Goal: Task Accomplishment & Management: Manage account settings

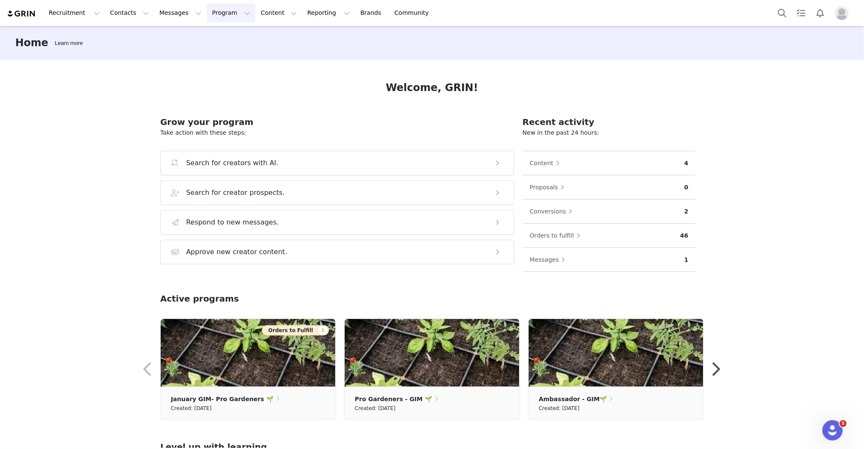
click at [207, 11] on button "Program Program" at bounding box center [231, 12] width 48 height 19
click at [209, 32] on link "Activations" at bounding box center [227, 38] width 67 height 16
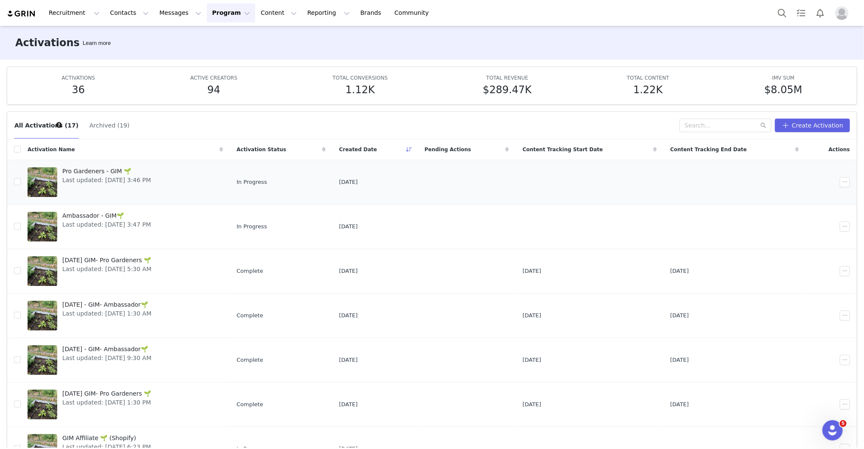
click at [189, 183] on link "Pro Gardeners - GIM 🌱 Last updated: Sep 3, 2025 3:46 PM" at bounding box center [125, 182] width 195 height 34
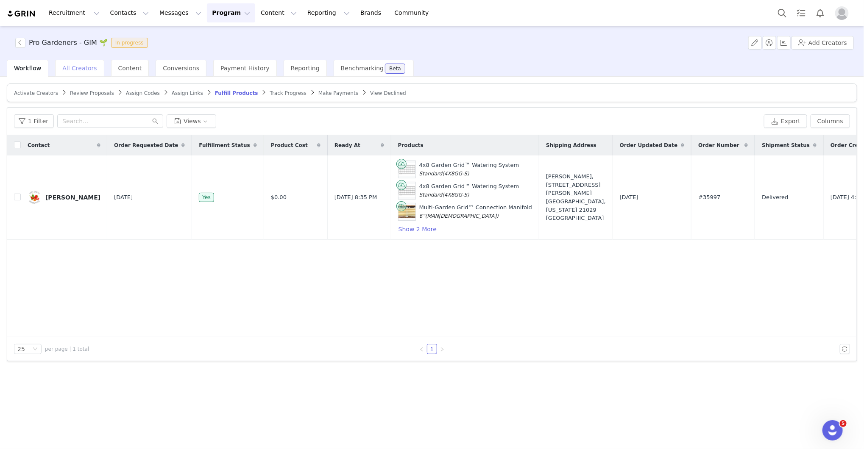
click at [74, 69] on span "All Creators" at bounding box center [79, 68] width 34 height 7
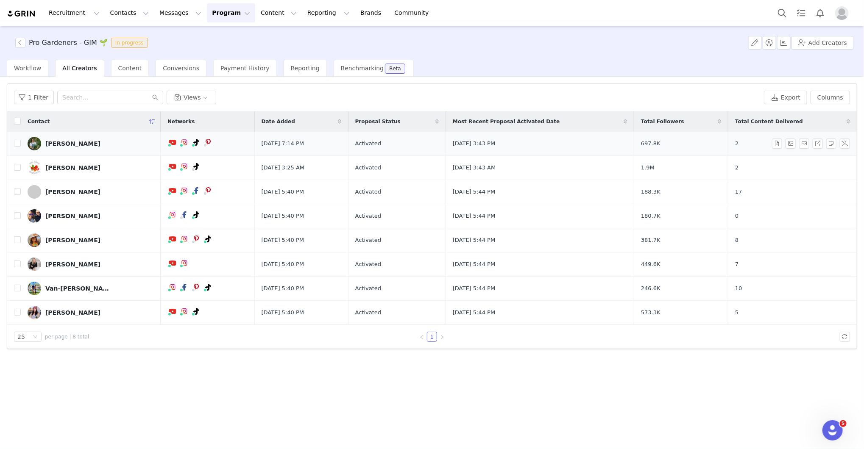
click at [64, 142] on div "[PERSON_NAME]" at bounding box center [72, 143] width 55 height 7
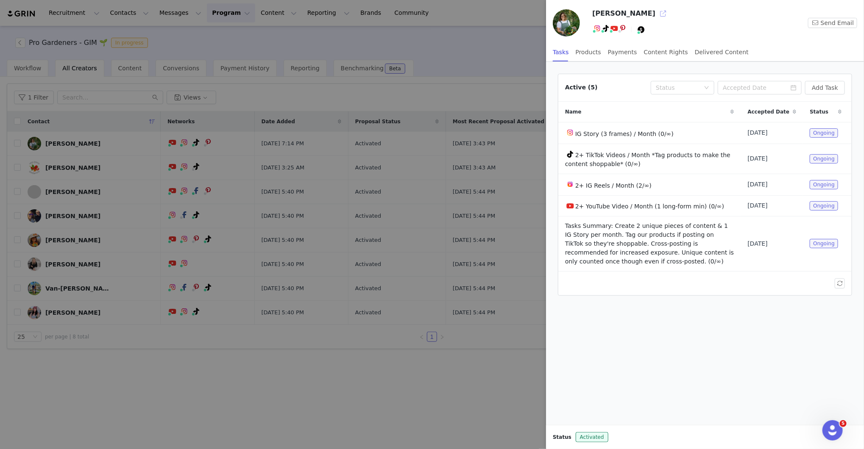
click at [656, 10] on button "button" at bounding box center [663, 14] width 14 height 14
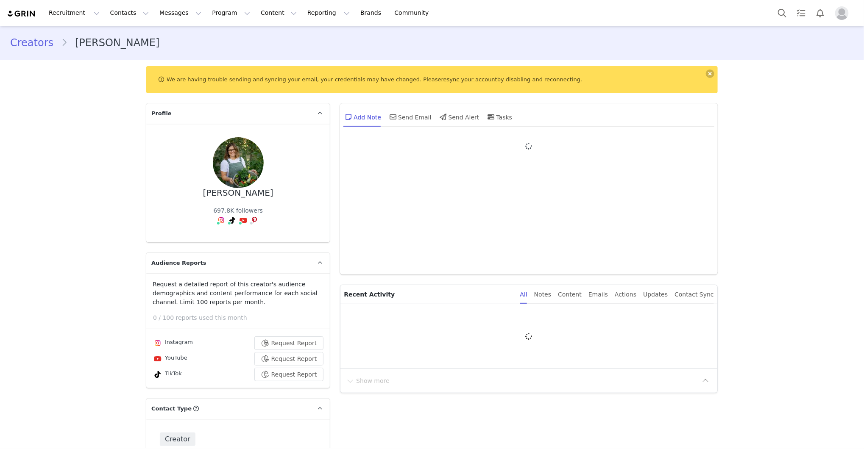
type input "+1 ([GEOGRAPHIC_DATA])"
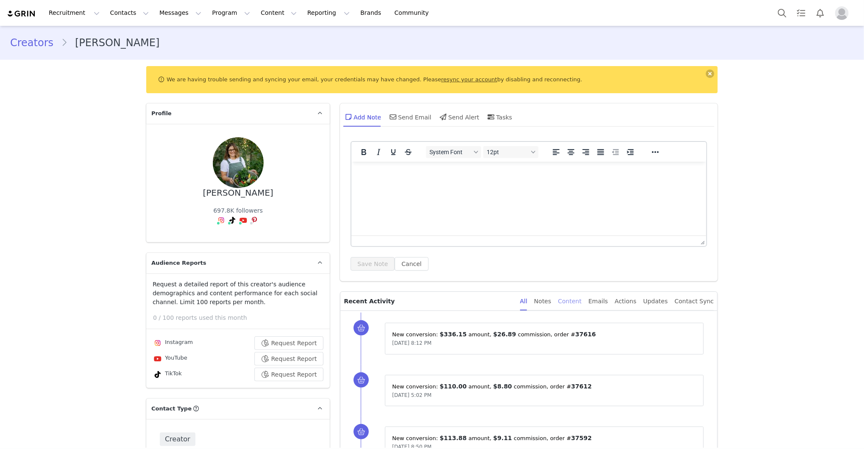
click at [580, 305] on div "Content" at bounding box center [570, 301] width 24 height 19
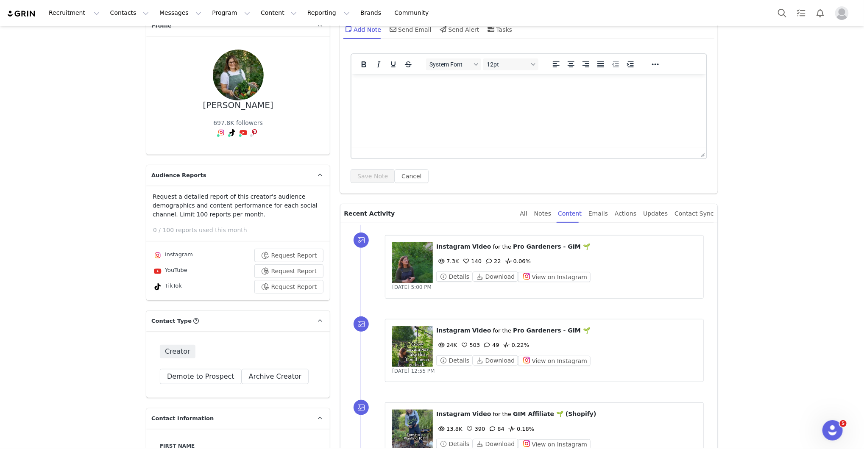
scroll to position [127, 0]
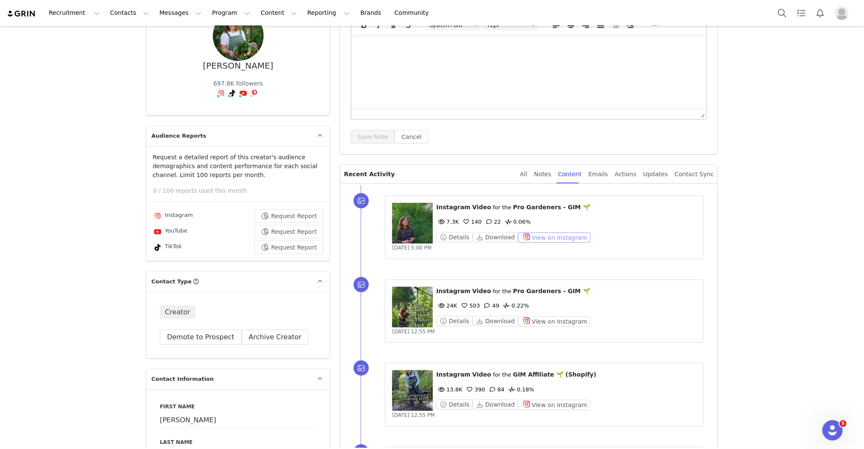
click at [543, 239] on button "View on Instagram" at bounding box center [554, 238] width 72 height 10
click at [552, 323] on button "View on Instagram" at bounding box center [554, 322] width 72 height 10
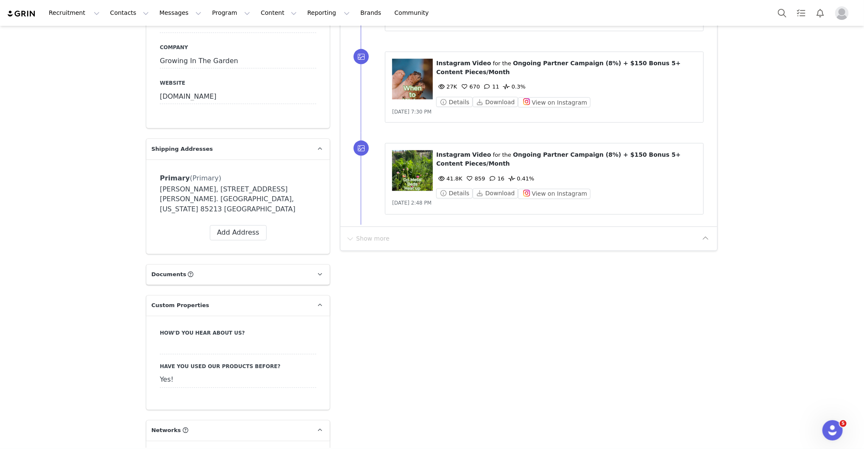
scroll to position [712, 0]
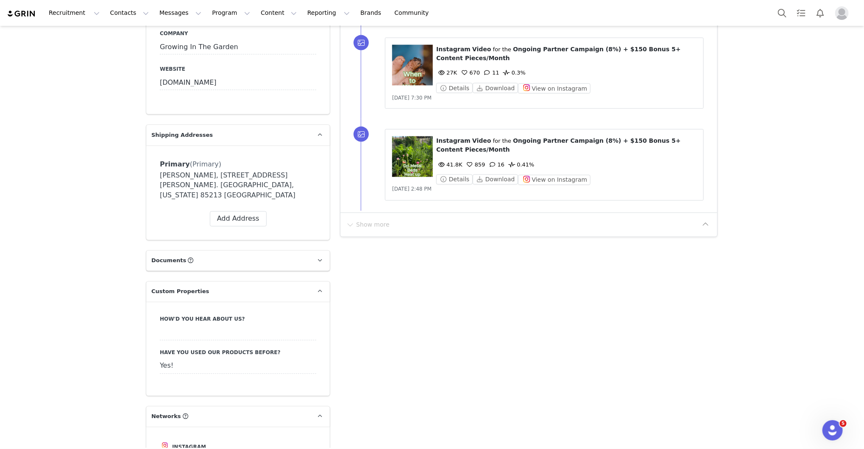
click at [370, 213] on div "Show more" at bounding box center [528, 225] width 377 height 24
click at [411, 222] on div "Show more" at bounding box center [521, 225] width 353 height 14
click at [369, 229] on div "Show more" at bounding box center [528, 225] width 377 height 24
click at [580, 222] on div "Show more" at bounding box center [521, 225] width 353 height 14
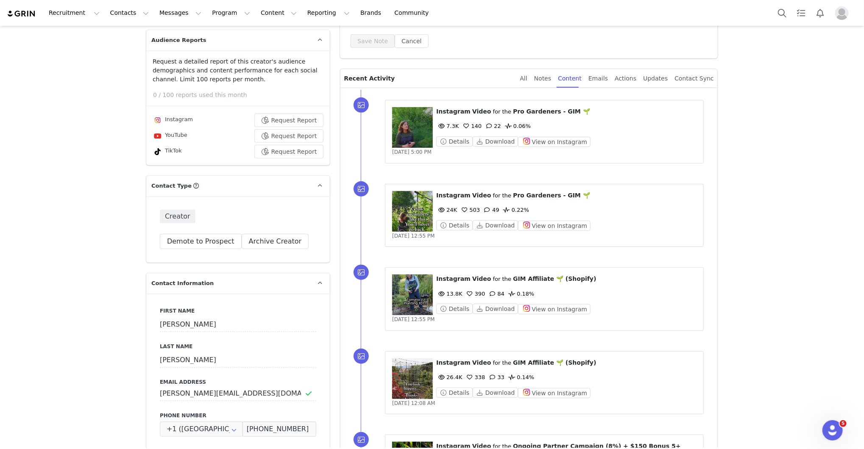
scroll to position [203, 0]
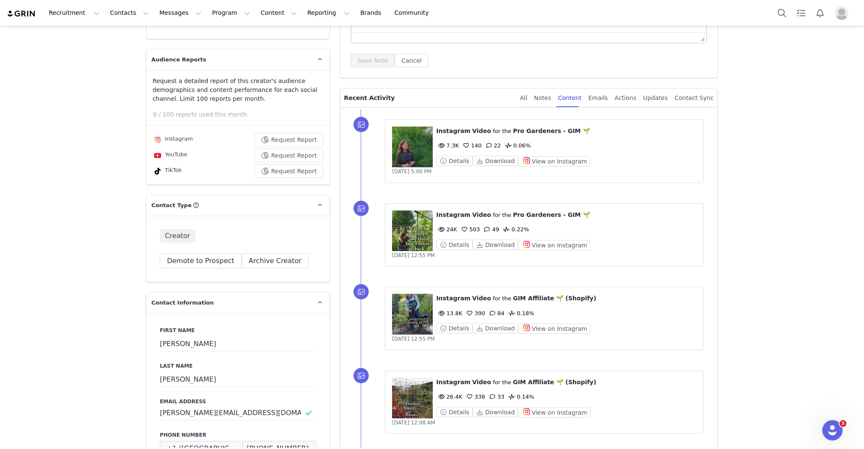
click at [529, 97] on div "All Notes Content Emails Actions Updates Contact Sync" at bounding box center [613, 98] width 200 height 19
click at [537, 100] on div "All Notes Content Emails Actions Updates Contact Sync" at bounding box center [617, 98] width 194 height 19
click at [527, 100] on div "All" at bounding box center [523, 98] width 7 height 19
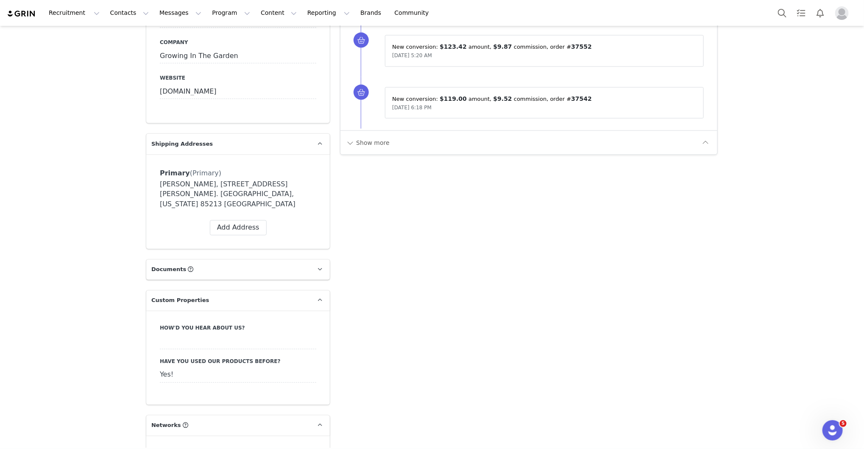
scroll to position [712, 0]
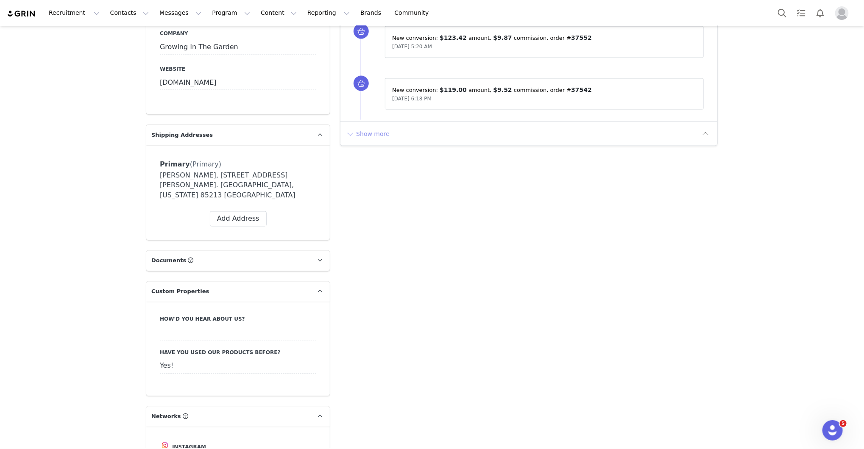
click at [348, 132] on button "Show more" at bounding box center [367, 134] width 45 height 14
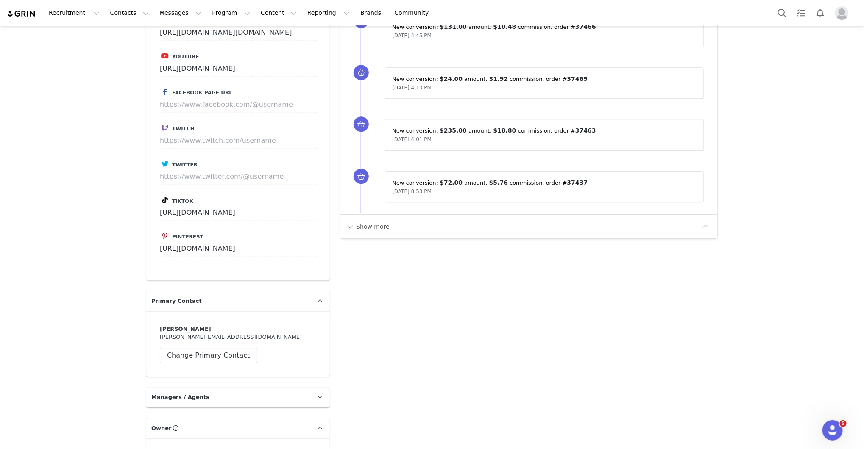
scroll to position [1144, 0]
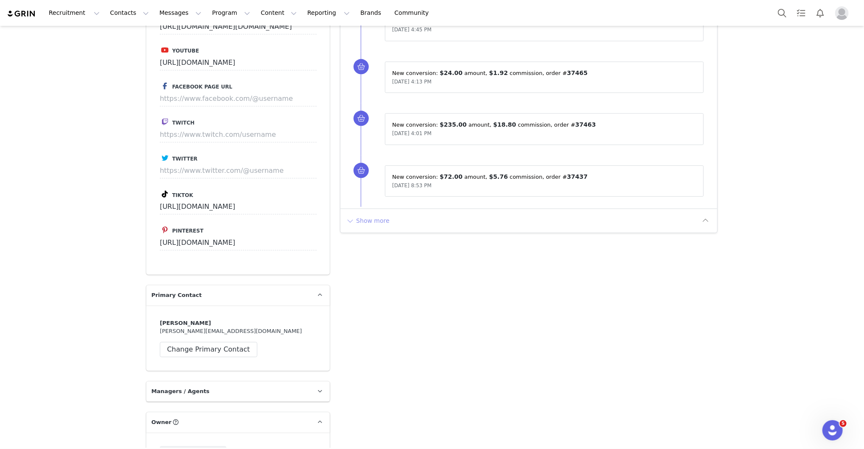
click at [379, 215] on button "Show more" at bounding box center [367, 221] width 45 height 14
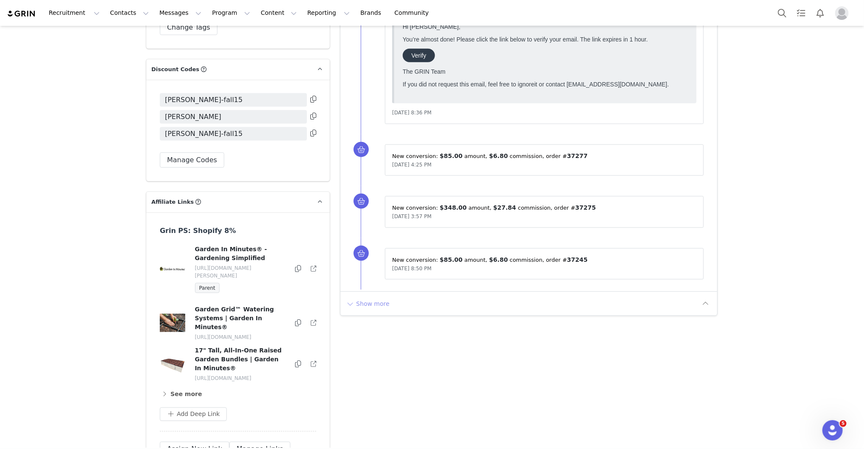
scroll to position [2264, 0]
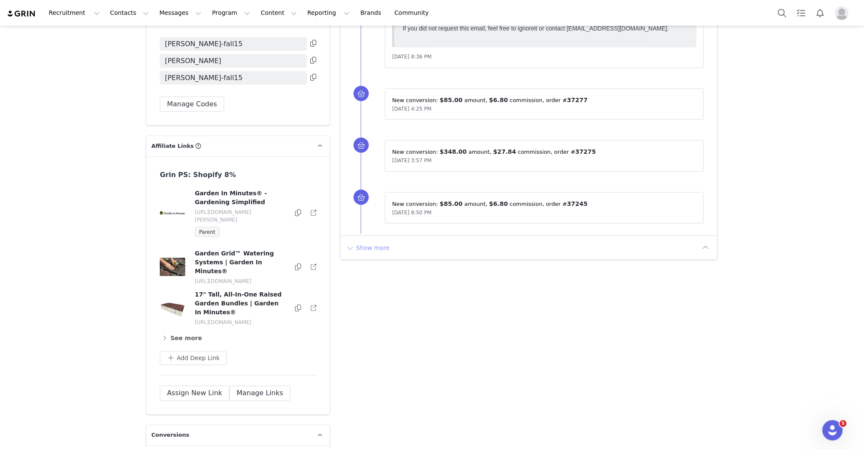
click at [371, 241] on button "Show more" at bounding box center [367, 248] width 45 height 14
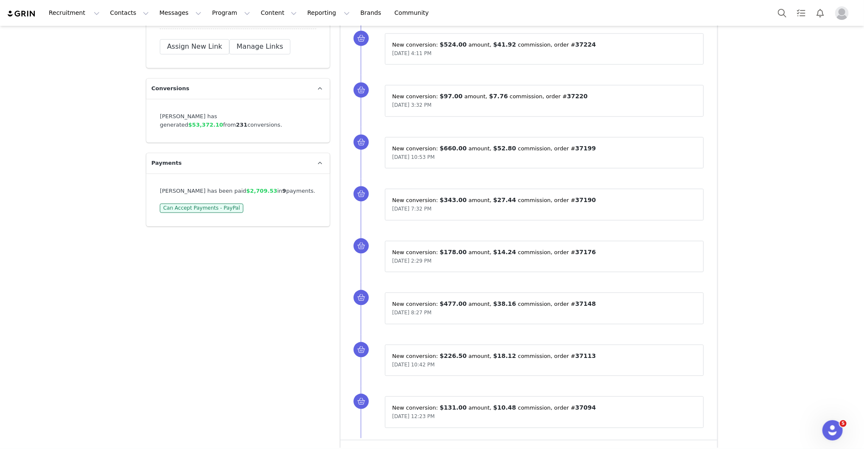
scroll to position [2624, 0]
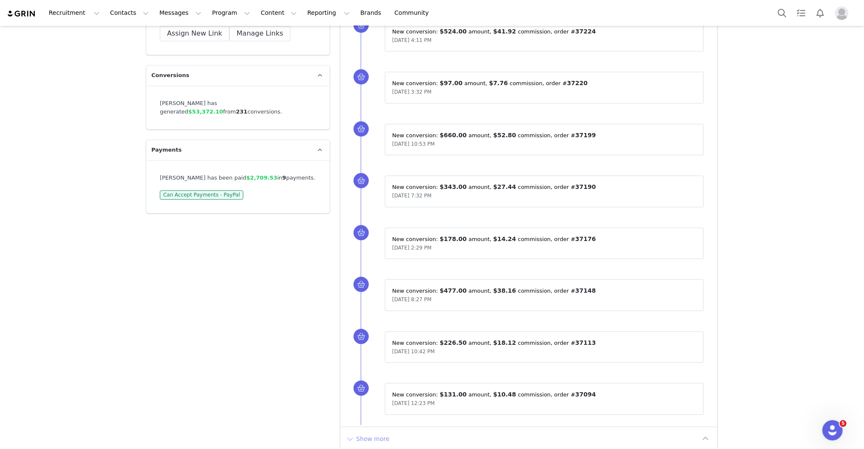
click at [363, 432] on button "Show more" at bounding box center [367, 439] width 45 height 14
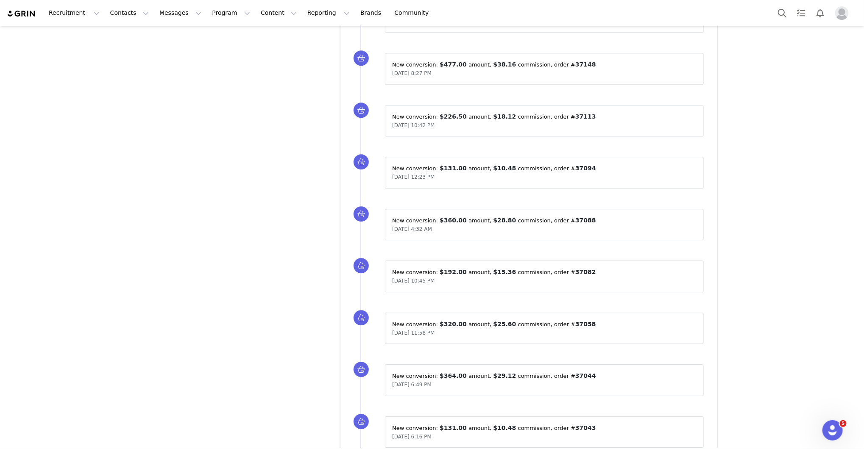
scroll to position [2853, 0]
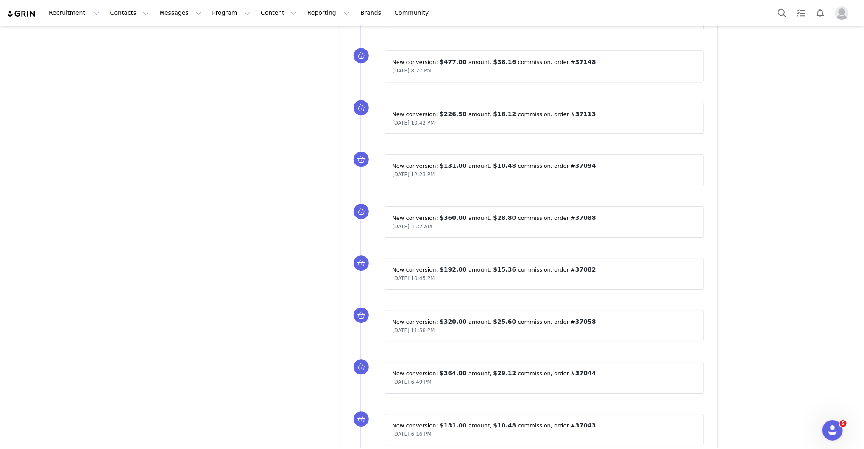
click at [839, 17] on img "Profile" at bounding box center [842, 13] width 14 height 14
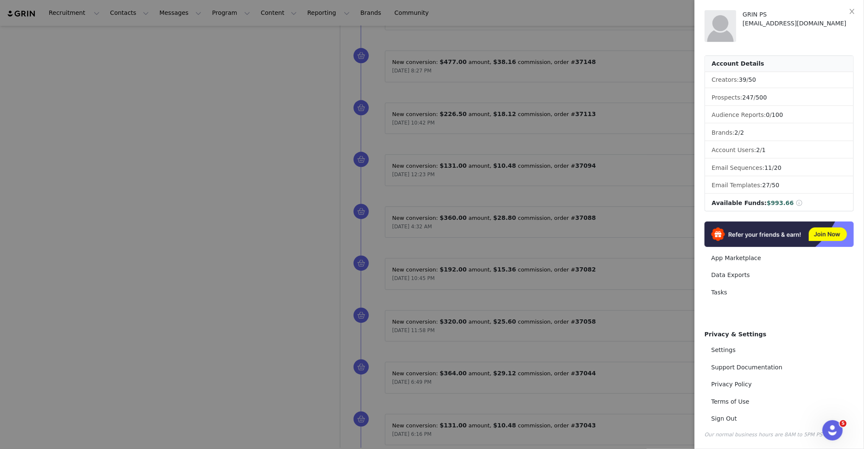
click at [286, 276] on div at bounding box center [432, 224] width 864 height 449
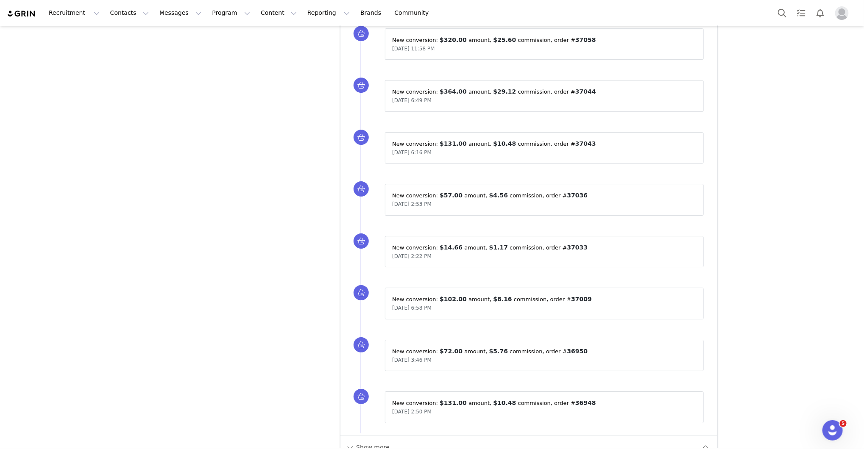
scroll to position [3141, 0]
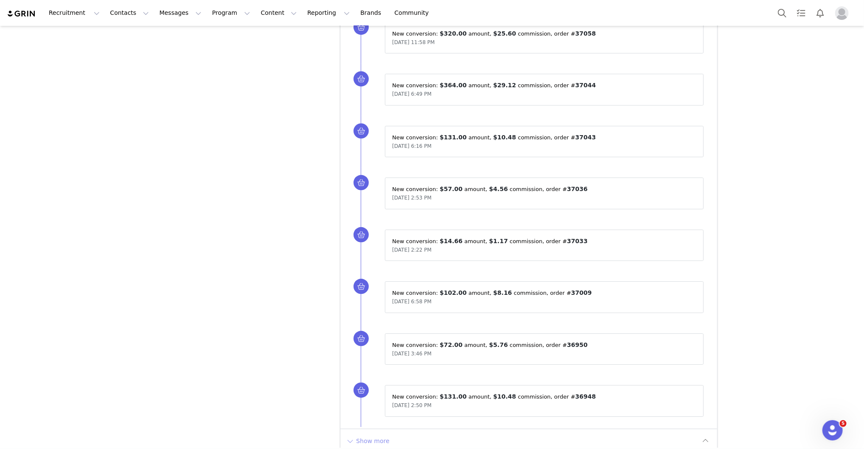
click at [362, 434] on button "Show more" at bounding box center [367, 441] width 45 height 14
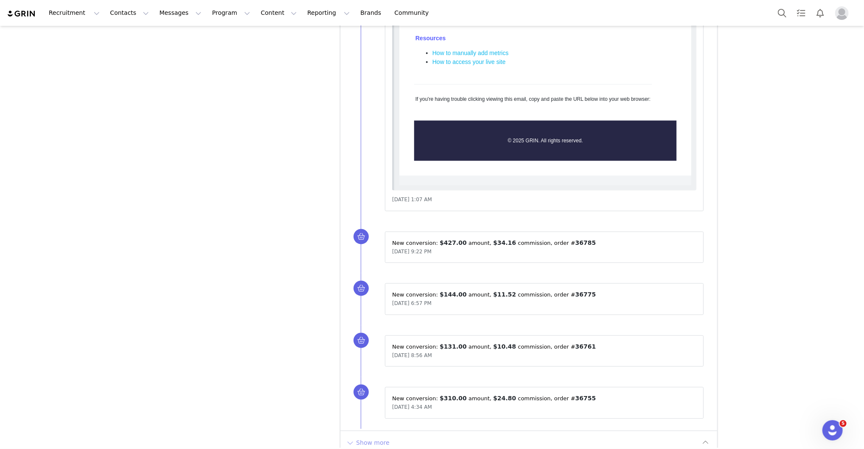
scroll to position [4168, 0]
click at [362, 437] on button "Show more" at bounding box center [367, 444] width 45 height 14
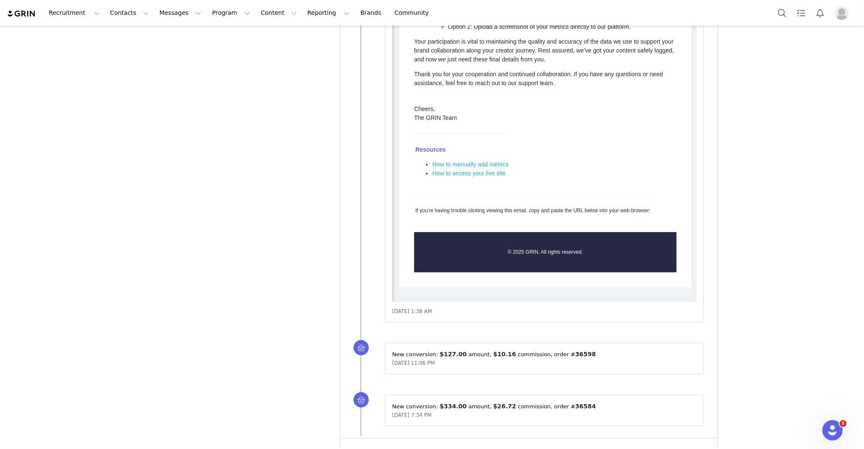
scroll to position [5219, 0]
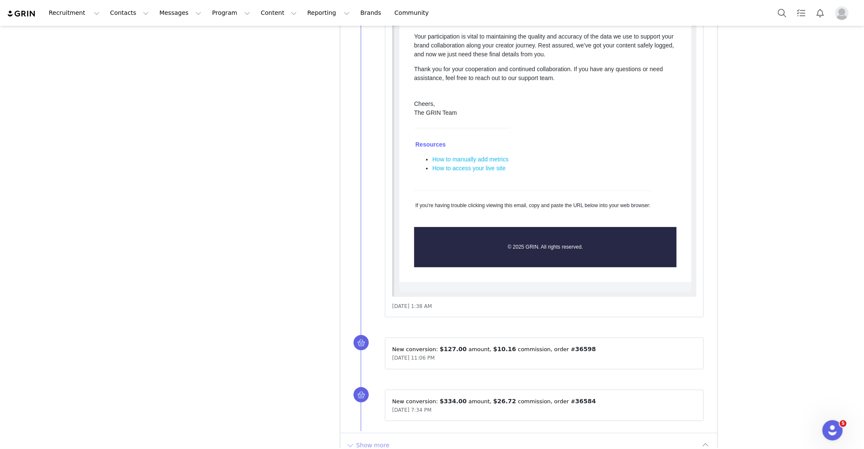
click at [362, 439] on button "Show more" at bounding box center [367, 446] width 45 height 14
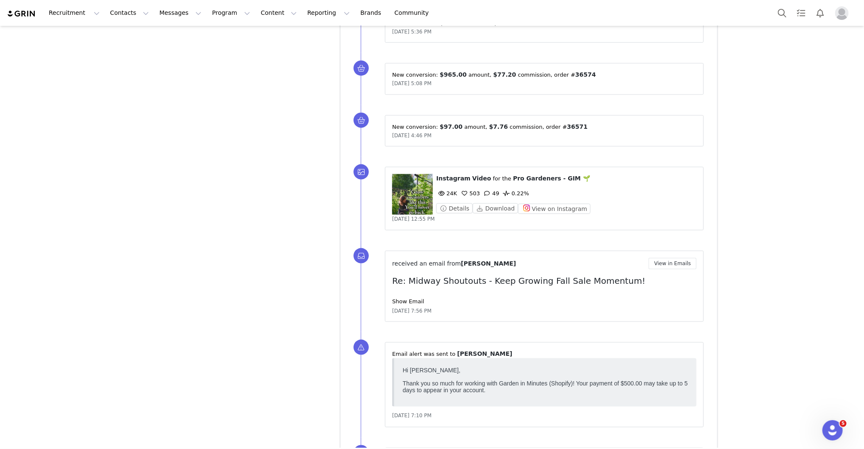
scroll to position [5702, 0]
click at [409, 298] on link "Show Email" at bounding box center [408, 301] width 32 height 6
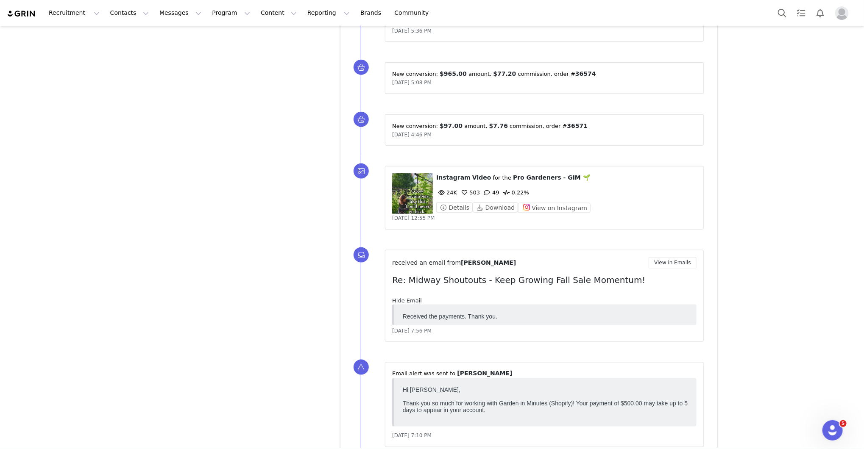
scroll to position [0, 0]
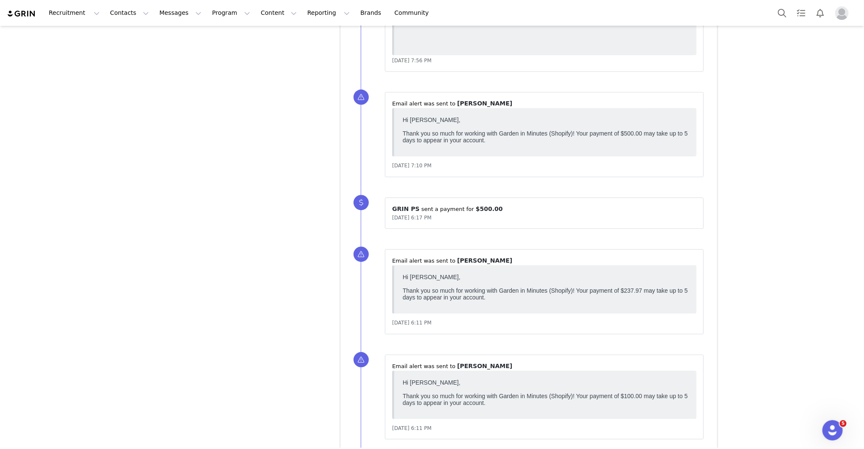
scroll to position [6410, 0]
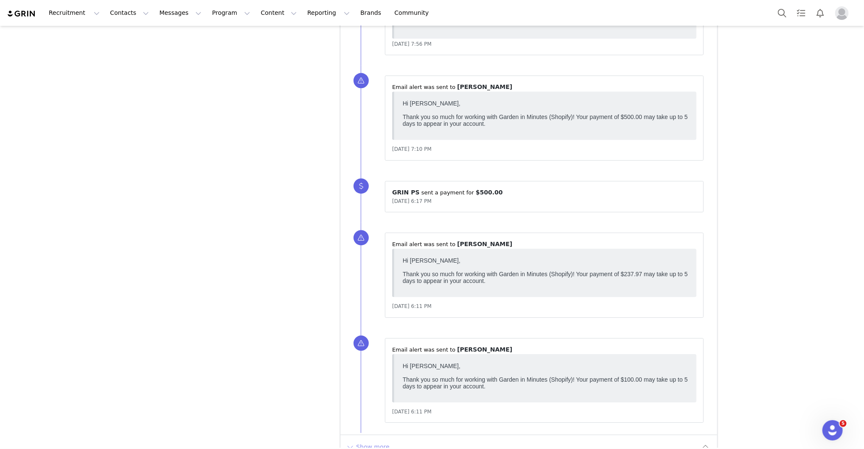
click at [379, 440] on button "Show more" at bounding box center [367, 447] width 45 height 14
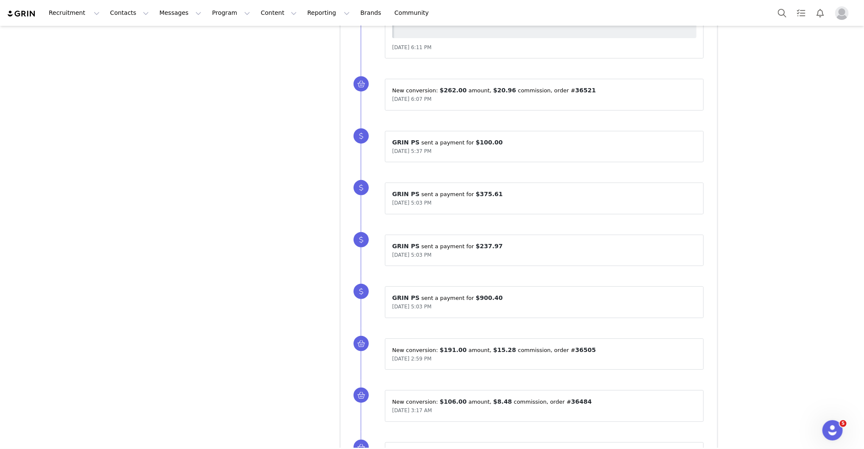
scroll to position [7033, 0]
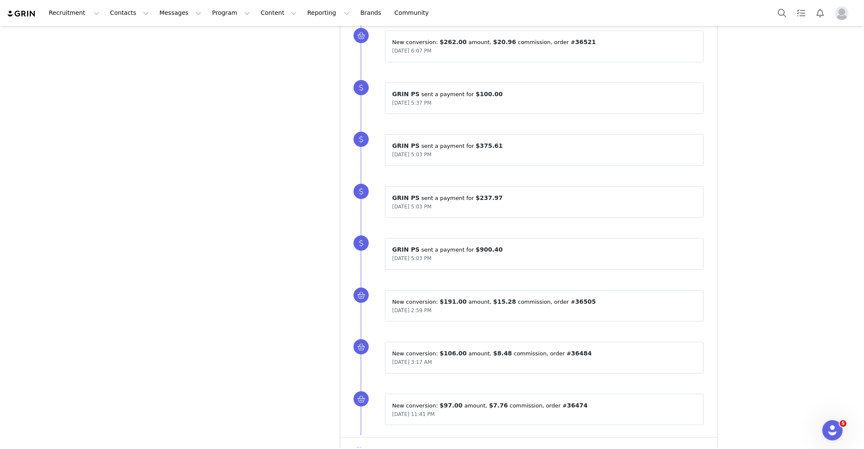
click at [379, 443] on button "Show more" at bounding box center [367, 450] width 45 height 14
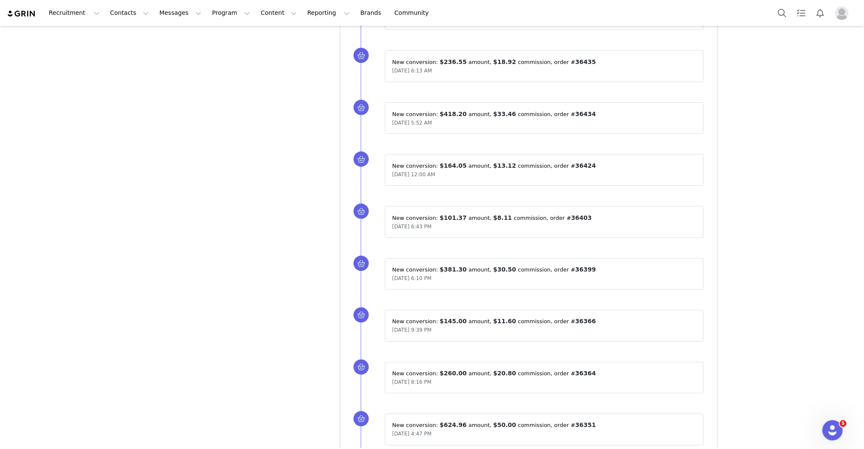
scroll to position [7551, 0]
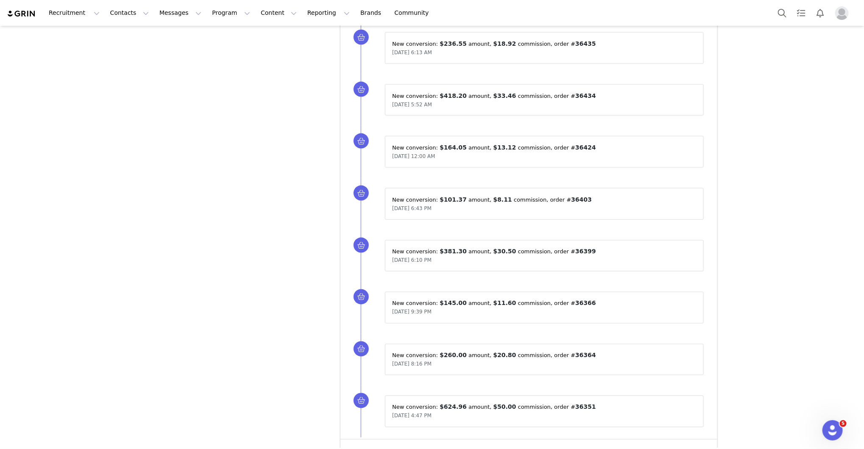
click at [379, 445] on button "Show more" at bounding box center [367, 452] width 45 height 14
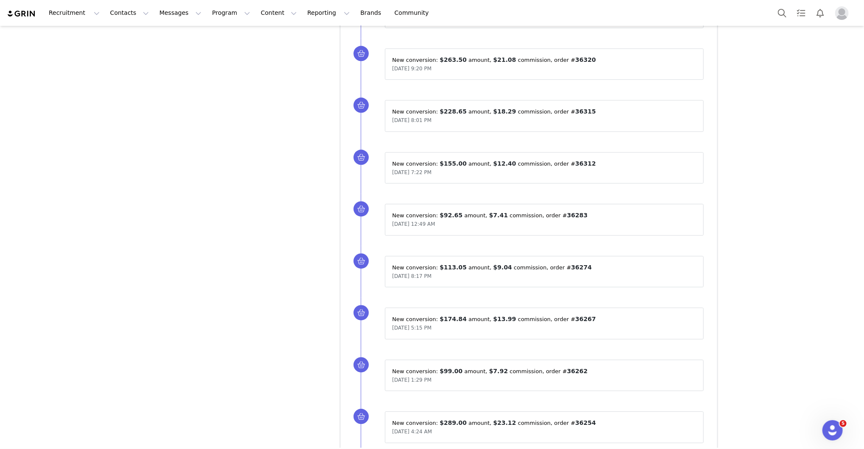
scroll to position [8068, 0]
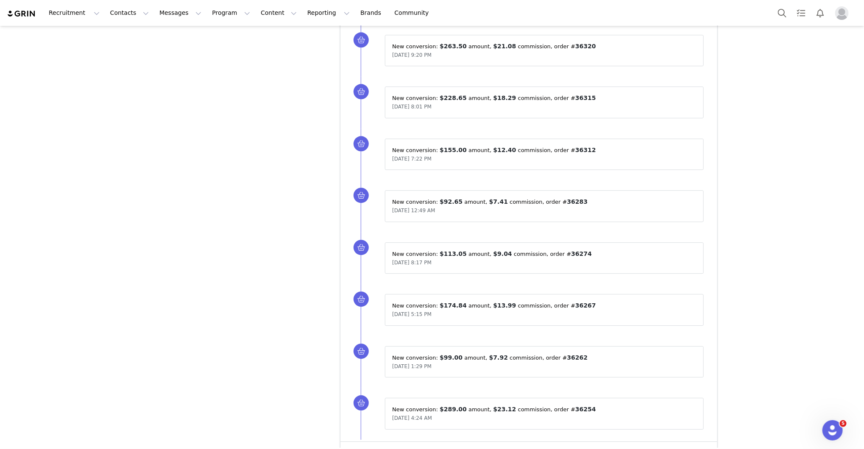
click at [379, 447] on button "Show more" at bounding box center [367, 454] width 45 height 14
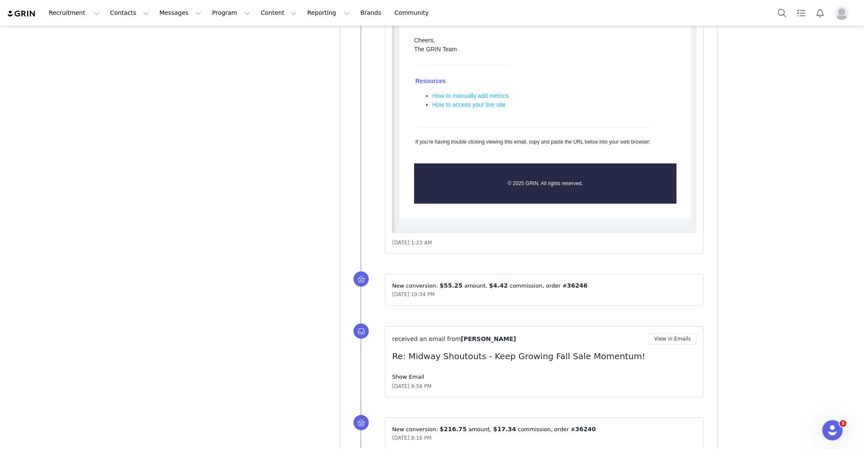
scroll to position [8958, 0]
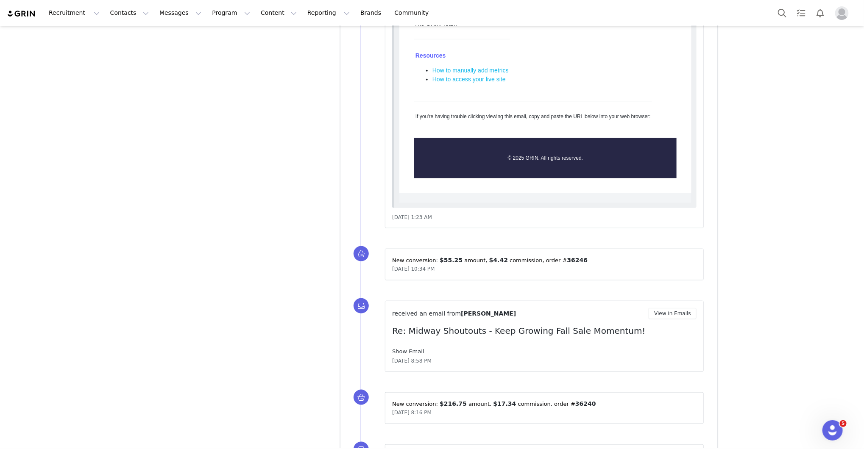
click at [413, 348] on link "Show Email" at bounding box center [408, 351] width 32 height 6
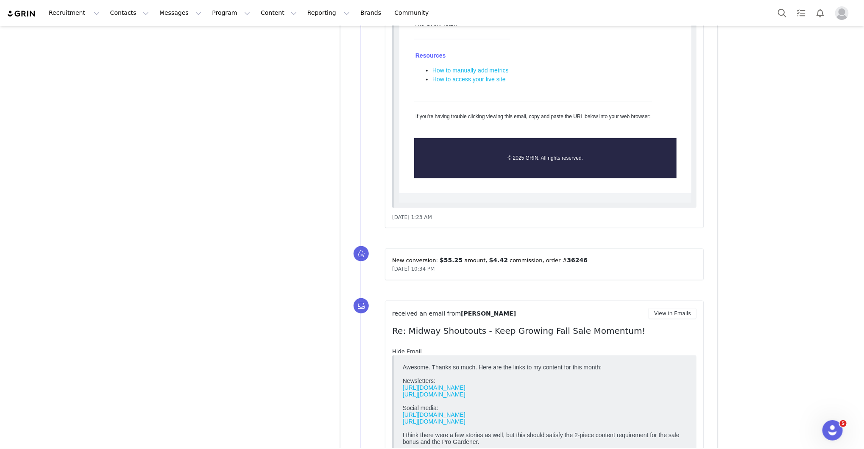
scroll to position [0, 0]
click at [413, 348] on link "Hide Email" at bounding box center [407, 351] width 30 height 6
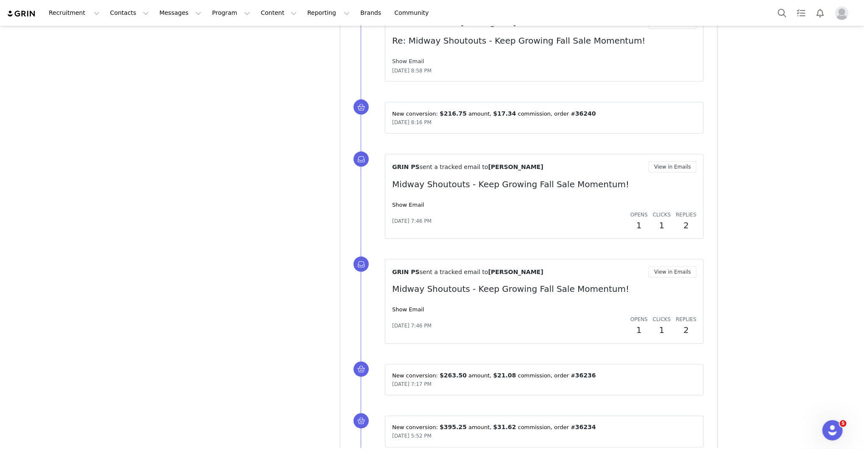
scroll to position [9265, 0]
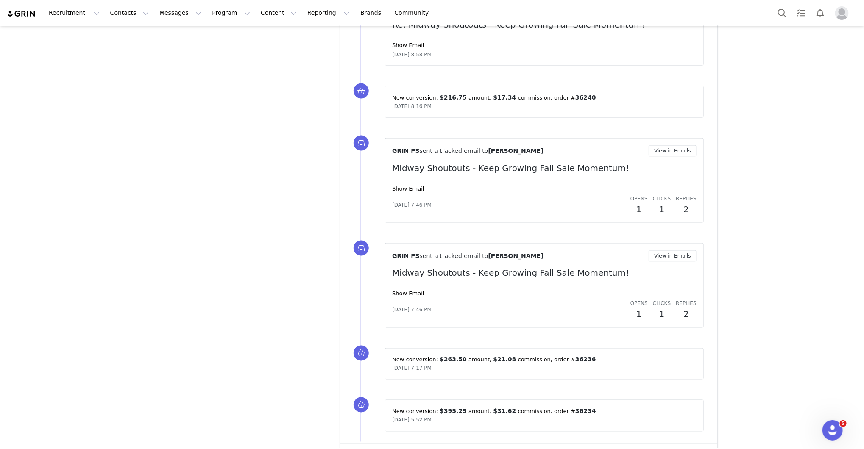
click at [373, 449] on button "Show more" at bounding box center [367, 456] width 45 height 14
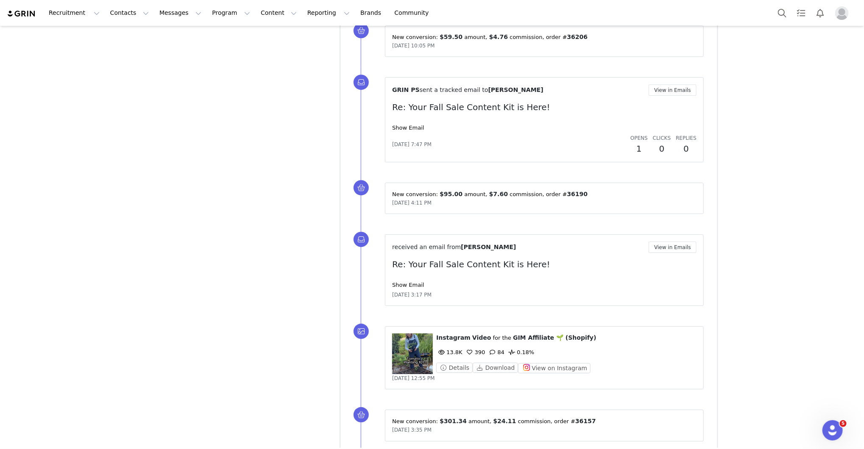
scroll to position [9907, 0]
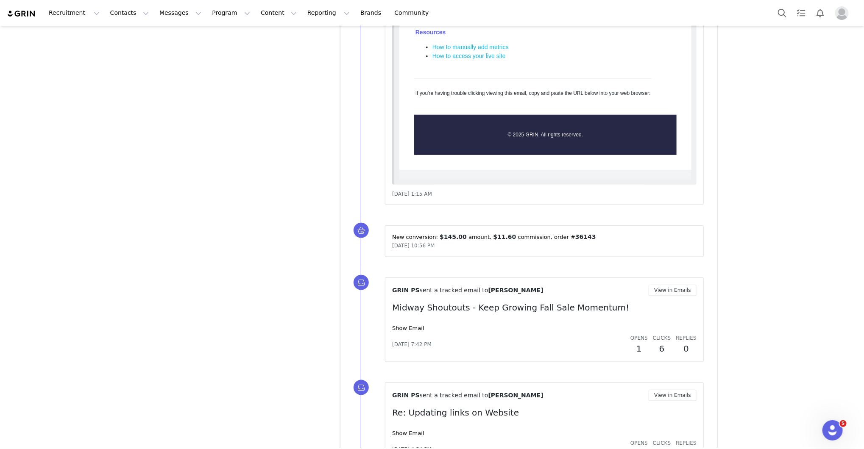
scroll to position [10746, 0]
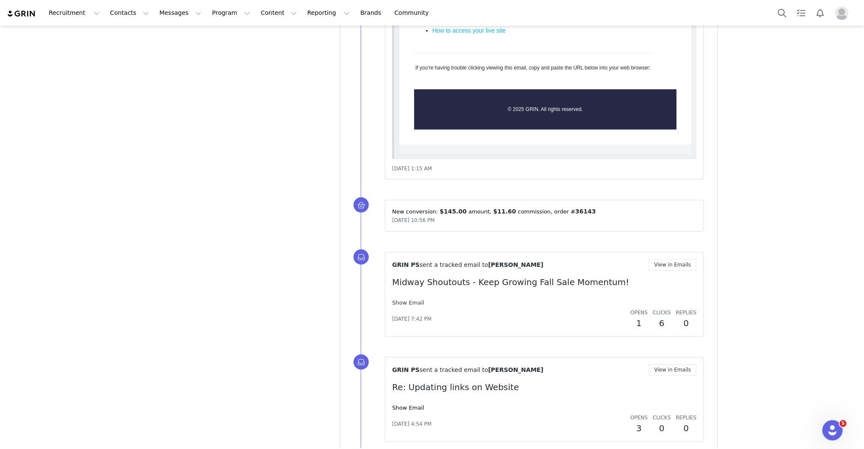
click at [418, 300] on link "Show Email" at bounding box center [408, 303] width 32 height 6
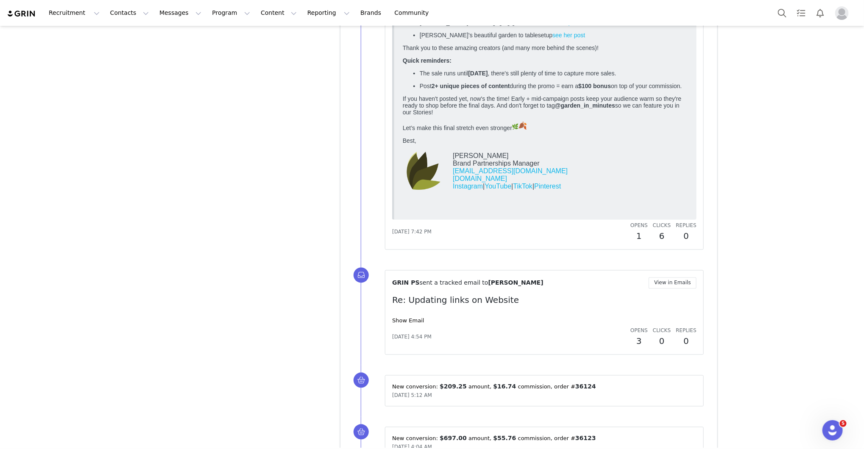
scroll to position [11128, 0]
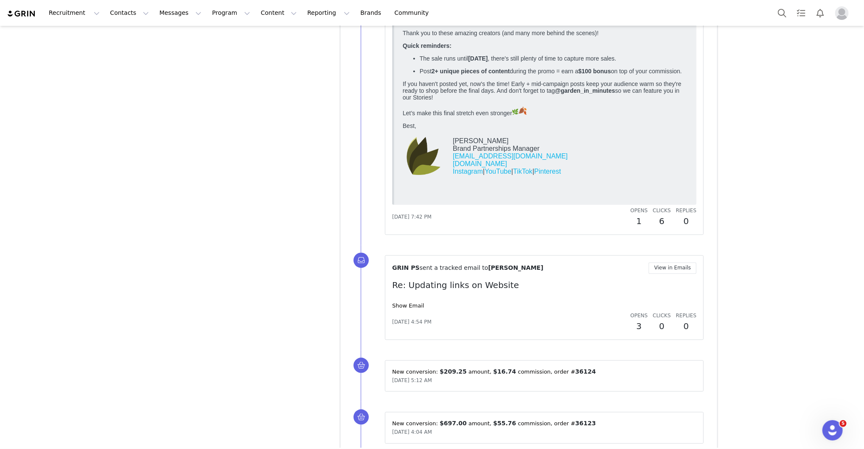
click at [418, 303] on link "Show Email" at bounding box center [408, 306] width 32 height 6
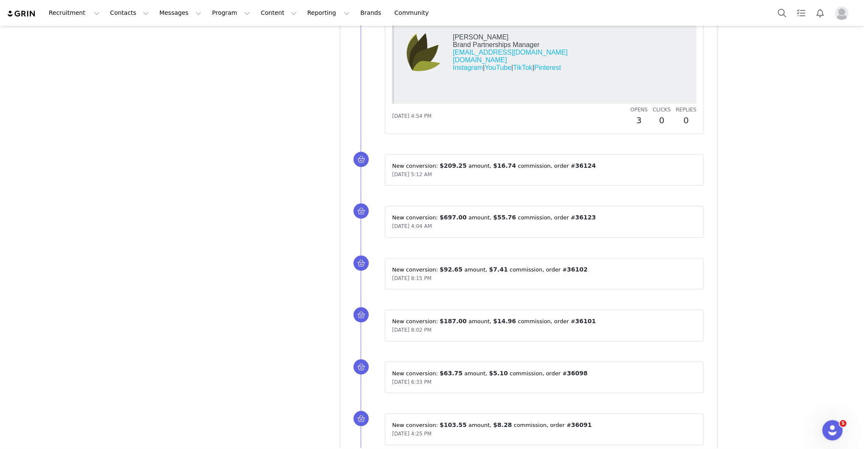
scroll to position [11534, 0]
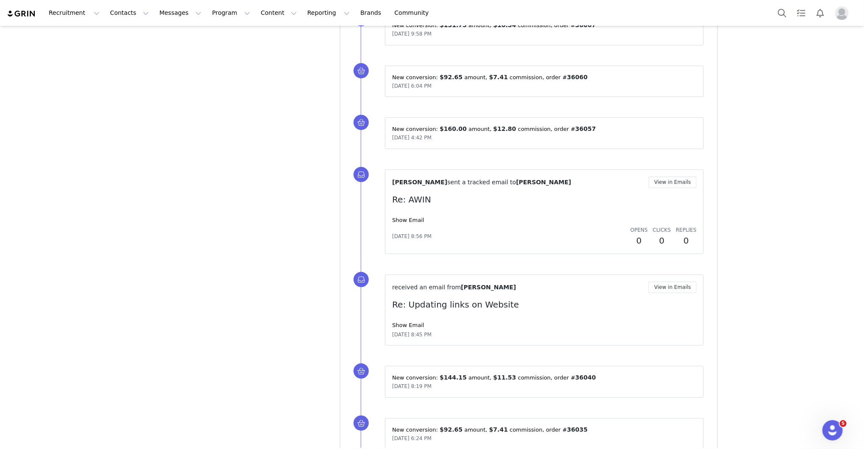
scroll to position [12170, 0]
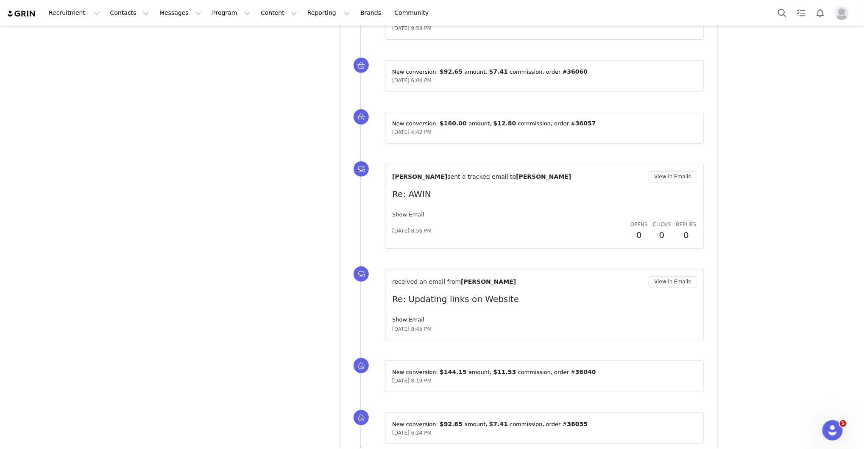
click at [409, 212] on link "Show Email" at bounding box center [408, 215] width 32 height 6
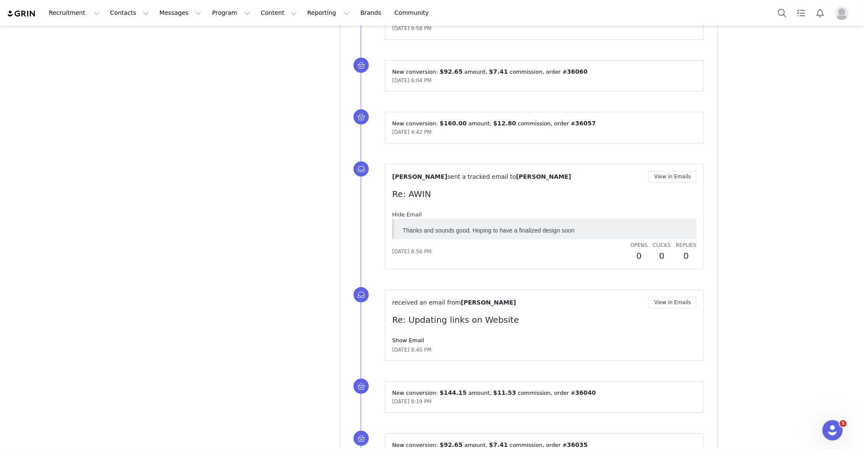
scroll to position [0, 0]
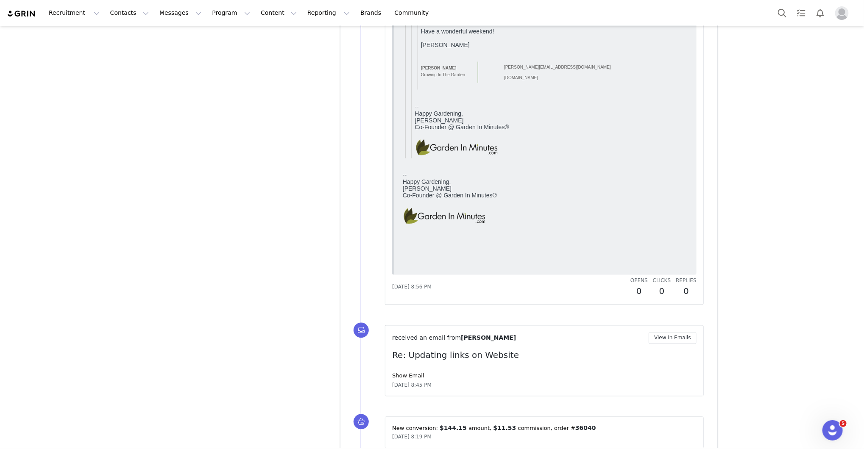
scroll to position [12857, 0]
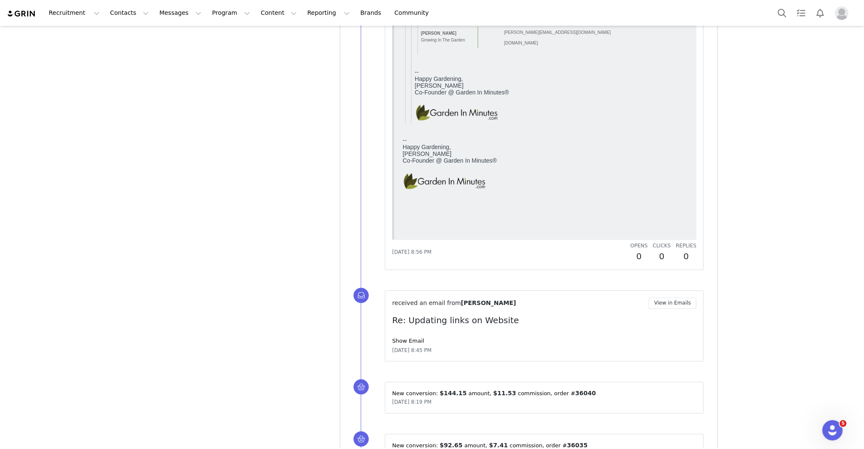
click at [393, 338] on link "Show Email" at bounding box center [408, 341] width 32 height 6
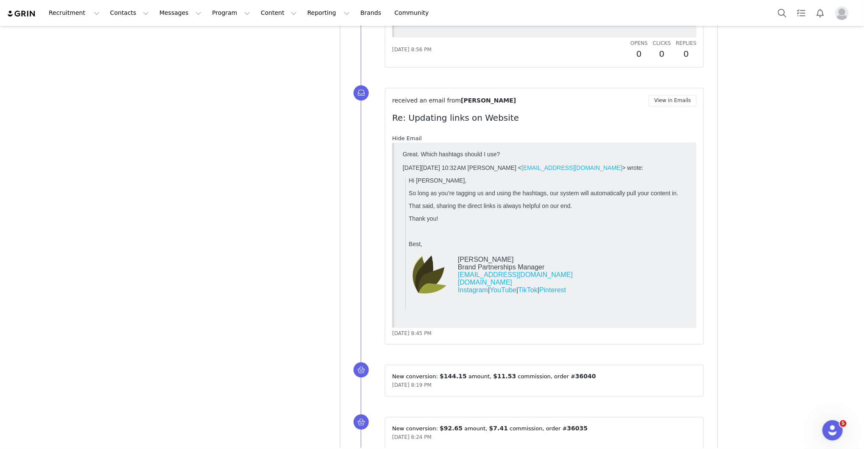
scroll to position [13070, 0]
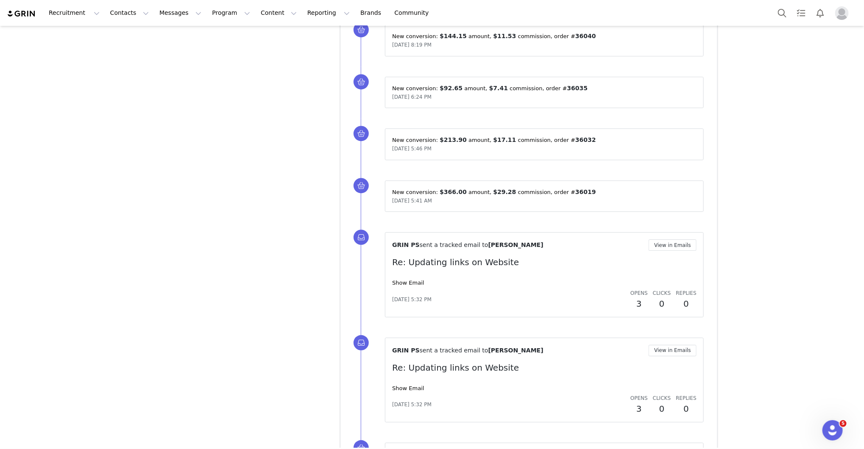
scroll to position [13400, 0]
click at [396, 385] on link "Show Email" at bounding box center [408, 388] width 32 height 6
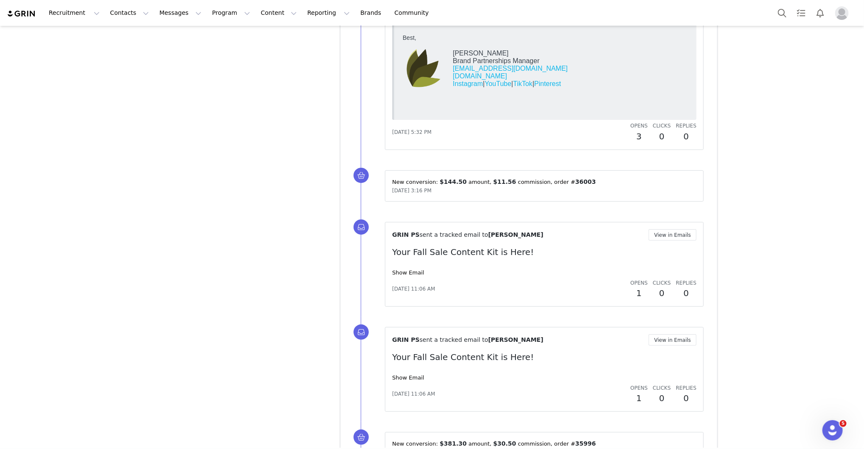
scroll to position [13833, 0]
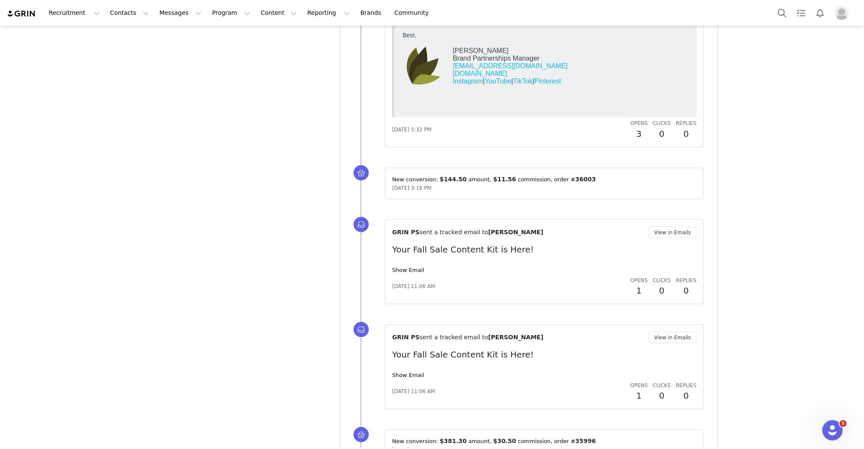
click at [409, 241] on div "GRIN PS sent a tracked email to Angela Judd View in Emails Your Fall Sale Conte…" at bounding box center [544, 262] width 304 height 70
click at [408, 267] on link "Show Email" at bounding box center [408, 270] width 32 height 6
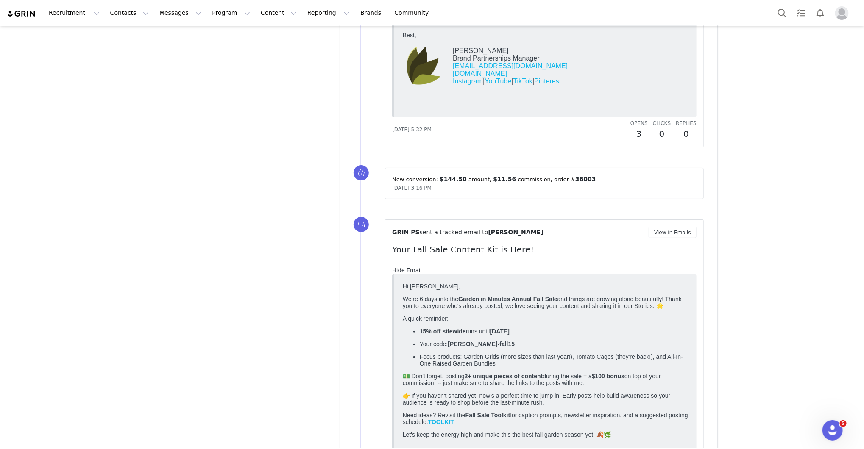
scroll to position [0, 0]
click at [408, 267] on link "Hide Email" at bounding box center [407, 270] width 30 height 6
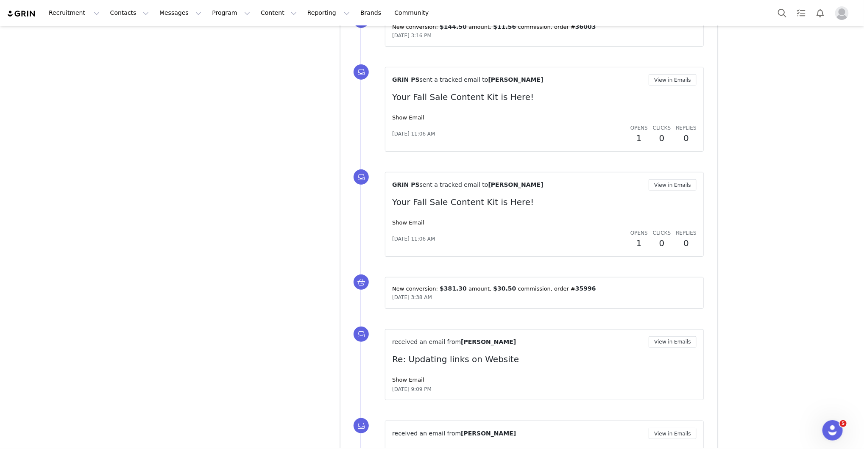
scroll to position [14038, 0]
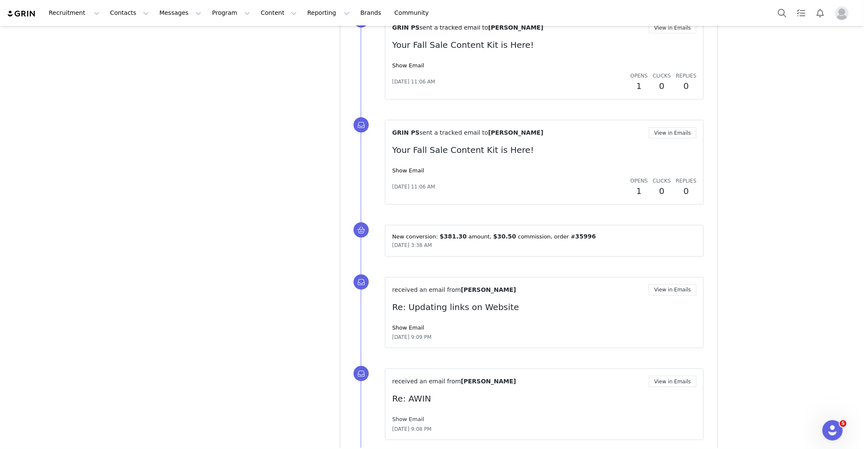
click at [413, 416] on link "Show Email" at bounding box center [408, 419] width 32 height 6
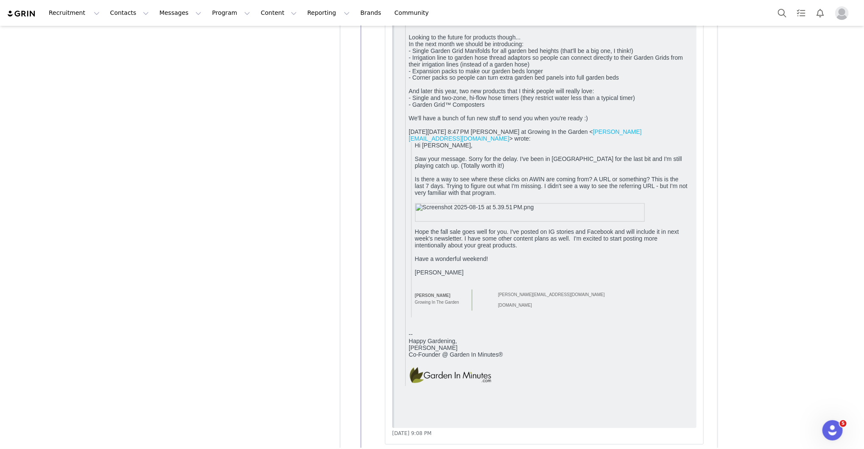
scroll to position [14644, 0]
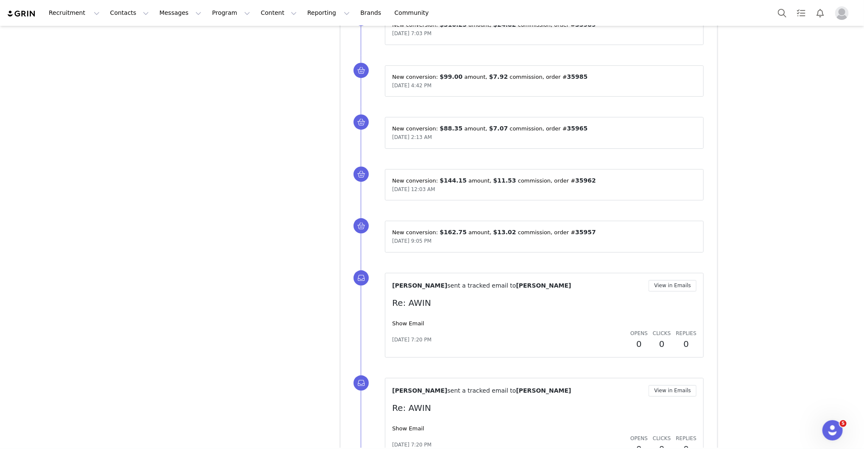
scroll to position [15204, 0]
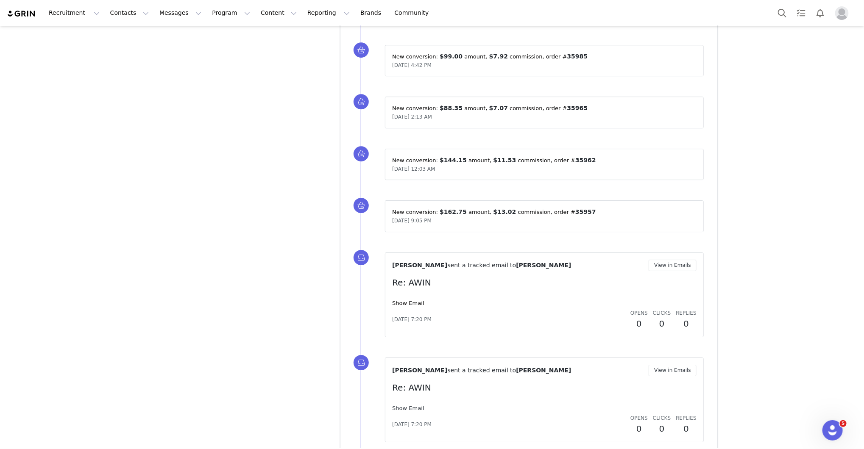
click at [411, 405] on link "Show Email" at bounding box center [408, 408] width 32 height 6
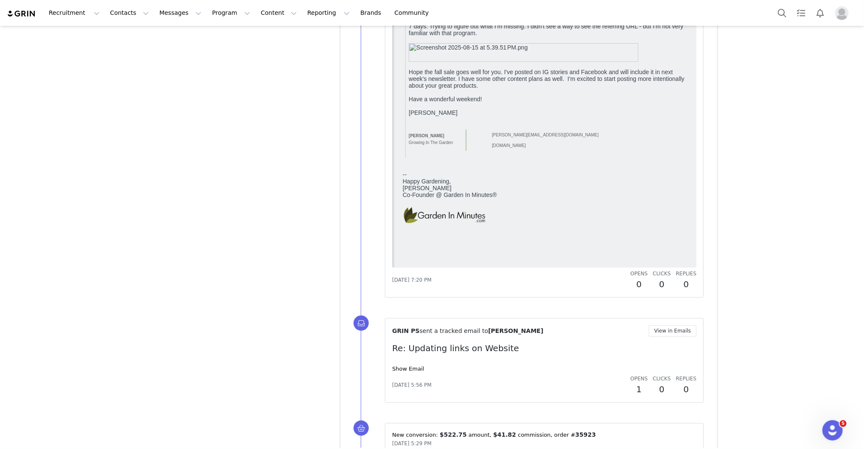
scroll to position [15872, 0]
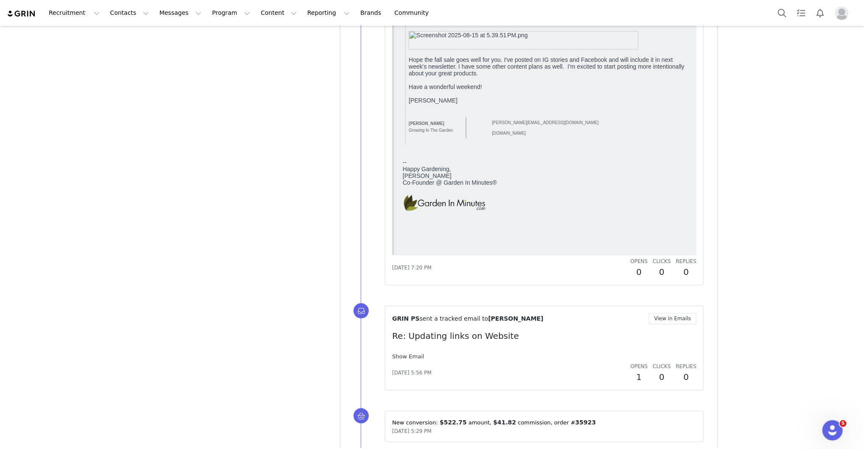
click at [412, 354] on link "Show Email" at bounding box center [408, 357] width 32 height 6
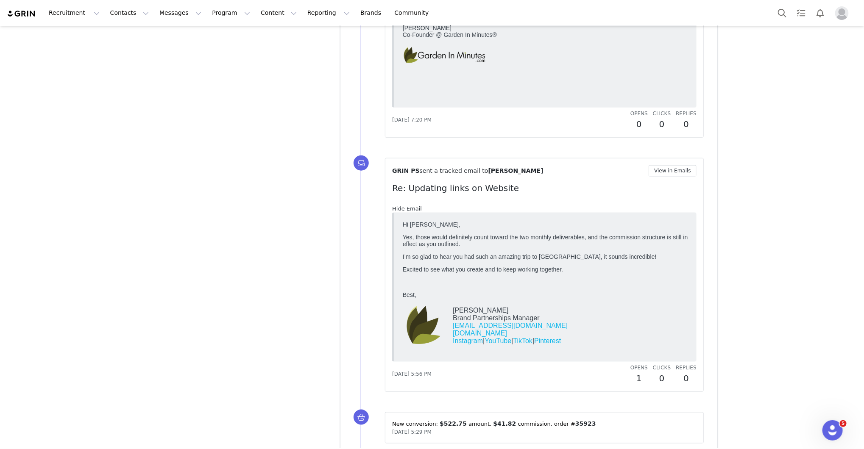
scroll to position [16021, 0]
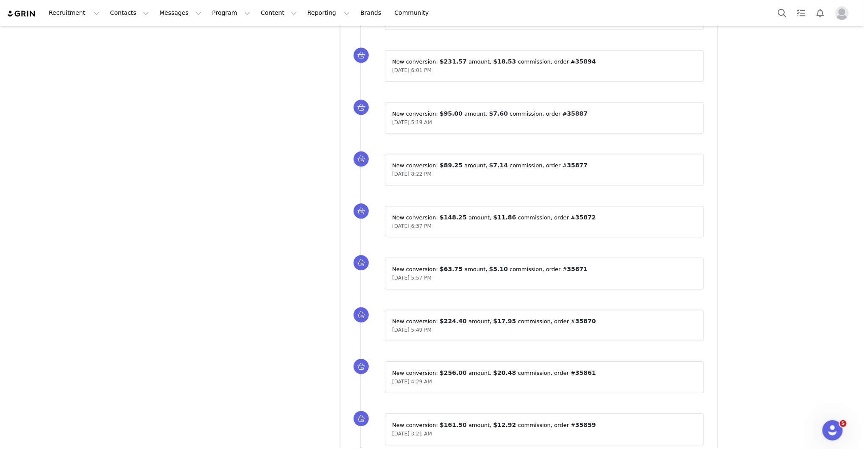
scroll to position [16538, 0]
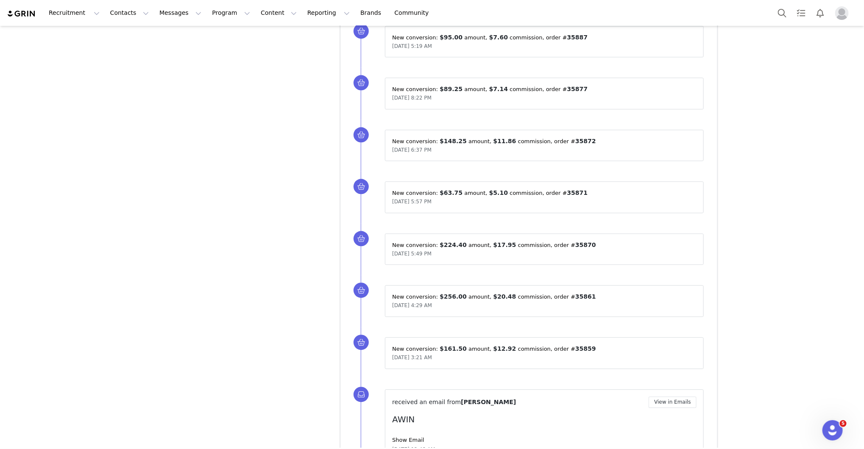
scroll to position [16640, 0]
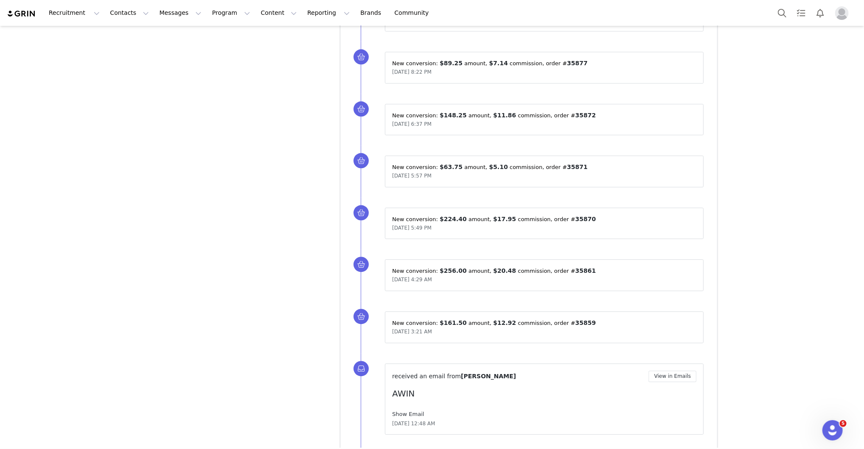
click at [409, 411] on link "Show Email" at bounding box center [408, 414] width 32 height 6
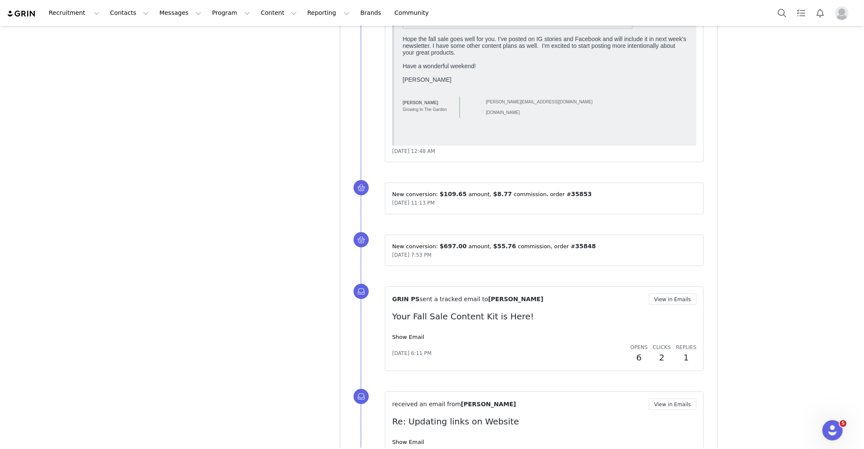
scroll to position [17174, 0]
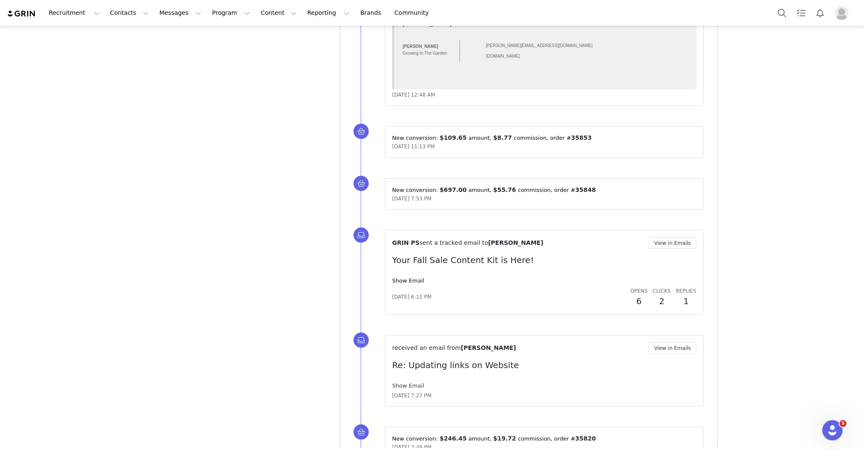
click at [412, 383] on link "Show Email" at bounding box center [408, 386] width 32 height 6
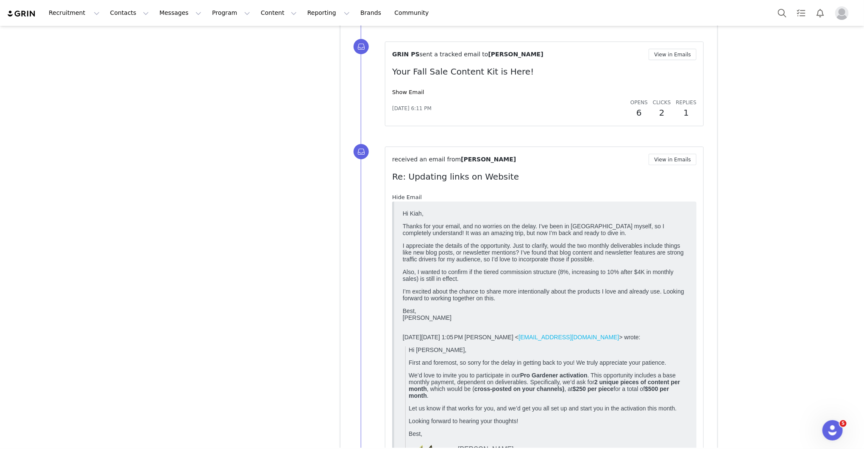
scroll to position [17403, 0]
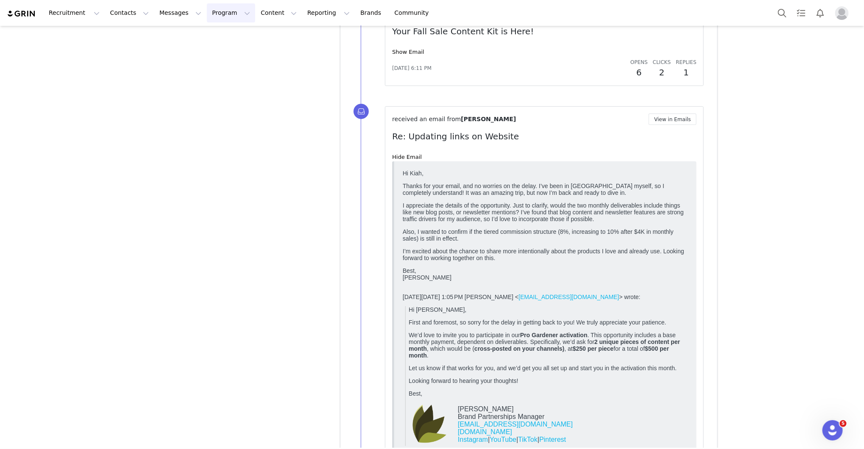
click at [220, 5] on button "Program Program" at bounding box center [231, 12] width 48 height 19
click at [220, 34] on p "Activations" at bounding box center [216, 37] width 33 height 9
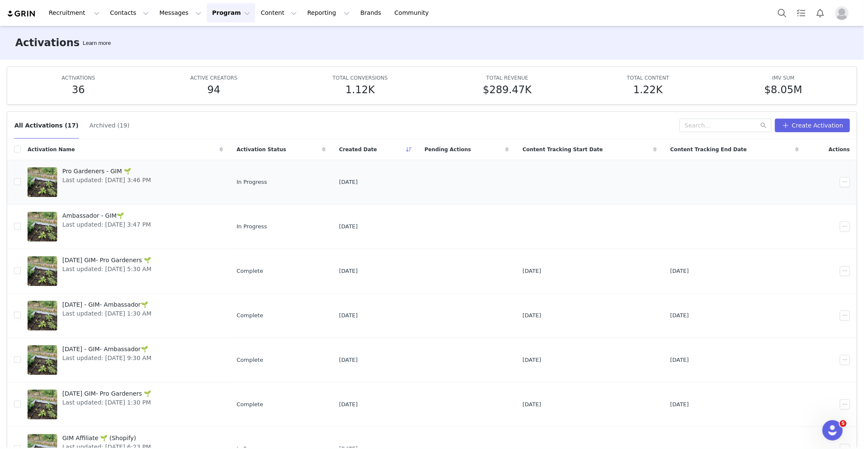
click at [96, 169] on span "Pro Gardeners - GIM 🌱" at bounding box center [106, 171] width 89 height 9
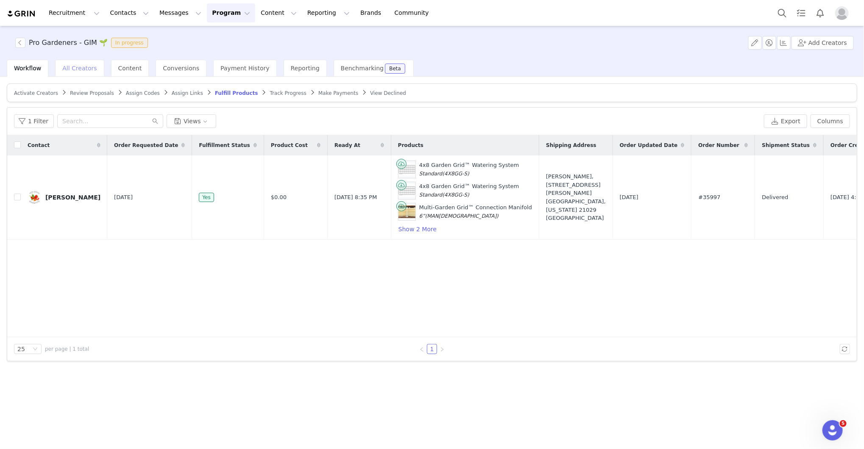
click at [75, 67] on span "All Creators" at bounding box center [79, 68] width 34 height 7
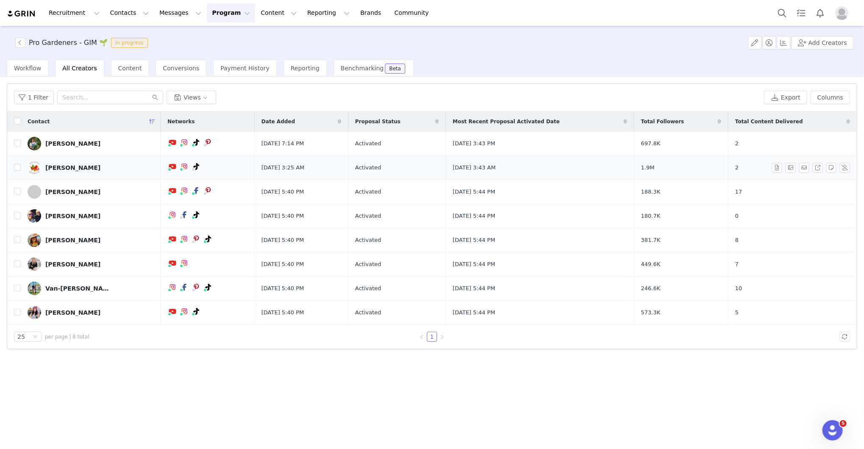
click at [73, 168] on div "Christen McCoy" at bounding box center [72, 167] width 55 height 7
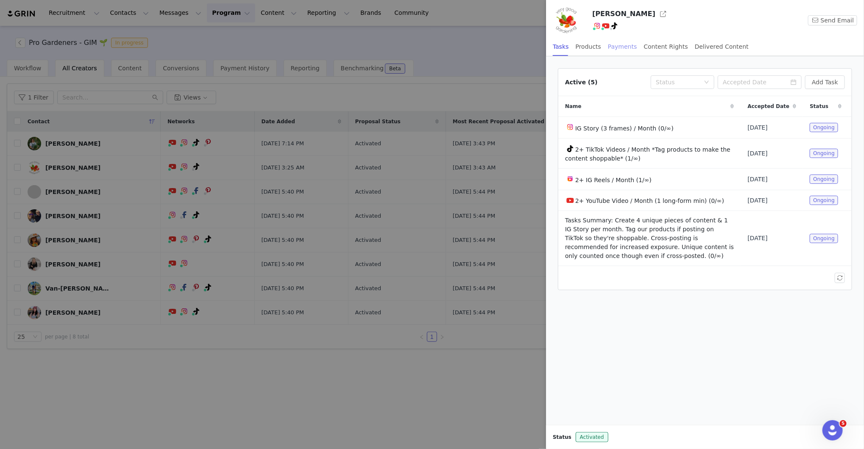
click at [623, 45] on div "Payments" at bounding box center [622, 46] width 29 height 19
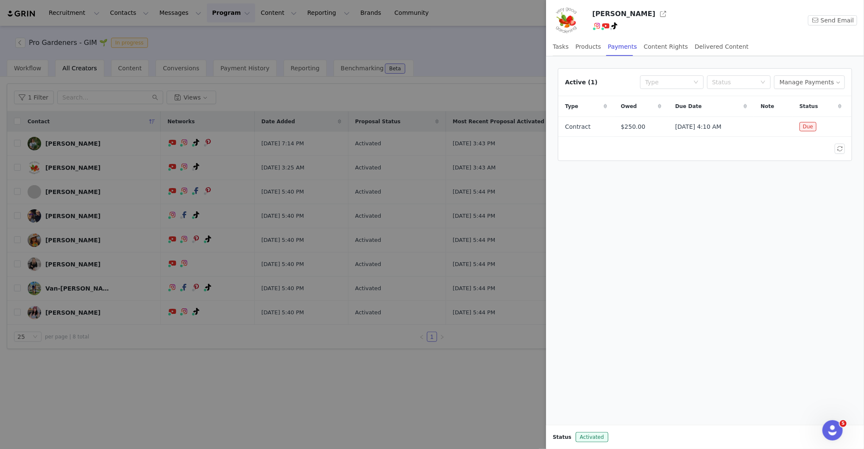
click at [465, 33] on div at bounding box center [432, 224] width 864 height 449
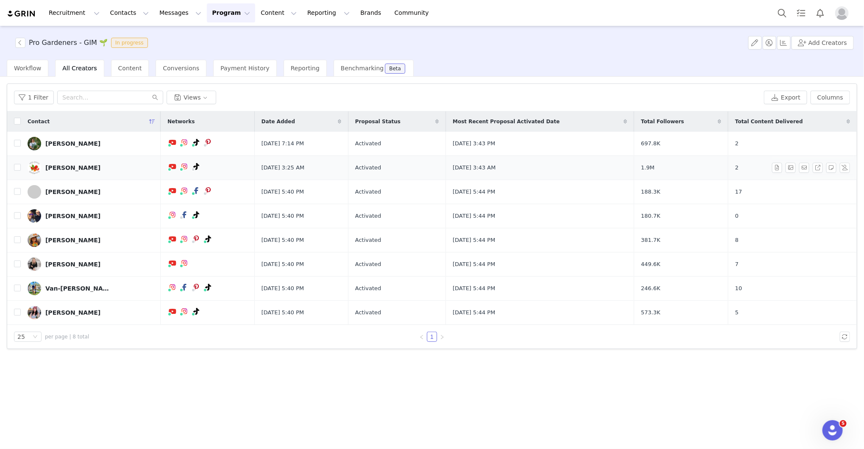
click at [89, 165] on div "Christen McCoy" at bounding box center [72, 167] width 55 height 7
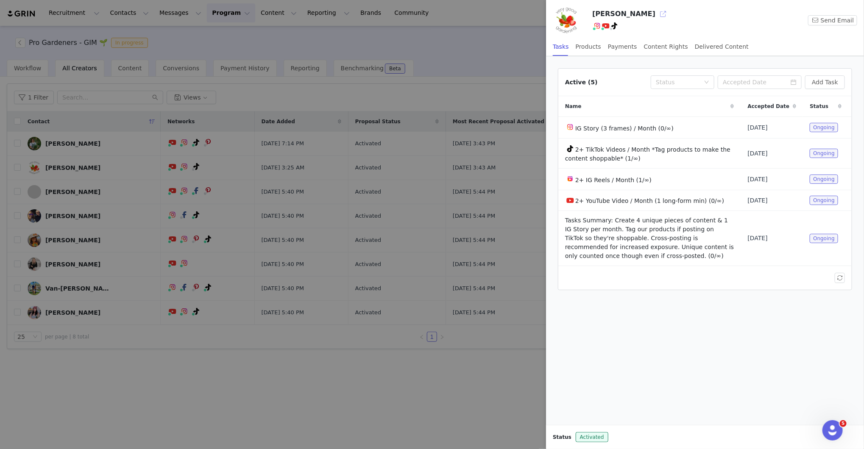
click at [656, 14] on button "button" at bounding box center [663, 14] width 14 height 14
click at [173, 373] on div at bounding box center [432, 224] width 864 height 449
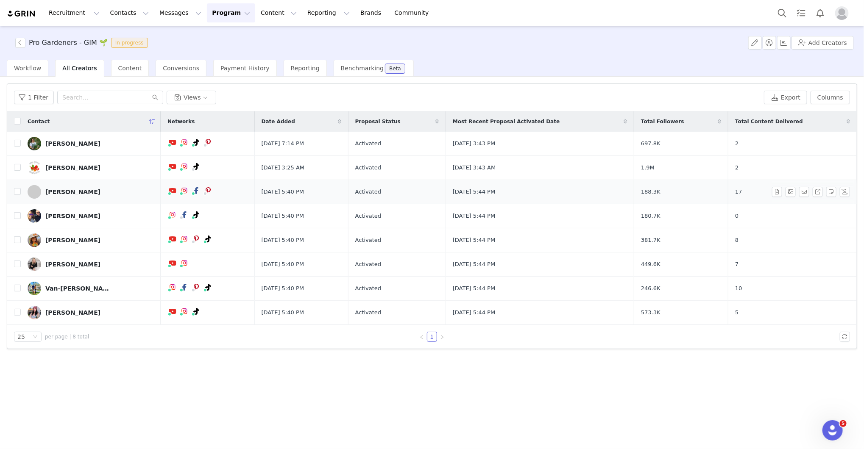
click at [72, 192] on div "Jill McSheehy" at bounding box center [72, 192] width 55 height 7
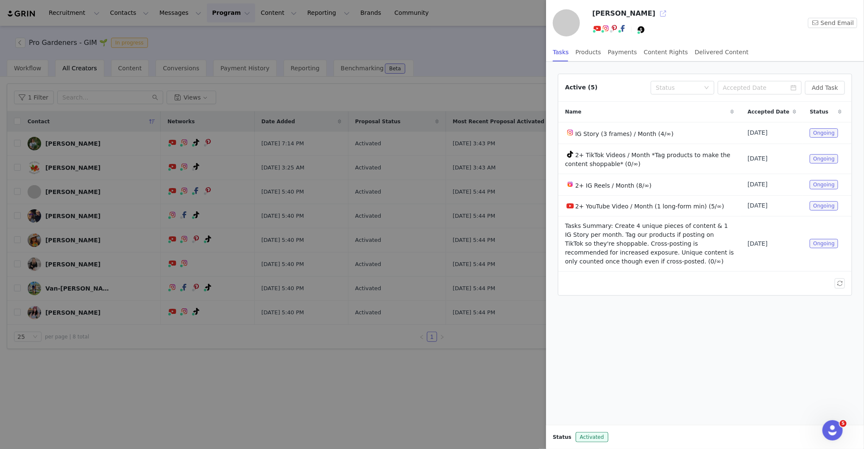
click at [656, 15] on button "button" at bounding box center [663, 14] width 14 height 14
click at [105, 398] on div at bounding box center [432, 224] width 864 height 449
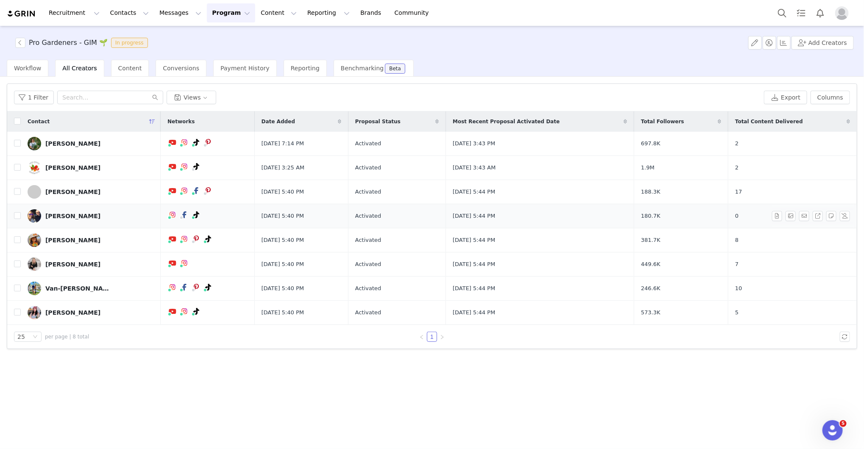
click at [75, 216] on div "[PERSON_NAME]" at bounding box center [72, 216] width 55 height 7
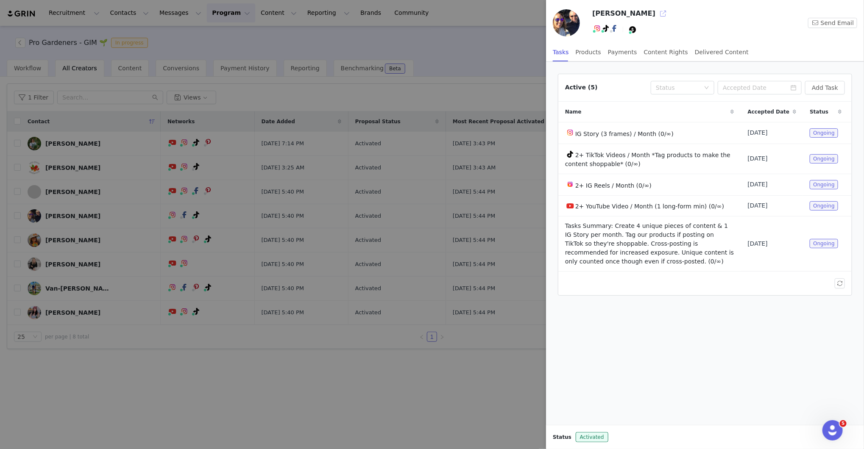
click at [656, 17] on button "button" at bounding box center [663, 14] width 14 height 14
click at [72, 352] on div at bounding box center [432, 224] width 864 height 449
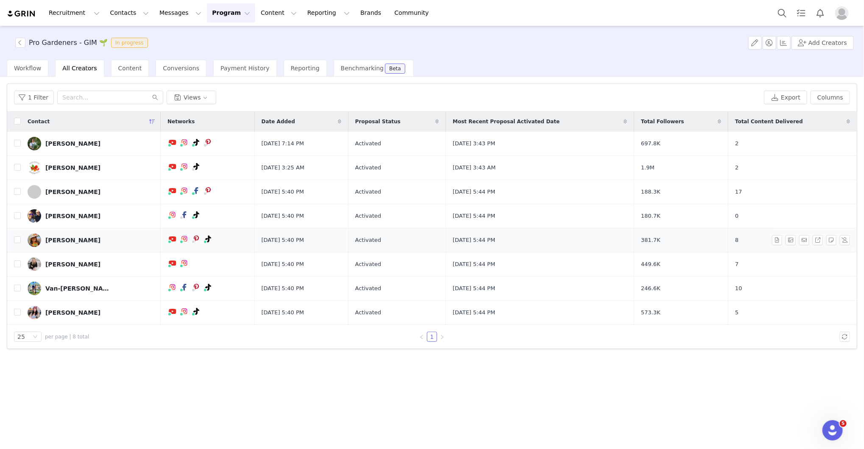
click at [74, 237] on div "Nita Robison" at bounding box center [72, 240] width 55 height 7
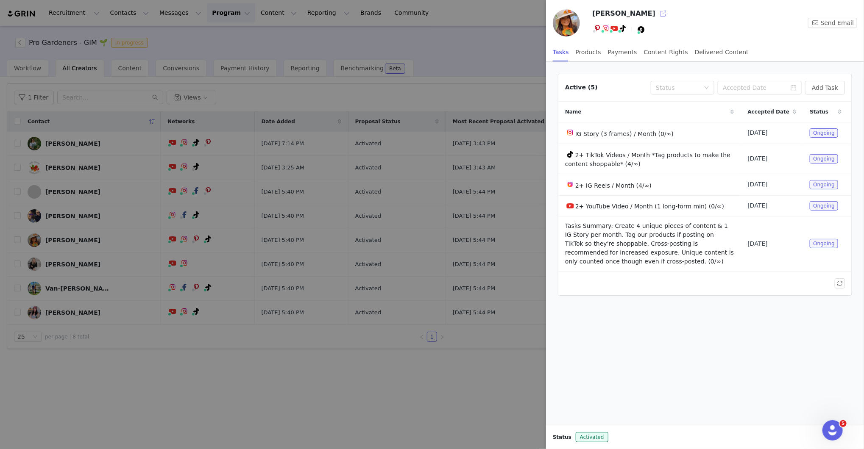
click at [656, 14] on button "button" at bounding box center [663, 14] width 14 height 14
click at [173, 395] on div at bounding box center [432, 224] width 864 height 449
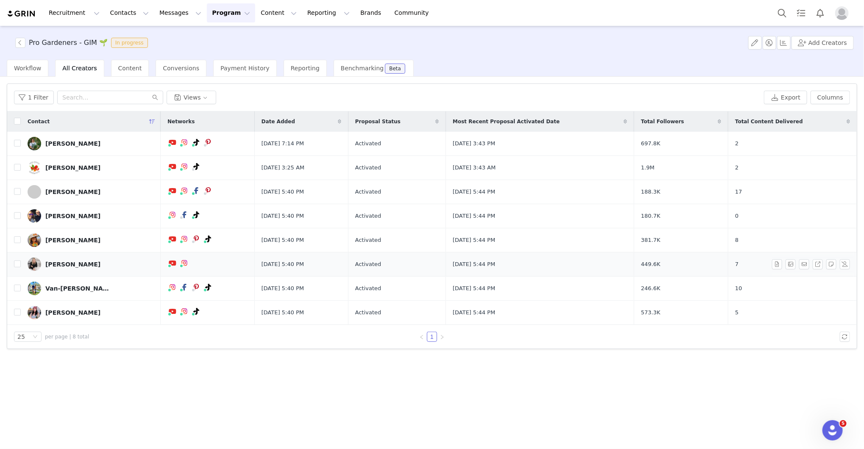
click at [75, 264] on div "[PERSON_NAME]" at bounding box center [72, 264] width 55 height 7
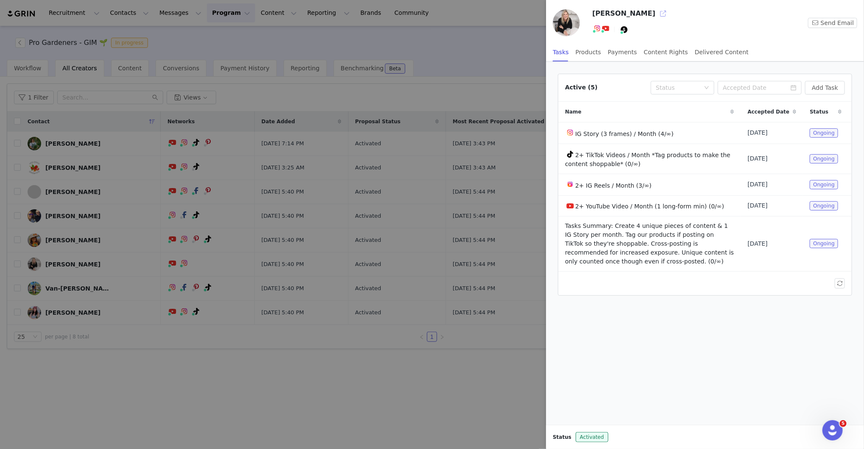
click at [656, 12] on button "button" at bounding box center [663, 14] width 14 height 14
click at [448, 414] on div at bounding box center [432, 224] width 864 height 449
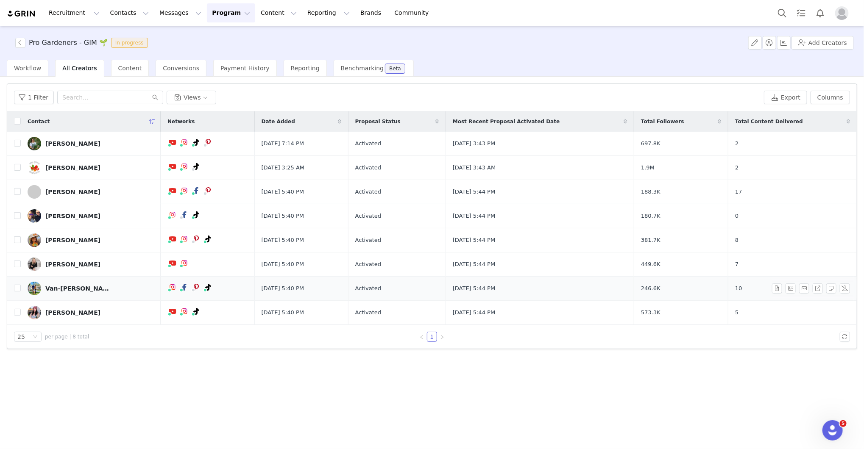
click at [73, 286] on div "Van-[PERSON_NAME]" at bounding box center [77, 288] width 64 height 7
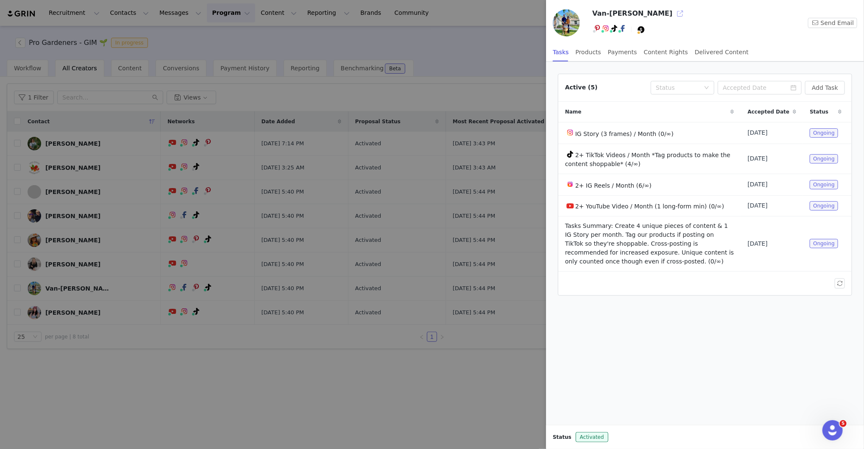
click at [673, 14] on button "button" at bounding box center [680, 14] width 14 height 14
click at [135, 349] on div at bounding box center [432, 224] width 864 height 449
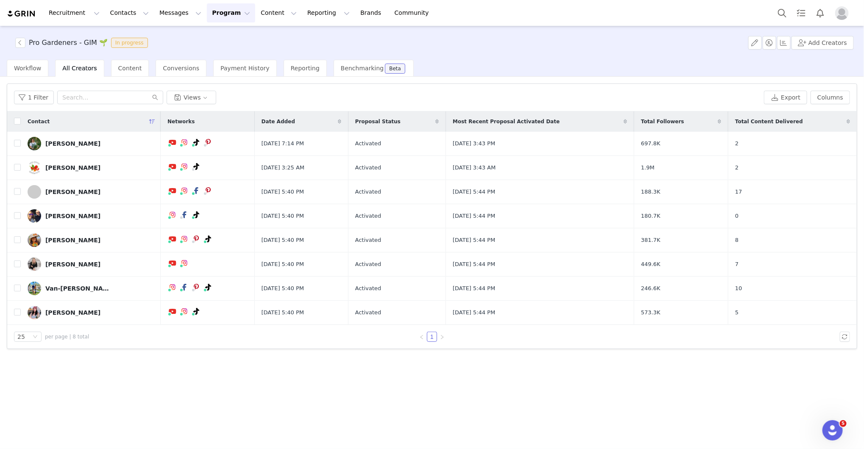
click at [78, 312] on div "[PERSON_NAME]" at bounding box center [72, 312] width 55 height 7
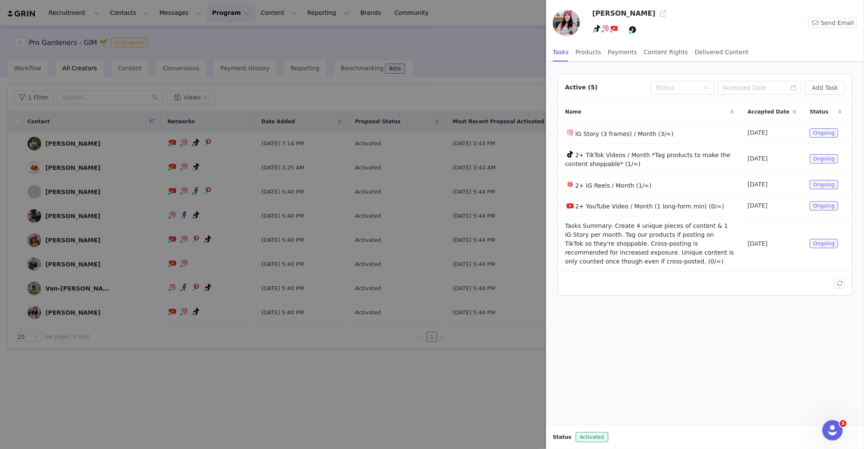
click at [656, 15] on button "button" at bounding box center [663, 14] width 14 height 14
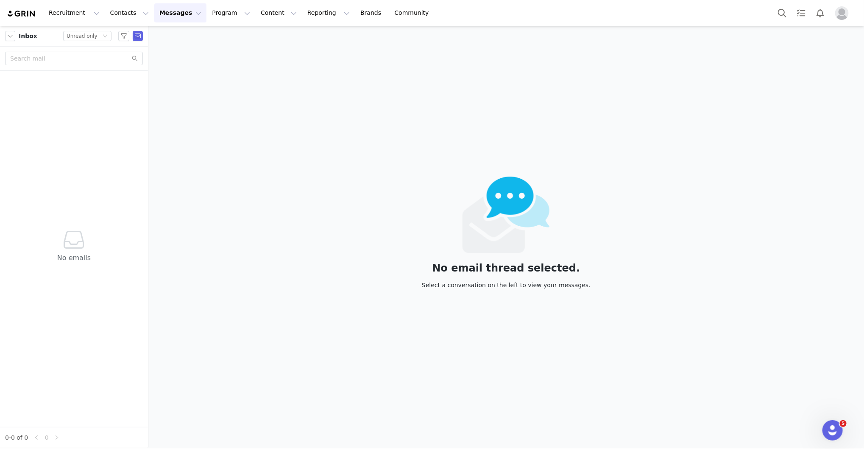
click at [689, 64] on div "No email thread selected. Select a conversation on the left to view your messag…" at bounding box center [506, 237] width 716 height 422
click at [258, 11] on button "Content Content" at bounding box center [279, 12] width 46 height 19
click at [302, 11] on button "Reporting Reporting" at bounding box center [328, 12] width 53 height 19
click at [262, 11] on button "Content Content" at bounding box center [279, 12] width 46 height 19
click at [228, 15] on button "Program Program" at bounding box center [231, 12] width 48 height 19
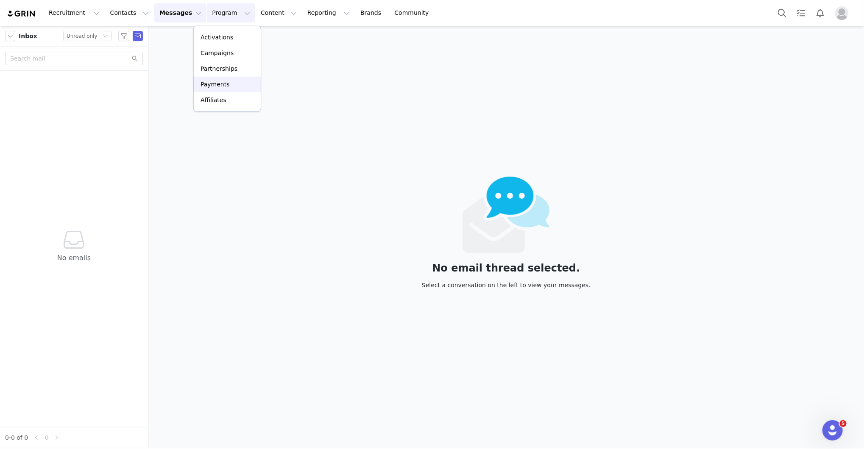
click at [243, 89] on link "Payments" at bounding box center [227, 85] width 67 height 16
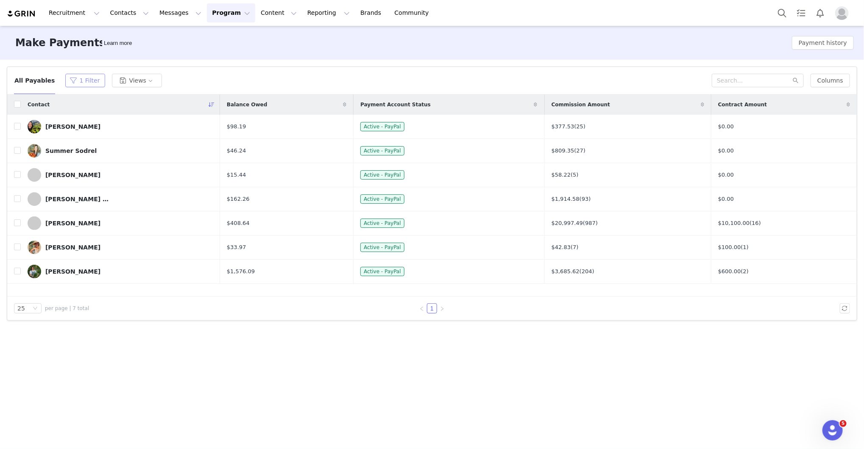
click at [67, 81] on button "1 Filter" at bounding box center [85, 81] width 40 height 14
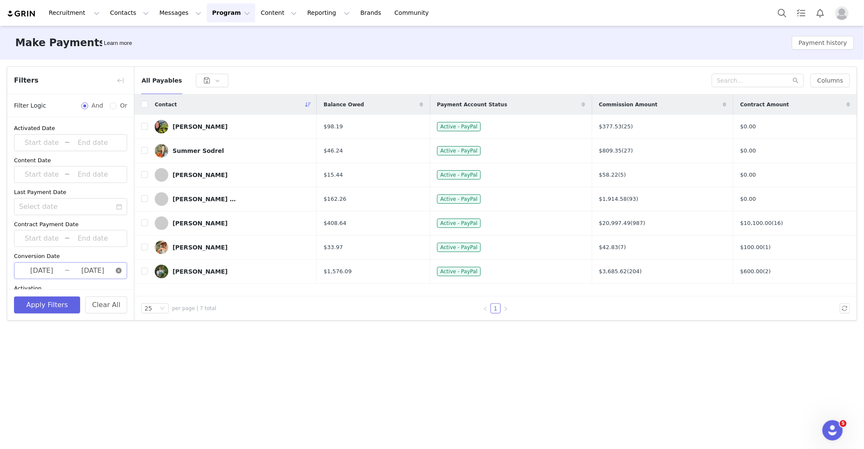
click at [120, 273] on icon "icon: close-circle" at bounding box center [119, 271] width 6 height 6
click at [61, 306] on button "Apply Filters" at bounding box center [47, 305] width 66 height 17
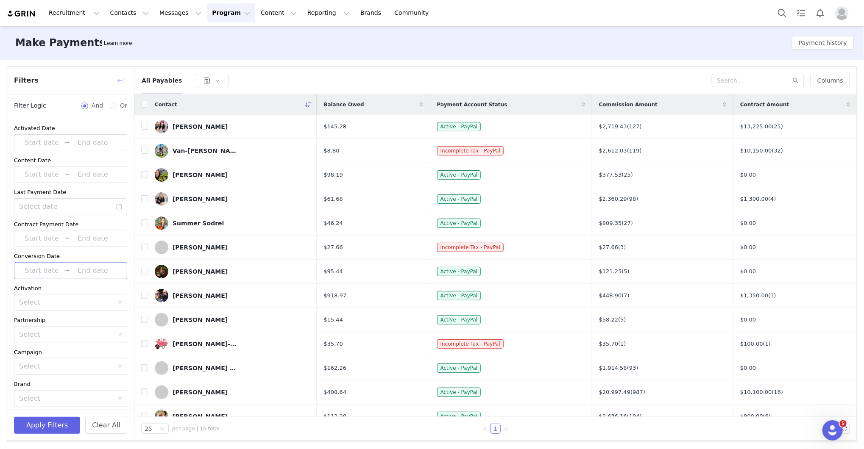
click at [118, 77] on button "button" at bounding box center [121, 81] width 14 height 14
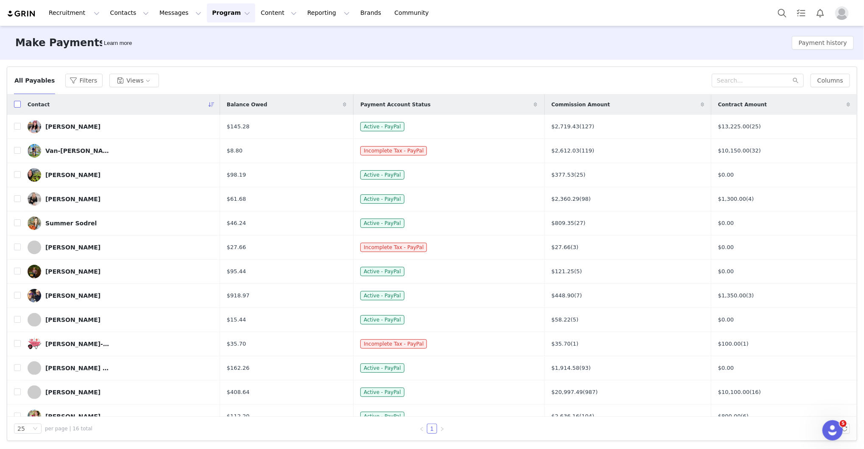
click at [16, 103] on input "checkbox" at bounding box center [17, 104] width 7 height 7
checkbox input "true"
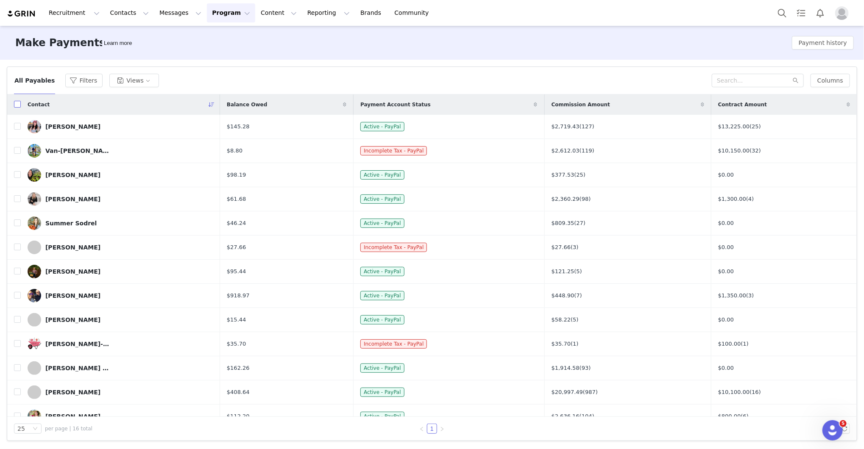
checkbox input "true"
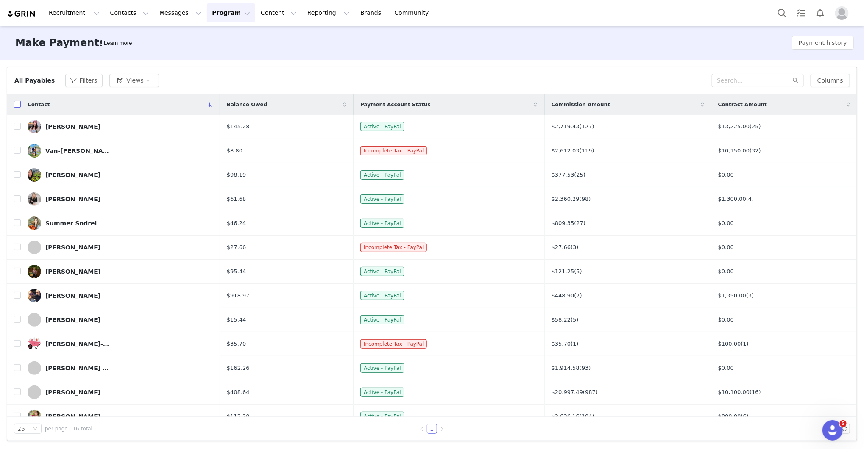
checkbox input "true"
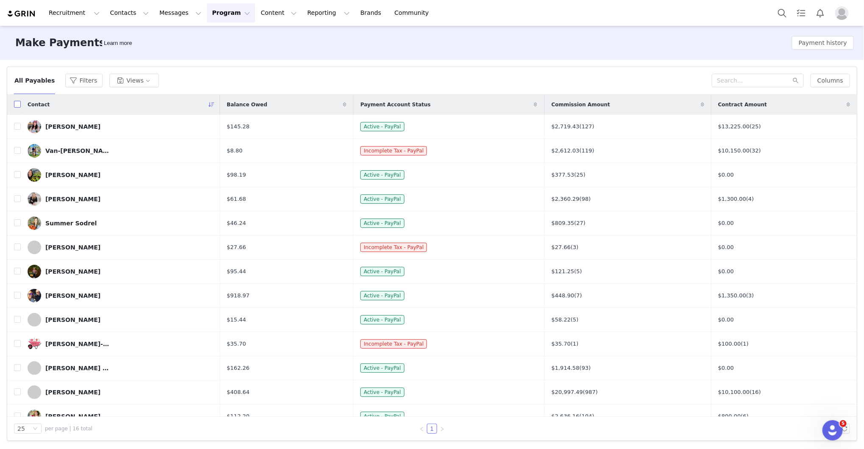
checkbox input "true"
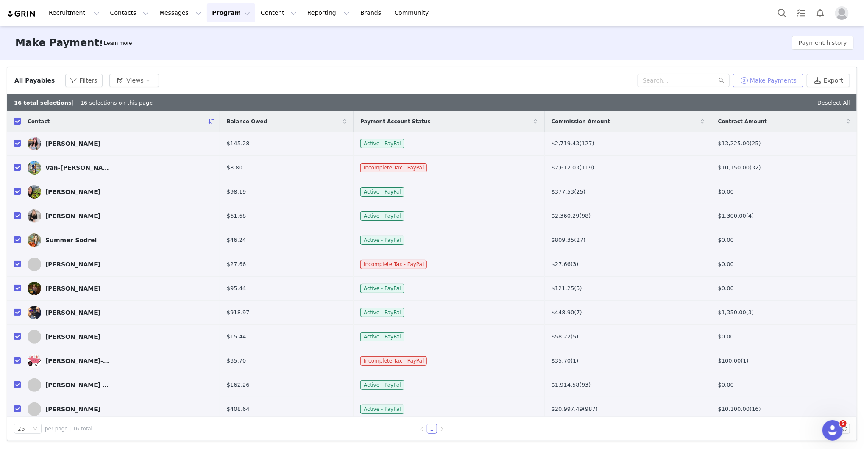
click at [775, 82] on button "Make Payments" at bounding box center [768, 81] width 70 height 14
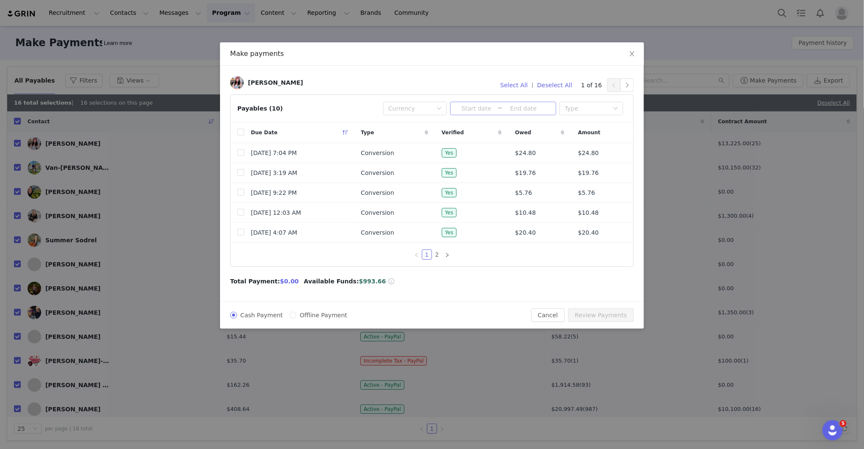
click at [477, 109] on input at bounding box center [476, 108] width 42 height 9
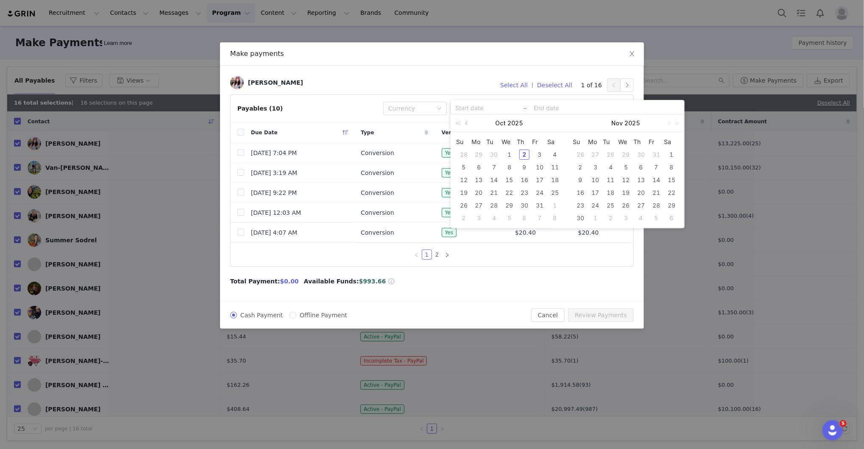
click at [468, 127] on link at bounding box center [467, 123] width 8 height 17
click at [478, 156] on div "1" at bounding box center [479, 155] width 10 height 10
type input "2025-09-01"
click at [496, 204] on div "30" at bounding box center [494, 205] width 10 height 10
type input "2025-09-01"
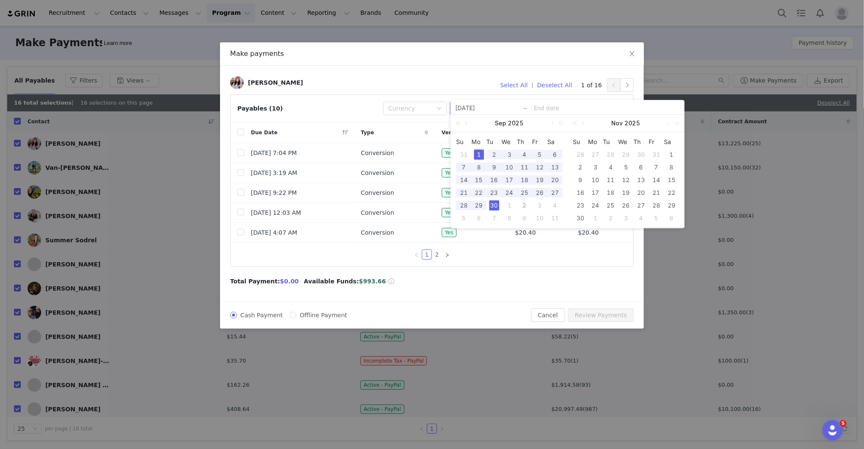
type input "2025-09-30"
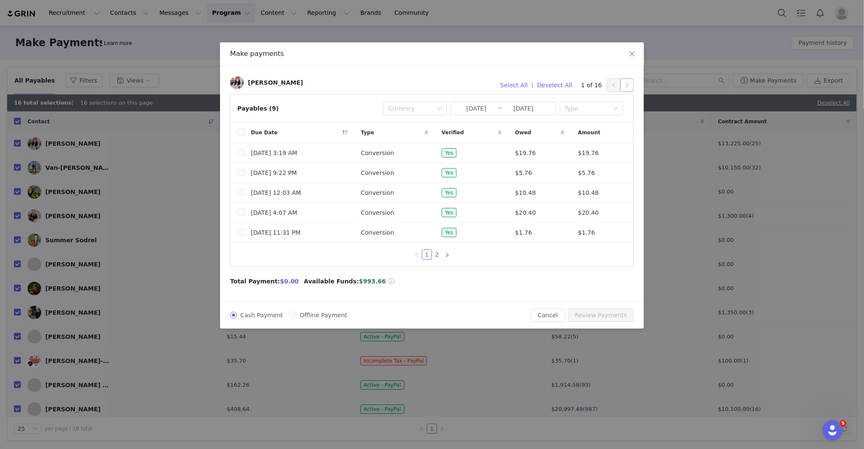
click at [631, 85] on button "button" at bounding box center [627, 85] width 14 height 14
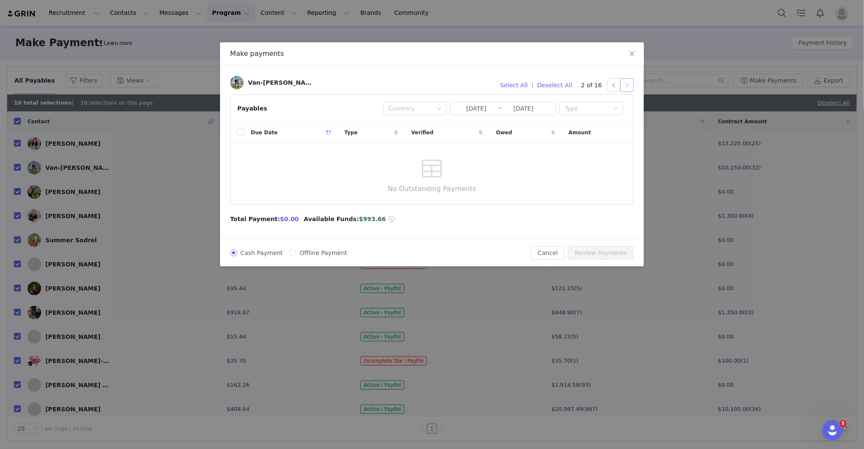
click at [631, 85] on button "button" at bounding box center [627, 85] width 14 height 14
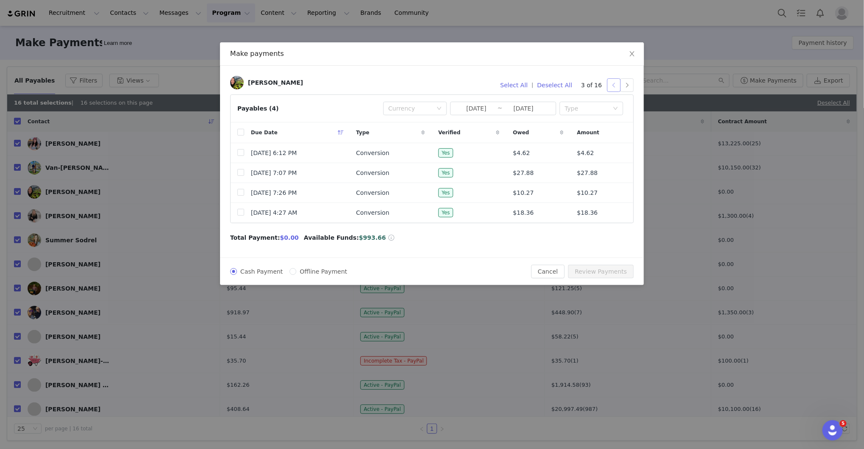
click at [615, 86] on button "button" at bounding box center [614, 85] width 14 height 14
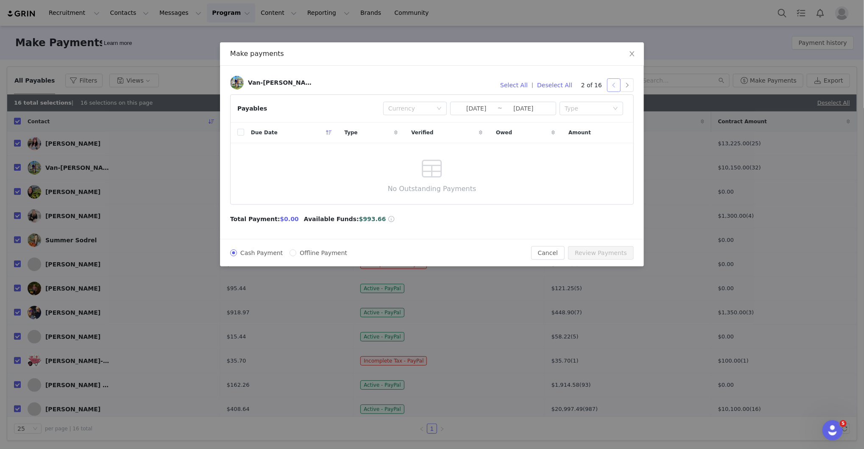
click at [615, 86] on button "button" at bounding box center [614, 85] width 14 height 14
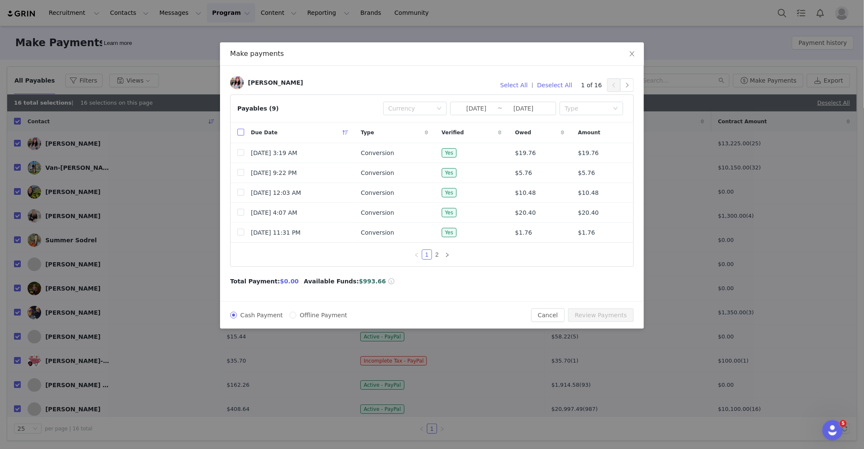
click at [242, 133] on input "checkbox" at bounding box center [240, 132] width 7 height 7
checkbox input "true"
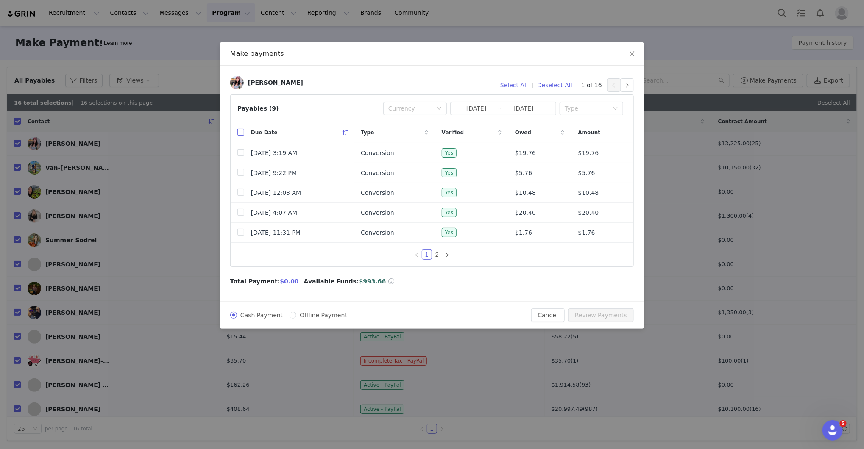
checkbox input "true"
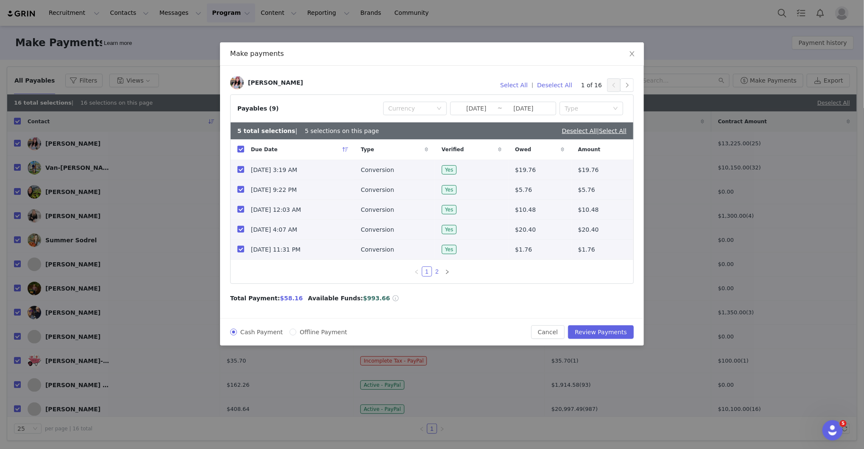
click at [439, 276] on link "2" at bounding box center [436, 271] width 9 height 9
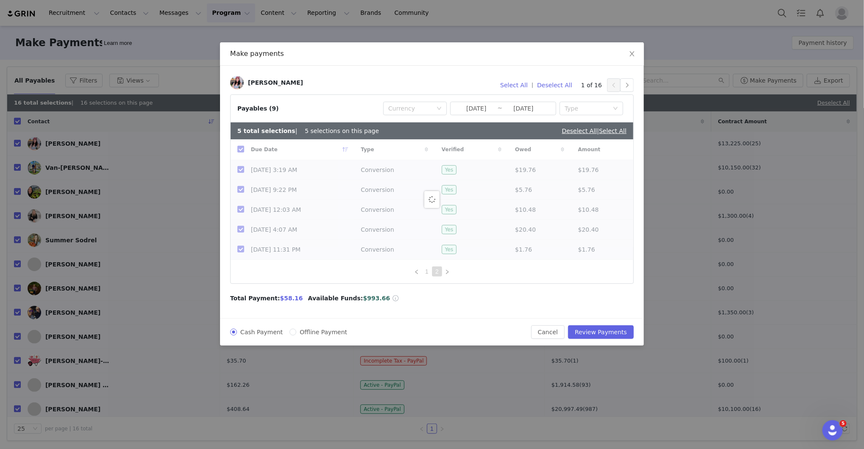
checkbox input "false"
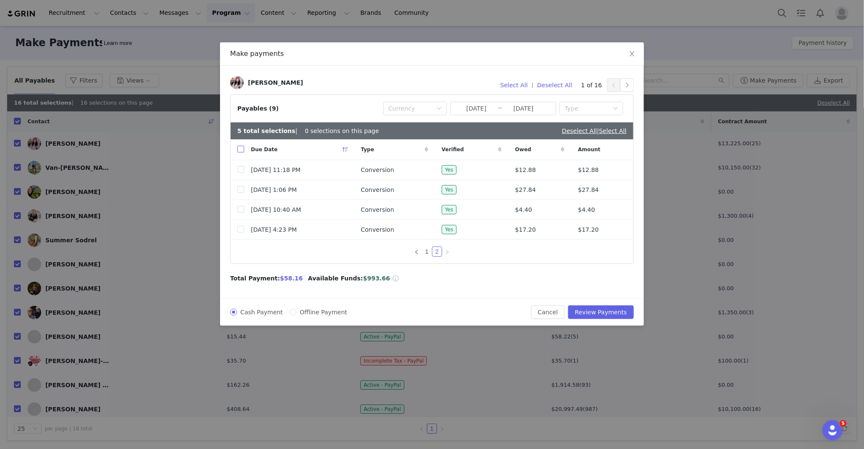
click at [239, 149] on input "checkbox" at bounding box center [240, 149] width 7 height 7
checkbox input "true"
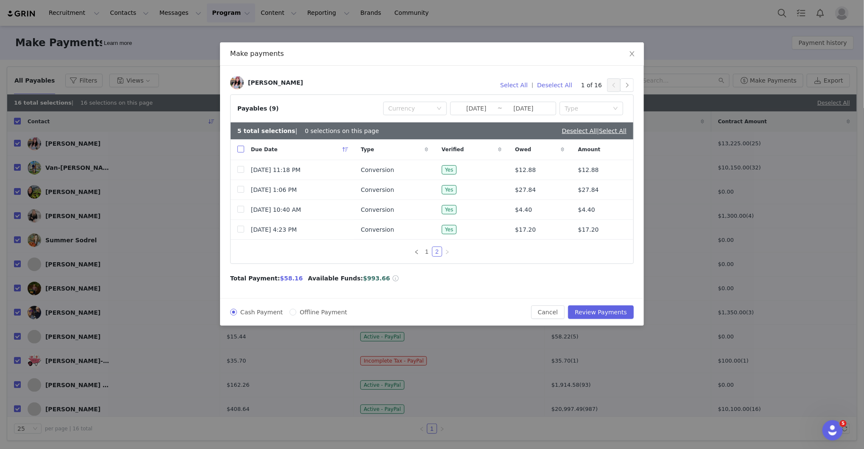
checkbox input "true"
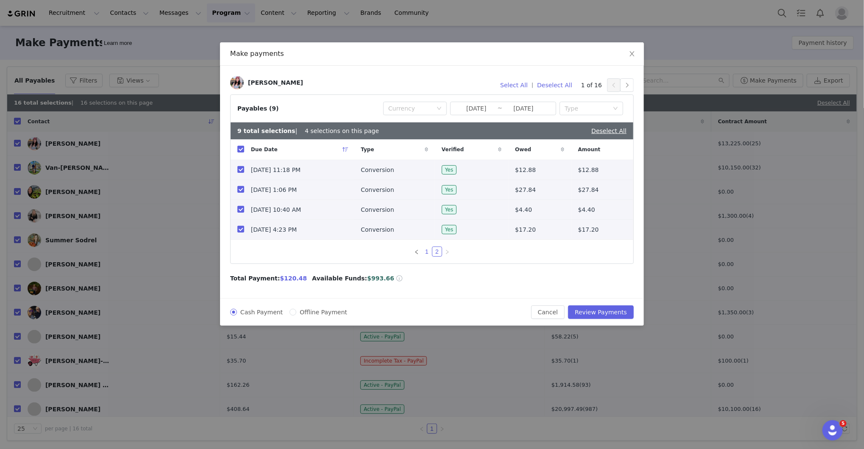
click at [429, 250] on link "1" at bounding box center [426, 251] width 9 height 9
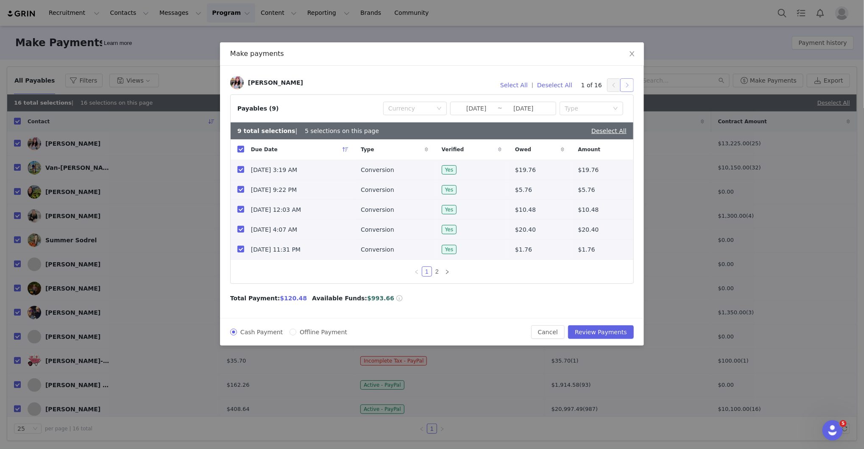
click at [623, 83] on button "button" at bounding box center [627, 85] width 14 height 14
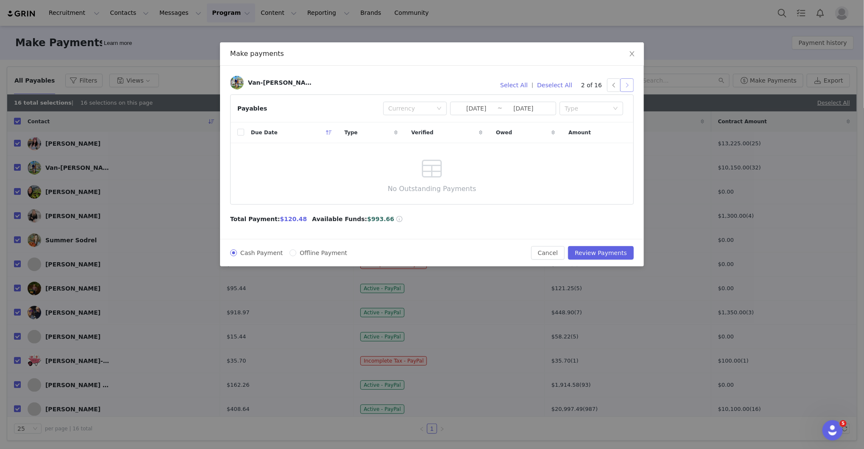
click at [623, 83] on button "button" at bounding box center [627, 85] width 14 height 14
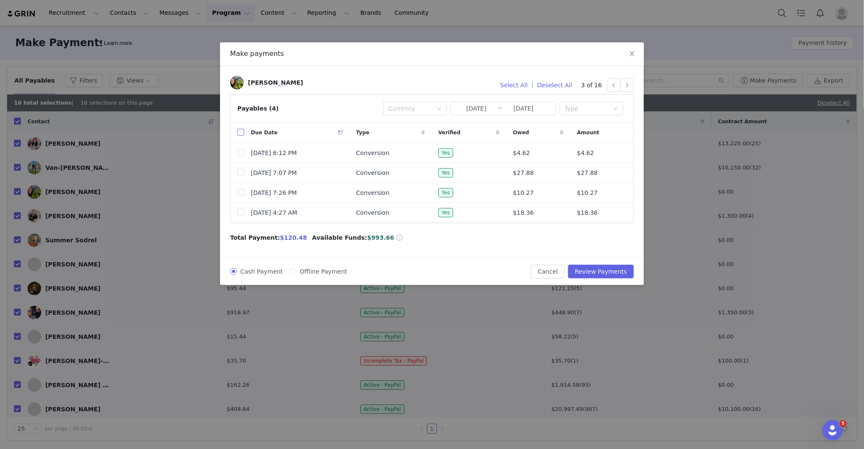
click at [239, 132] on input "checkbox" at bounding box center [240, 132] width 7 height 7
checkbox input "true"
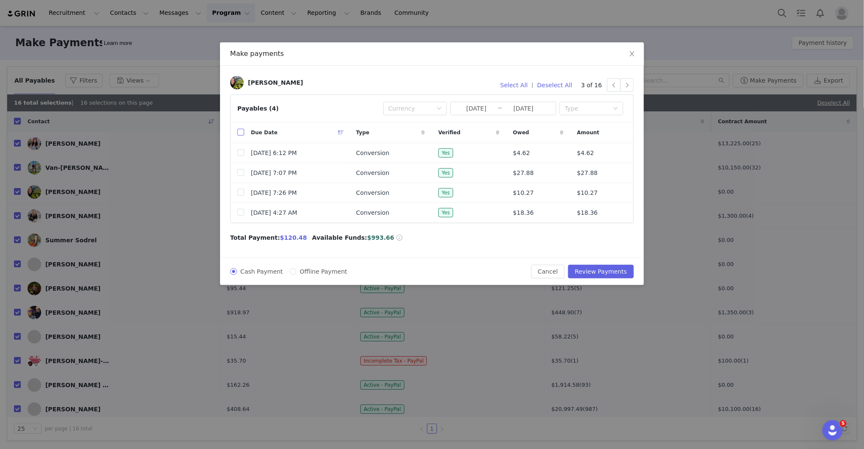
checkbox input "true"
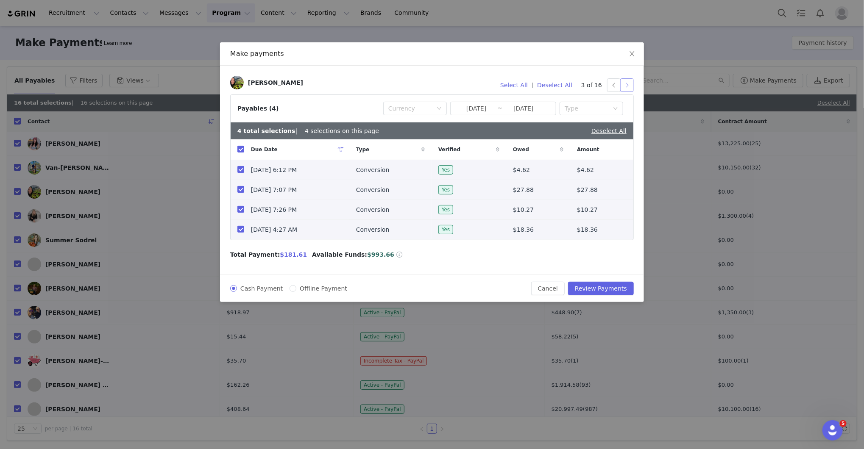
click at [627, 87] on button "button" at bounding box center [627, 85] width 14 height 14
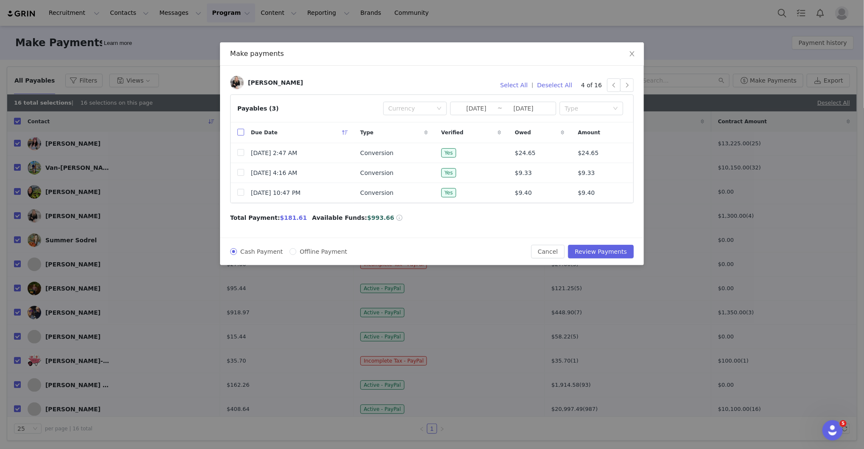
click at [241, 132] on input "checkbox" at bounding box center [240, 132] width 7 height 7
checkbox input "true"
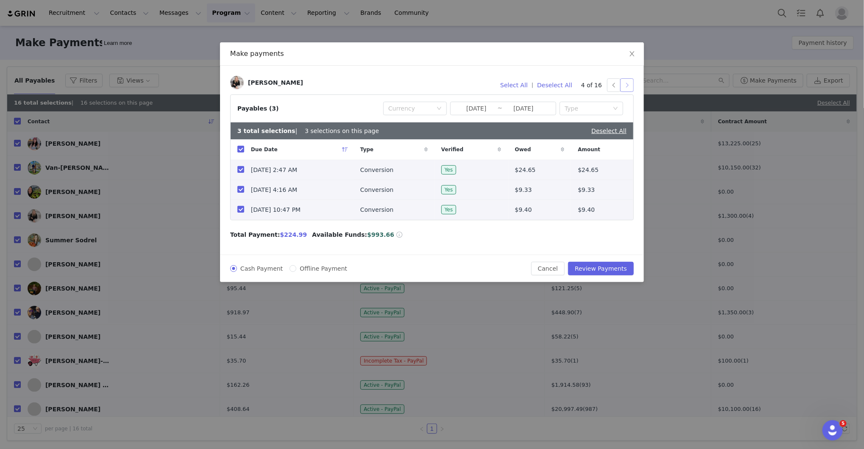
click at [631, 82] on button "button" at bounding box center [627, 85] width 14 height 14
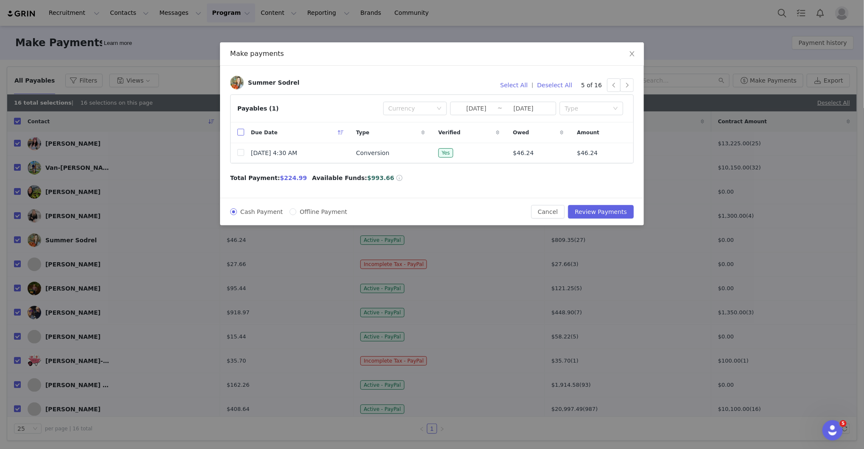
click at [239, 134] on input "checkbox" at bounding box center [240, 132] width 7 height 7
checkbox input "true"
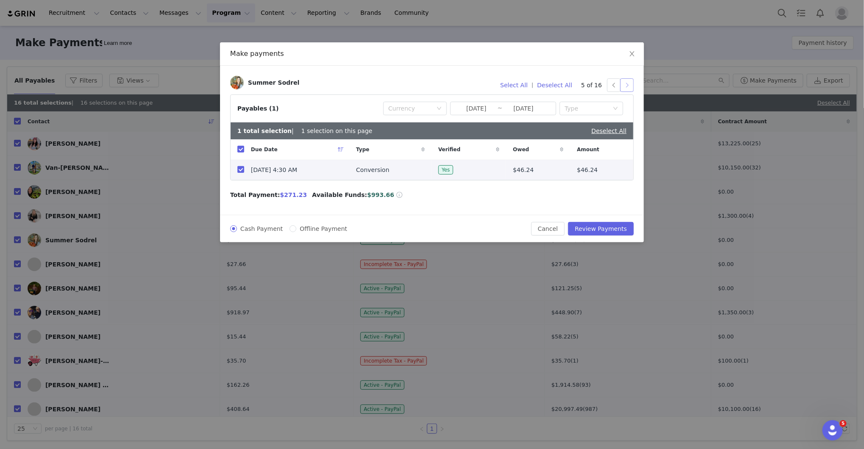
click at [627, 84] on button "button" at bounding box center [627, 85] width 14 height 14
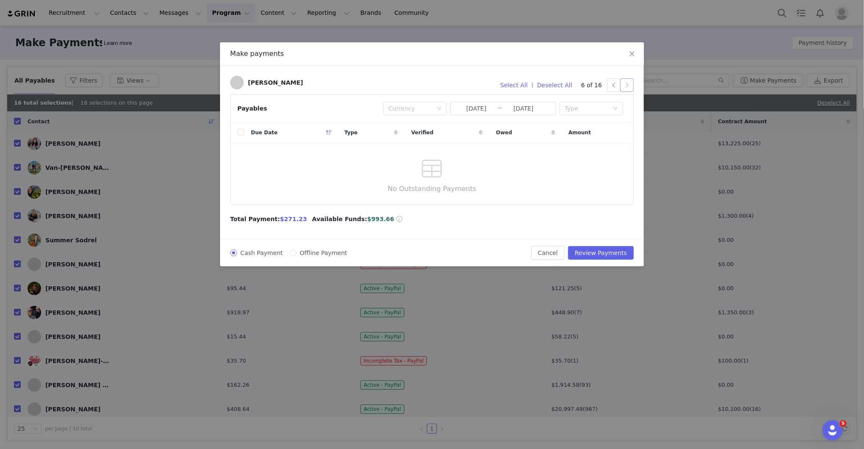
click at [627, 84] on button "button" at bounding box center [627, 85] width 14 height 14
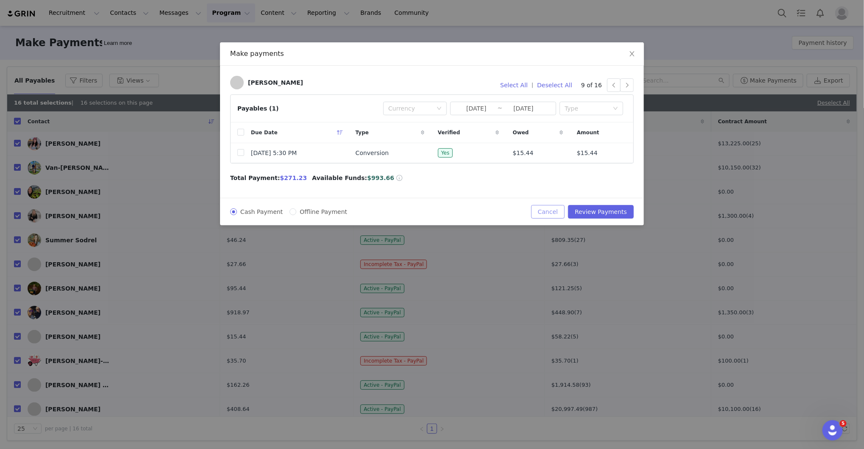
click at [560, 211] on button "Cancel" at bounding box center [547, 212] width 33 height 14
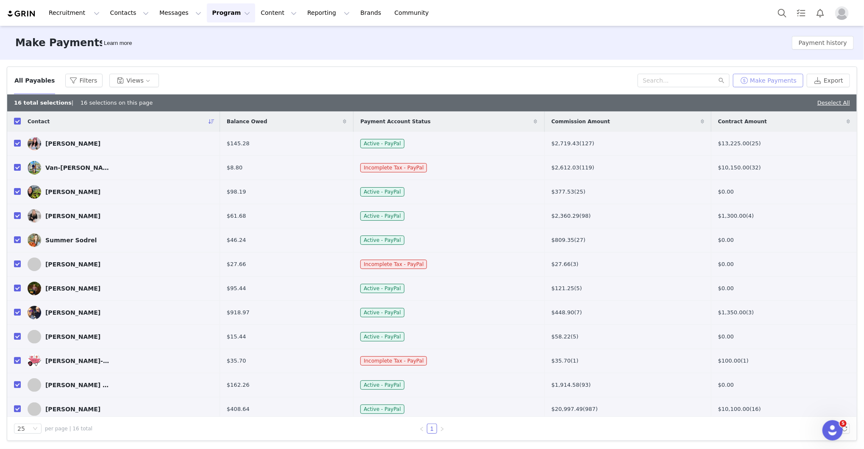
click at [779, 77] on button "Make Payments" at bounding box center [768, 81] width 70 height 14
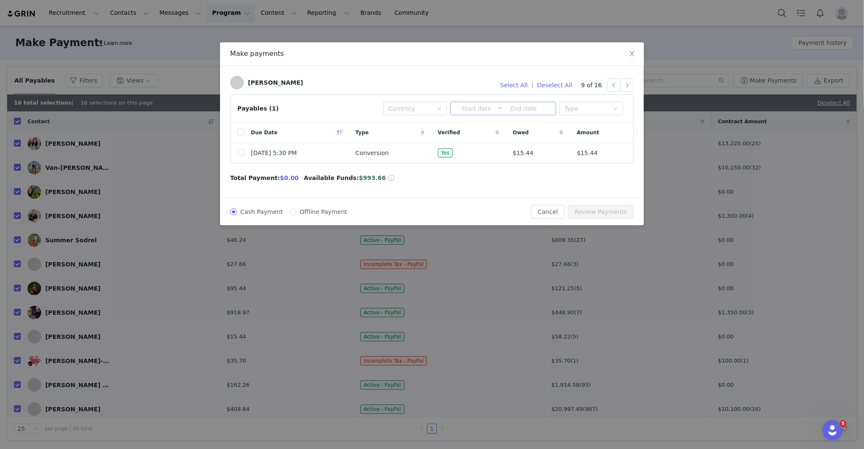
click at [504, 111] on input at bounding box center [523, 108] width 42 height 9
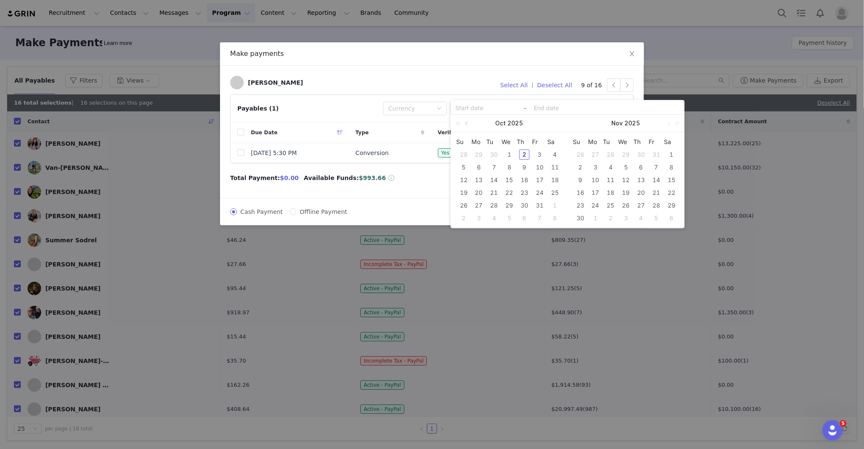
click at [465, 126] on link at bounding box center [467, 123] width 8 height 17
click at [481, 155] on div "1" at bounding box center [479, 155] width 10 height 10
type input "[DATE]"
click at [497, 202] on div "30" at bounding box center [494, 205] width 10 height 10
type input "[DATE]"
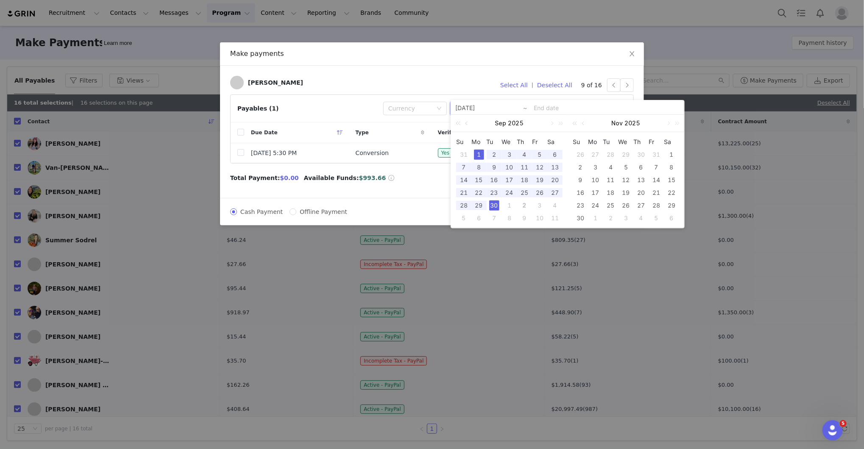
type input "[DATE]"
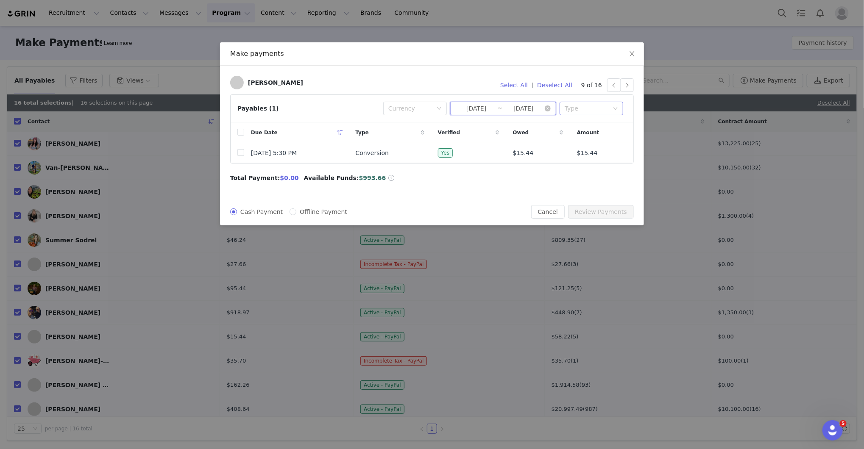
click at [578, 110] on div "Type" at bounding box center [587, 108] width 44 height 8
click at [592, 141] on li "Conversion" at bounding box center [592, 139] width 64 height 14
click at [615, 84] on button "button" at bounding box center [614, 85] width 14 height 14
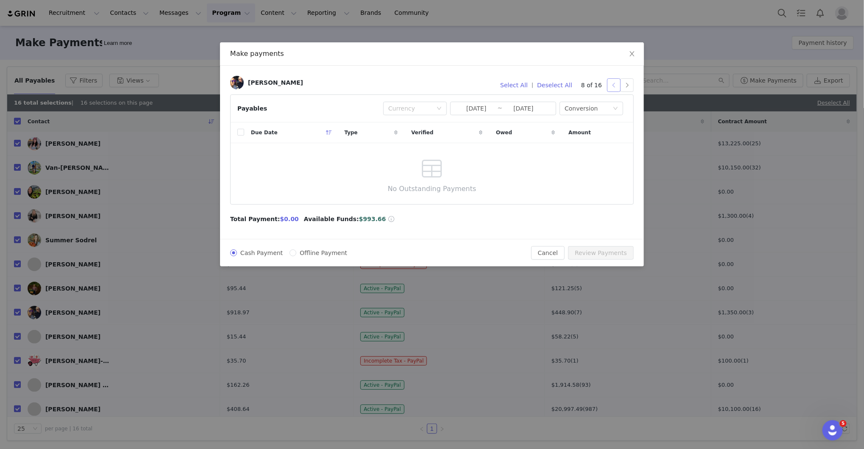
click at [615, 84] on button "button" at bounding box center [614, 85] width 14 height 14
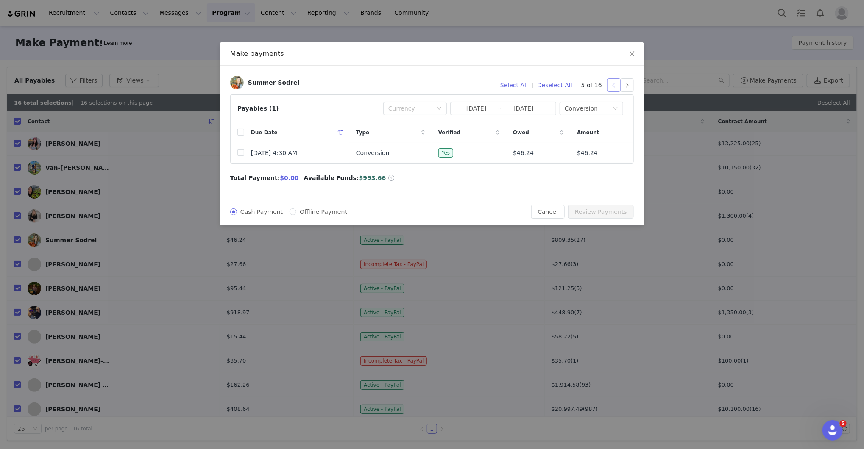
click at [615, 84] on button "button" at bounding box center [614, 85] width 14 height 14
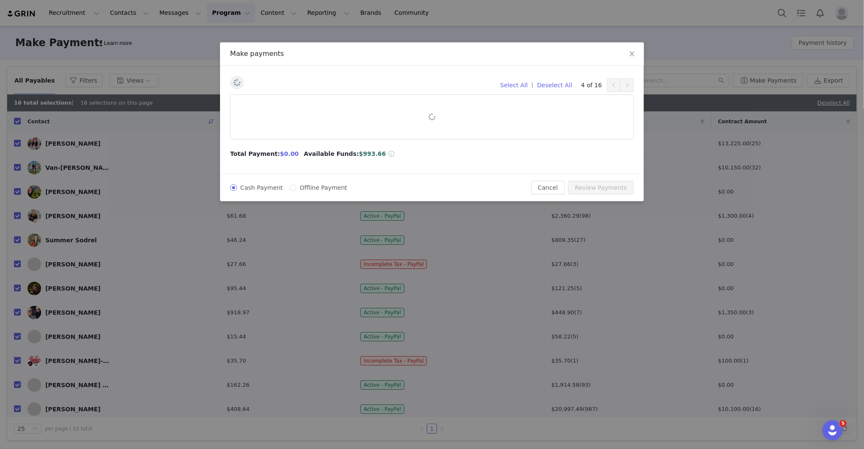
click at [615, 84] on button "button" at bounding box center [614, 85] width 14 height 14
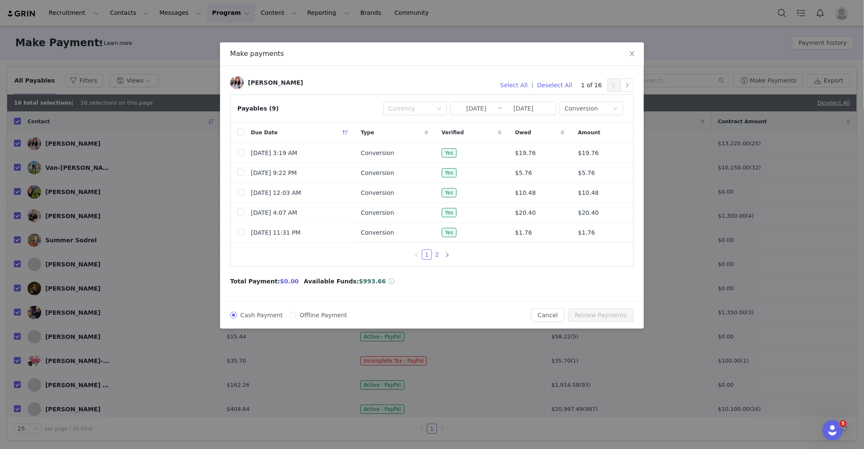
click at [438, 256] on link "2" at bounding box center [436, 254] width 9 height 9
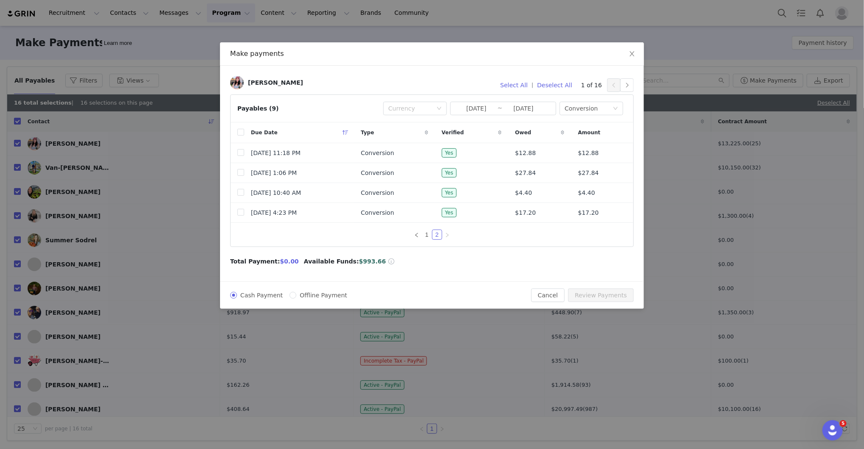
click at [427, 239] on div "1 2" at bounding box center [432, 235] width 403 height 24
click at [427, 235] on link "1" at bounding box center [426, 234] width 9 height 9
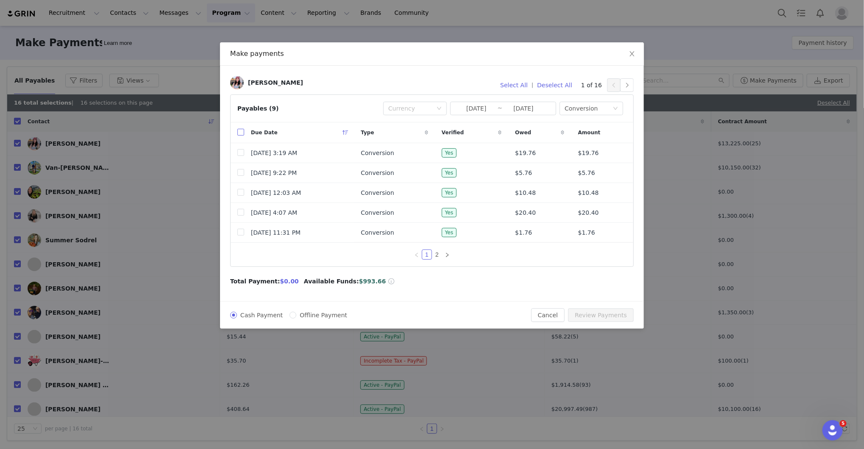
click at [239, 134] on input "checkbox" at bounding box center [240, 132] width 7 height 7
checkbox input "true"
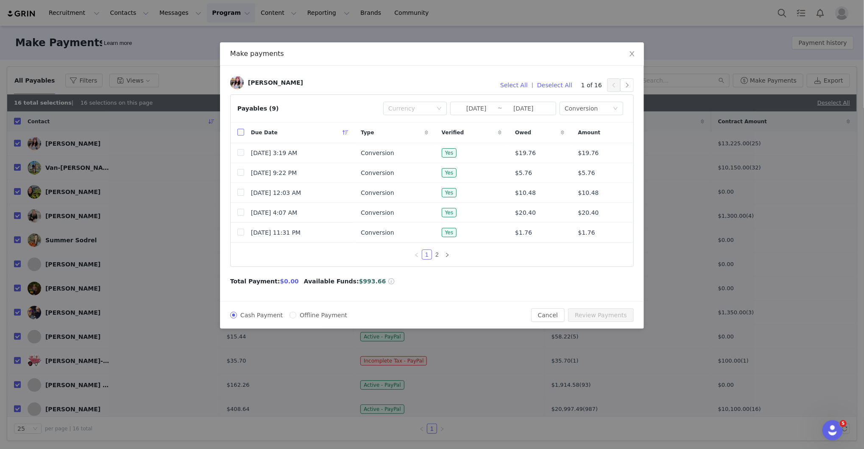
checkbox input "true"
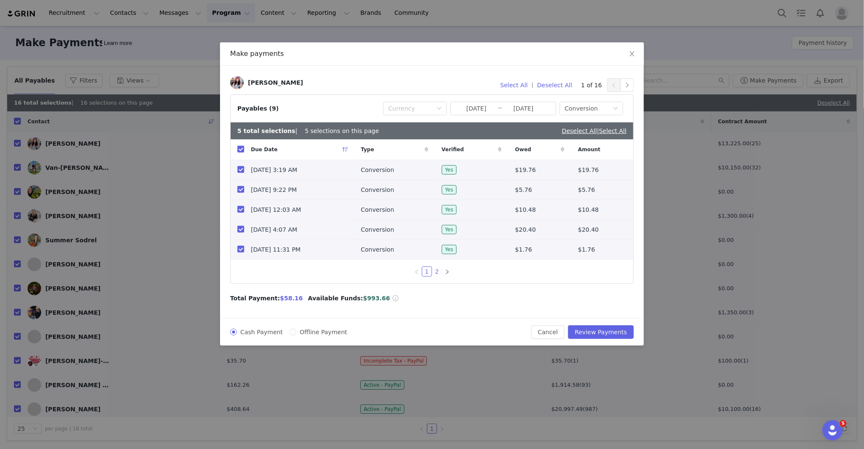
click at [438, 275] on link "2" at bounding box center [436, 271] width 9 height 9
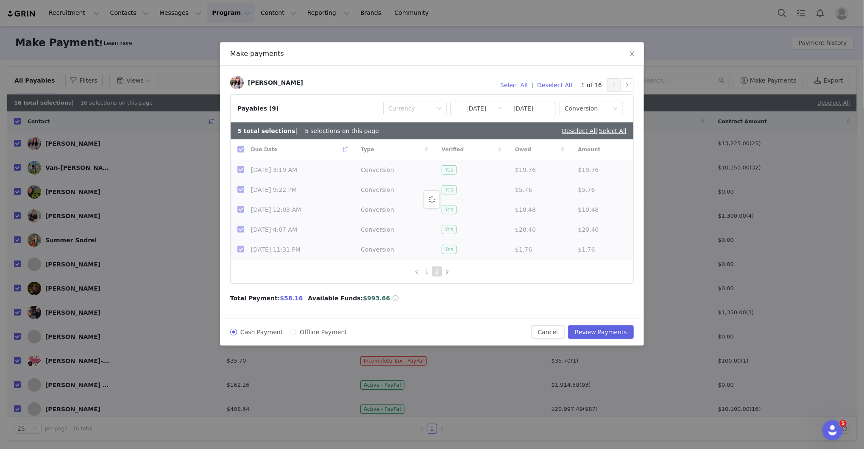
checkbox input "false"
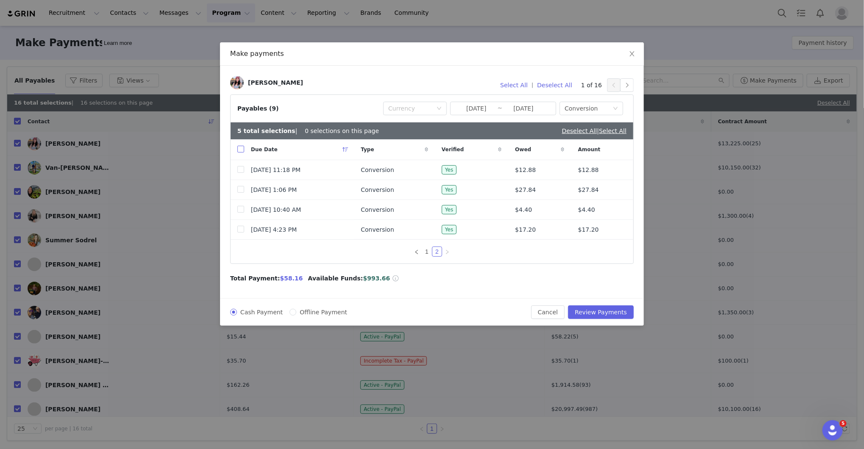
click at [241, 148] on input "checkbox" at bounding box center [240, 149] width 7 height 7
checkbox input "true"
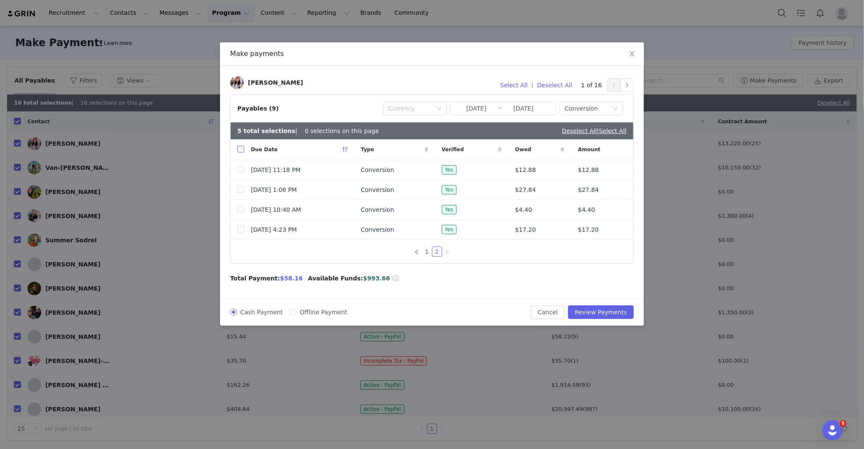
checkbox input "true"
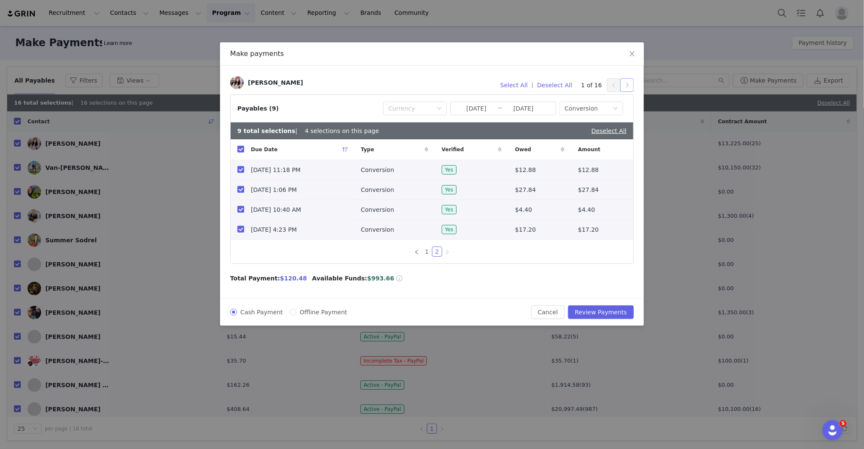
click at [629, 83] on button "button" at bounding box center [627, 85] width 14 height 14
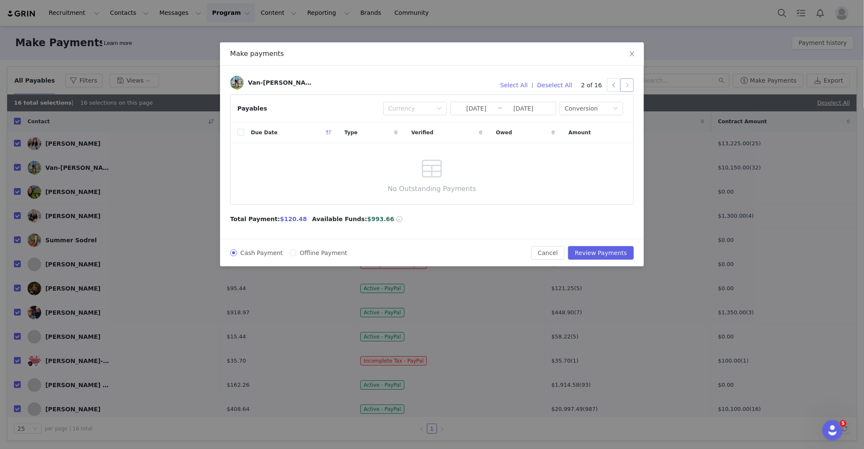
click at [625, 85] on button "button" at bounding box center [627, 85] width 14 height 14
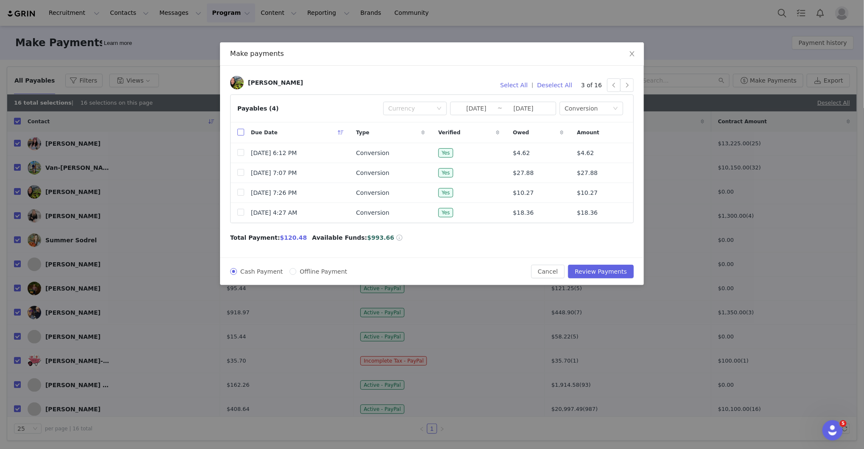
click at [241, 132] on input "checkbox" at bounding box center [240, 132] width 7 height 7
checkbox input "true"
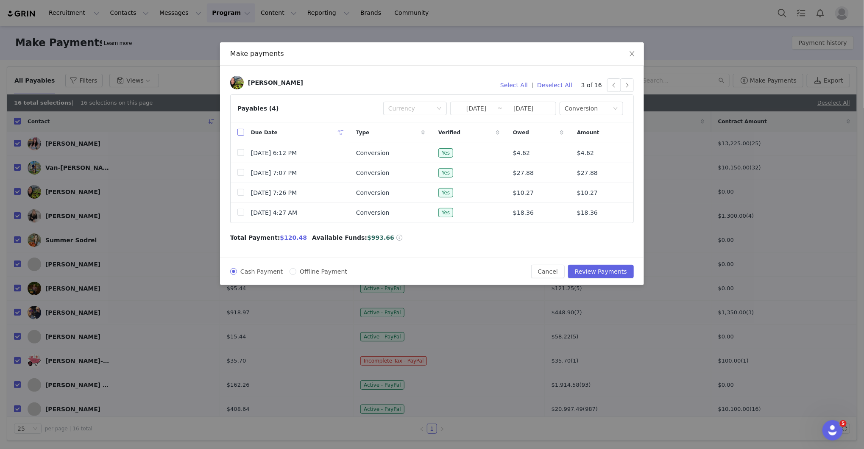
checkbox input "true"
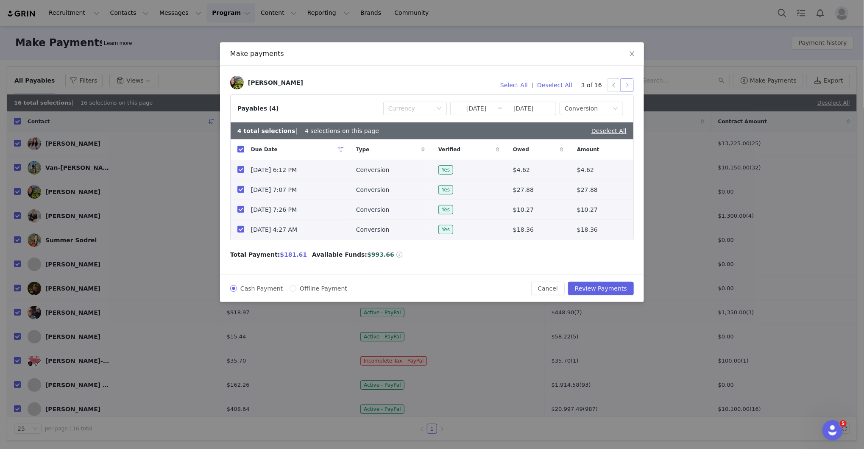
click at [625, 83] on button "button" at bounding box center [627, 85] width 14 height 14
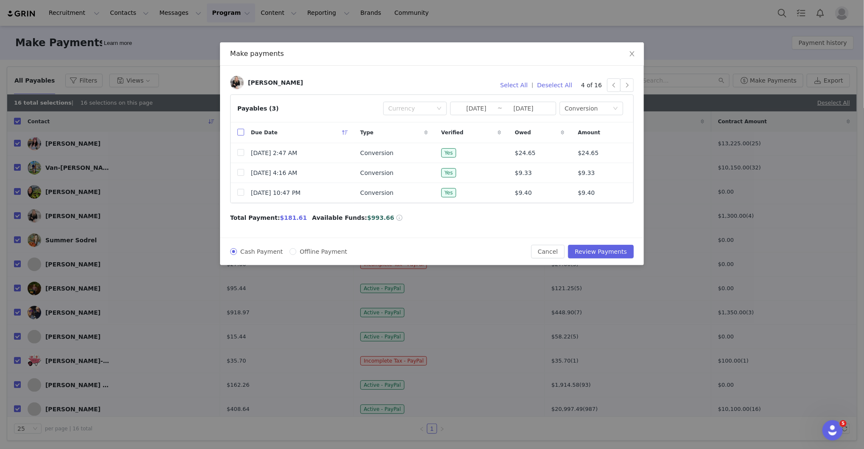
click at [238, 132] on input "checkbox" at bounding box center [240, 132] width 7 height 7
checkbox input "true"
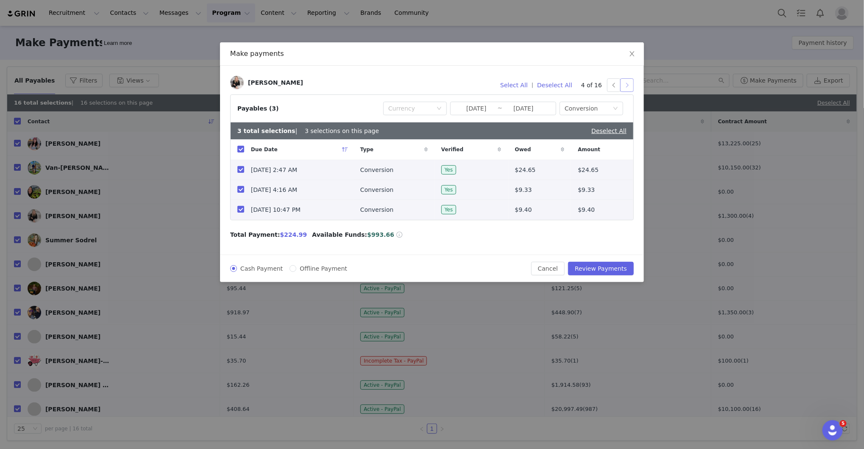
click at [626, 86] on button "button" at bounding box center [627, 85] width 14 height 14
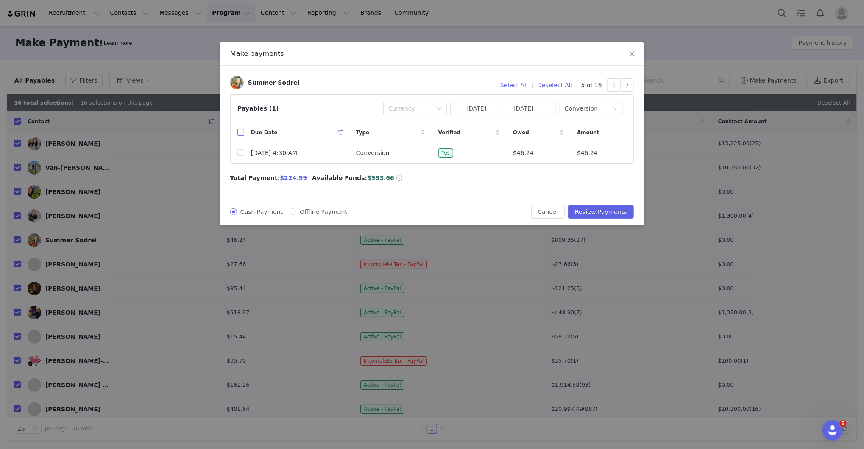
click at [241, 128] on label at bounding box center [240, 132] width 7 height 9
click at [241, 129] on input "checkbox" at bounding box center [240, 132] width 7 height 7
checkbox input "true"
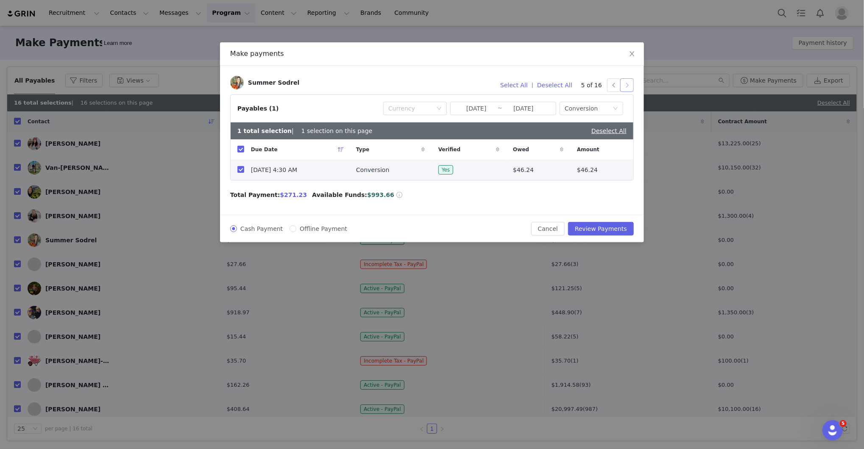
click at [628, 80] on button "button" at bounding box center [627, 85] width 14 height 14
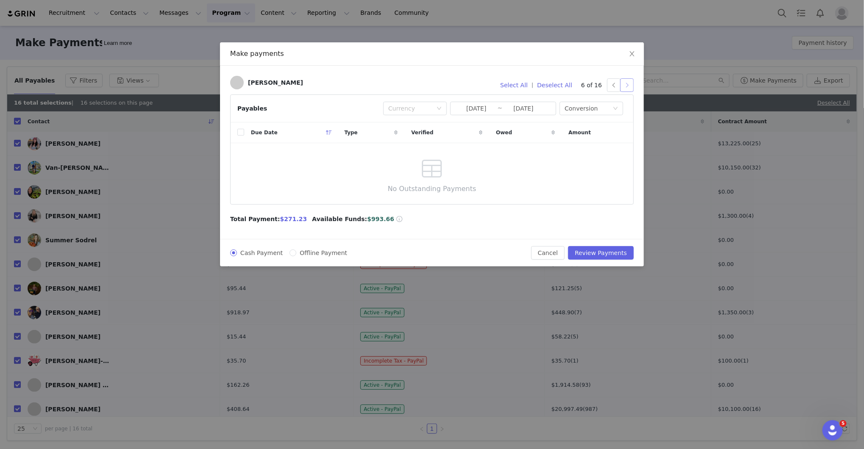
click at [628, 80] on button "button" at bounding box center [627, 85] width 14 height 14
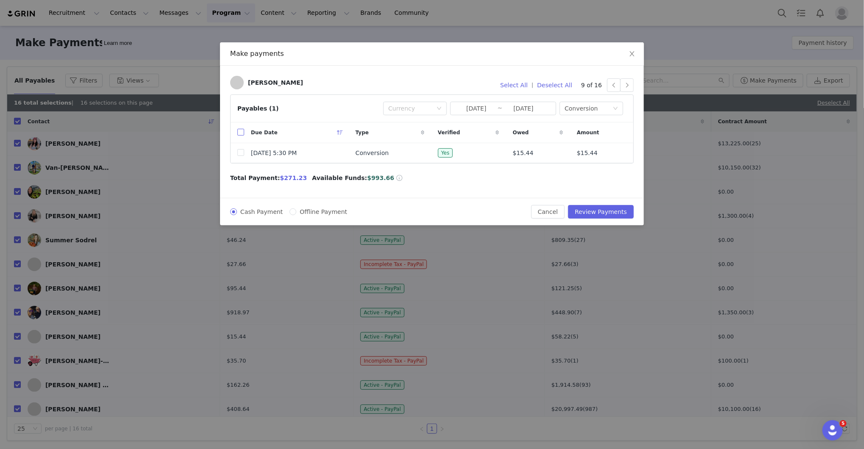
click at [242, 131] on input "checkbox" at bounding box center [240, 132] width 7 height 7
checkbox input "true"
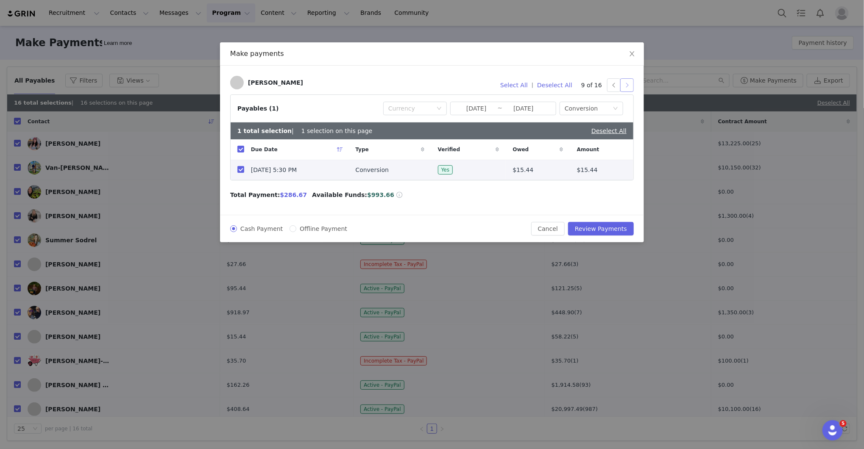
click at [629, 85] on button "button" at bounding box center [627, 85] width 14 height 14
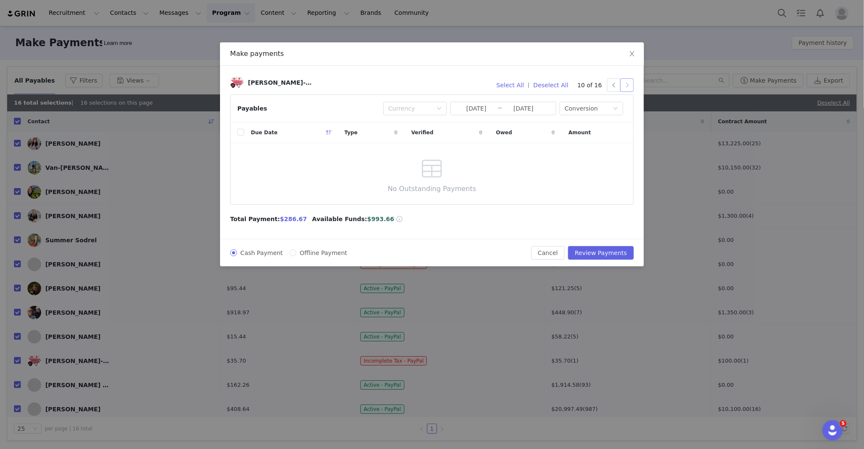
click at [629, 85] on button "button" at bounding box center [627, 85] width 14 height 14
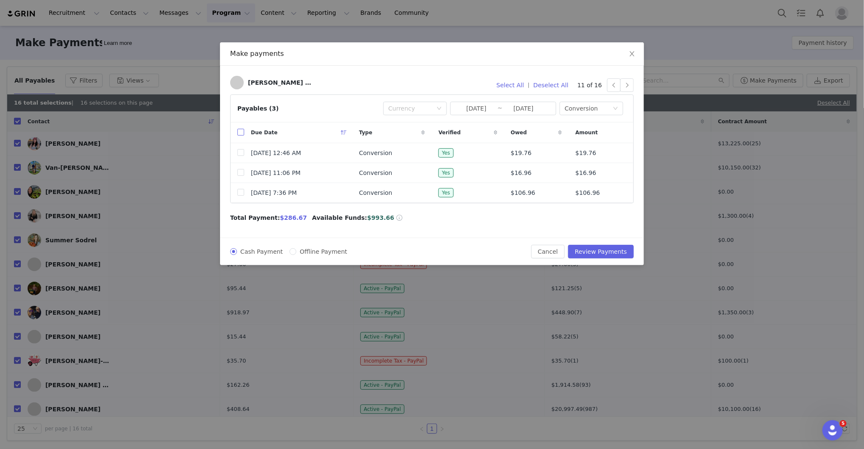
click at [240, 132] on input "checkbox" at bounding box center [240, 132] width 7 height 7
checkbox input "true"
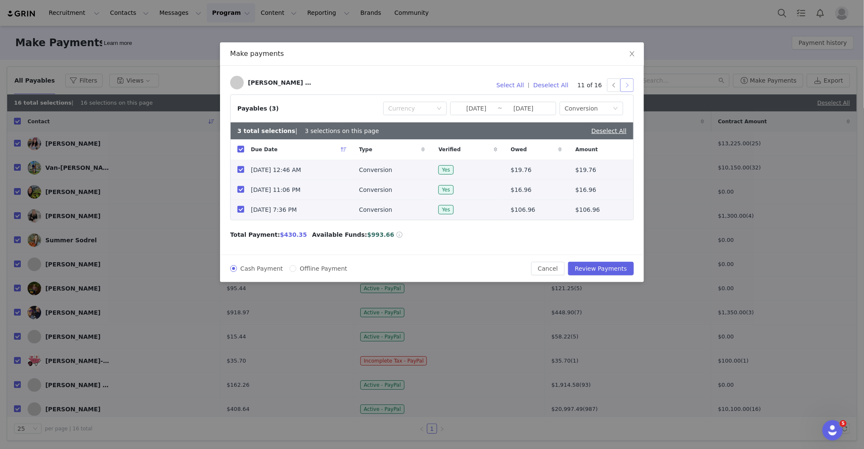
click at [630, 87] on button "button" at bounding box center [627, 85] width 14 height 14
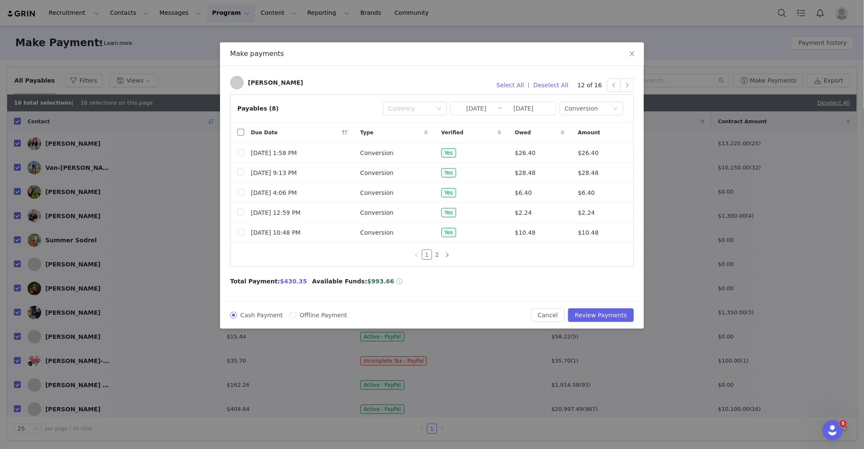
click at [239, 134] on input "checkbox" at bounding box center [240, 132] width 7 height 7
checkbox input "true"
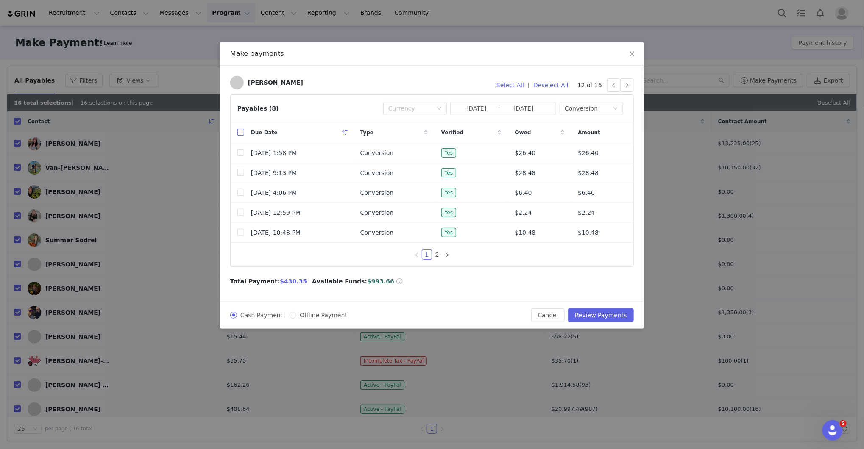
checkbox input "true"
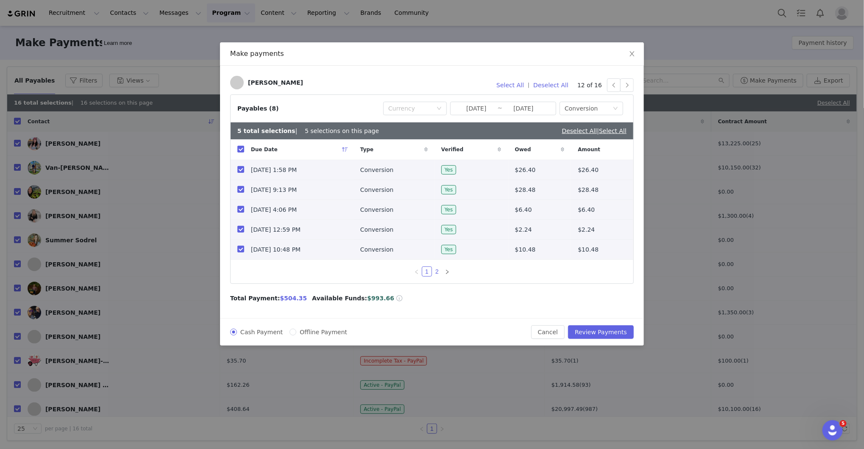
click at [438, 270] on link "2" at bounding box center [436, 271] width 9 height 9
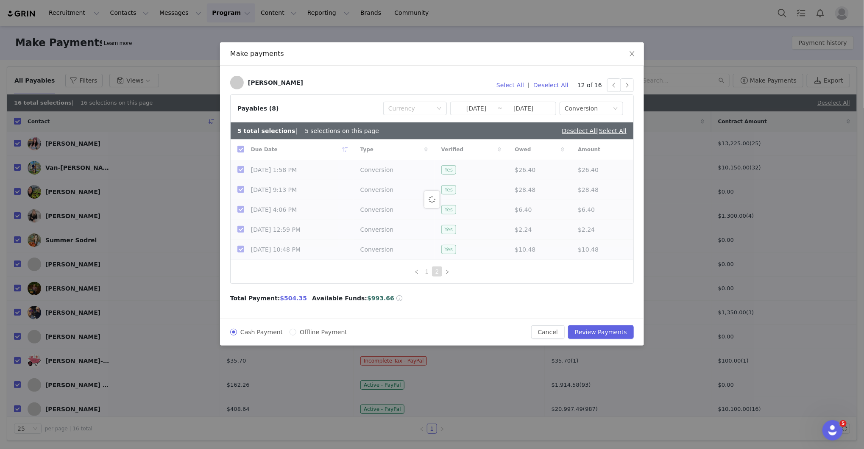
checkbox input "false"
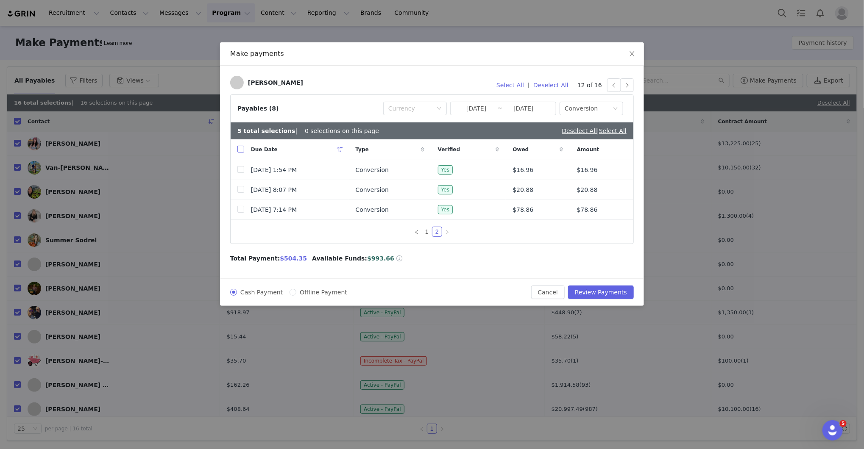
click at [241, 150] on input "checkbox" at bounding box center [240, 149] width 7 height 7
checkbox input "true"
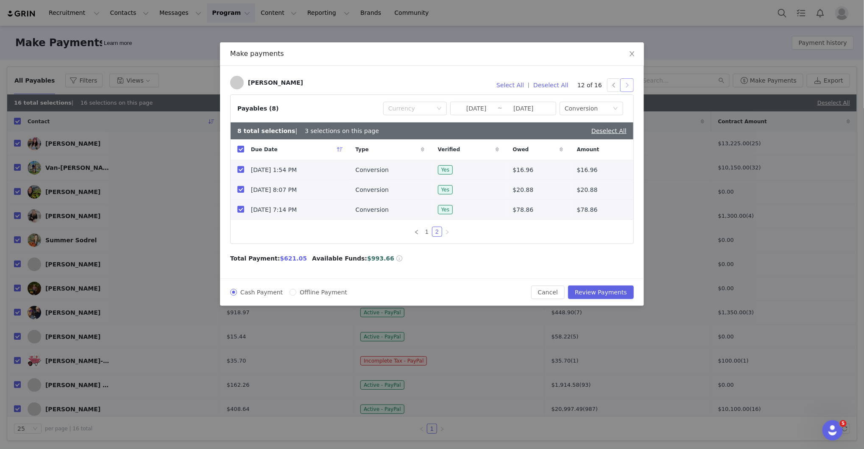
click at [629, 84] on button "button" at bounding box center [627, 85] width 14 height 14
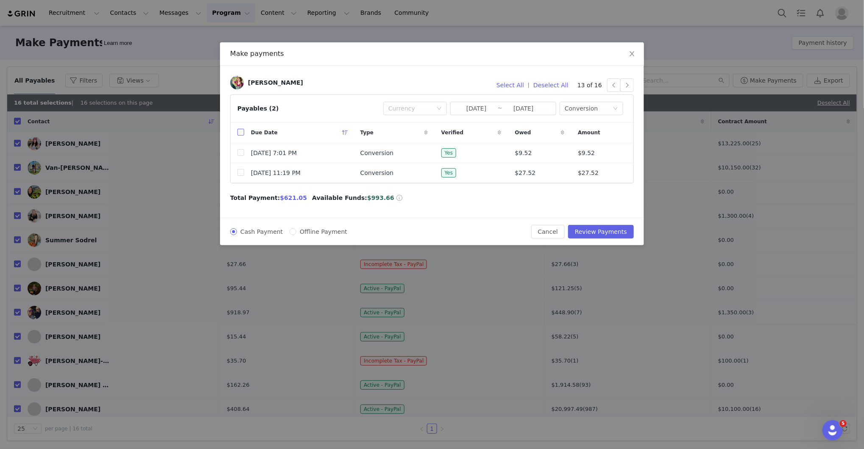
click at [242, 132] on input "checkbox" at bounding box center [240, 132] width 7 height 7
checkbox input "true"
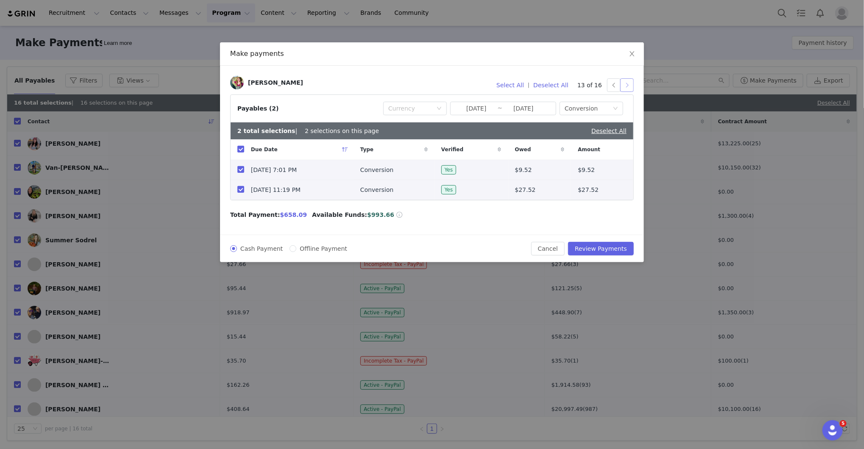
click at [628, 81] on button "button" at bounding box center [627, 85] width 14 height 14
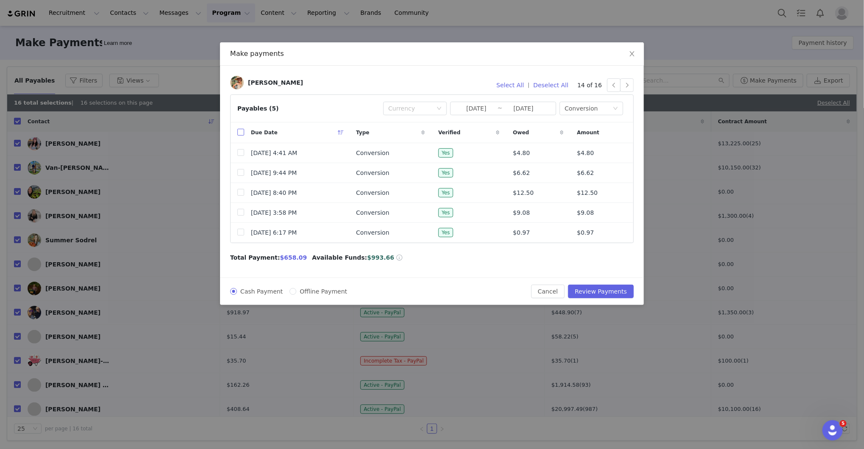
click at [239, 131] on input "checkbox" at bounding box center [240, 132] width 7 height 7
checkbox input "true"
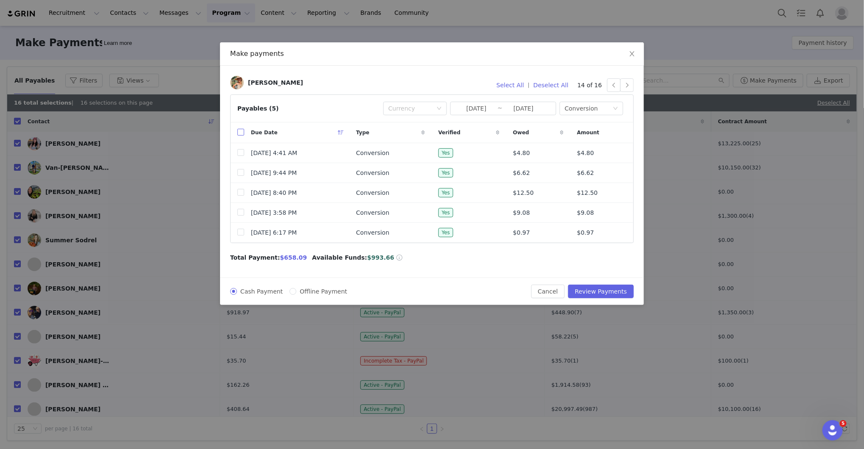
checkbox input "true"
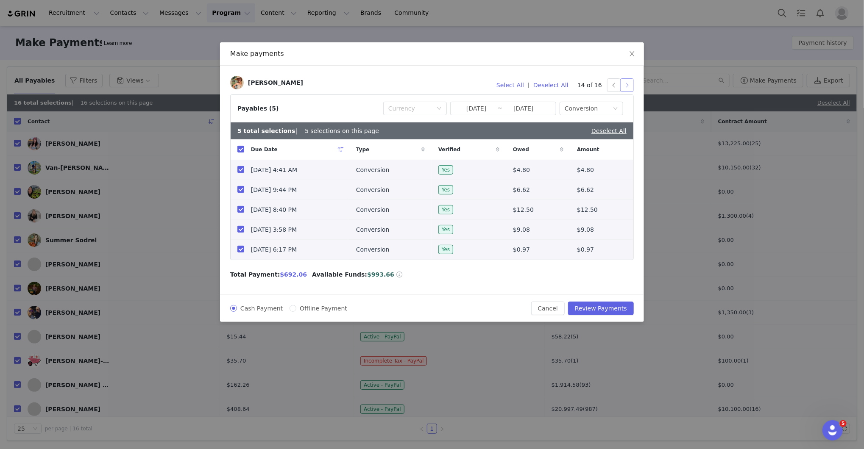
click at [629, 87] on button "button" at bounding box center [627, 85] width 14 height 14
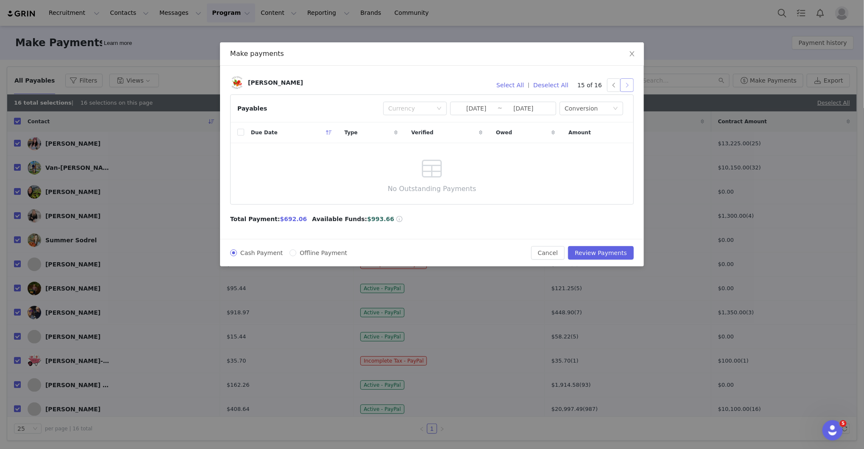
click at [629, 87] on button "button" at bounding box center [627, 85] width 14 height 14
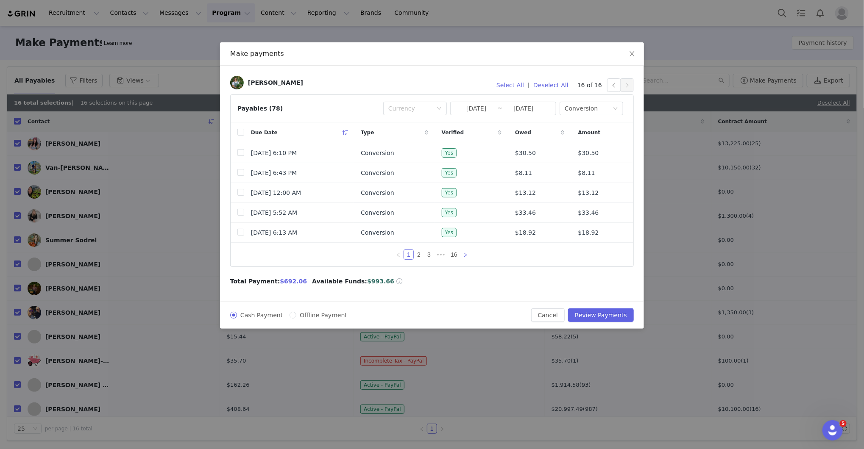
click at [467, 255] on icon "icon: right" at bounding box center [465, 255] width 5 height 5
click at [410, 253] on link "1" at bounding box center [408, 254] width 9 height 9
click at [242, 132] on input "checkbox" at bounding box center [240, 132] width 7 height 7
checkbox input "true"
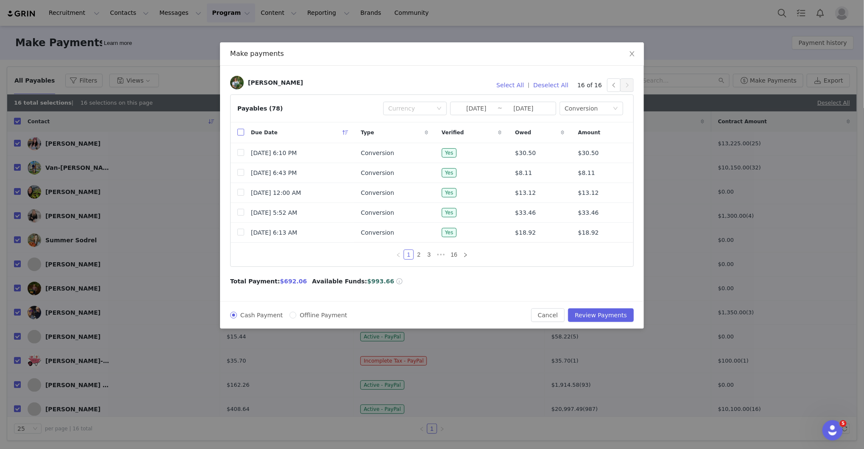
checkbox input "true"
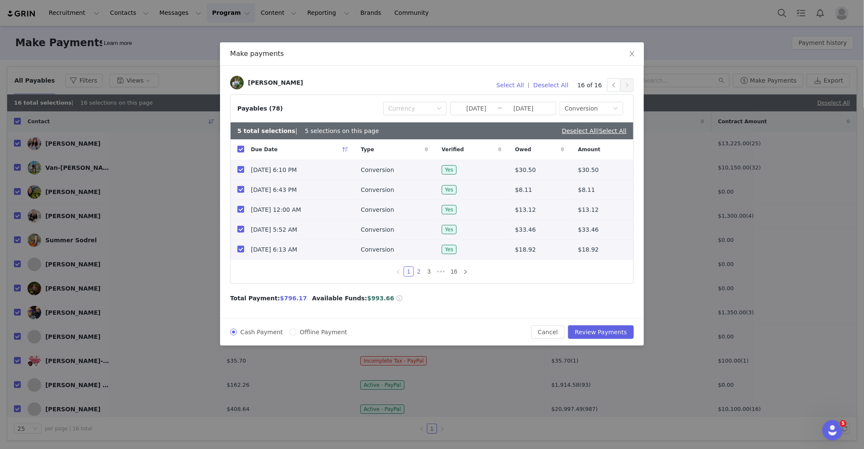
click at [419, 273] on link "2" at bounding box center [418, 271] width 9 height 9
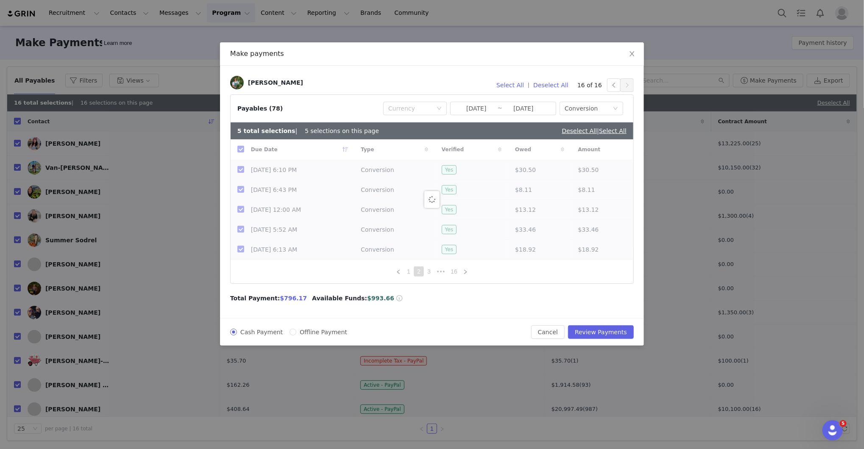
checkbox input "false"
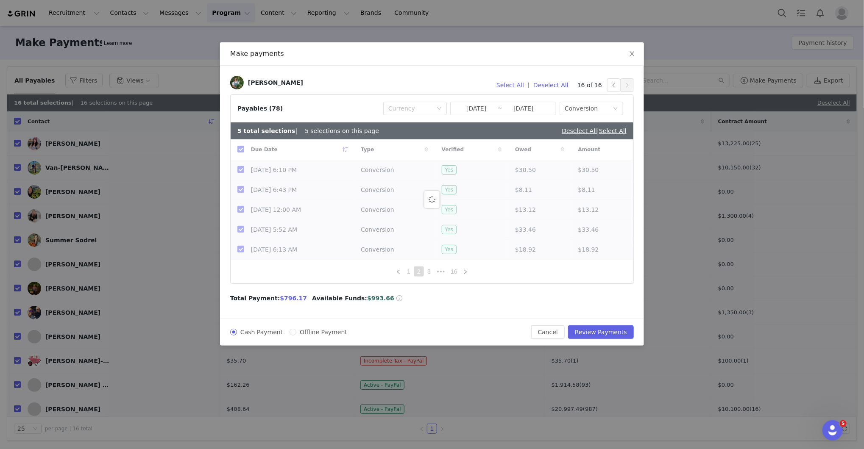
checkbox input "false"
click at [408, 271] on link "1" at bounding box center [408, 271] width 9 height 9
checkbox input "true"
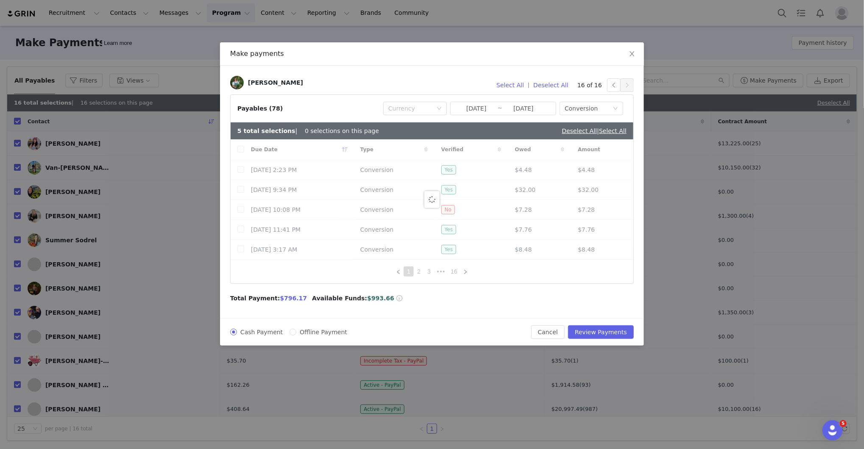
checkbox input "true"
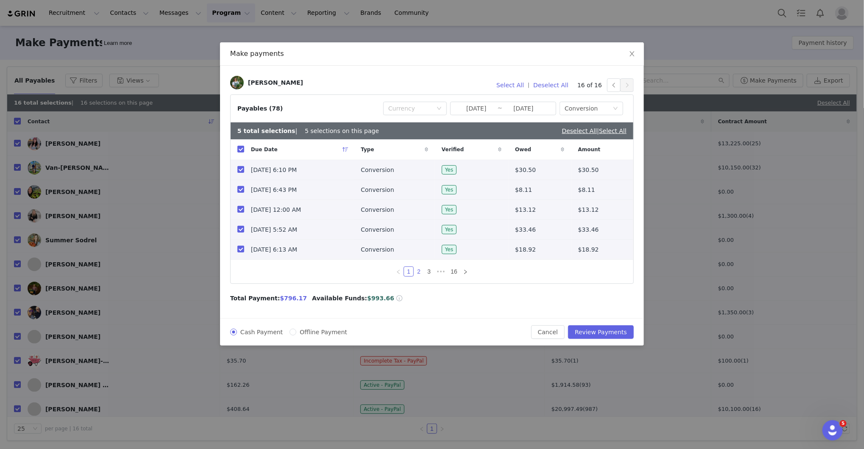
click at [420, 271] on link "2" at bounding box center [418, 271] width 9 height 9
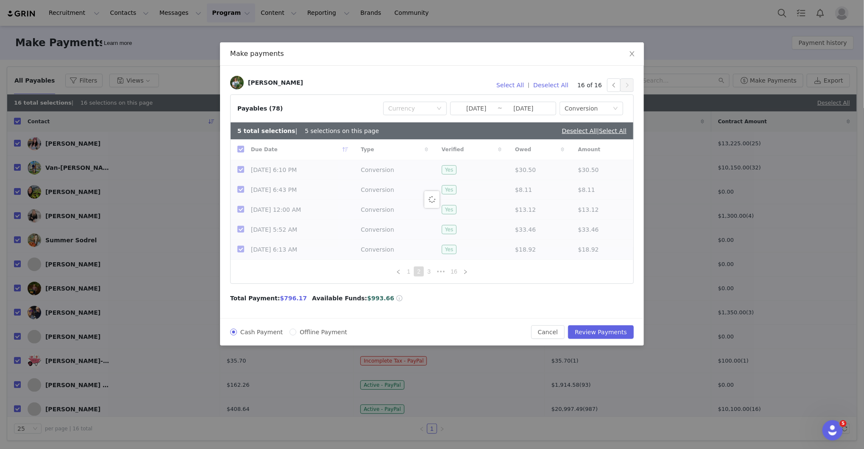
checkbox input "false"
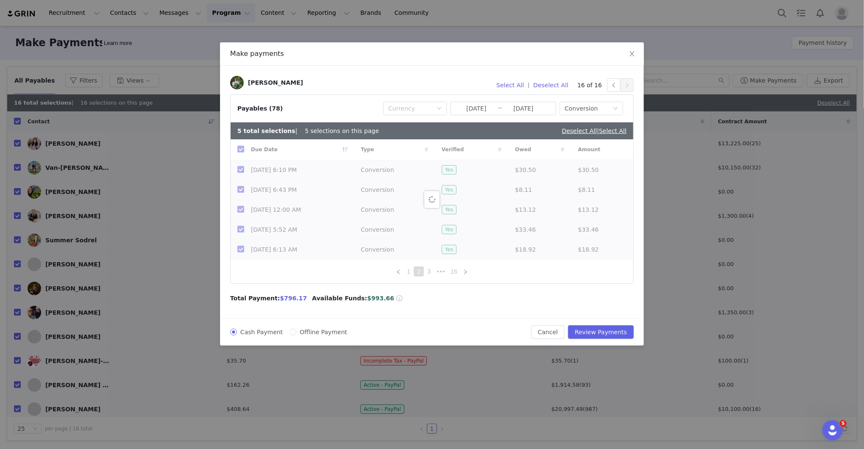
checkbox input "false"
click at [240, 150] on input "checkbox" at bounding box center [240, 149] width 7 height 7
checkbox input "true"
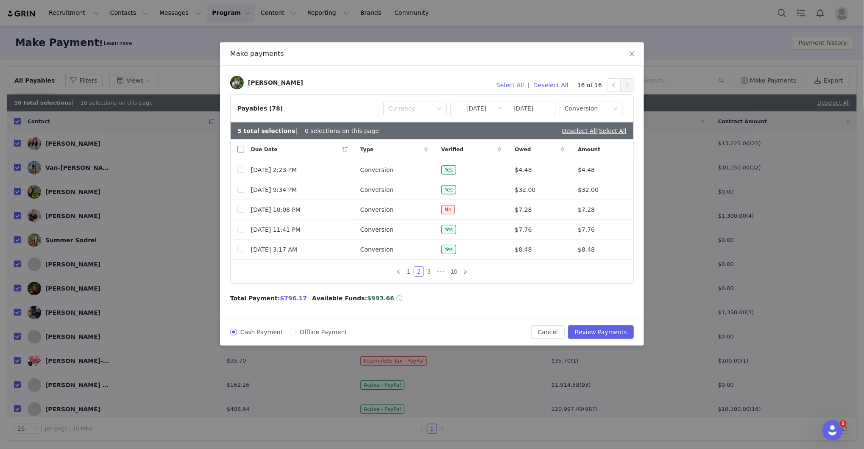
checkbox input "true"
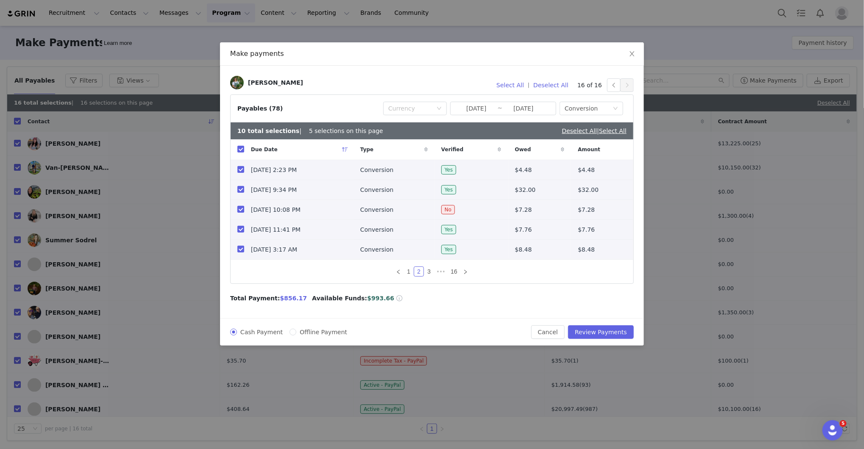
click at [239, 209] on input "checkbox" at bounding box center [240, 209] width 7 height 7
checkbox input "false"
click at [425, 271] on link "3" at bounding box center [428, 271] width 9 height 9
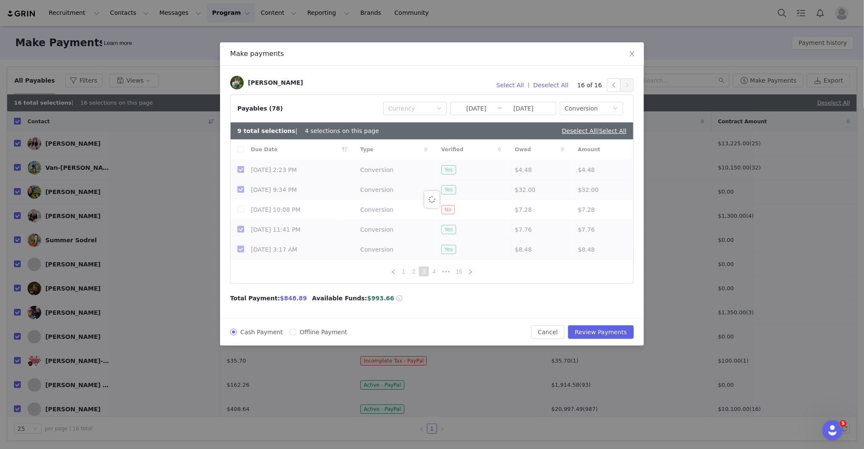
checkbox input "false"
click at [240, 150] on input "checkbox" at bounding box center [240, 149] width 7 height 7
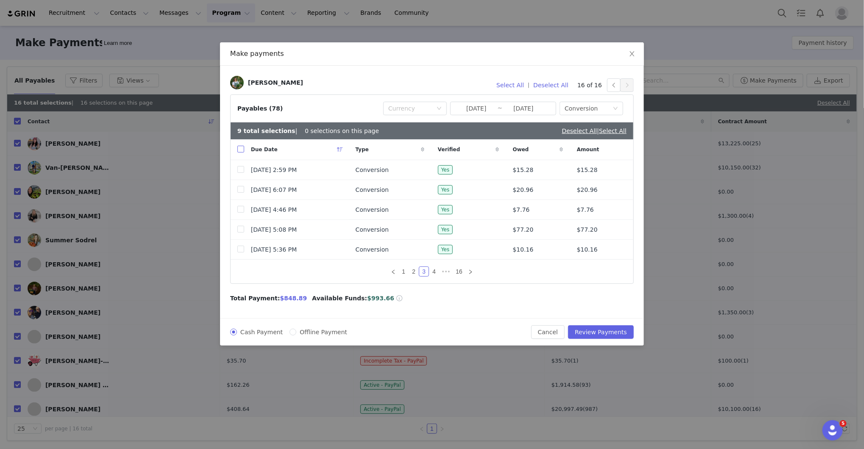
checkbox input "true"
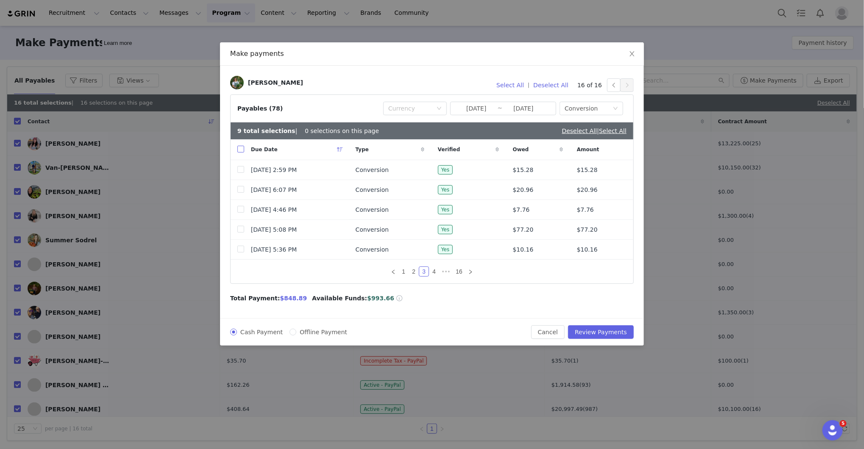
checkbox input "true"
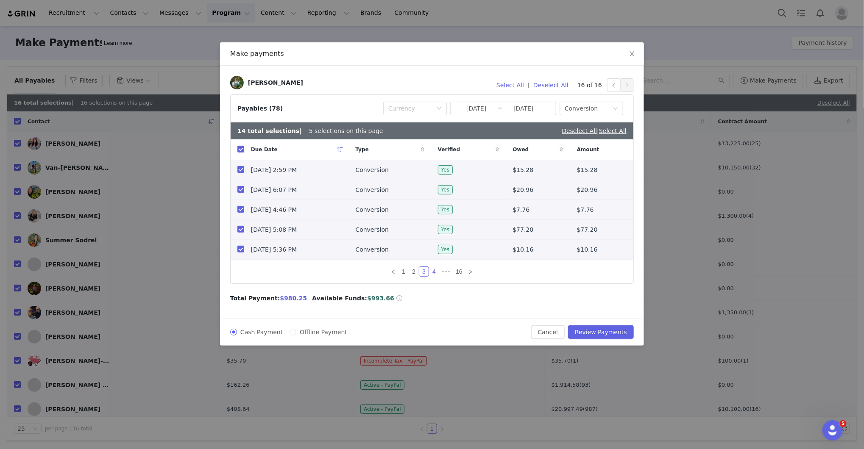
click at [433, 270] on link "4" at bounding box center [433, 271] width 9 height 9
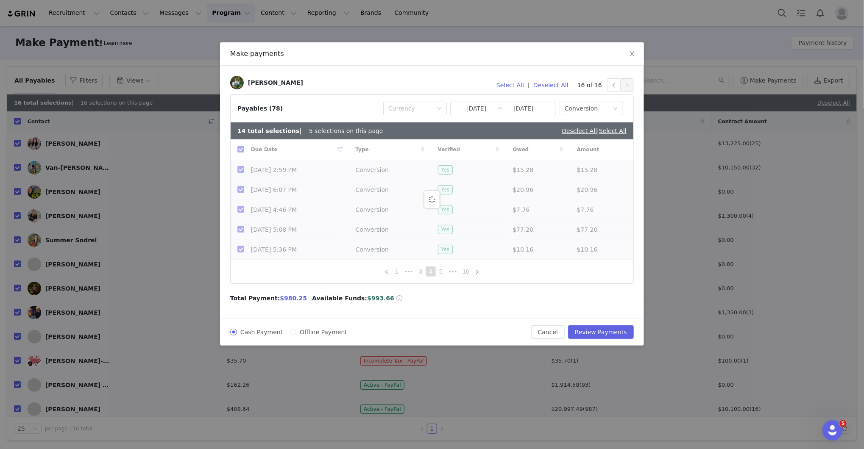
checkbox input "false"
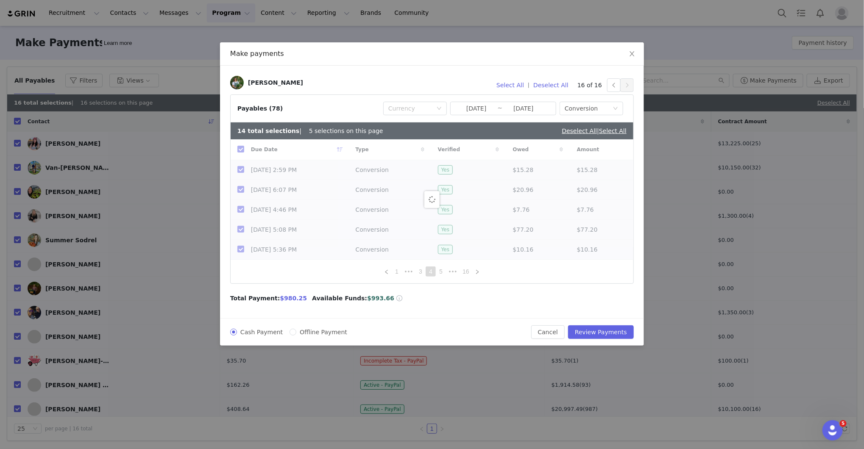
checkbox input "false"
click at [242, 148] on input "checkbox" at bounding box center [240, 149] width 7 height 7
checkbox input "true"
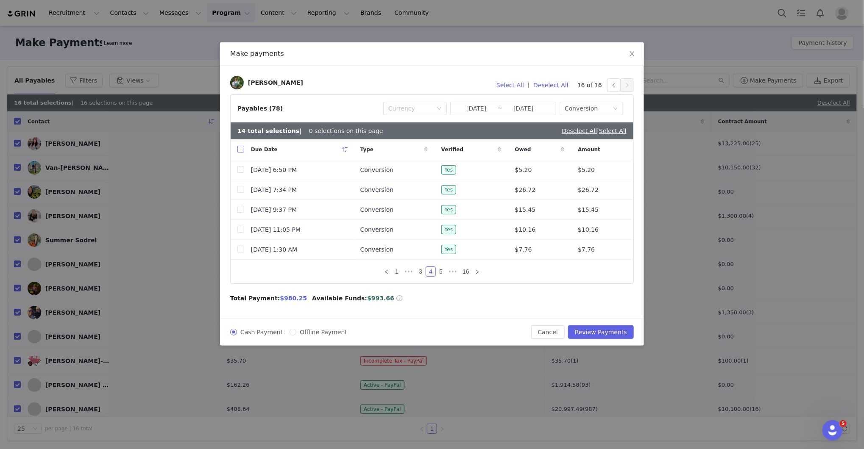
checkbox input "true"
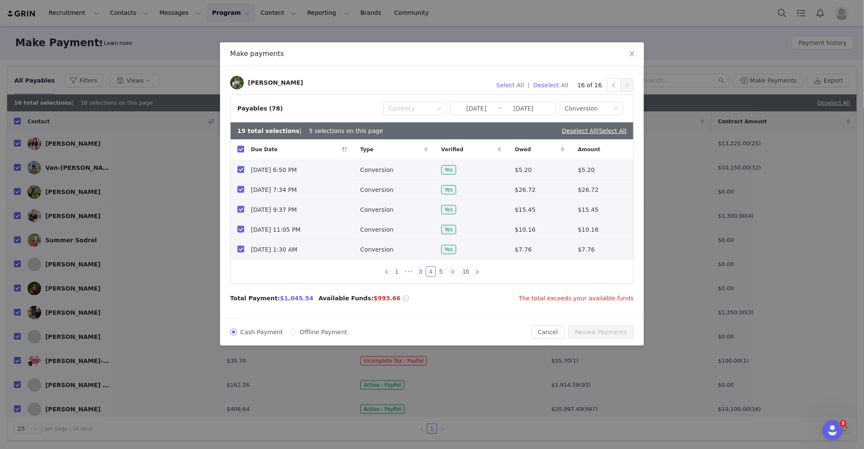
click at [446, 271] on span "•••" at bounding box center [453, 272] width 14 height 10
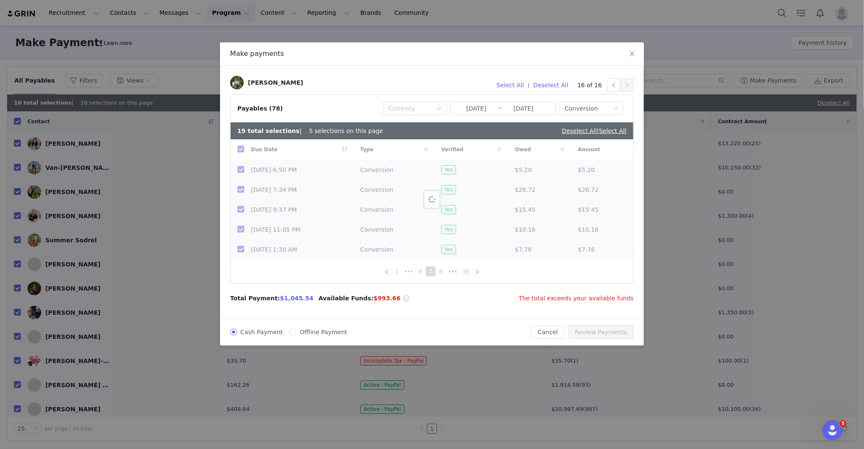
checkbox input "false"
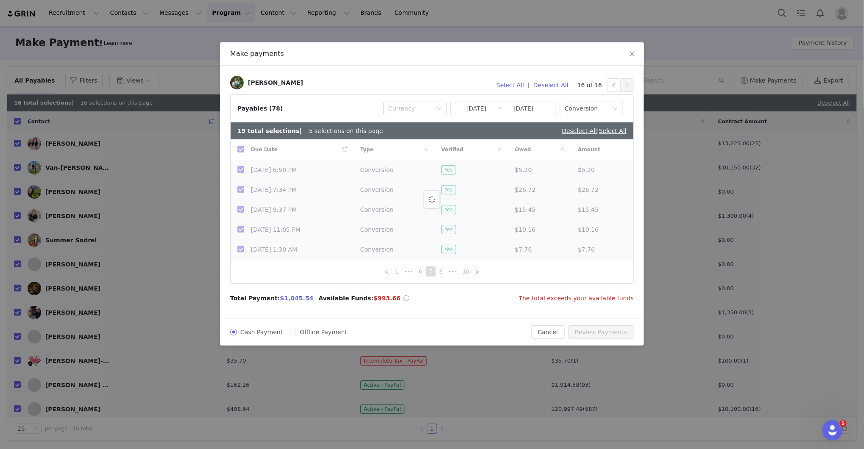
checkbox input "false"
click at [242, 148] on input "checkbox" at bounding box center [240, 149] width 7 height 7
checkbox input "true"
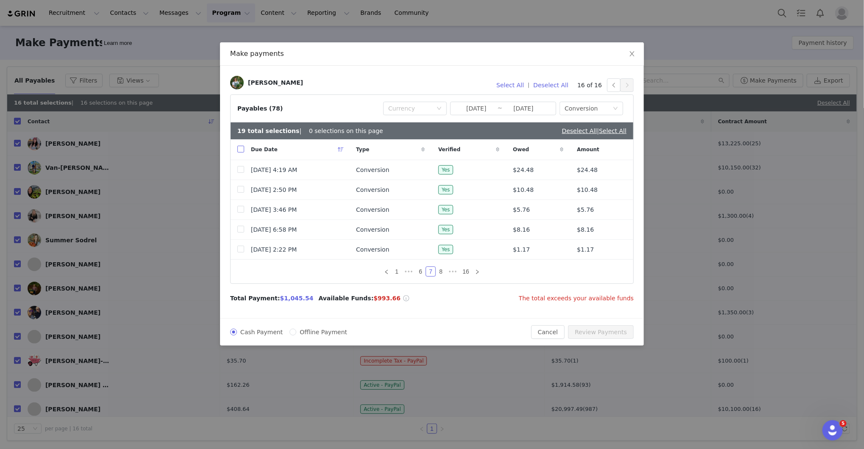
checkbox input "true"
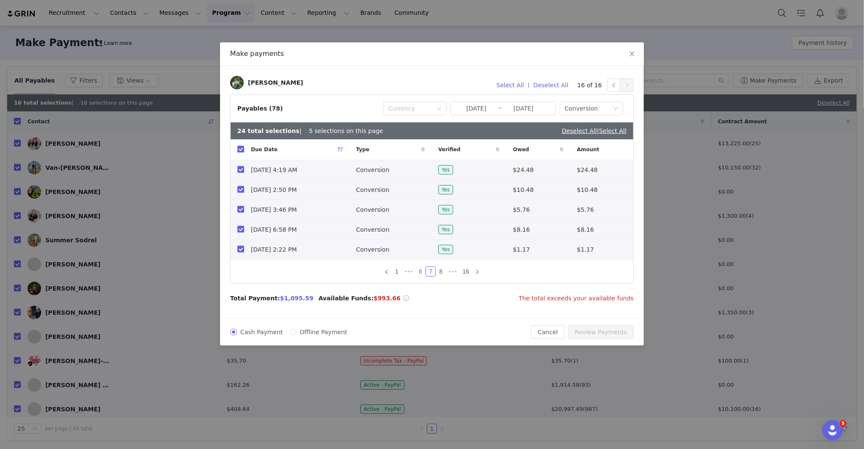
click at [420, 269] on link "6" at bounding box center [420, 271] width 9 height 9
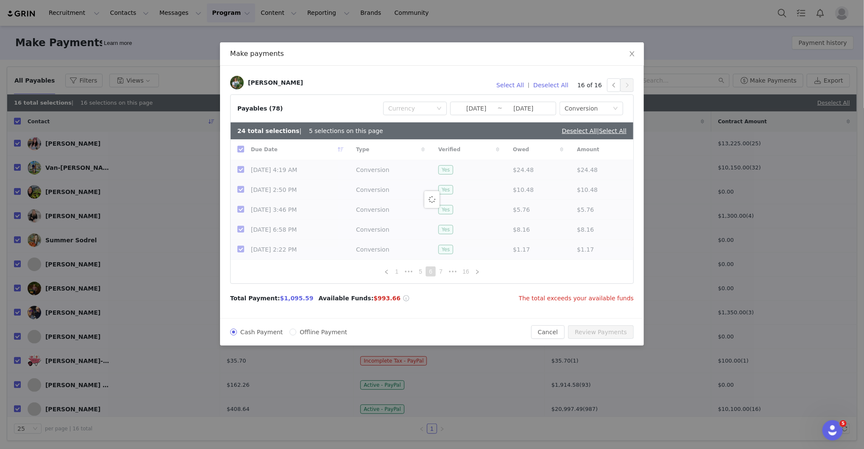
checkbox input "false"
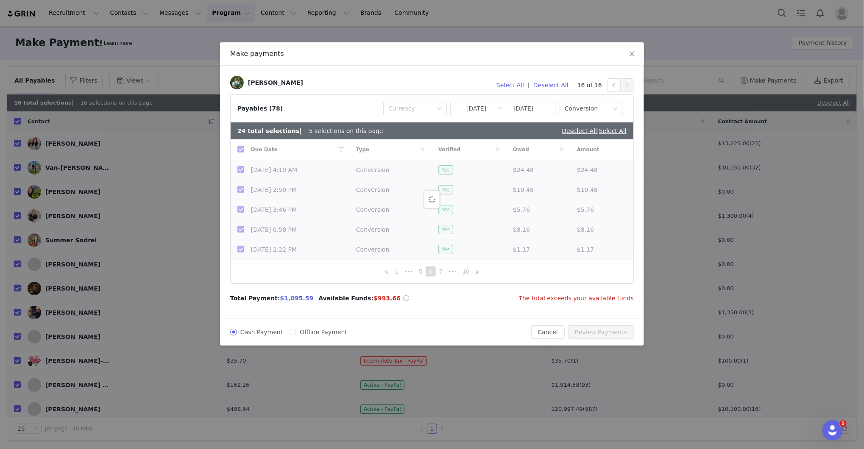
checkbox input "false"
click at [240, 149] on input "checkbox" at bounding box center [240, 149] width 7 height 7
checkbox input "true"
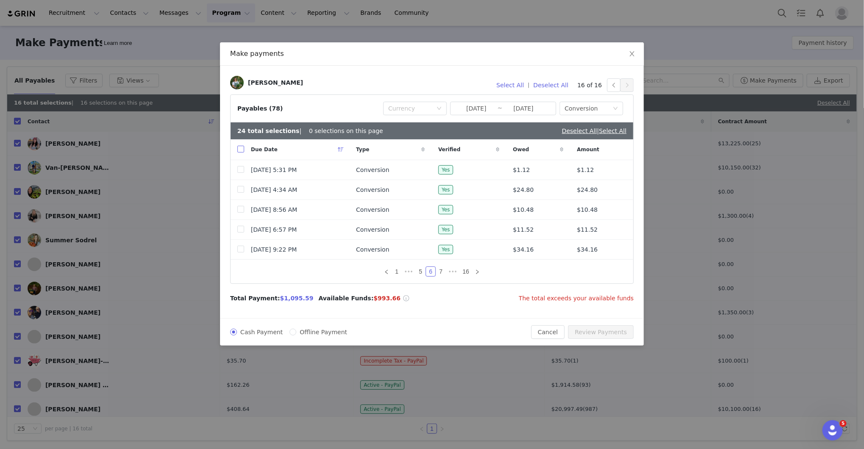
checkbox input "true"
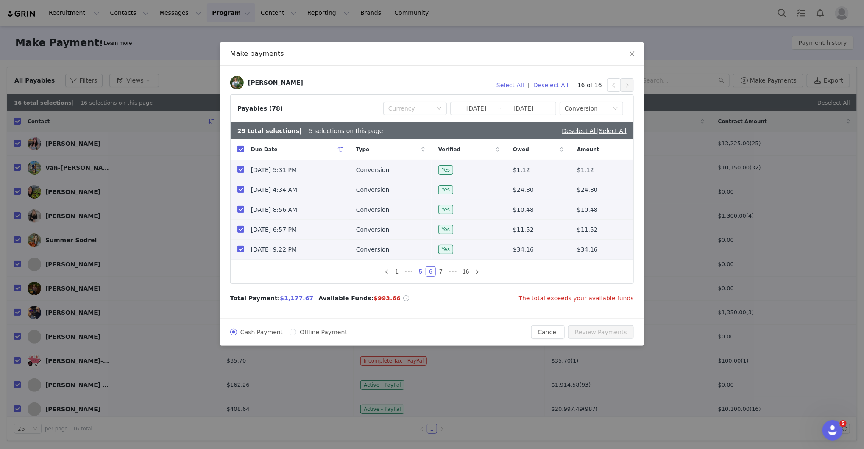
click at [420, 268] on link "5" at bounding box center [420, 271] width 9 height 9
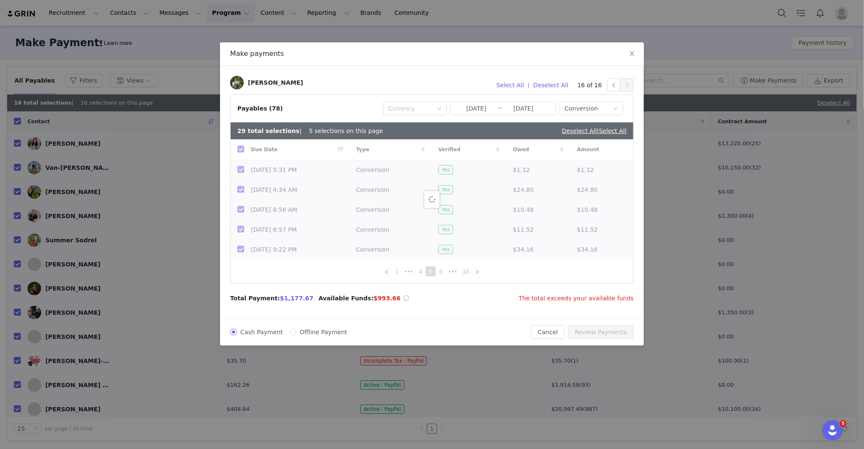
checkbox input "false"
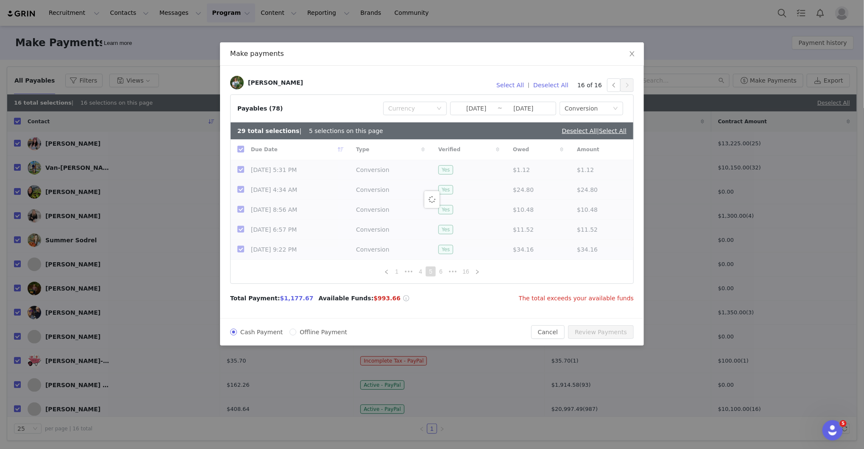
checkbox input "false"
click at [241, 146] on input "checkbox" at bounding box center [240, 149] width 7 height 7
checkbox input "true"
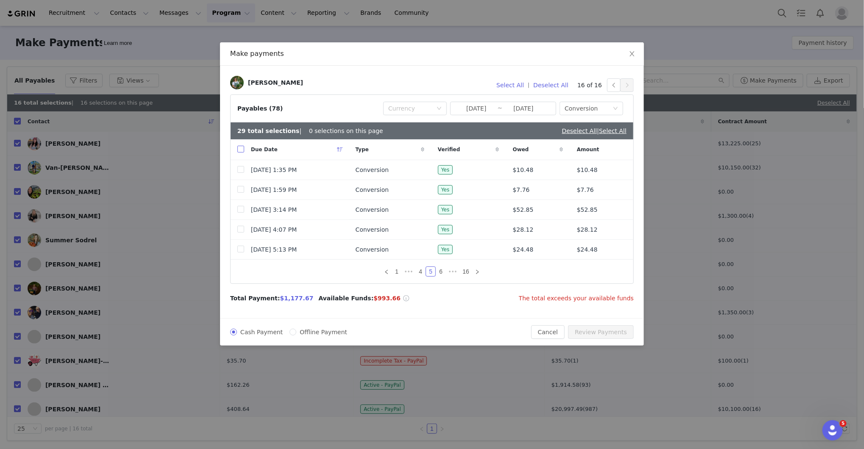
checkbox input "true"
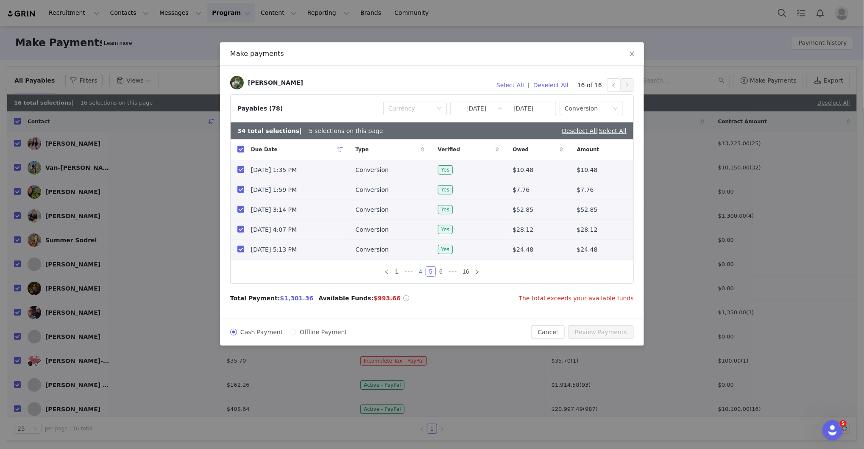
click at [423, 267] on link "4" at bounding box center [420, 271] width 9 height 9
click at [420, 271] on link "3" at bounding box center [420, 271] width 9 height 9
click at [415, 273] on link "2" at bounding box center [413, 271] width 9 height 9
click at [435, 273] on span "•••" at bounding box center [441, 272] width 14 height 10
click at [440, 274] on link "6" at bounding box center [440, 271] width 9 height 9
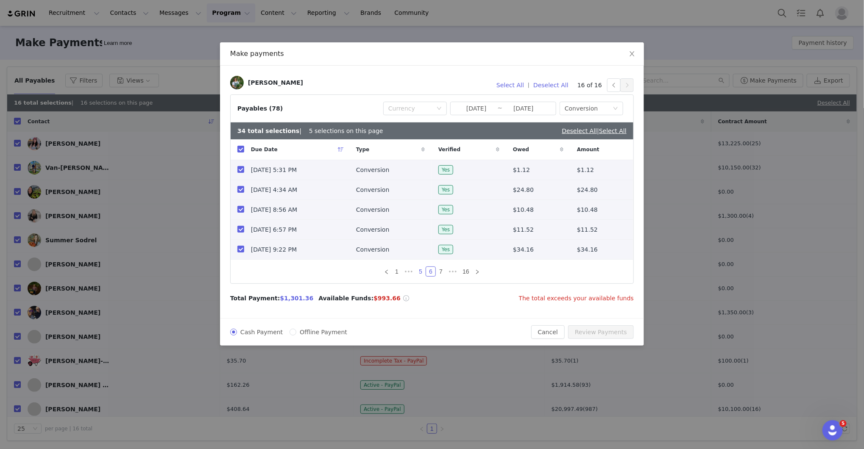
click at [423, 273] on link "5" at bounding box center [420, 271] width 9 height 9
click at [420, 272] on link "4" at bounding box center [420, 271] width 9 height 9
click at [445, 272] on link "5" at bounding box center [440, 271] width 9 height 9
click at [451, 272] on span "•••" at bounding box center [453, 272] width 14 height 10
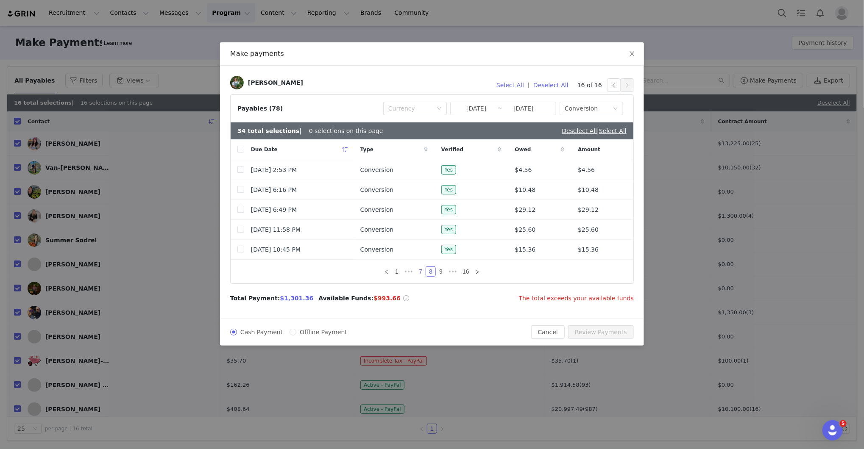
click at [421, 272] on link "7" at bounding box center [420, 271] width 9 height 9
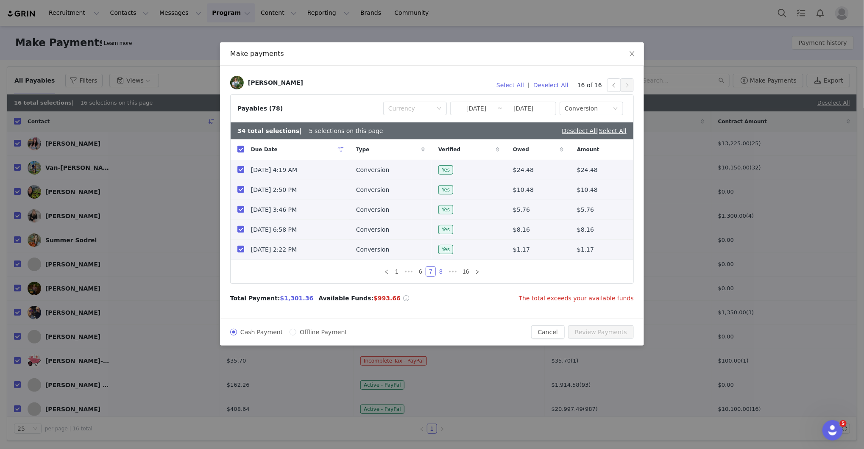
click at [437, 272] on link "8" at bounding box center [440, 271] width 9 height 9
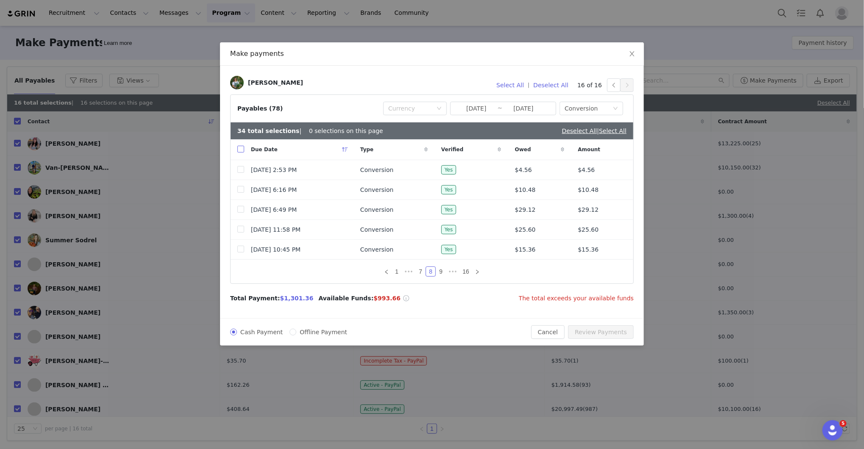
click at [242, 150] on input "checkbox" at bounding box center [240, 149] width 7 height 7
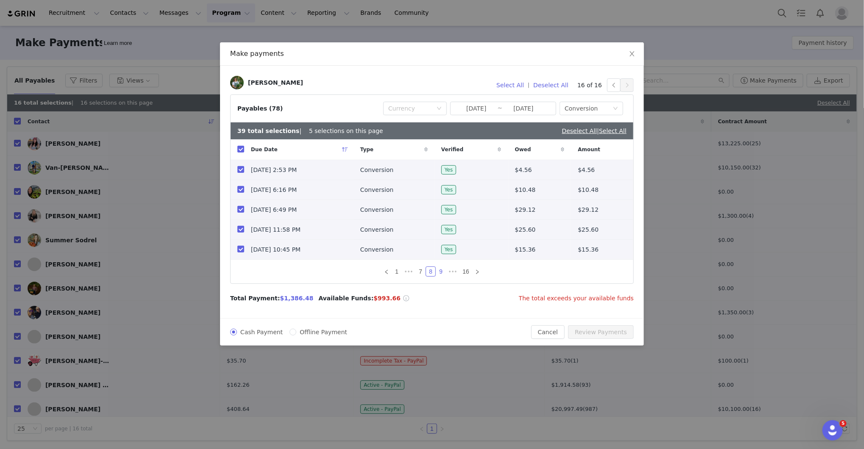
click at [440, 271] on link "9" at bounding box center [440, 271] width 9 height 9
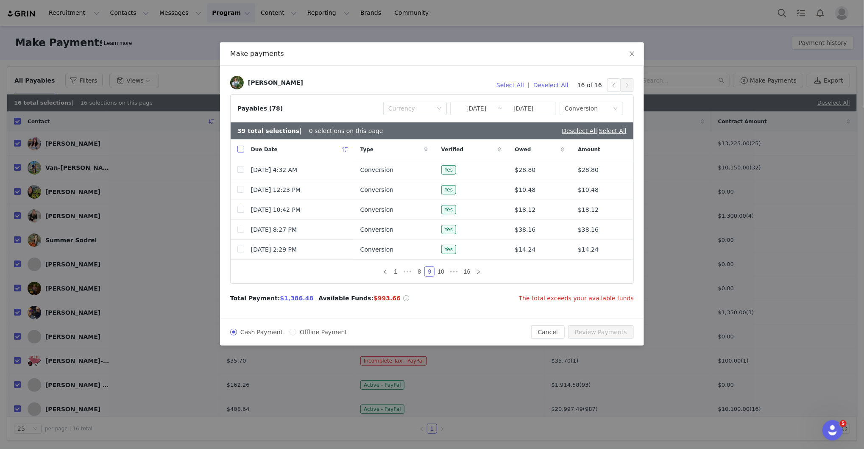
click at [237, 152] on input "checkbox" at bounding box center [240, 149] width 7 height 7
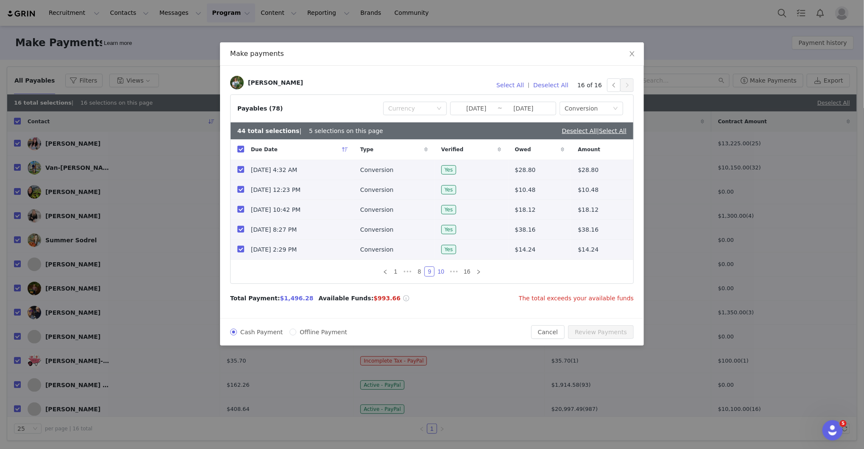
click at [443, 269] on link "10" at bounding box center [441, 271] width 12 height 9
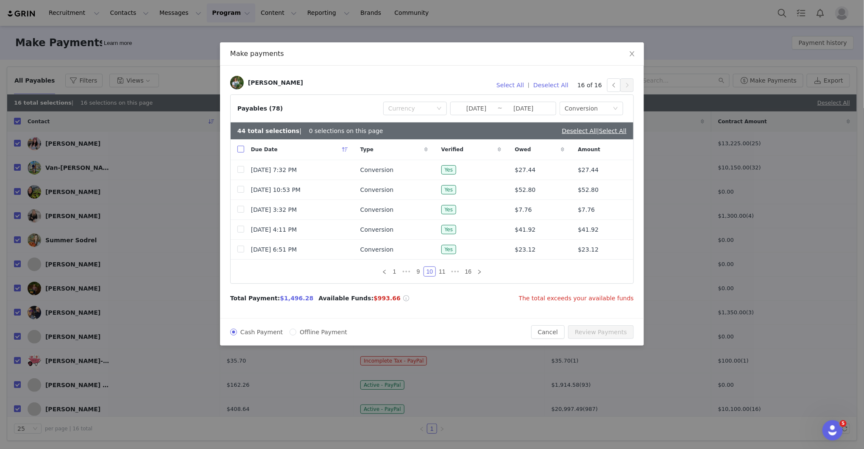
click at [241, 149] on input "checkbox" at bounding box center [240, 149] width 7 height 7
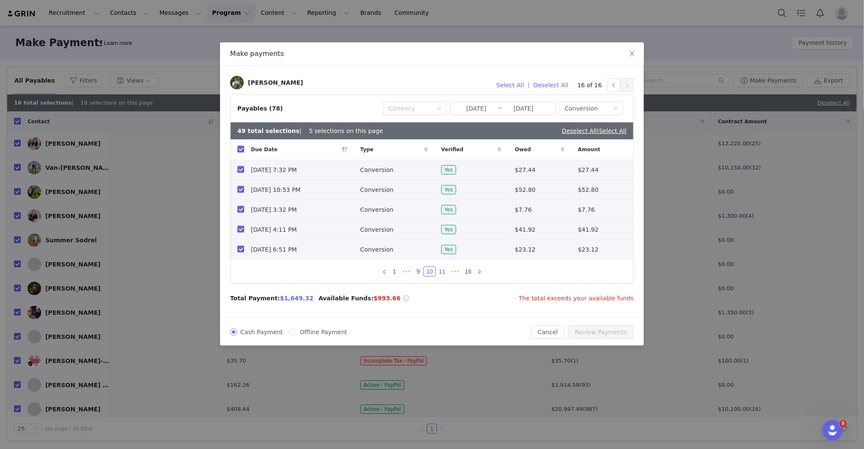
click at [441, 272] on link "11" at bounding box center [442, 271] width 12 height 9
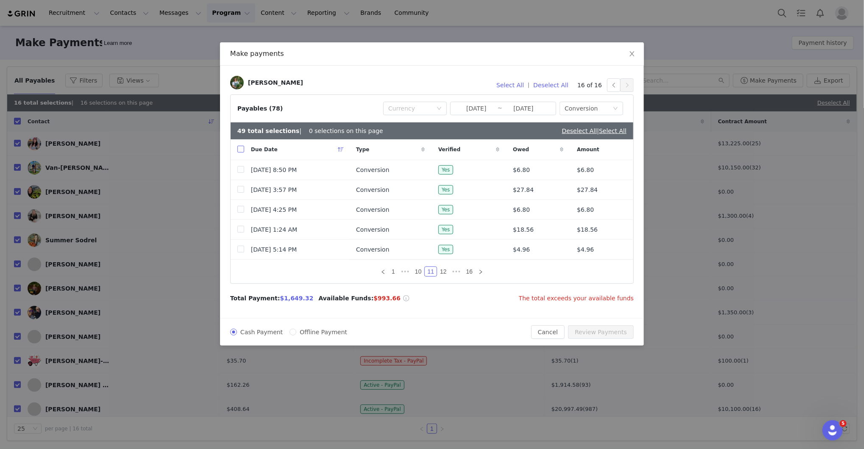
click at [239, 146] on input "checkbox" at bounding box center [240, 149] width 7 height 7
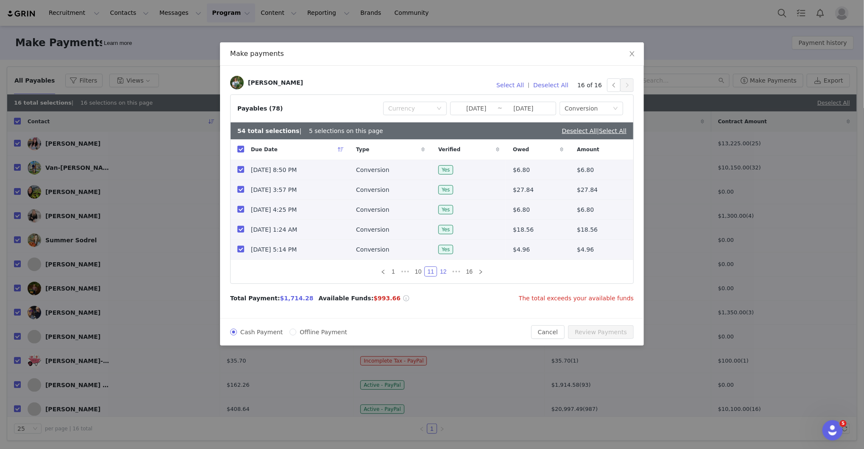
click at [447, 272] on link "12" at bounding box center [443, 271] width 12 height 9
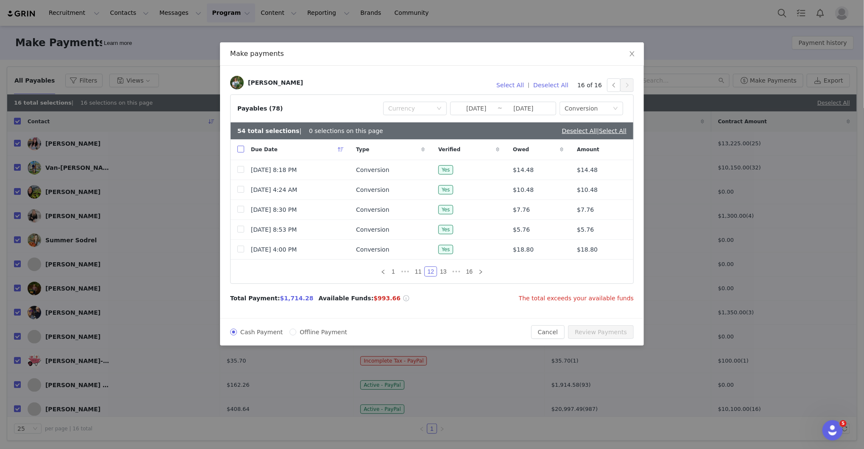
click at [240, 148] on input "checkbox" at bounding box center [240, 149] width 7 height 7
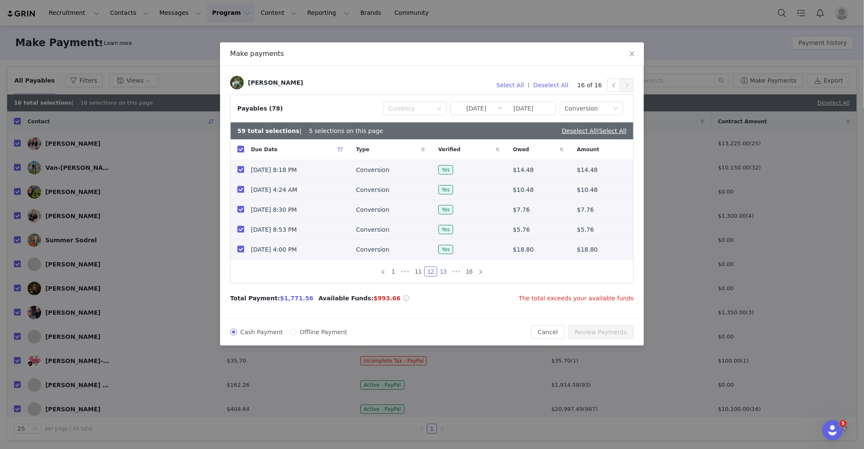
click at [444, 273] on link "13" at bounding box center [443, 271] width 12 height 9
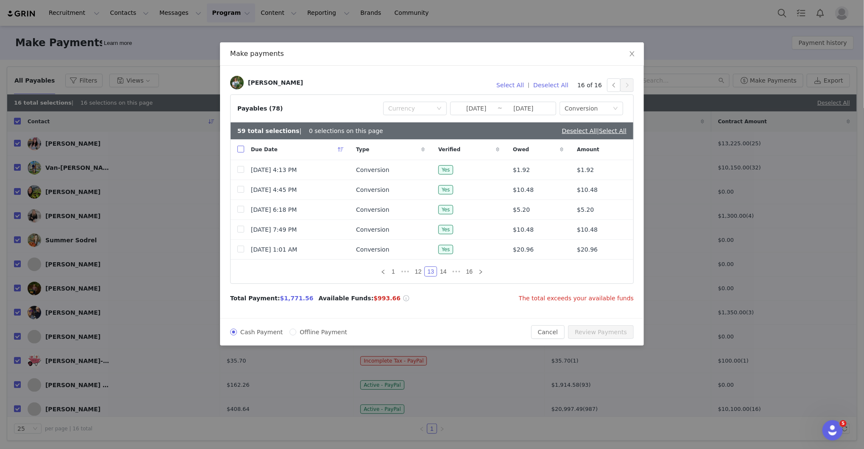
click at [239, 149] on input "checkbox" at bounding box center [240, 149] width 7 height 7
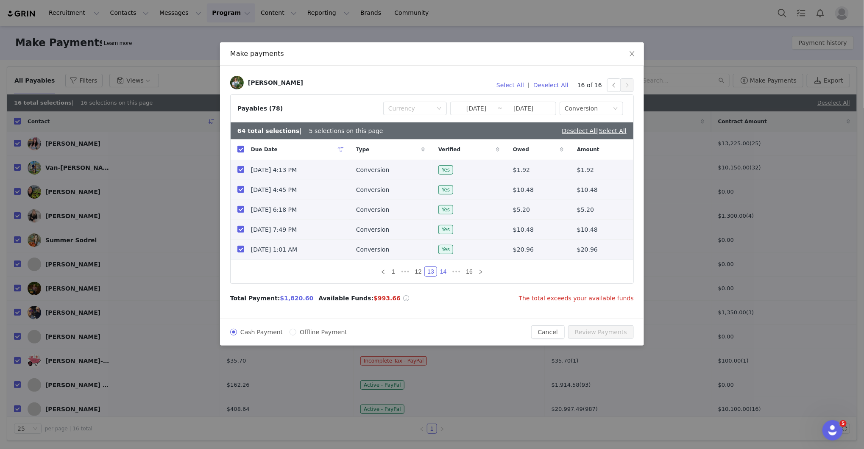
click at [445, 268] on link "14" at bounding box center [443, 271] width 12 height 9
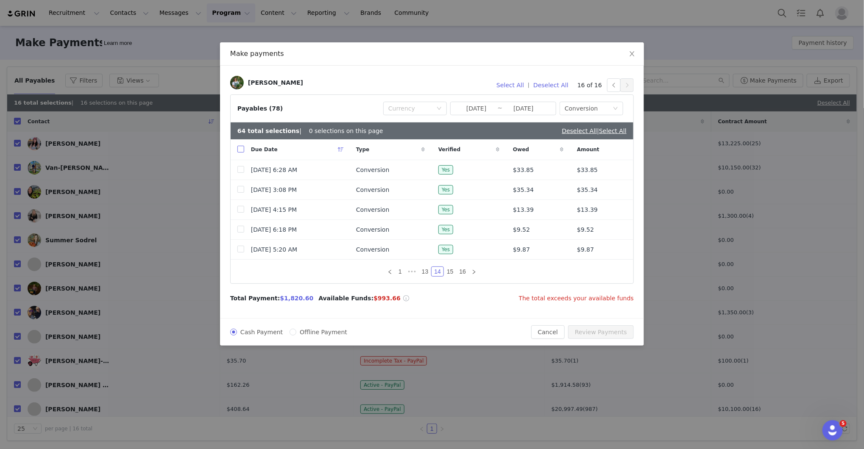
click at [239, 149] on input "checkbox" at bounding box center [240, 149] width 7 height 7
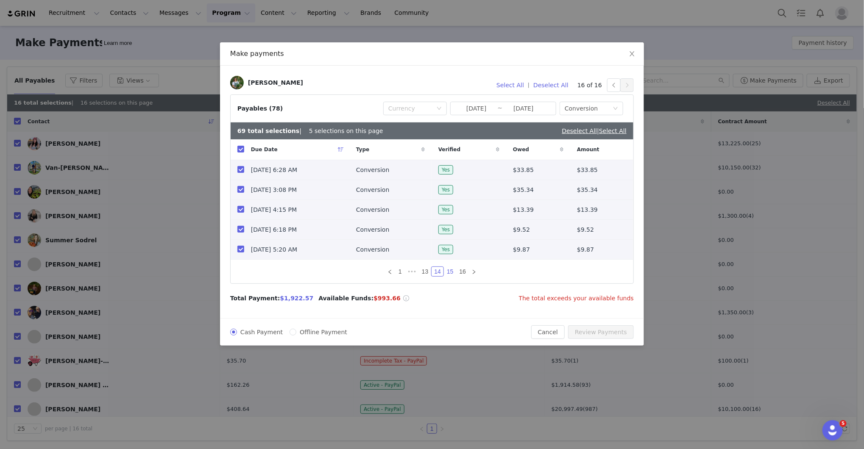
click at [452, 271] on link "15" at bounding box center [450, 271] width 12 height 9
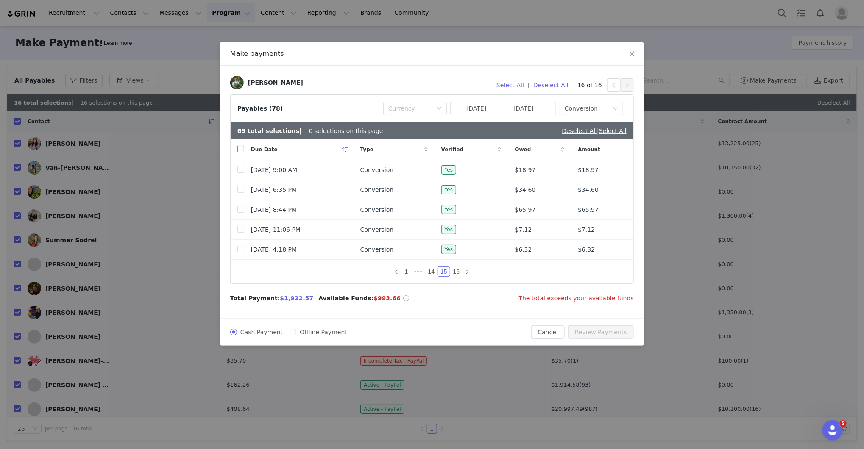
click at [242, 150] on input "checkbox" at bounding box center [240, 149] width 7 height 7
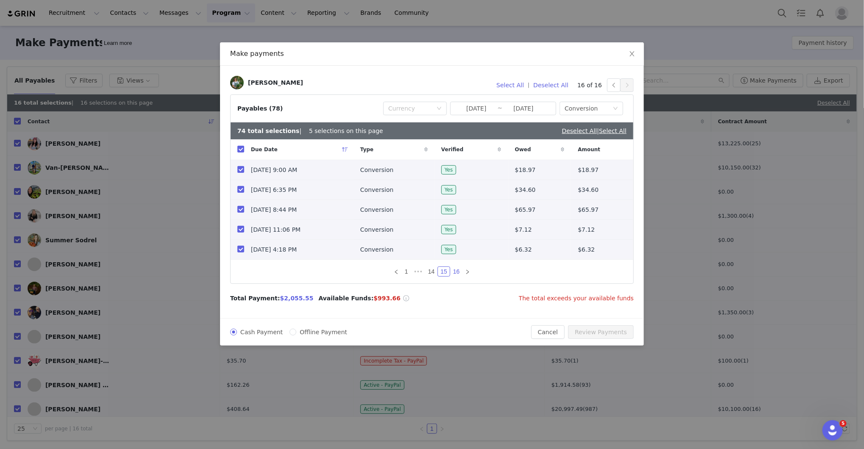
click at [459, 271] on link "16" at bounding box center [457, 271] width 12 height 9
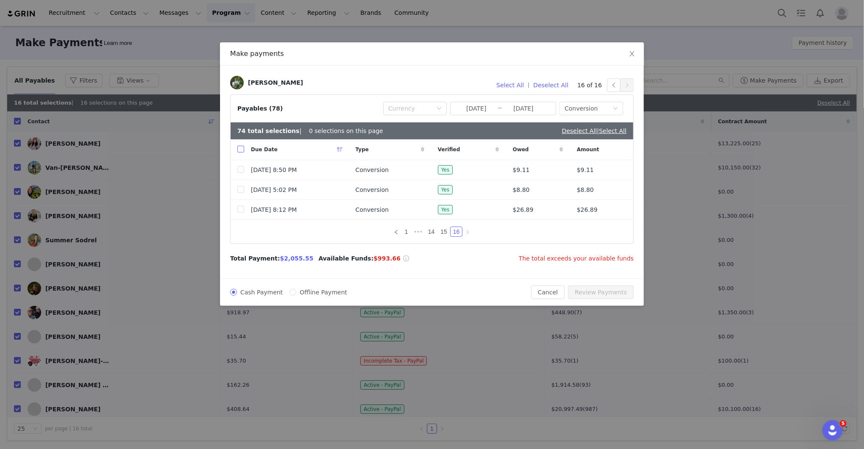
click at [239, 152] on input "checkbox" at bounding box center [240, 149] width 7 height 7
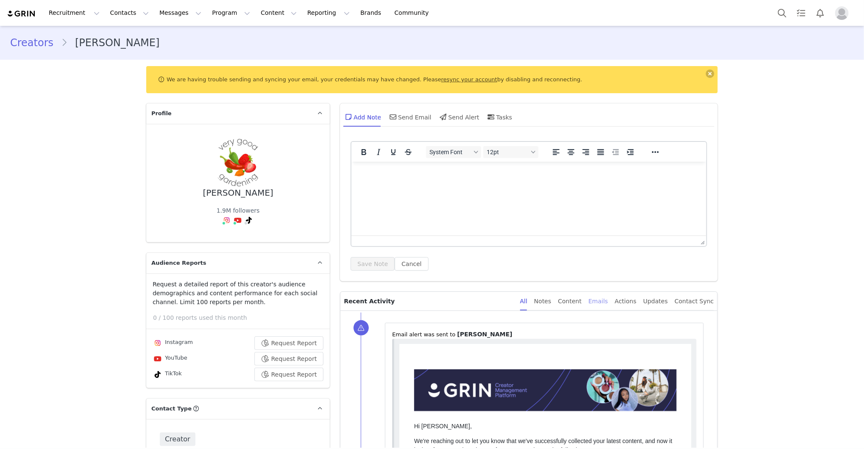
click at [608, 301] on div "Emails" at bounding box center [597, 301] width 19 height 19
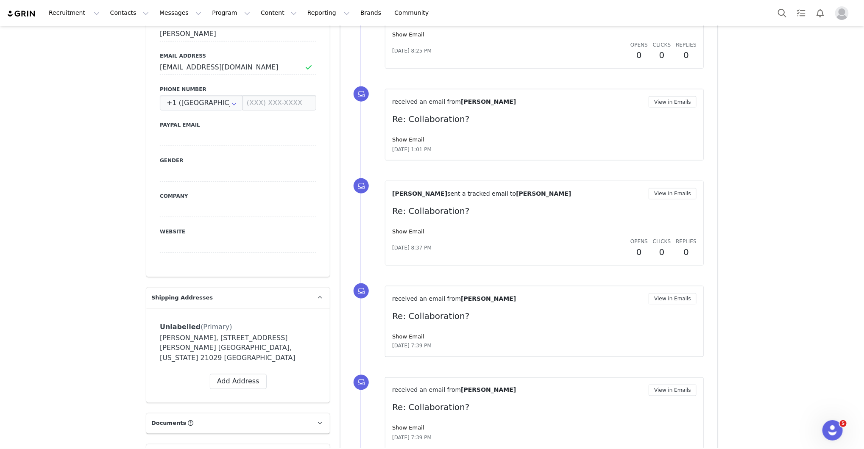
scroll to position [585, 0]
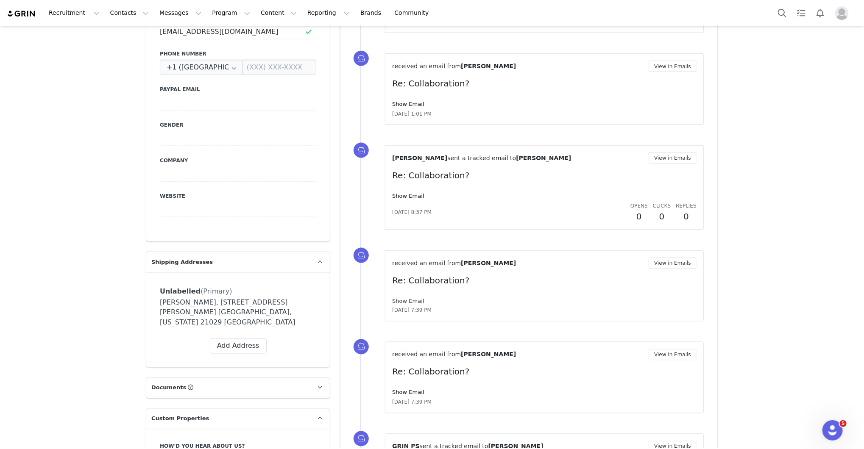
click at [399, 298] on link "Show Email" at bounding box center [408, 301] width 32 height 6
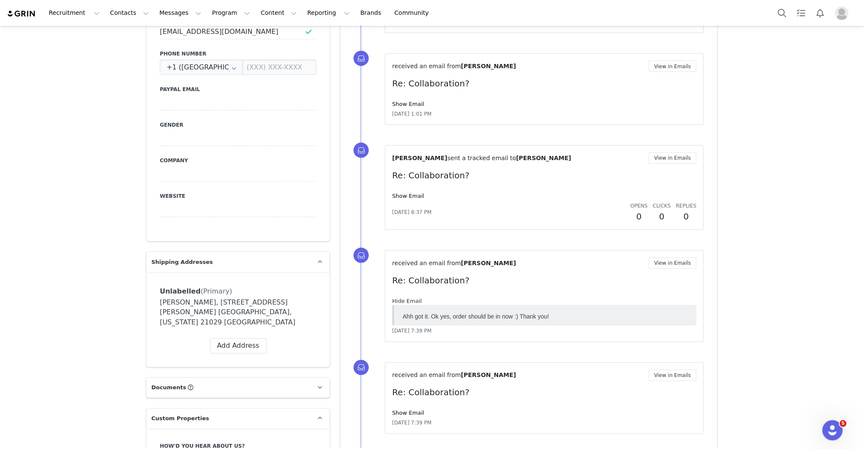
scroll to position [0, 0]
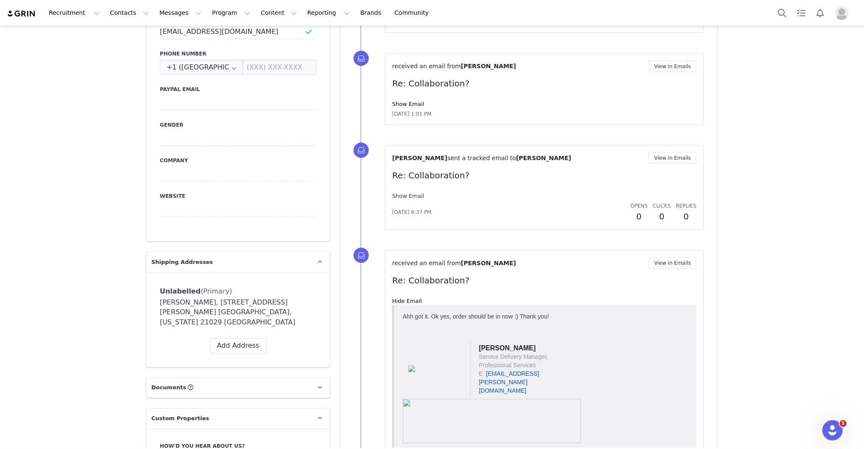
click at [414, 196] on link "Show Email" at bounding box center [408, 196] width 32 height 6
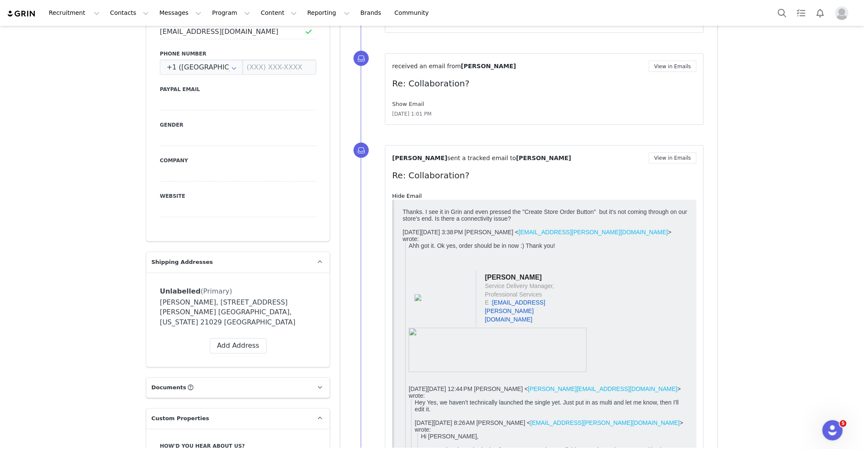
click at [414, 101] on link "Show Email" at bounding box center [408, 104] width 32 height 6
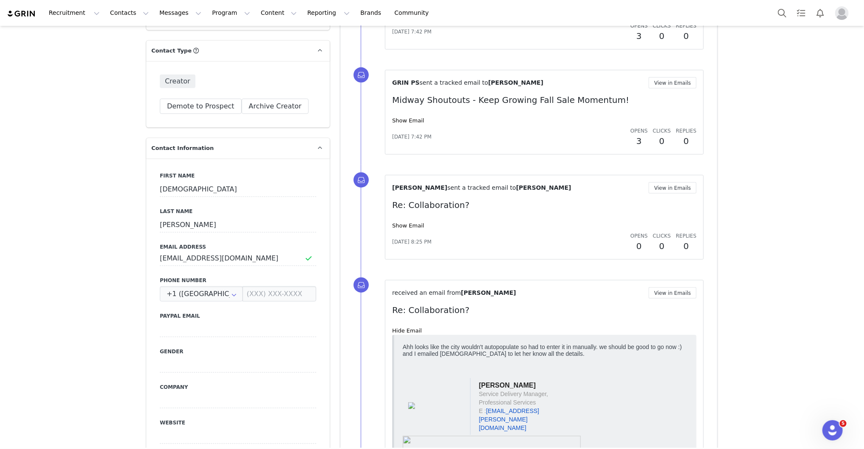
scroll to position [356, 0]
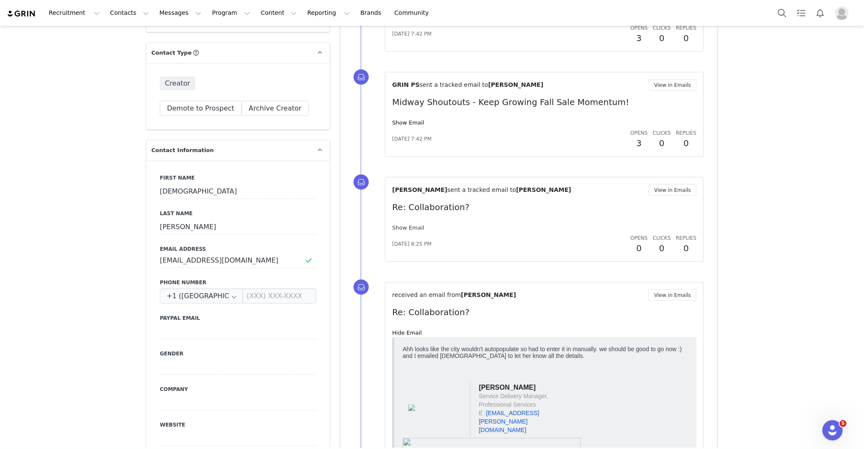
click at [410, 225] on link "Show Email" at bounding box center [408, 228] width 32 height 6
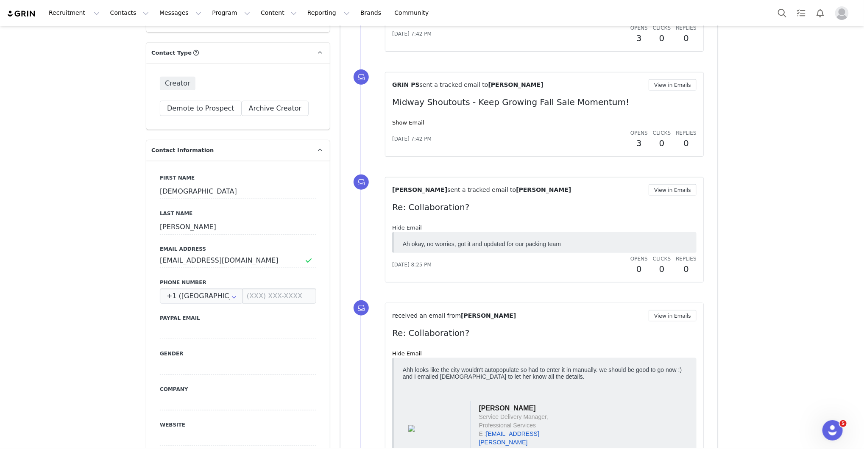
scroll to position [0, 0]
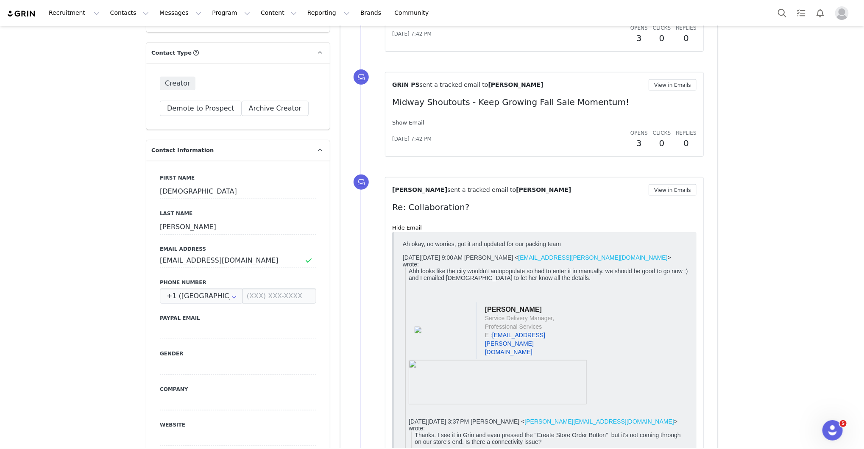
click at [409, 120] on link "Show Email" at bounding box center [408, 123] width 32 height 6
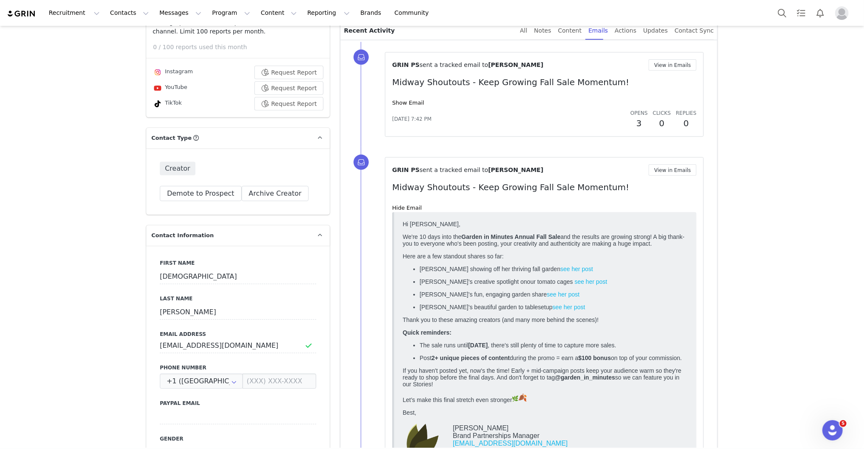
scroll to position [229, 0]
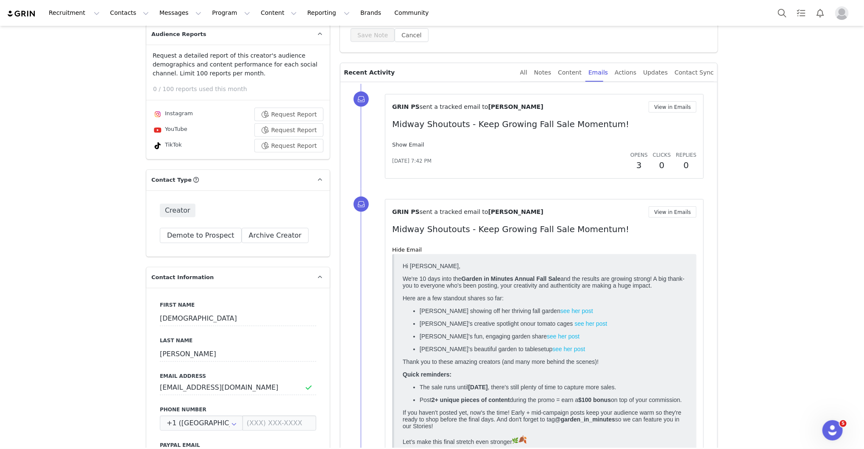
click at [417, 145] on link "Show Email" at bounding box center [408, 145] width 32 height 6
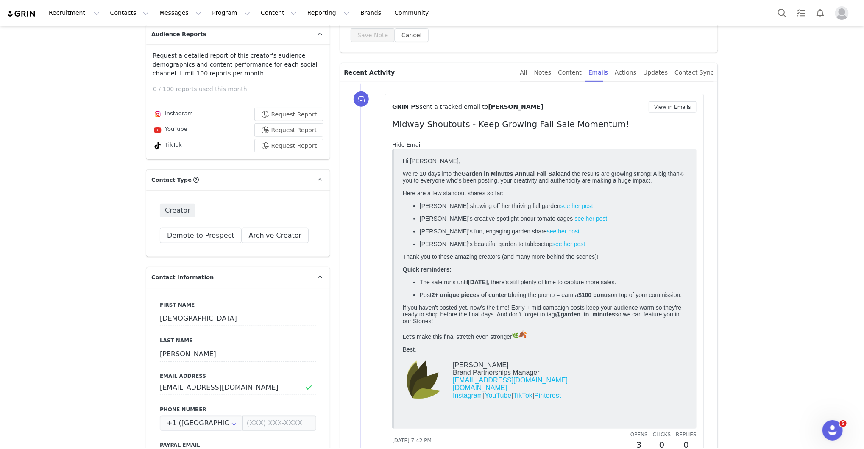
scroll to position [0, 0]
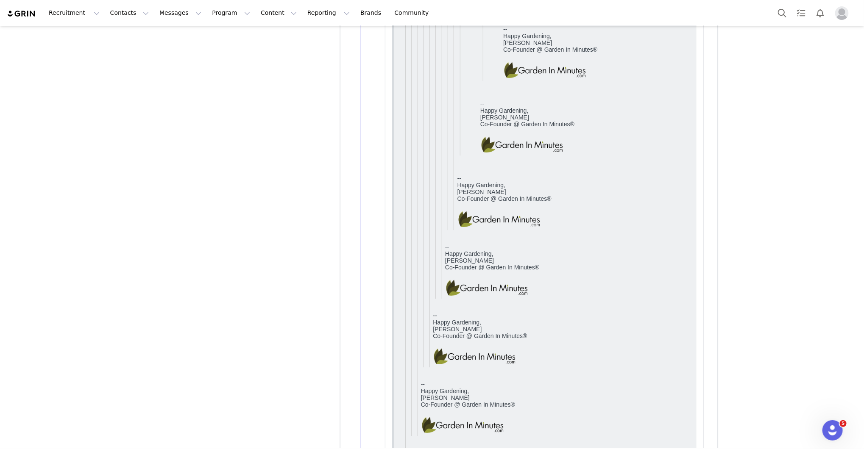
scroll to position [12105, 0]
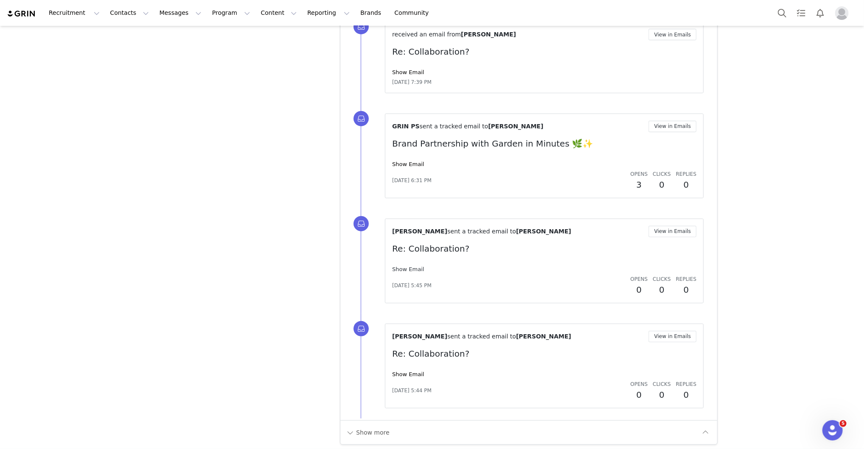
click at [409, 268] on link "Show Email" at bounding box center [408, 269] width 32 height 6
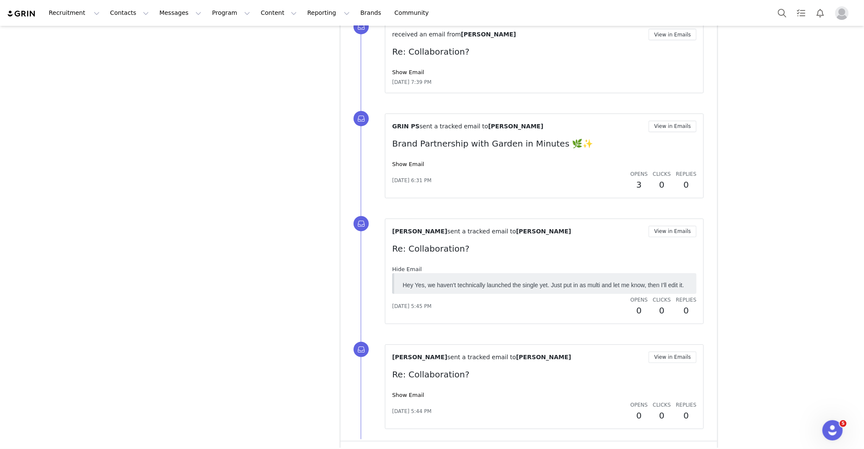
scroll to position [0, 0]
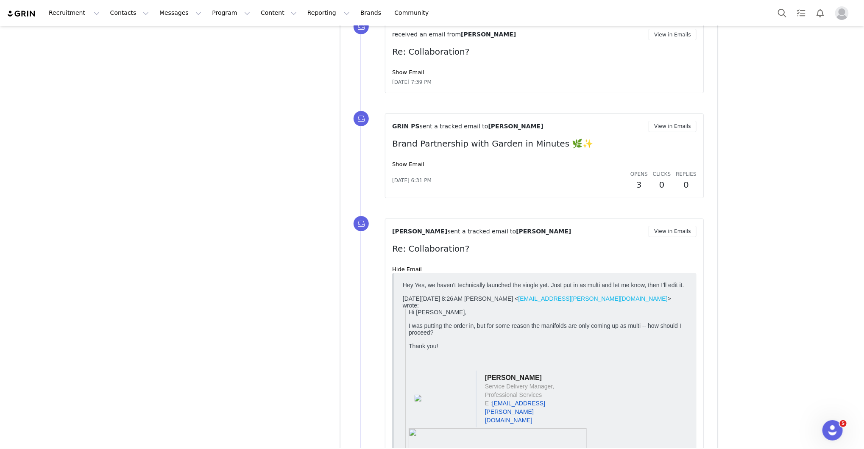
click at [417, 160] on div "Show Email" at bounding box center [544, 164] width 304 height 8
click at [412, 165] on div "Show Email" at bounding box center [544, 164] width 304 height 8
click at [414, 161] on link "Show Email" at bounding box center [408, 164] width 32 height 6
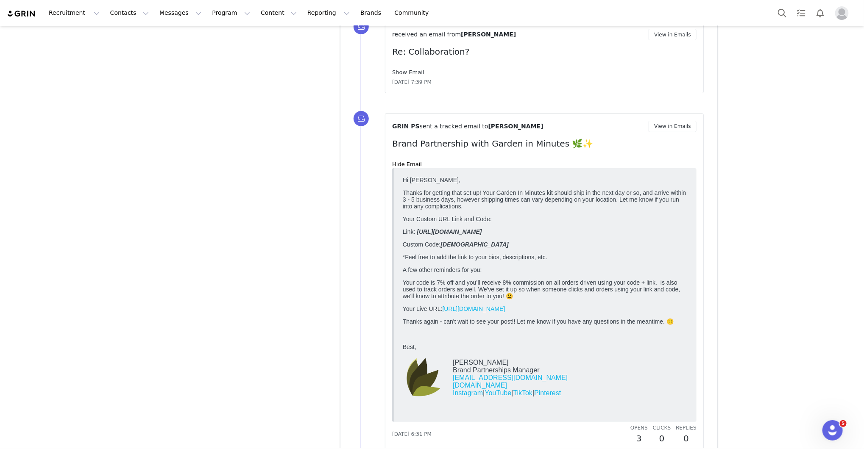
click at [418, 73] on link "Show Email" at bounding box center [408, 72] width 32 height 6
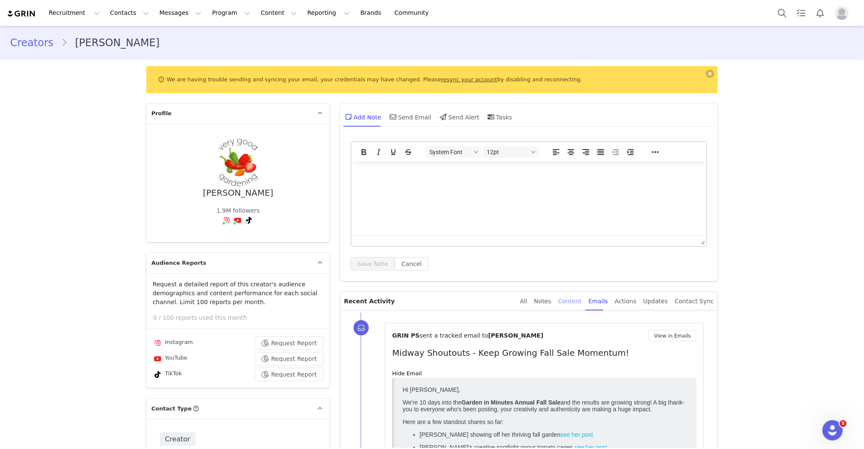
click at [574, 298] on div "Content" at bounding box center [570, 301] width 24 height 19
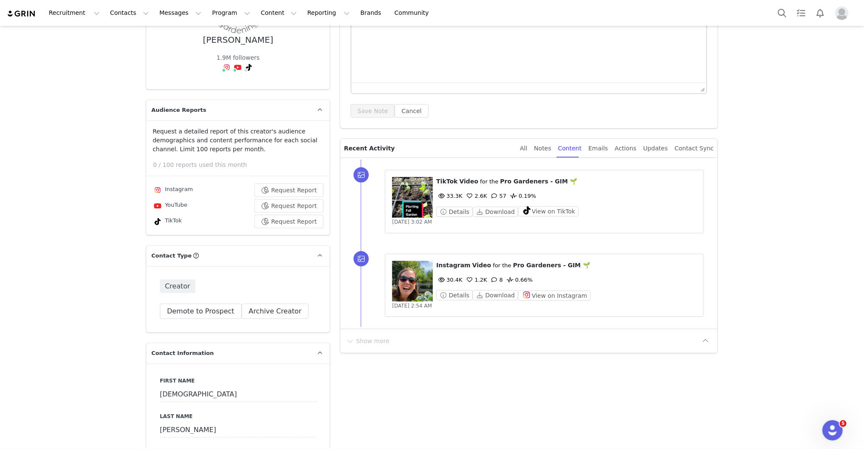
scroll to position [178, 0]
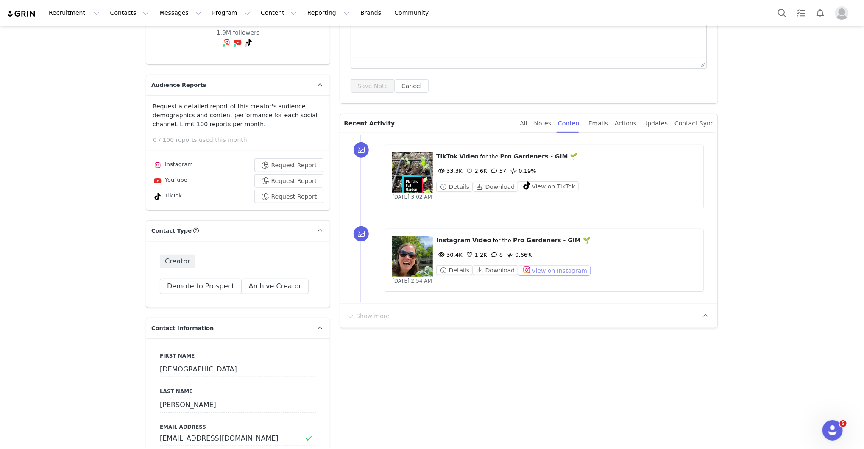
click at [545, 270] on button "View on Instagram" at bounding box center [554, 271] width 72 height 10
click at [540, 189] on button "View on TikTok" at bounding box center [548, 186] width 61 height 10
click at [226, 58] on link "@verygoodgardening" at bounding box center [229, 60] width 64 height 7
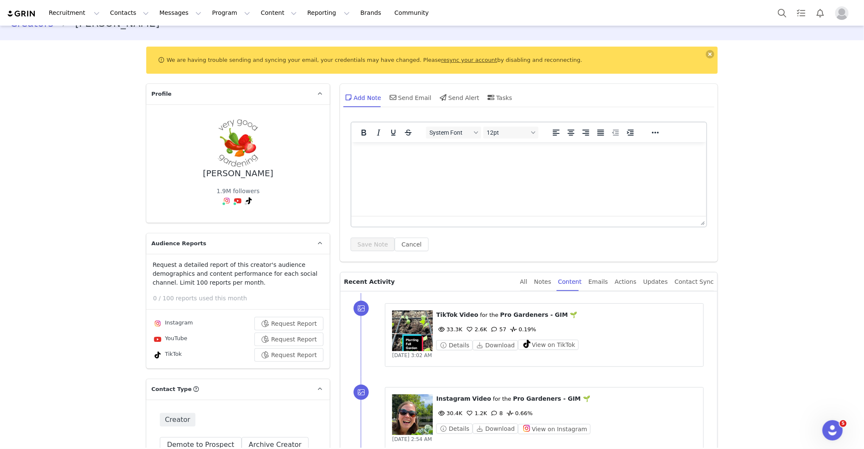
scroll to position [0, 0]
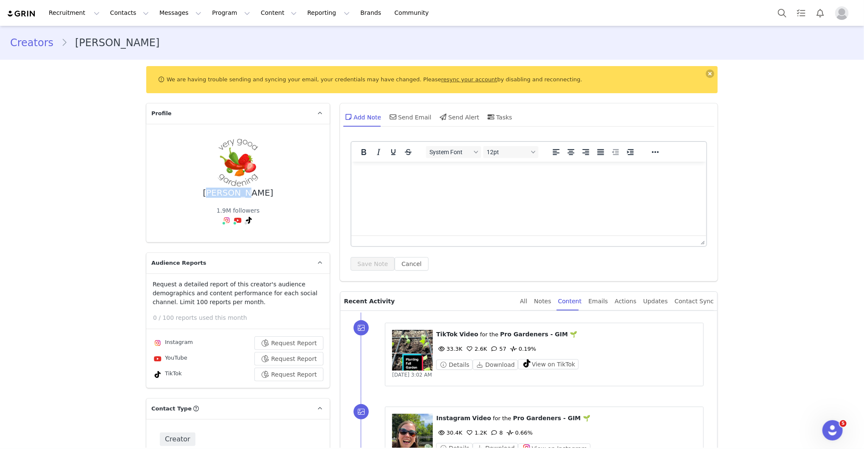
drag, startPoint x: 206, startPoint y: 191, endPoint x: 239, endPoint y: 195, distance: 33.3
click at [239, 195] on div "Christen McCoy 1.9M followers Instagram ( @verygoodgardening ) — Standard Conne…" at bounding box center [238, 183] width 156 height 92
copy div "Christen"
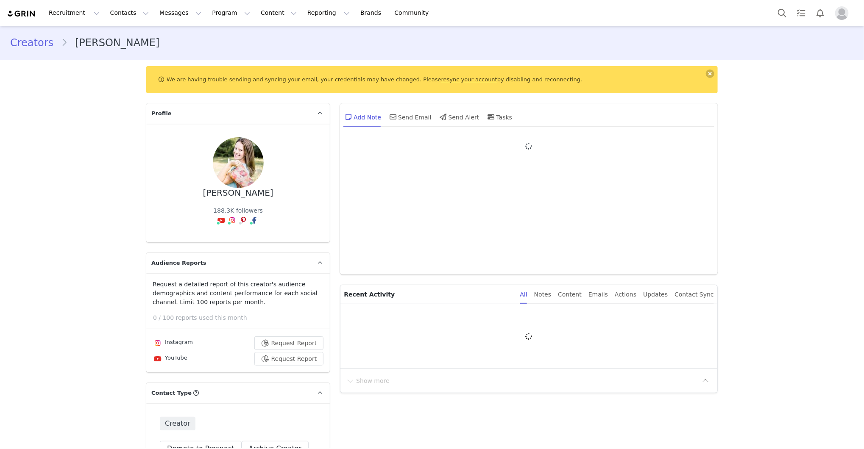
type input "+1 ([GEOGRAPHIC_DATA])"
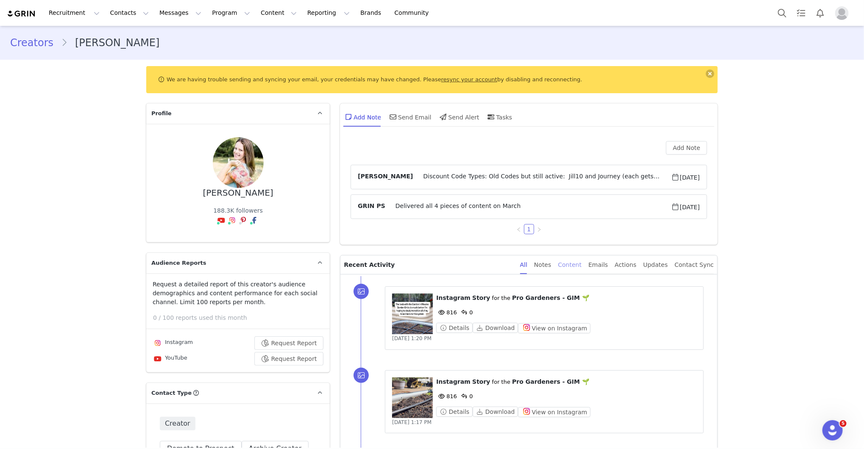
click at [582, 267] on div "Content" at bounding box center [570, 265] width 24 height 19
click at [707, 376] on div "⁨ Instagram ⁩ ⁨ Story ⁩ for the ⁨ Pro Gardeners - GIM 🌱 ⁩ 816 0 Details Downloa…" at bounding box center [539, 402] width 356 height 84
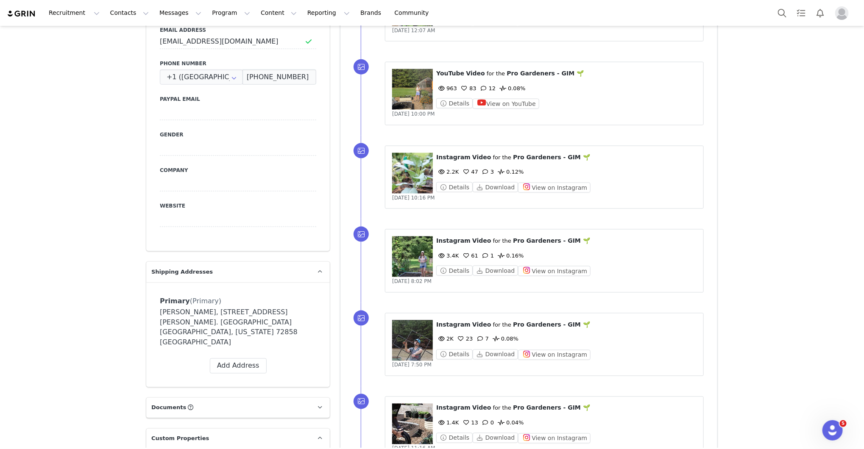
scroll to position [534, 0]
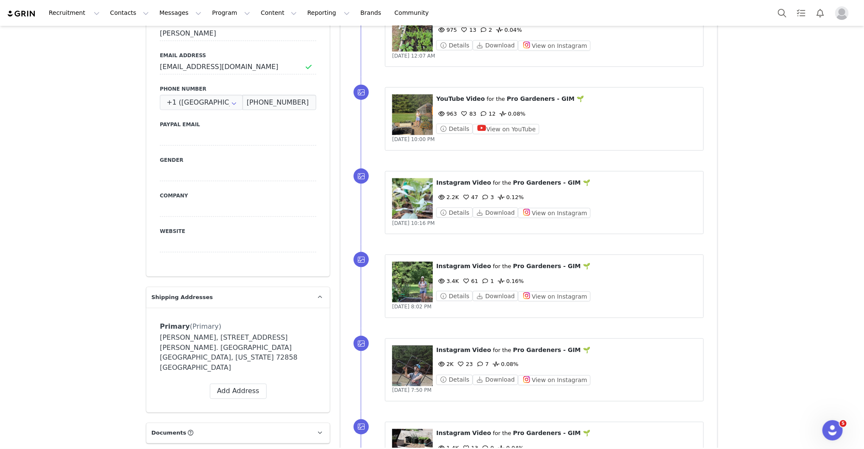
click at [714, 336] on div "⁨ Instagram ⁩ ⁨ Video ⁩ for the ⁨ Pro Gardeners - GIM 🌱 ⁩ 2K 23 7 0.08% Details…" at bounding box center [539, 371] width 356 height 84
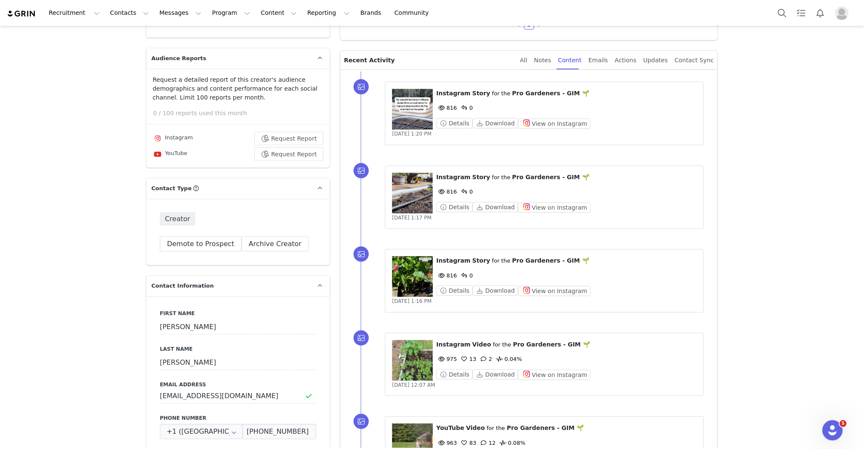
scroll to position [203, 0]
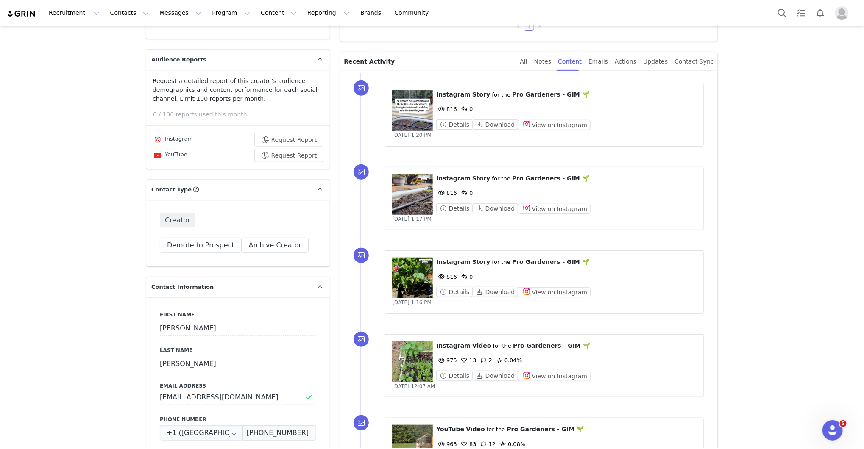
click at [713, 342] on div "⁨ Instagram ⁩ ⁨ Video ⁩ for the ⁨ Pro Gardeners - GIM 🌱 ⁩ 975 13 2 0.04% Detail…" at bounding box center [539, 366] width 356 height 84
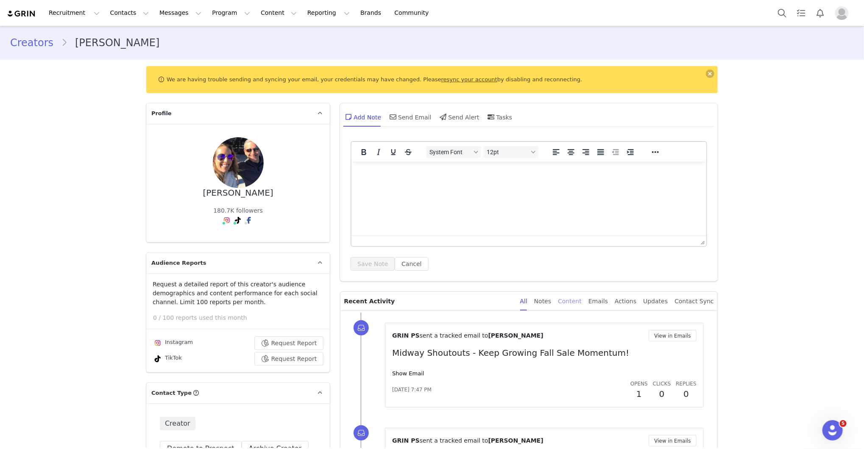
click at [581, 303] on div "Content" at bounding box center [570, 301] width 24 height 19
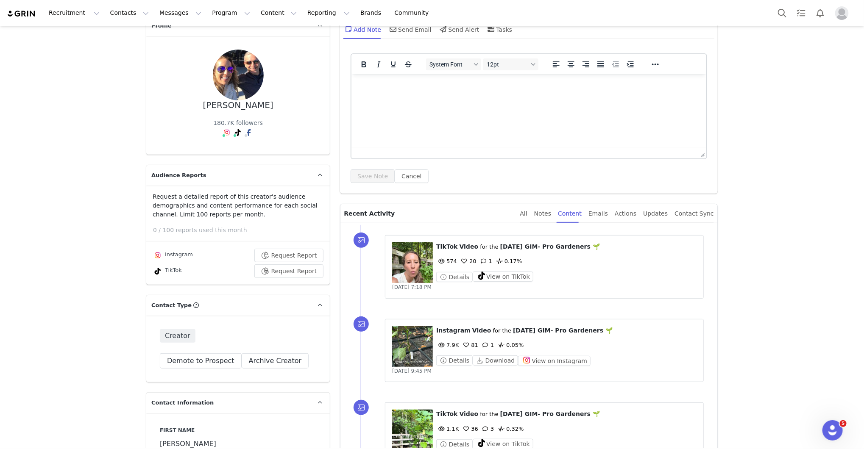
scroll to position [102, 0]
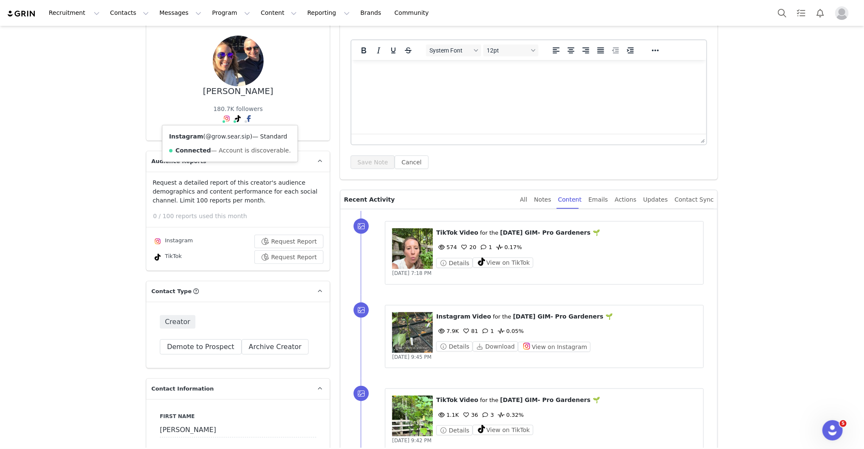
click at [228, 137] on link "@grow.sear.sip" at bounding box center [228, 136] width 45 height 7
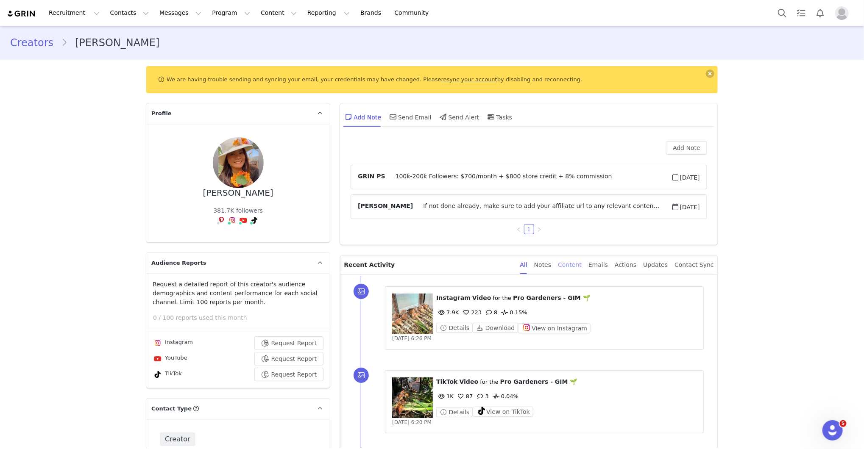
click at [575, 260] on div "Content" at bounding box center [570, 265] width 24 height 19
click at [656, 348] on div "⁨ Instagram ⁩ ⁨ Video ⁩ for the ⁨ Pro Gardeners - GIM 🌱 ⁩ 7.9K 223 8 0.15% Deta…" at bounding box center [544, 319] width 319 height 64
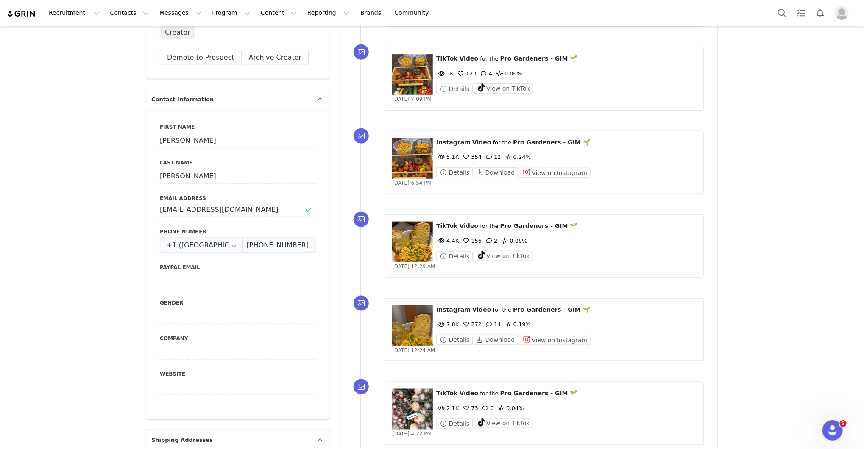
scroll to position [381, 0]
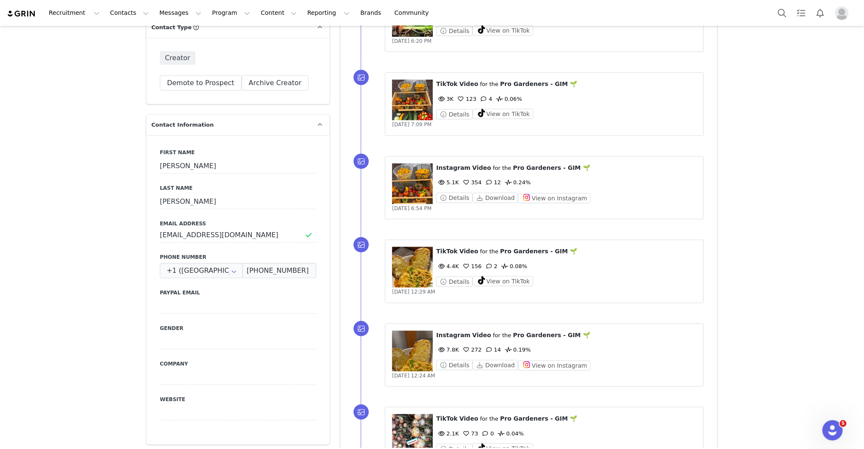
click at [413, 183] on figure at bounding box center [412, 184] width 41 height 41
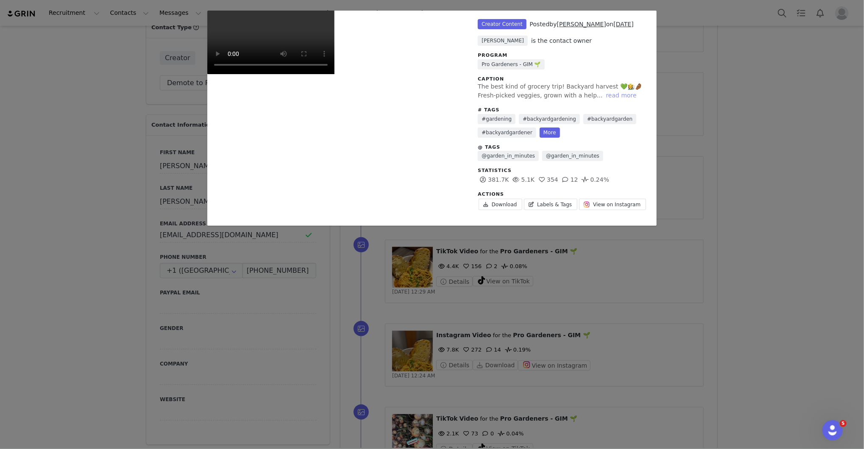
click at [608, 94] on button "read more" at bounding box center [621, 95] width 37 height 10
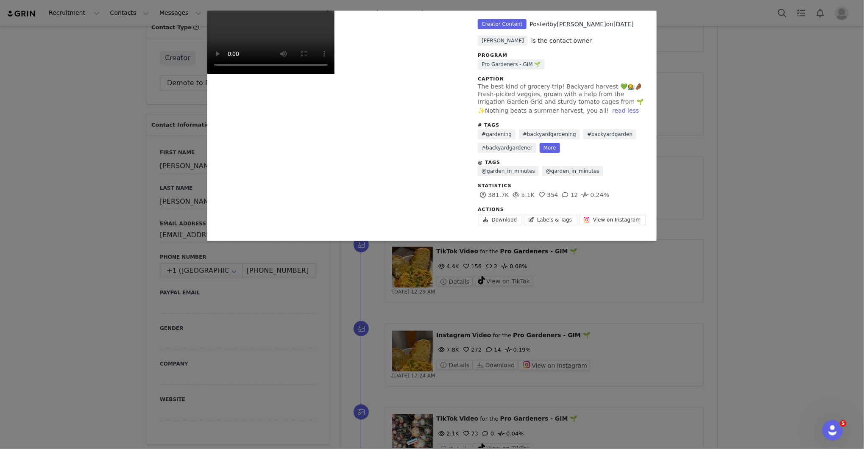
click at [707, 189] on div "Unlabeled Creator Content Posted by Nita Robison on Sep 21, 2025 Bryan Trafican…" at bounding box center [432, 224] width 864 height 449
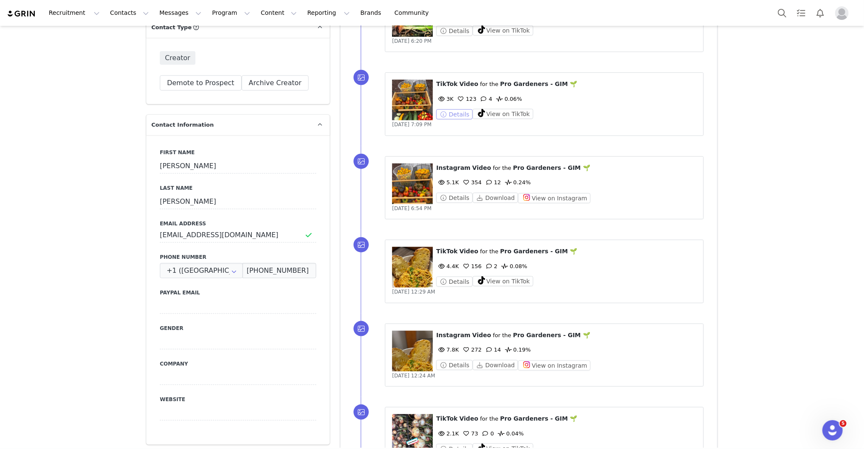
click at [459, 110] on button "Details" at bounding box center [454, 114] width 36 height 10
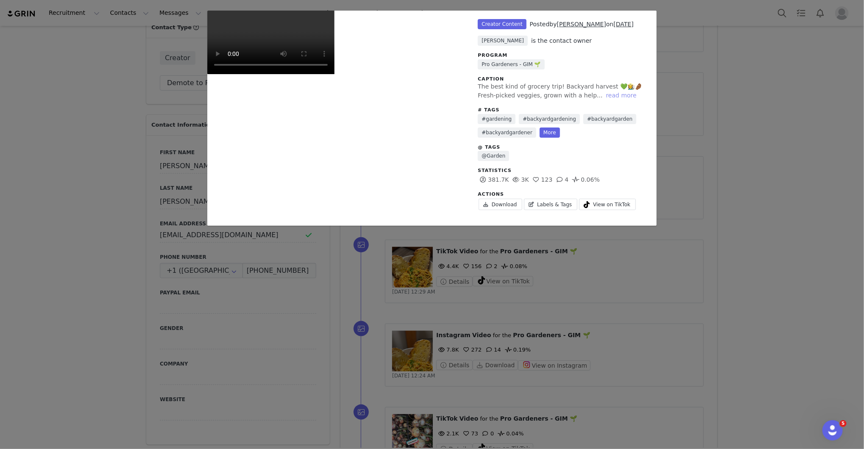
click at [615, 95] on button "read more" at bounding box center [621, 95] width 37 height 10
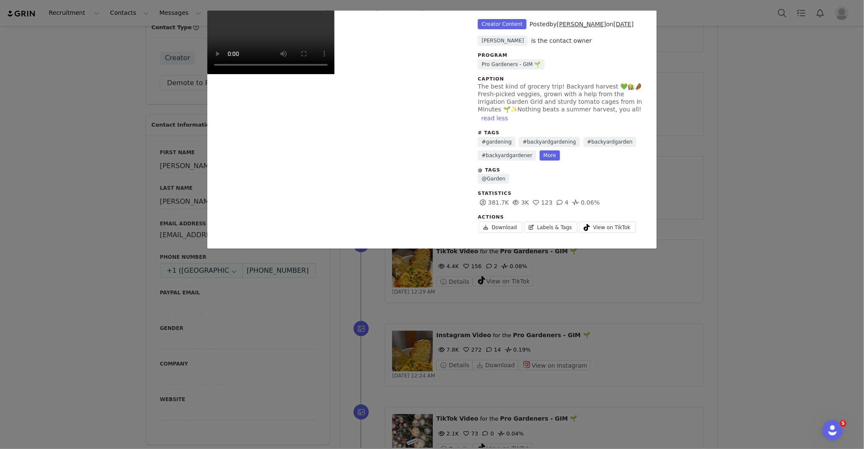
click at [674, 95] on div "Unlabeled Creator Content Posted by Nita Robison on Sep 21, 2025 Bryan Trafican…" at bounding box center [432, 224] width 864 height 449
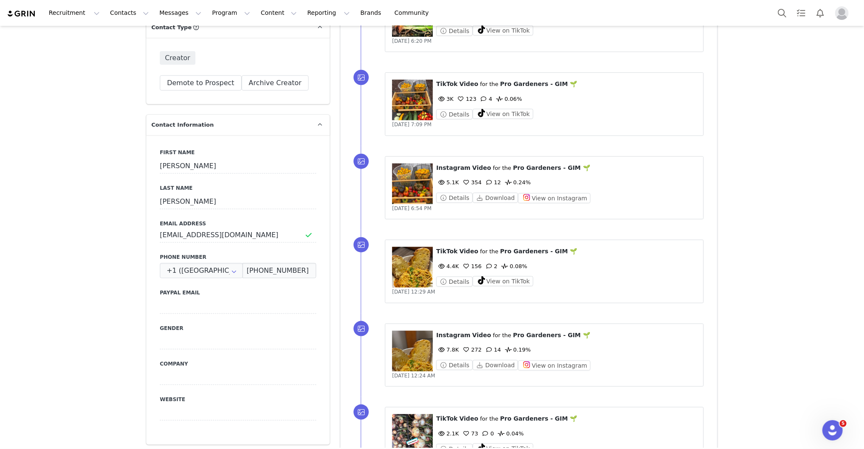
click at [691, 95] on div "3K 123 4 0.06%" at bounding box center [566, 99] width 260 height 10
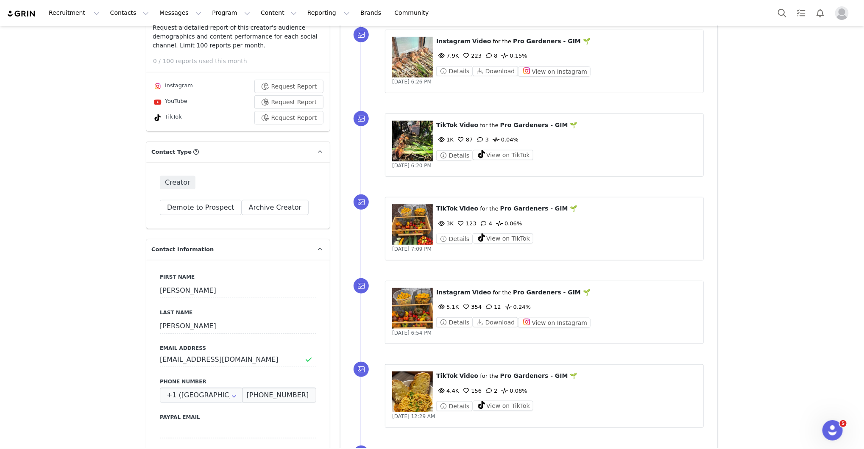
scroll to position [254, 0]
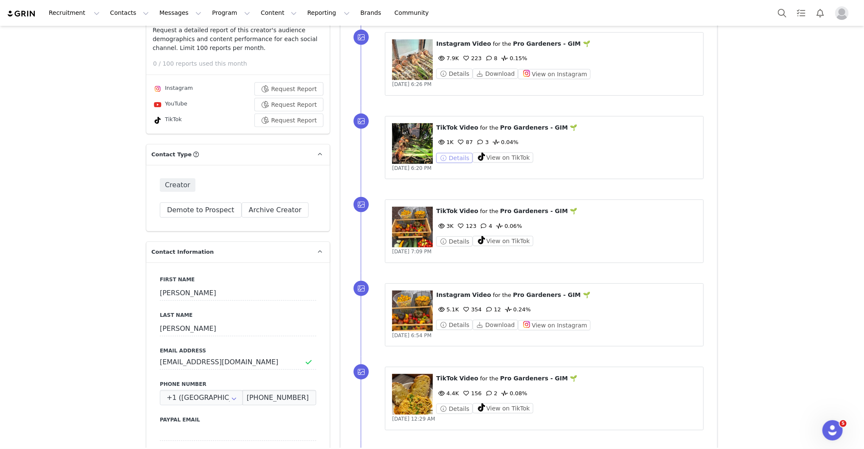
click at [462, 159] on button "Details" at bounding box center [454, 158] width 36 height 10
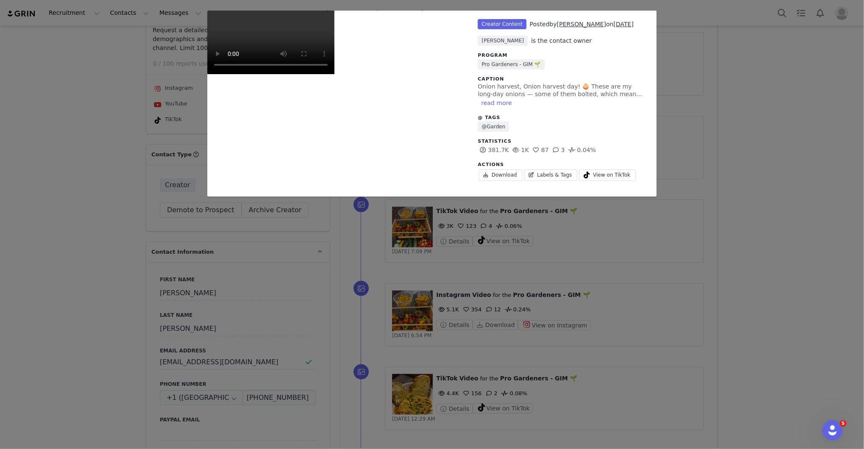
click at [758, 93] on div "Unlabeled Creator Content Posted by Nita Robison on Sep 28, 2025 Bryan Trafican…" at bounding box center [432, 224] width 864 height 449
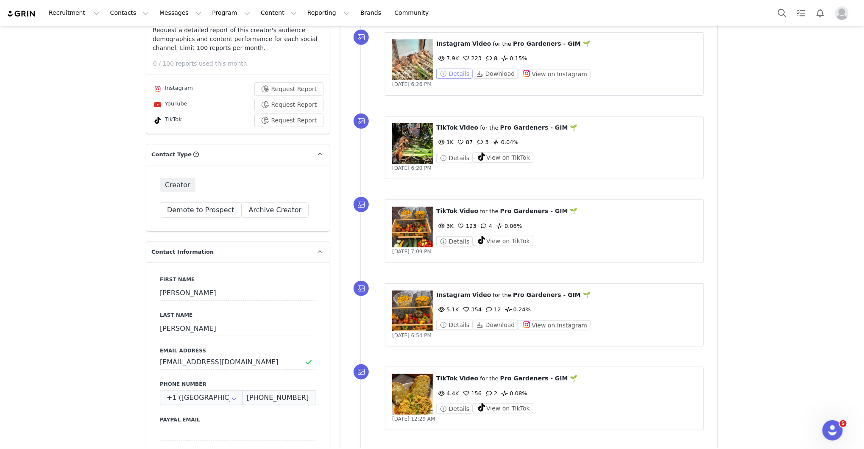
click at [458, 75] on button "Details" at bounding box center [454, 74] width 36 height 10
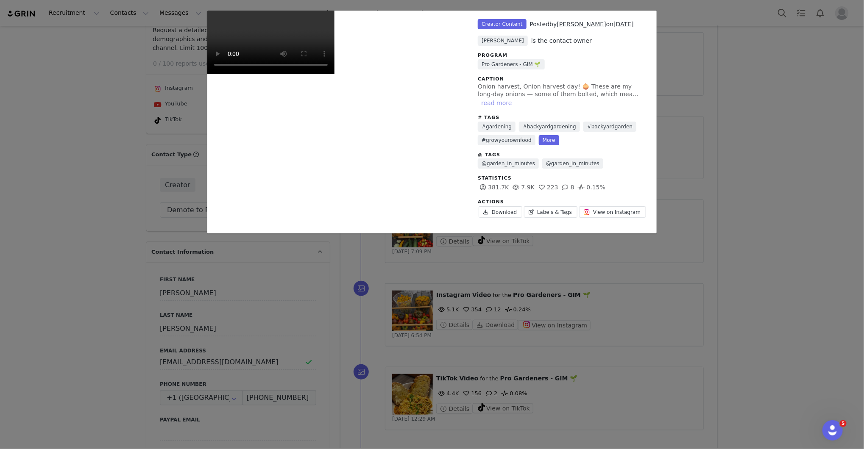
click at [515, 98] on button "read more" at bounding box center [496, 103] width 37 height 10
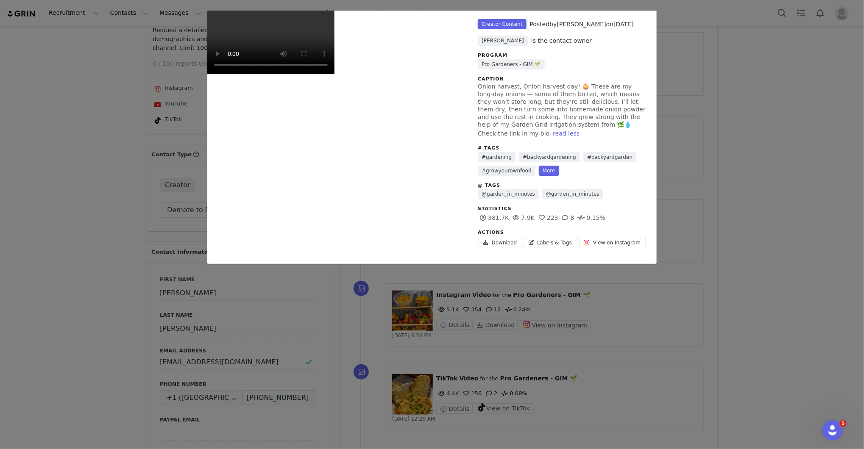
click at [733, 94] on div "Unlabeled Creator Content Posted by Nita Robison on Sep 28, 2025 Bryan Trafican…" at bounding box center [432, 224] width 864 height 449
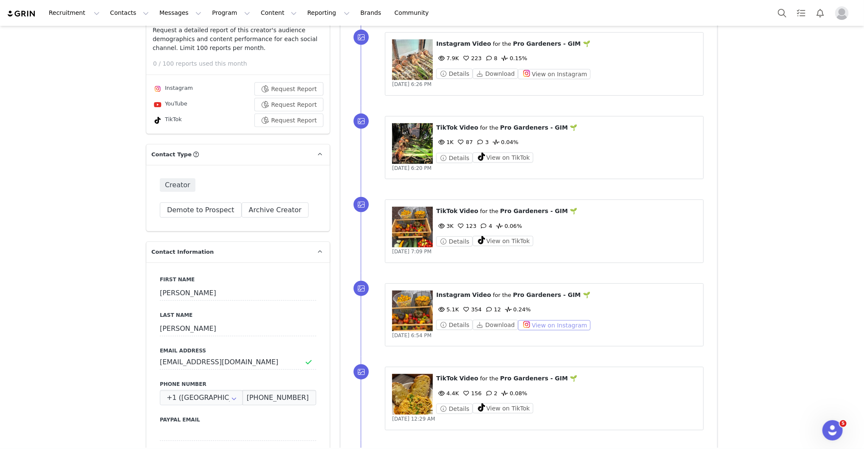
click at [546, 323] on button "View on Instagram" at bounding box center [554, 325] width 72 height 10
click at [657, 183] on div "⁨ TikTok ⁩ ⁨ Video ⁩ for the ⁨ Pro Gardeners - GIM 🌱 ⁩ 1K 87 3 0.04% Details Vi…" at bounding box center [539, 148] width 356 height 84
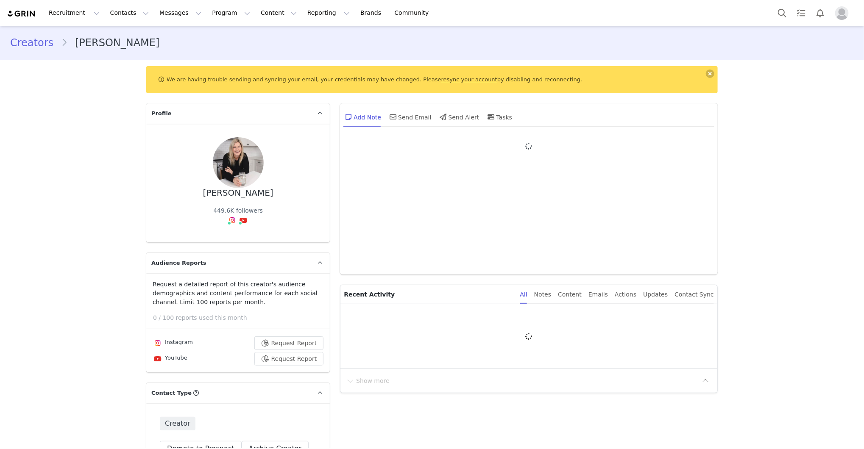
type input "+1 ([GEOGRAPHIC_DATA])"
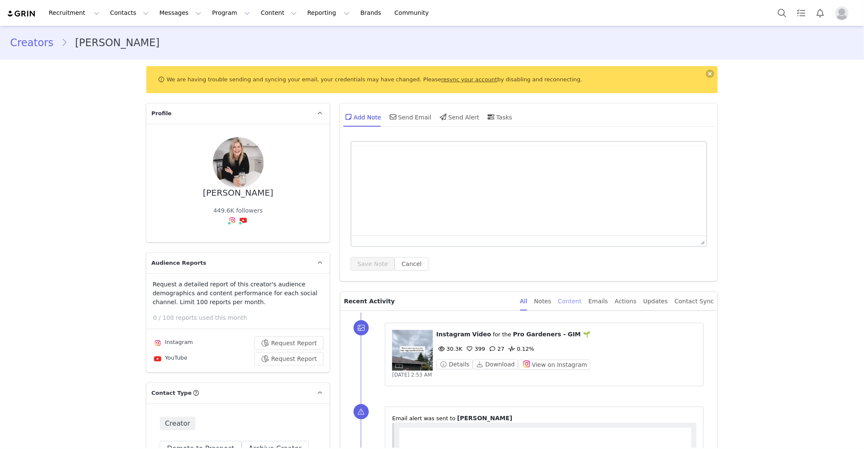
click at [581, 303] on div "Content" at bounding box center [570, 301] width 24 height 19
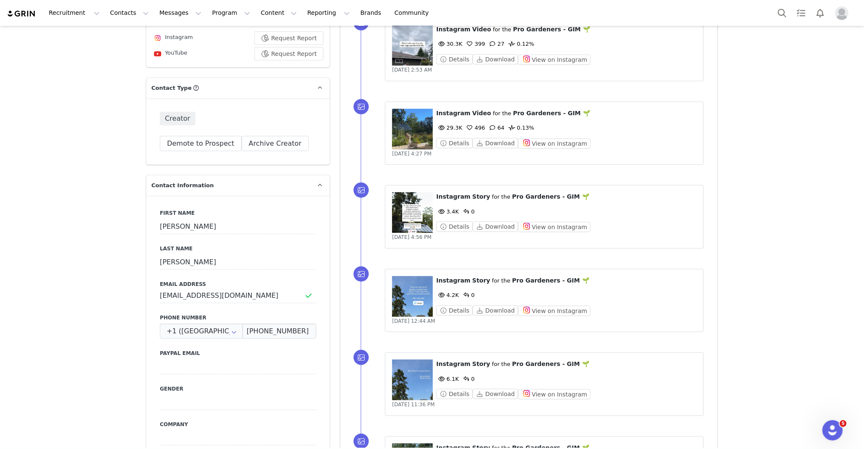
scroll to position [331, 0]
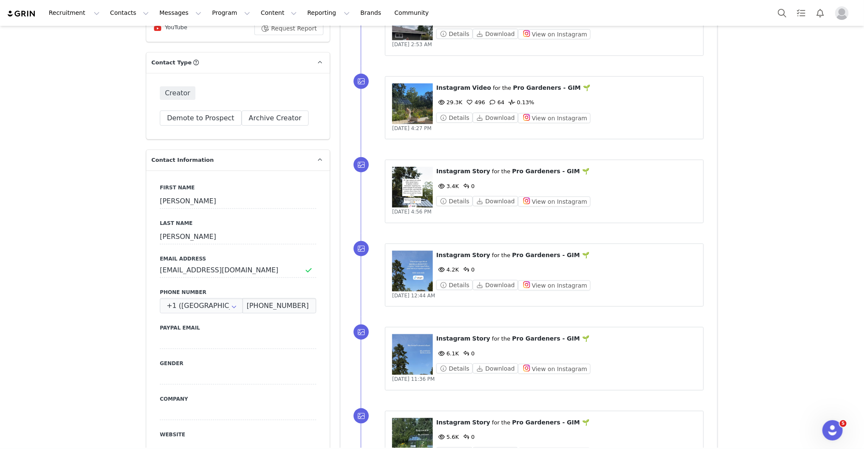
click at [423, 262] on figure at bounding box center [412, 271] width 41 height 41
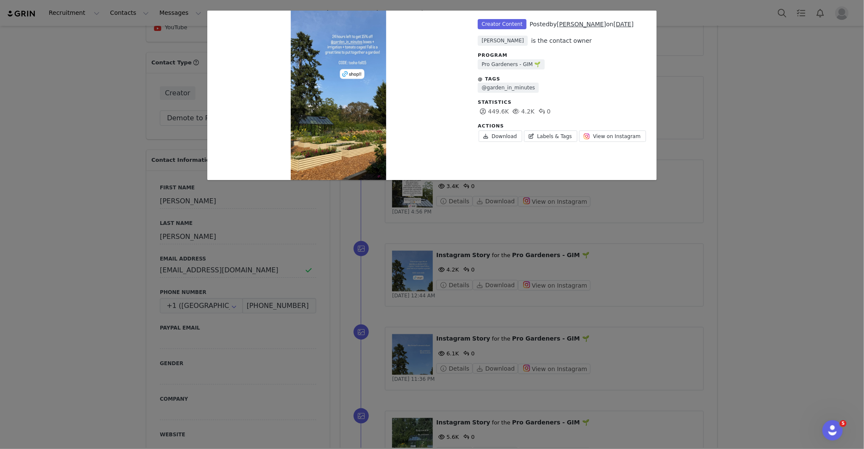
click at [783, 176] on div "Unlabeled Creator Content Posted by [PERSON_NAME] on [DATE] [PERSON_NAME] is th…" at bounding box center [432, 224] width 864 height 449
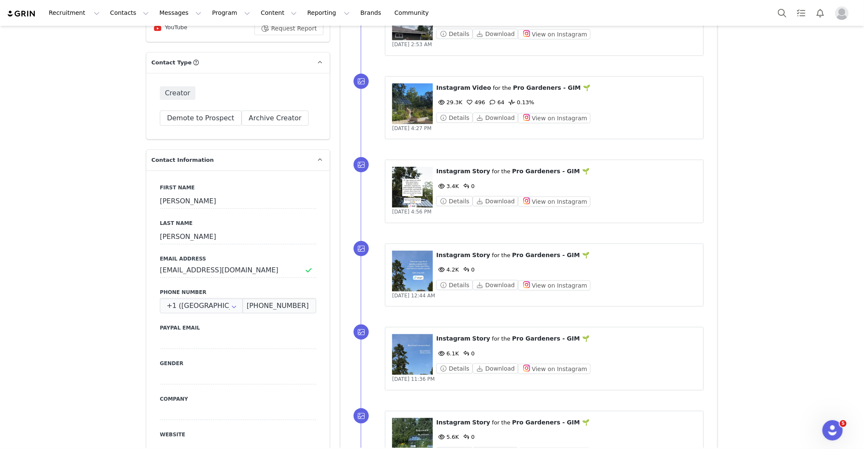
click at [420, 90] on figure at bounding box center [412, 104] width 41 height 41
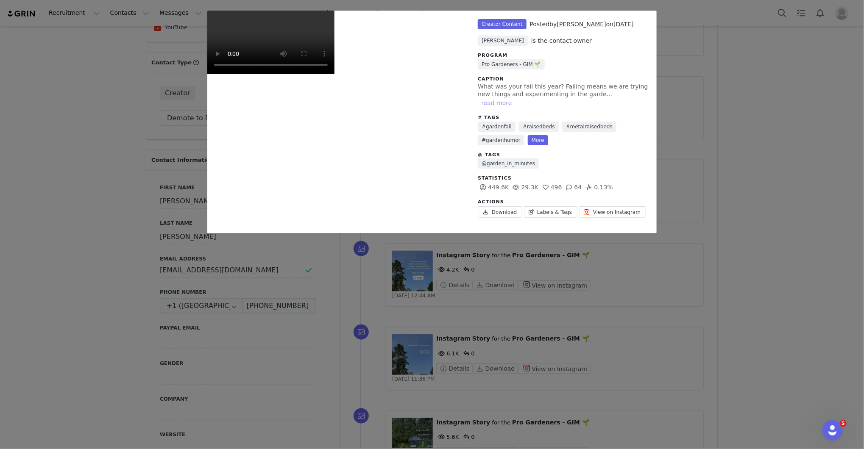
click at [515, 98] on button "read more" at bounding box center [496, 103] width 37 height 10
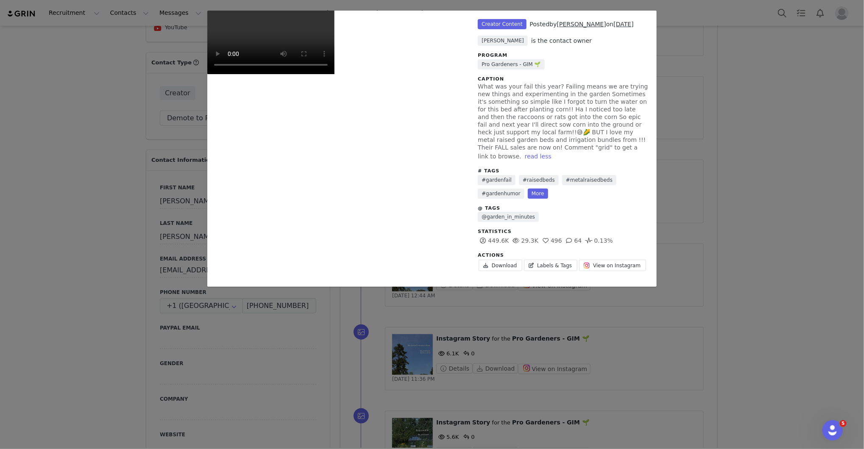
click at [779, 88] on div "Unlabeled Creator Content Posted by [PERSON_NAME] on [DATE] [PERSON_NAME] is th…" at bounding box center [432, 224] width 864 height 449
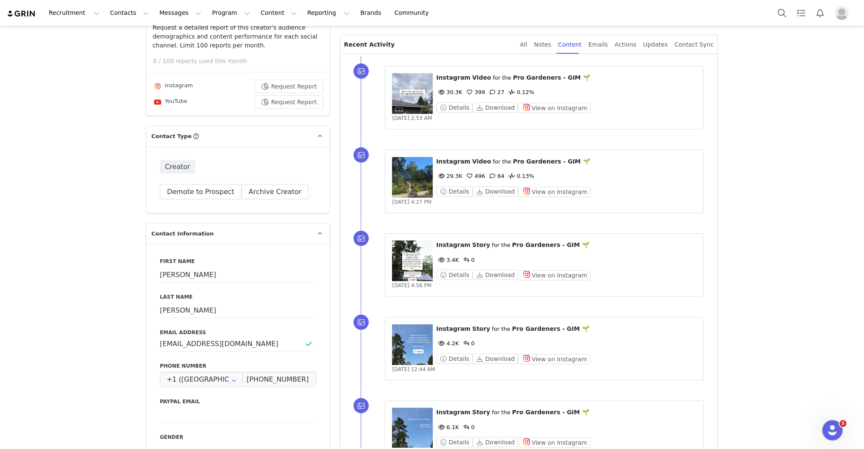
scroll to position [254, 0]
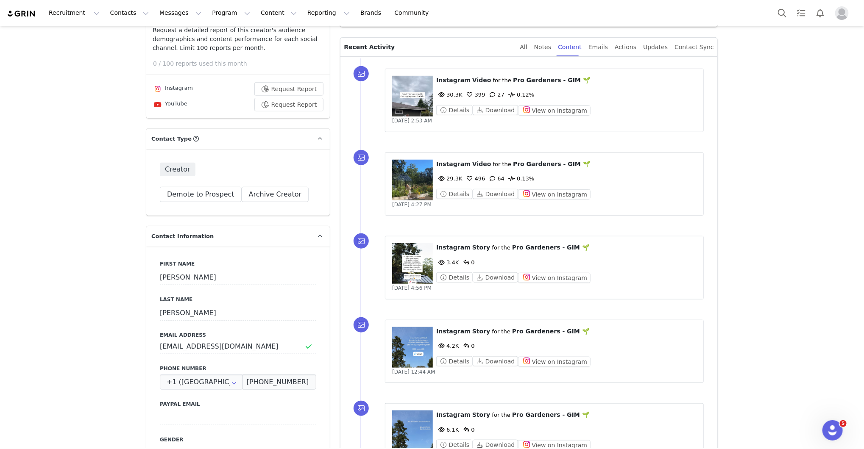
click at [409, 96] on figure at bounding box center [412, 96] width 41 height 41
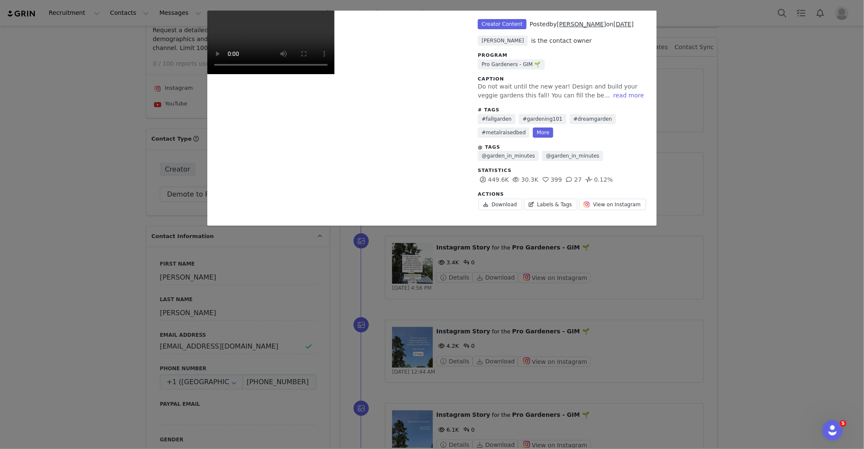
click at [836, 164] on div "Unlabeled Creator Content Posted by [PERSON_NAME] on [DATE] [PERSON_NAME] is th…" at bounding box center [432, 224] width 864 height 449
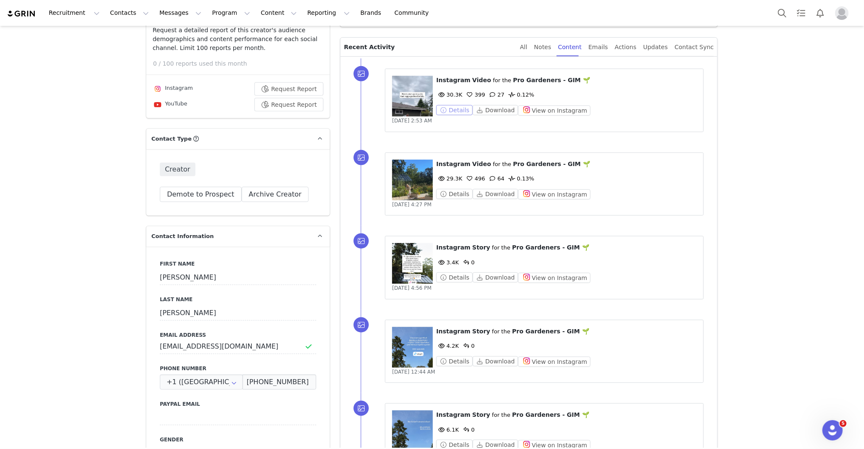
click at [453, 108] on button "Details" at bounding box center [454, 110] width 36 height 10
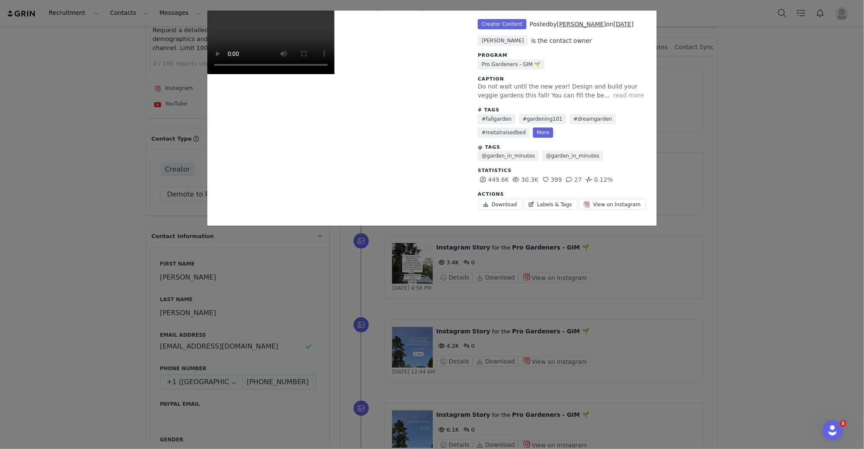
click at [610, 93] on button "read more" at bounding box center [628, 95] width 37 height 10
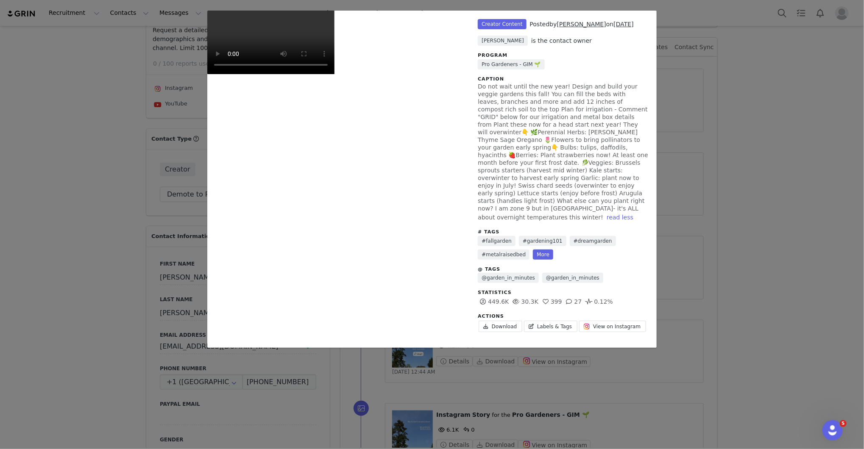
click at [785, 83] on div "Unlabeled Creator Content Posted by Tasha Medve on Sep 30, 2025 Bryan Traficant…" at bounding box center [432, 224] width 864 height 449
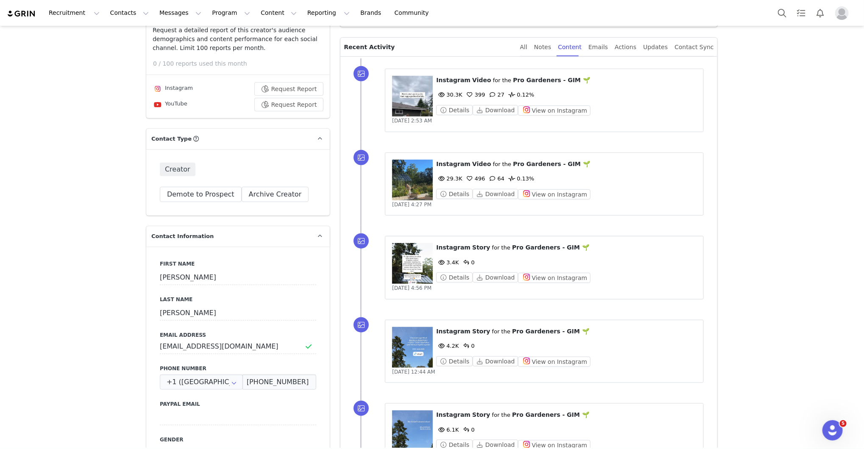
click at [627, 245] on p "⁨ Instagram ⁩ ⁨ Story ⁩ for the ⁨ Pro Gardeners - GIM 🌱 ⁩" at bounding box center [566, 247] width 260 height 9
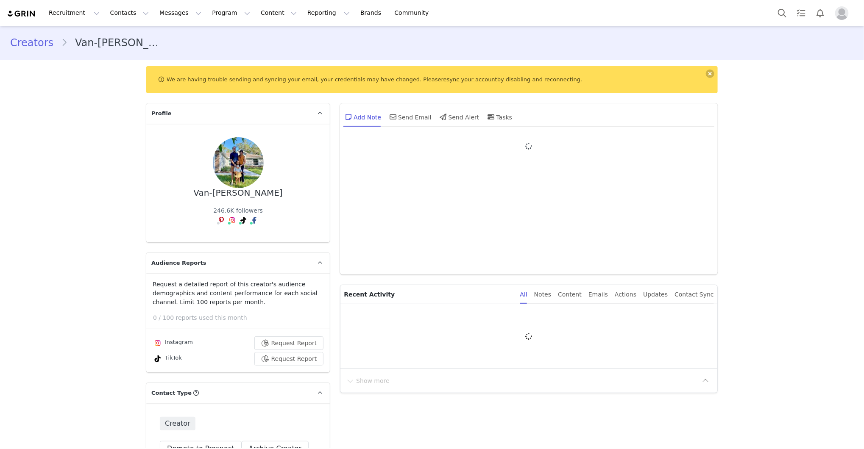
type input "+1 ([GEOGRAPHIC_DATA])"
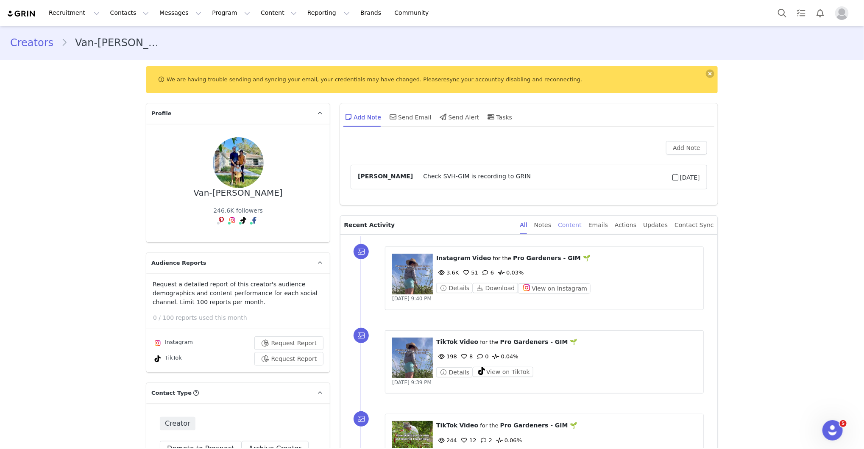
click at [582, 223] on div "Content" at bounding box center [570, 225] width 24 height 19
click at [714, 303] on div "⁨ Instagram ⁩ ⁨ Video ⁩ for the ⁨ Pro Gardeners - GIM 🌱 ⁩ 3.6K 51 6 0.03% Detai…" at bounding box center [539, 279] width 356 height 84
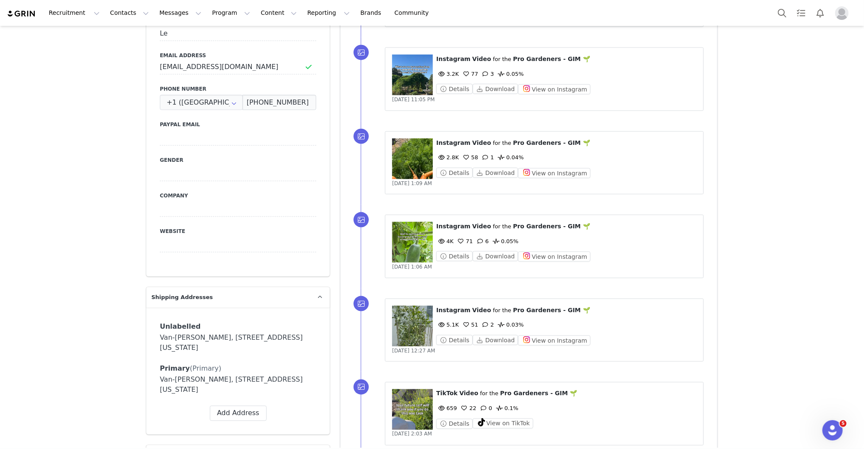
scroll to position [509, 0]
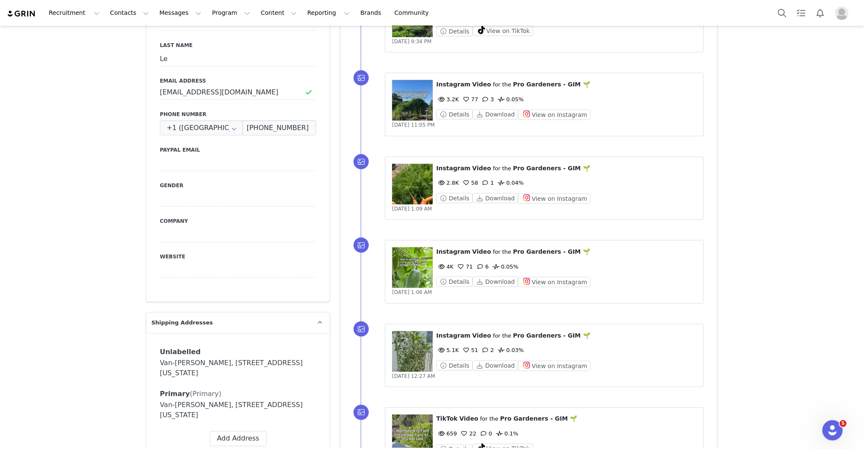
click at [424, 262] on figure at bounding box center [412, 268] width 41 height 41
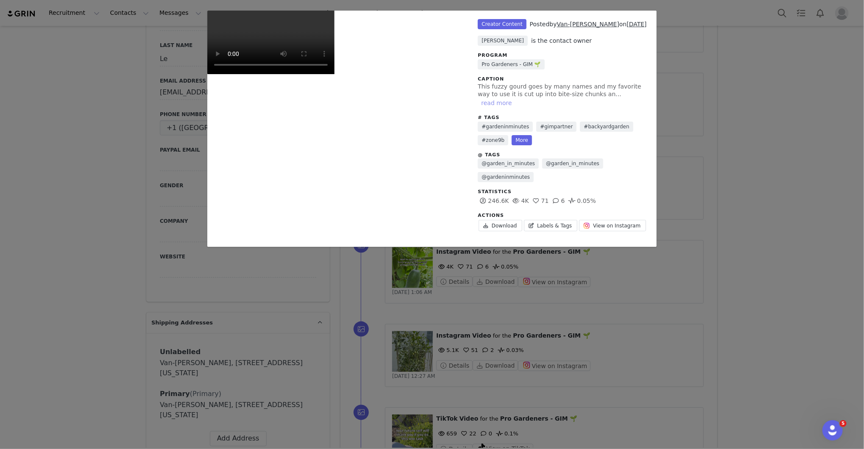
click at [515, 98] on button "read more" at bounding box center [496, 103] width 37 height 10
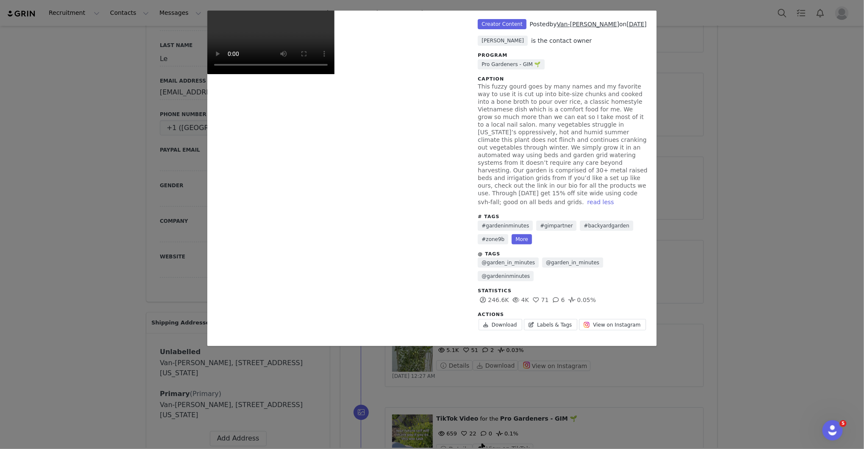
click at [726, 159] on div "Unlabeled Creator Content Posted by Van-[PERSON_NAME] on [DATE] [PERSON_NAME] i…" at bounding box center [432, 224] width 864 height 449
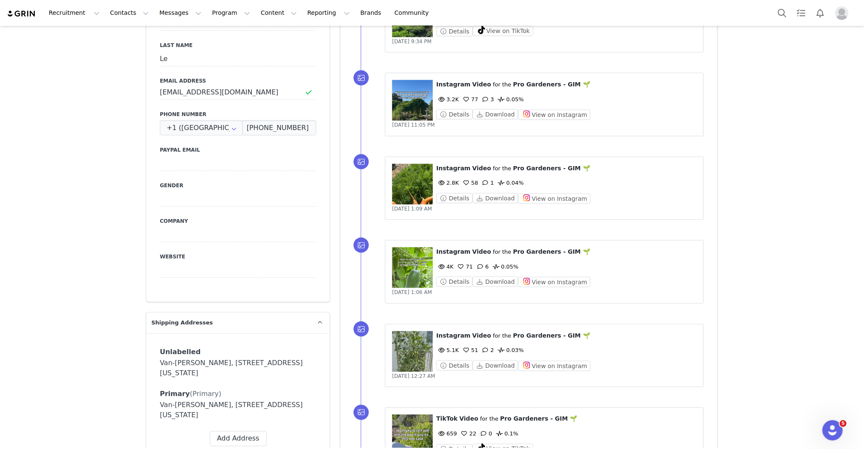
click at [413, 177] on figure at bounding box center [412, 184] width 41 height 41
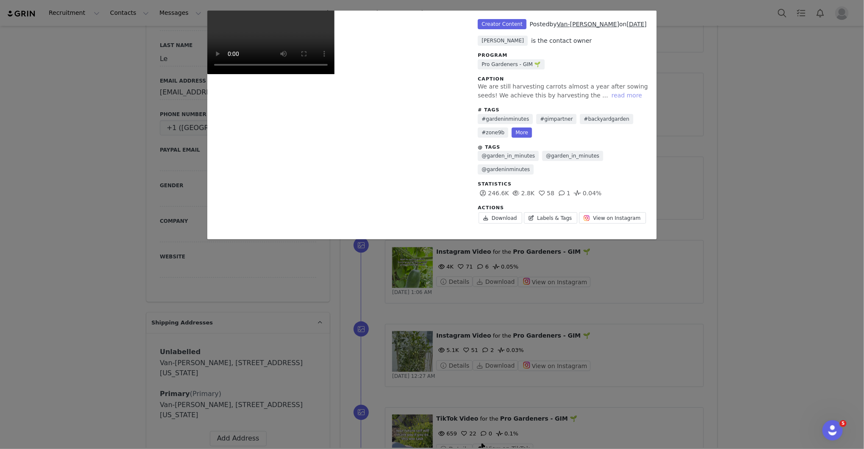
click at [608, 95] on button "read more" at bounding box center [626, 95] width 37 height 10
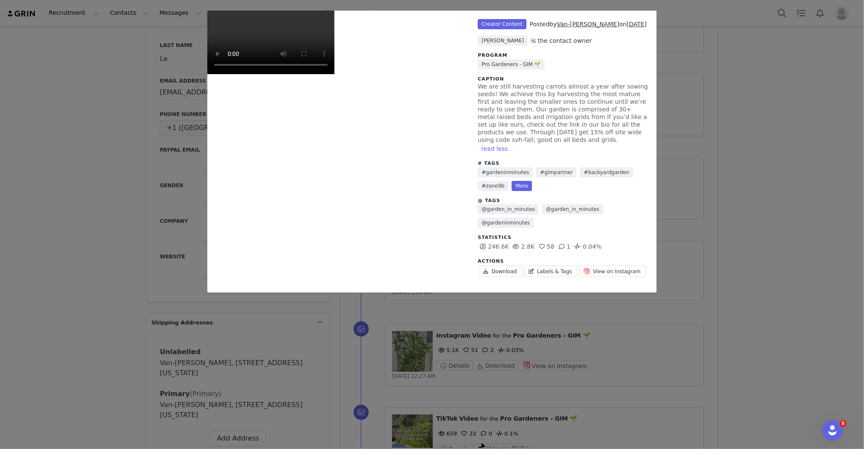
click at [748, 98] on div "Unlabeled Creator Content Posted by [PERSON_NAME] on [DATE] [PERSON_NAME] is th…" at bounding box center [432, 224] width 864 height 449
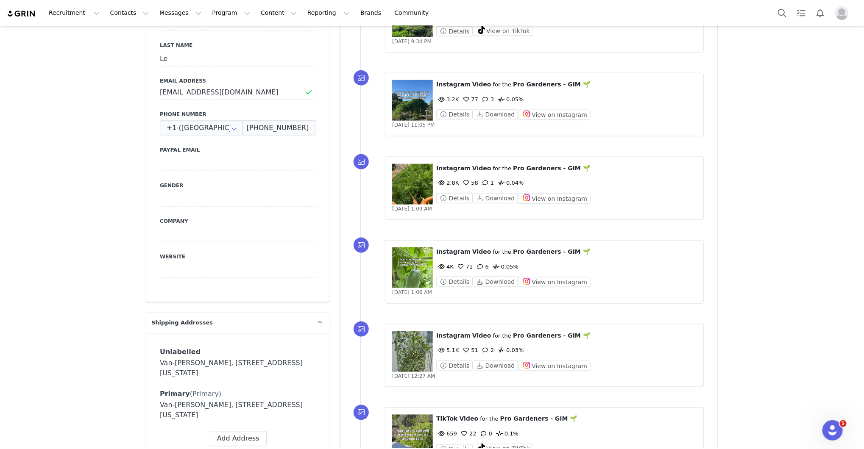
click at [398, 97] on figure at bounding box center [412, 100] width 41 height 41
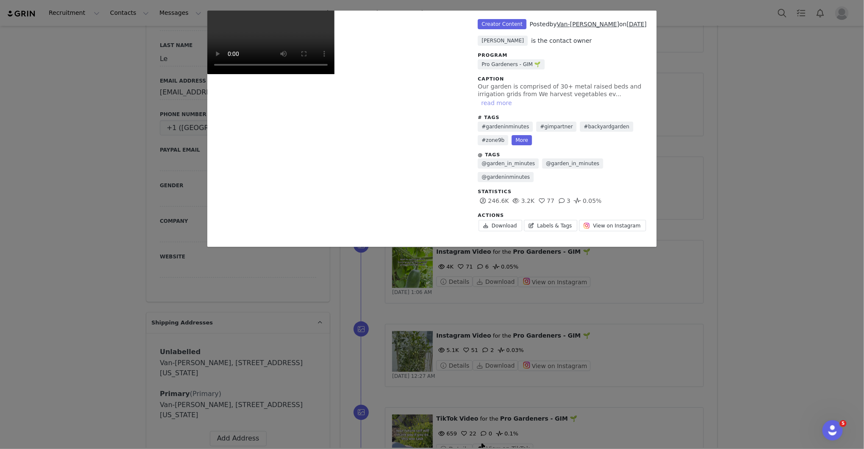
click at [515, 98] on button "read more" at bounding box center [496, 103] width 37 height 10
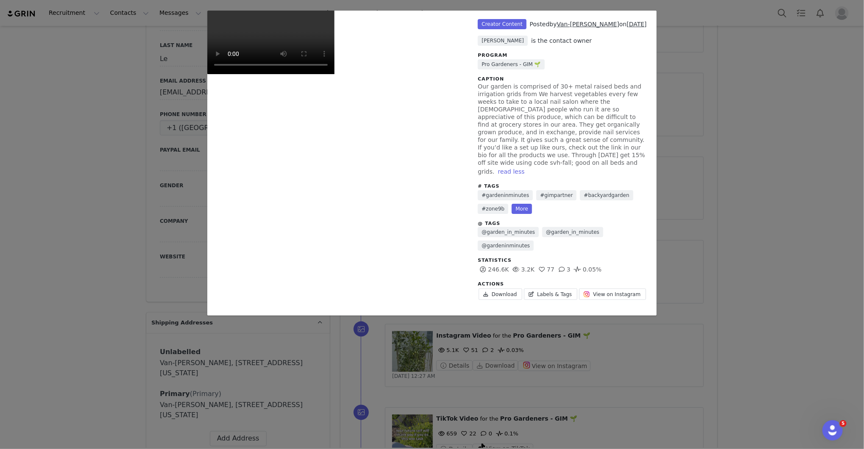
click at [764, 96] on div "Unlabeled Creator Content Posted by Van-Anh Le on Sep 28, 2025 Bryan Traficante…" at bounding box center [432, 224] width 864 height 449
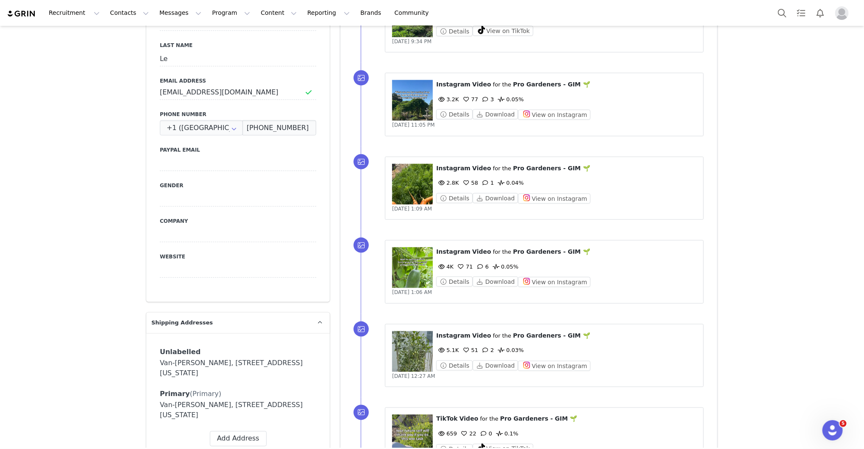
click at [713, 118] on div "⁨ Instagram ⁩ ⁨ Video ⁩ for the ⁨ Pro Gardeners - GIM 🌱 ⁩ 3.2K 77 3 0.05% Detai…" at bounding box center [539, 105] width 356 height 84
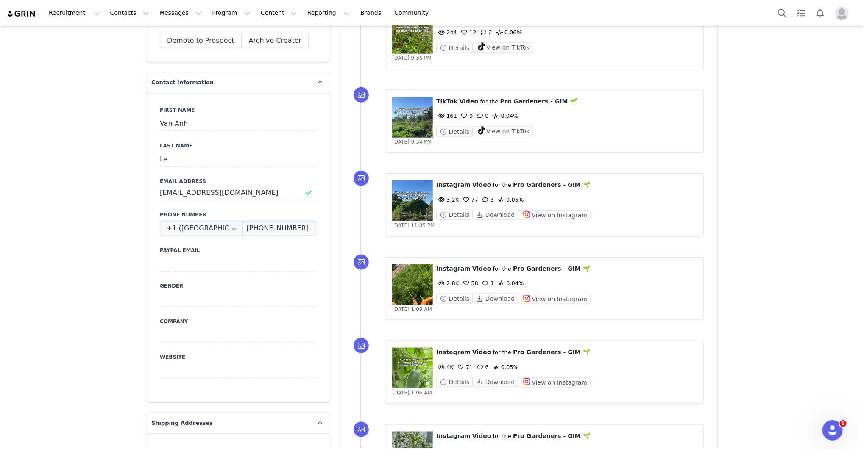
scroll to position [407, 0]
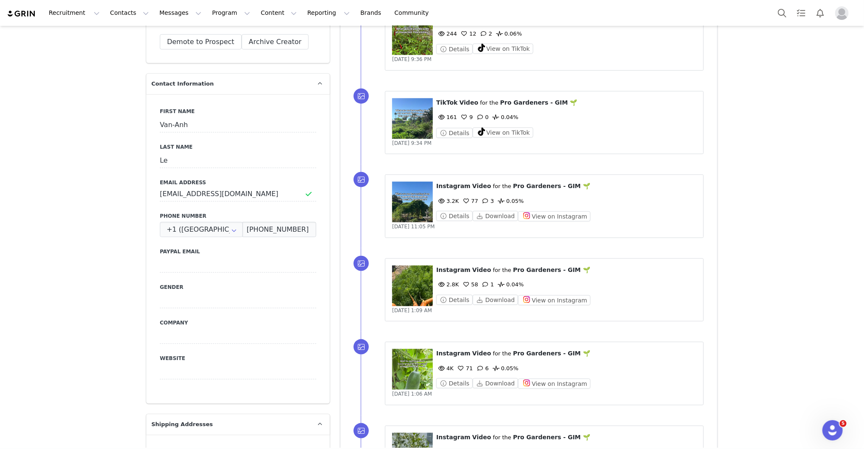
click at [425, 109] on figure at bounding box center [412, 118] width 41 height 41
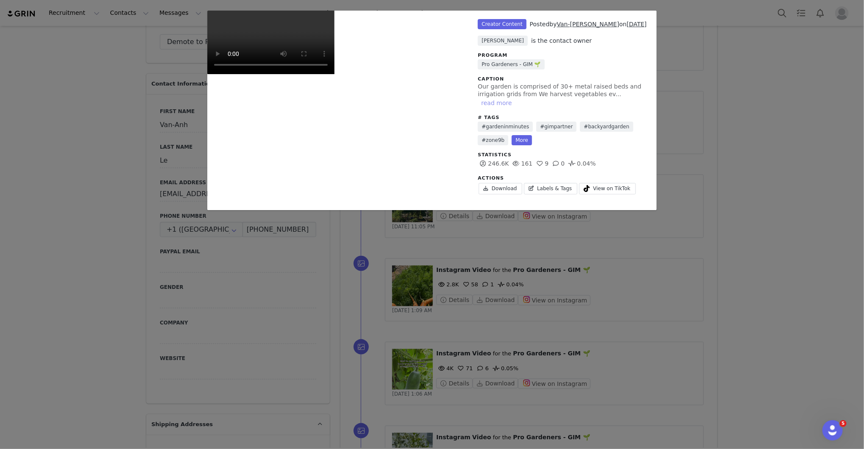
click at [515, 98] on button "read more" at bounding box center [496, 103] width 37 height 10
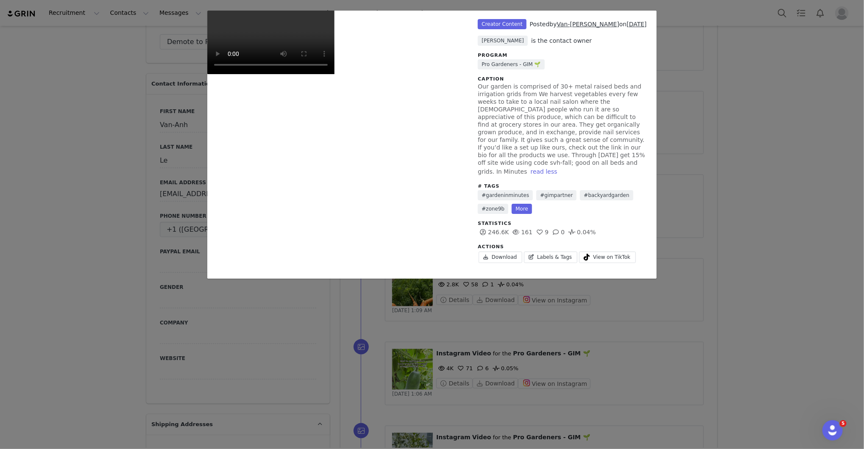
click at [791, 50] on div "Unlabeled Creator Content Posted by Van-Anh Le on Sep 29, 2025 Bryan Traficante…" at bounding box center [432, 224] width 864 height 449
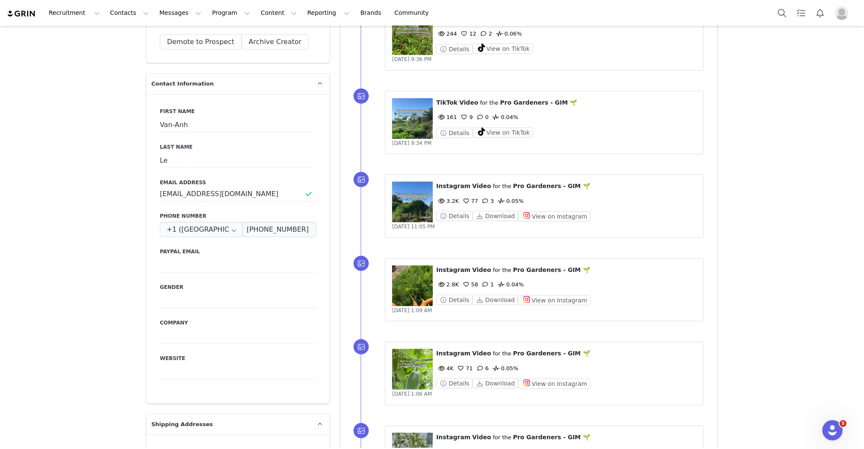
click at [684, 51] on div "Details View on TikTok" at bounding box center [566, 49] width 260 height 11
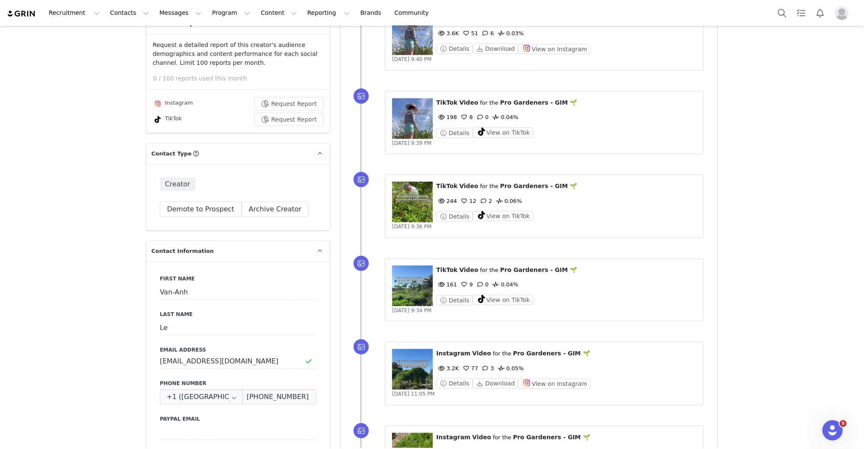
scroll to position [229, 0]
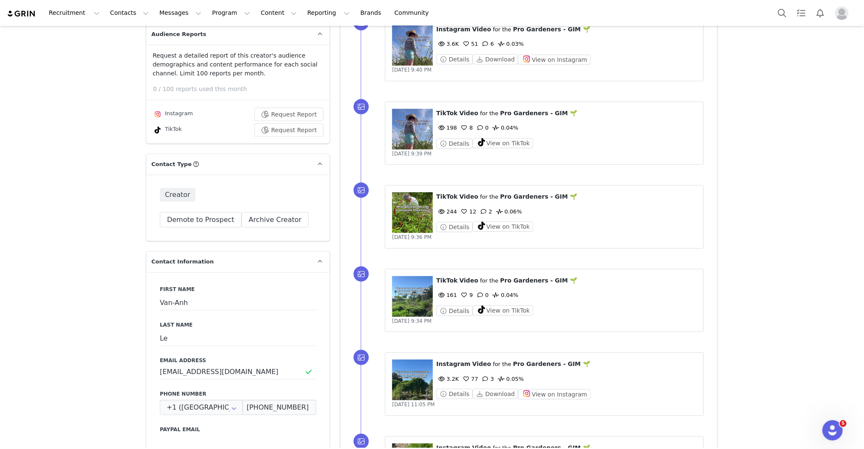
click at [425, 126] on figure at bounding box center [412, 129] width 41 height 41
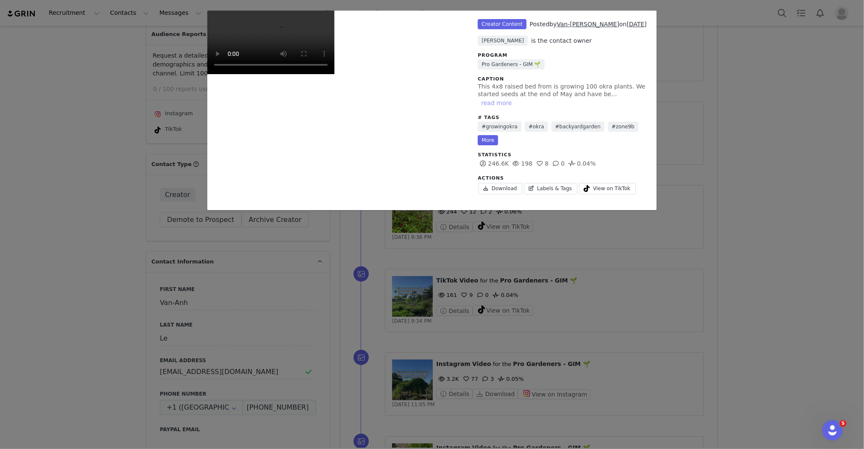
click at [515, 98] on button "read more" at bounding box center [496, 103] width 37 height 10
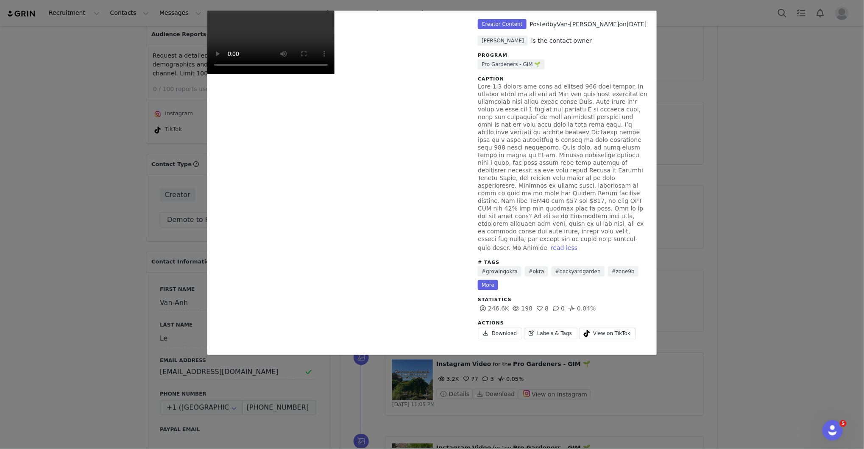
click at [827, 104] on div "Unlabeled Creator Content Posted by Van-Anh Le on Sep 29, 2025 Bryan Traficante…" at bounding box center [432, 224] width 864 height 449
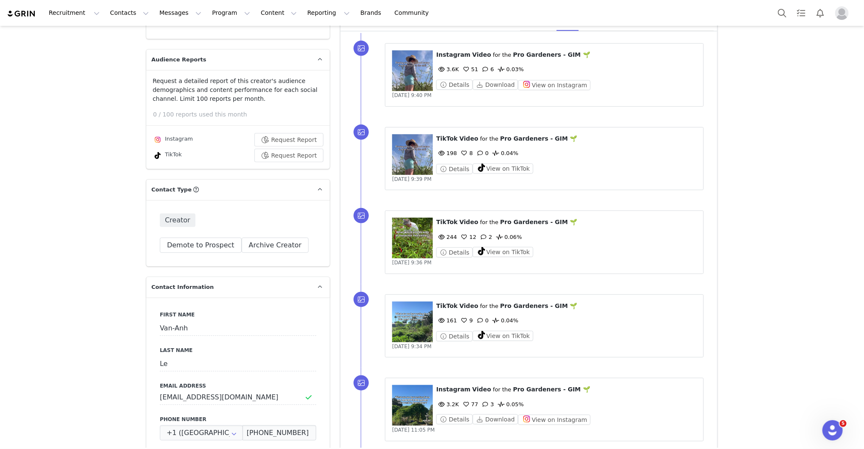
scroll to position [178, 0]
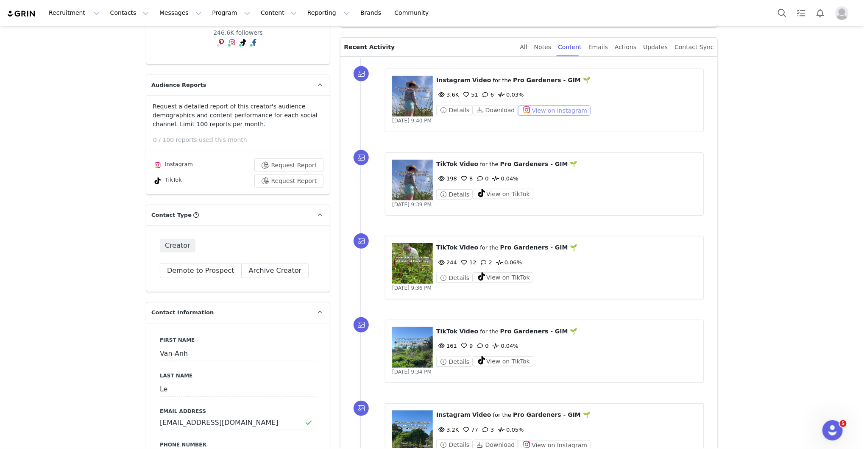
click at [547, 108] on button "View on Instagram" at bounding box center [554, 111] width 72 height 10
click at [716, 307] on div "⁨ TikTok ⁩ ⁨ Video ⁩ for the ⁨ Pro Gardeners - GIM 🌱 ⁩ 244 12 2 0.06% Details V…" at bounding box center [539, 268] width 356 height 84
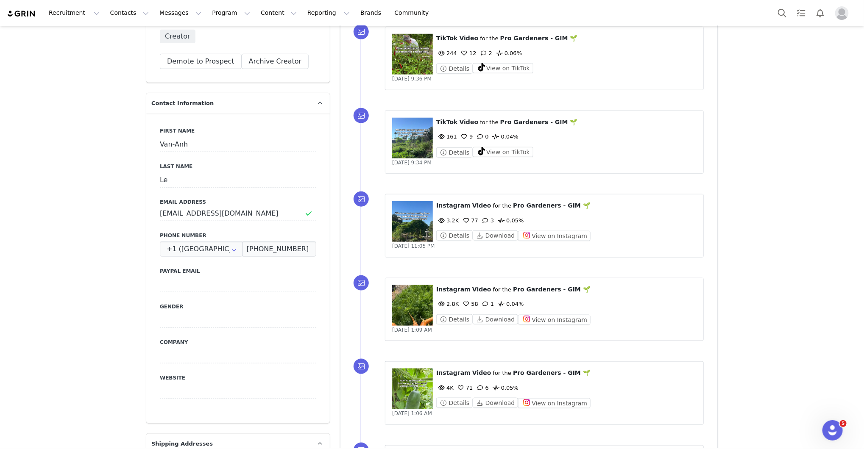
scroll to position [432, 0]
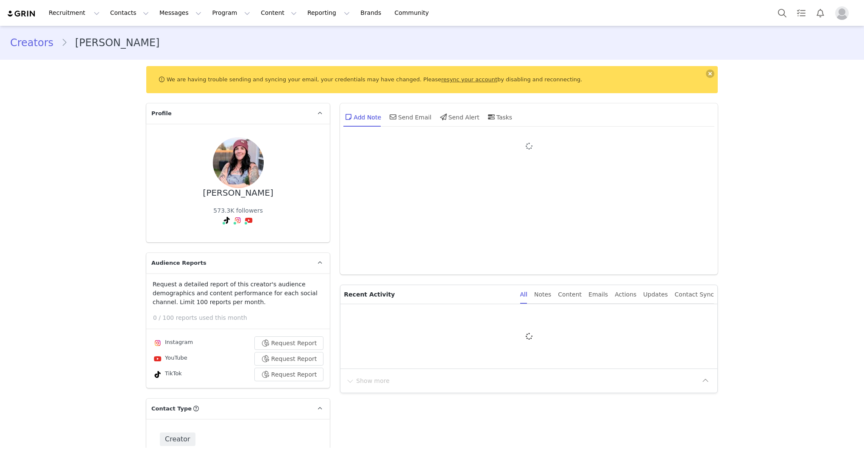
type input "+1 ([GEOGRAPHIC_DATA])"
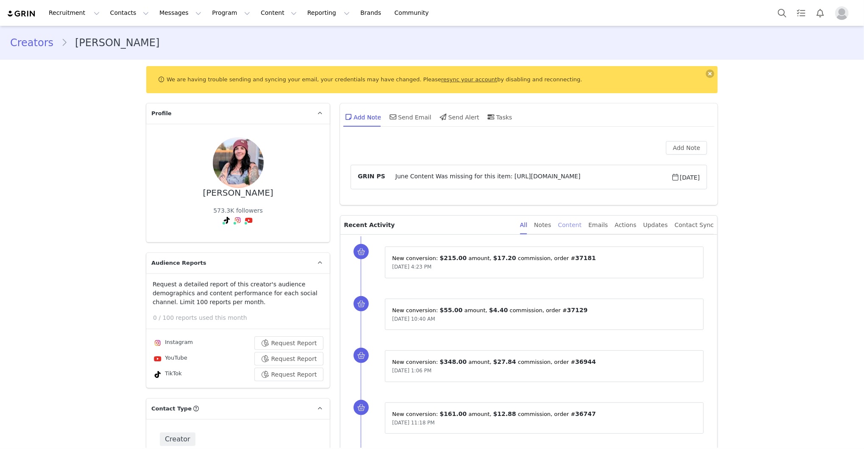
click at [579, 226] on div "Content" at bounding box center [570, 225] width 24 height 19
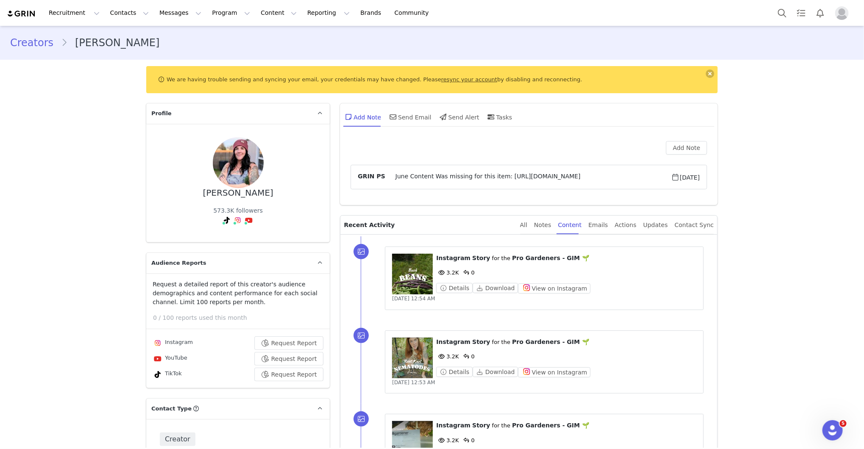
click at [418, 269] on figure at bounding box center [412, 274] width 41 height 41
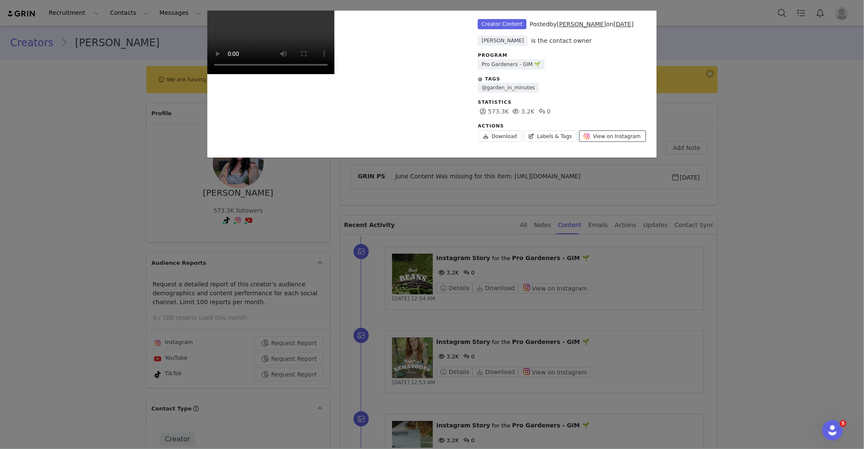
click at [626, 133] on span "View on Instagram" at bounding box center [616, 137] width 47 height 8
click at [774, 98] on div "Unlabeled Creator Content Posted by Vanessa Minton on Sep 1, 2025 Bryan Trafica…" at bounding box center [432, 224] width 864 height 449
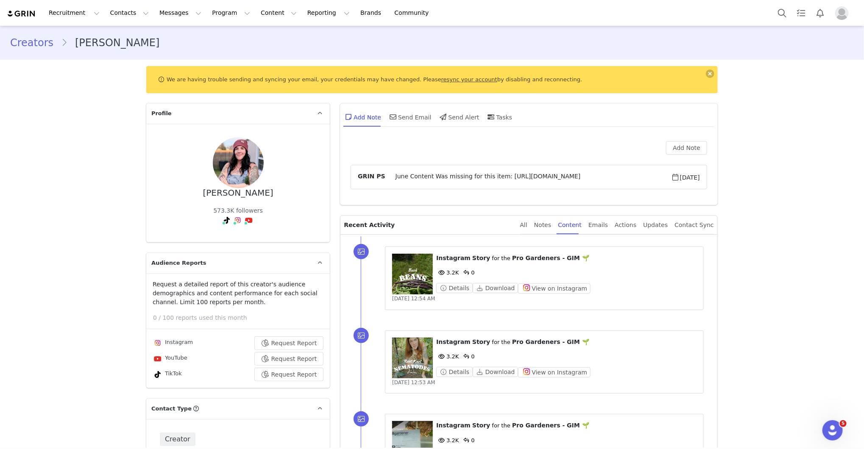
click at [708, 267] on div "⁨ Instagram ⁩ ⁨ Story ⁩ for the ⁨ Pro Gardeners - GIM 🌱 ⁩ 3.2K 0 Details Downlo…" at bounding box center [539, 279] width 356 height 84
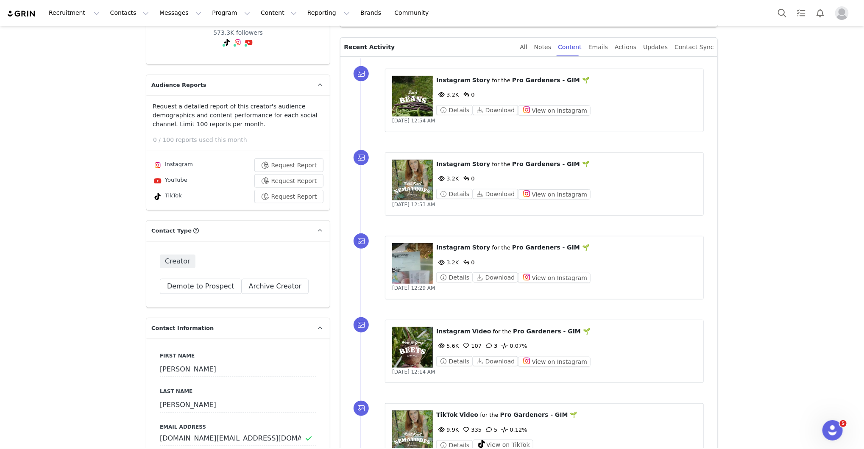
scroll to position [153, 0]
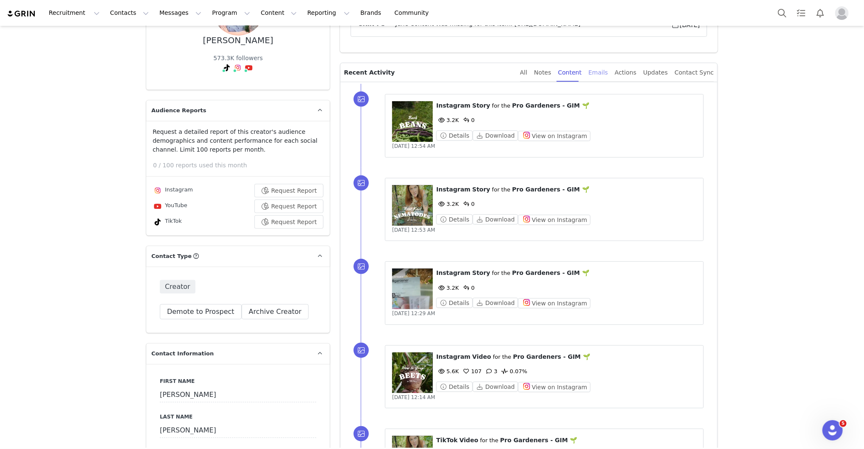
click at [608, 68] on div "Emails" at bounding box center [597, 72] width 19 height 19
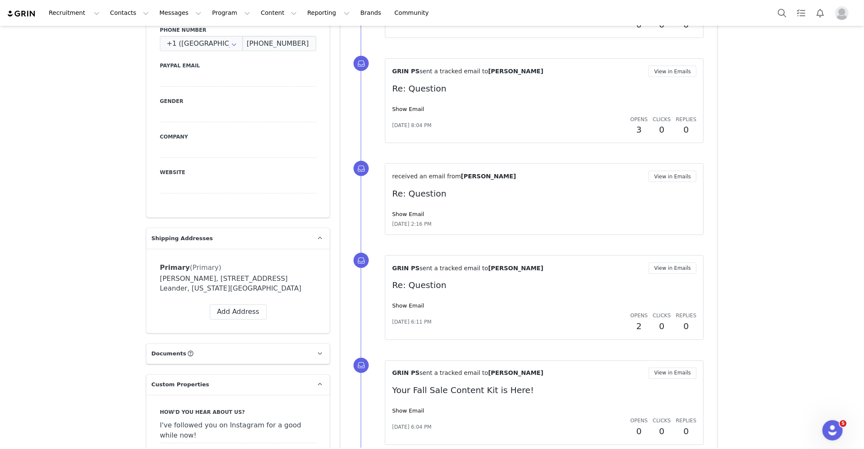
scroll to position [610, 0]
click at [406, 406] on link "Show Email" at bounding box center [408, 409] width 32 height 6
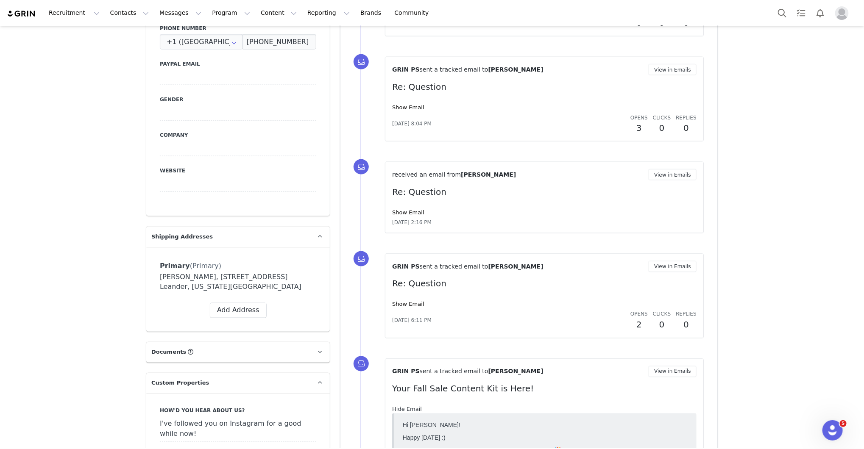
scroll to position [0, 0]
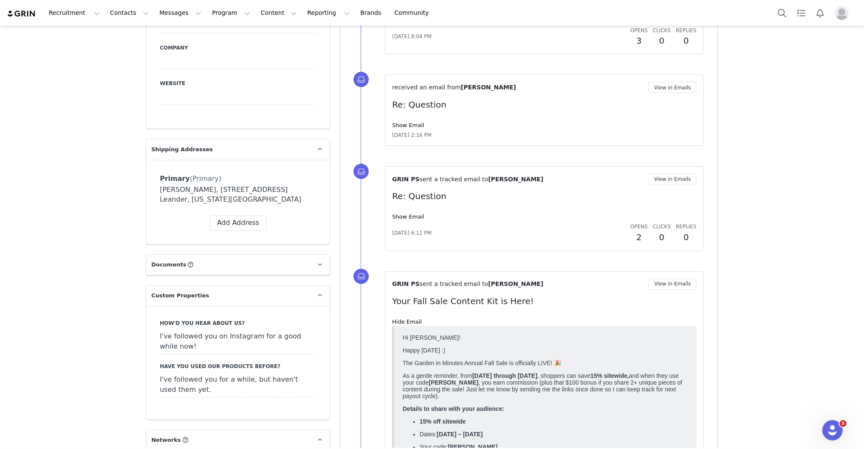
scroll to position [738, 0]
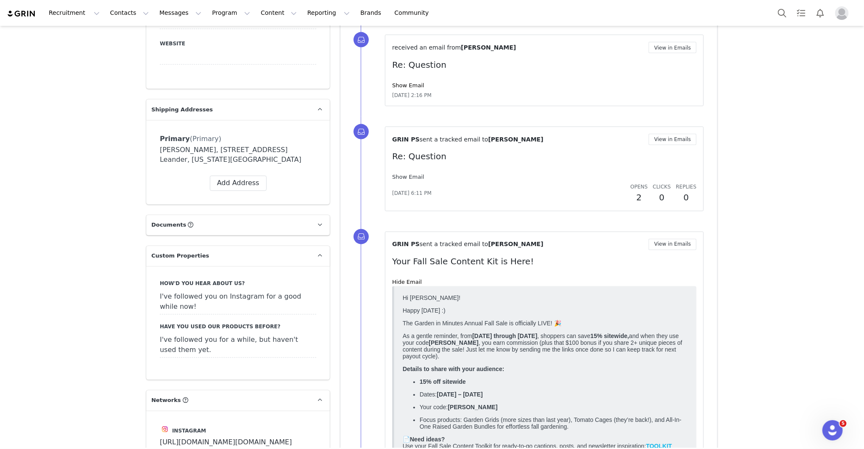
click at [415, 174] on link "Show Email" at bounding box center [408, 177] width 32 height 6
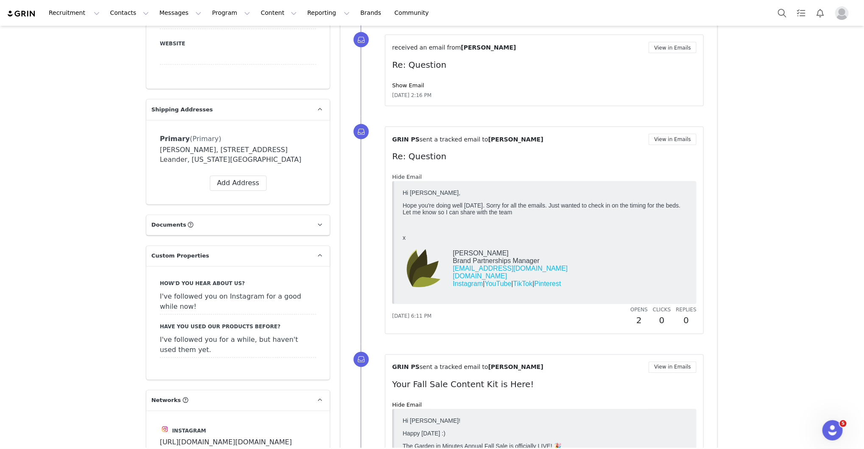
scroll to position [0, 0]
click at [412, 82] on link "Show Email" at bounding box center [408, 85] width 32 height 6
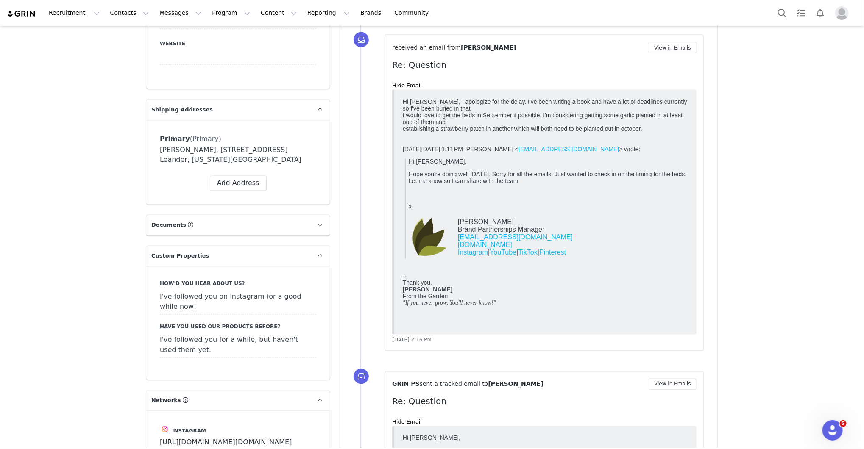
click at [715, 65] on div "received an email from Vanessa Minton View in Emails Re: Question Hide Email Au…" at bounding box center [539, 193] width 356 height 337
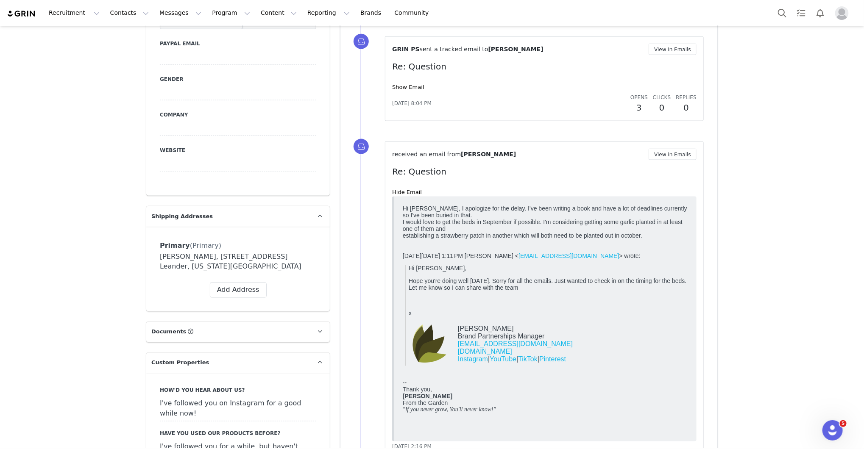
scroll to position [610, 0]
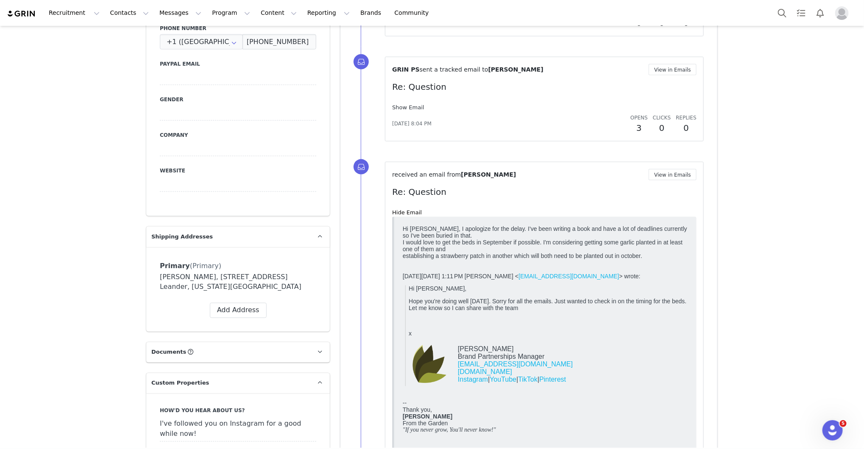
click at [397, 105] on link "Show Email" at bounding box center [408, 107] width 32 height 6
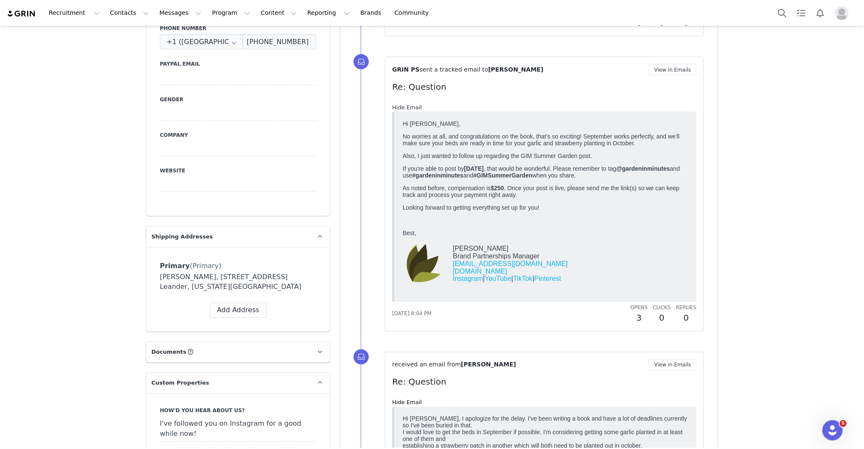
scroll to position [0, 0]
click at [708, 113] on div "GRIN PS sent a tracked email to Vanessa Minton View in Emails Re: Question Hide…" at bounding box center [539, 194] width 356 height 295
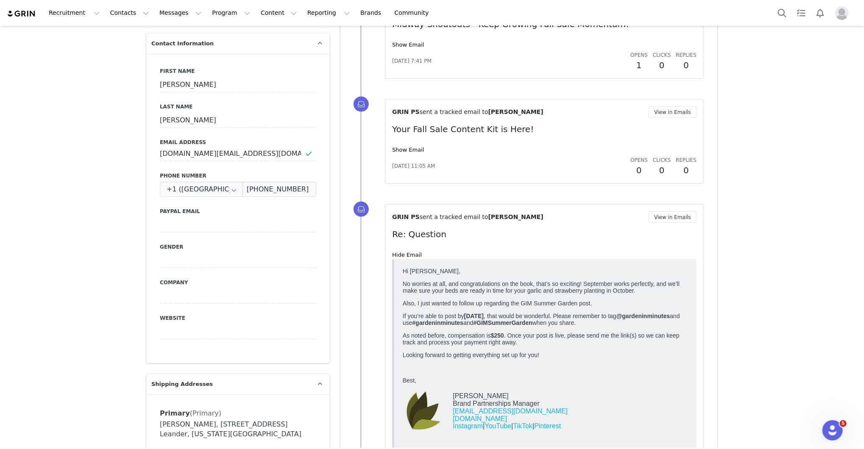
scroll to position [458, 0]
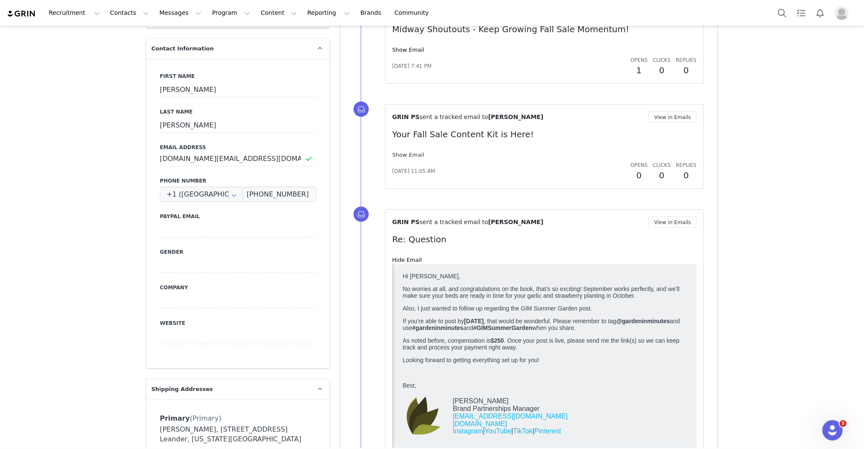
click at [414, 153] on link "Show Email" at bounding box center [408, 155] width 32 height 6
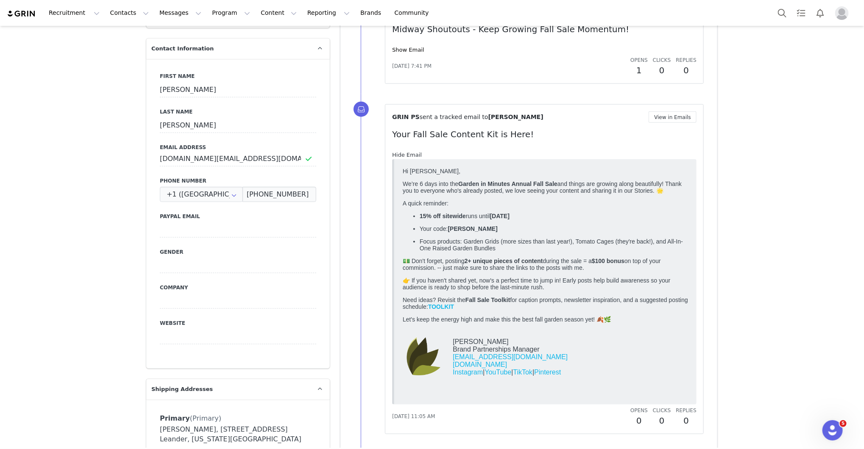
scroll to position [0, 0]
click at [416, 47] on link "Show Email" at bounding box center [408, 50] width 32 height 6
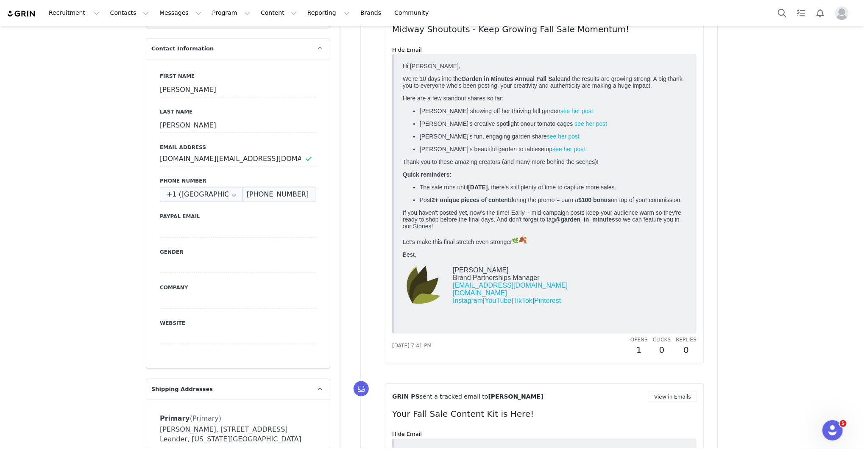
click at [706, 109] on div "GRIN PS sent a tracked email to Vanessa Minton View in Emails Midway Shoutouts …" at bounding box center [539, 181] width 356 height 385
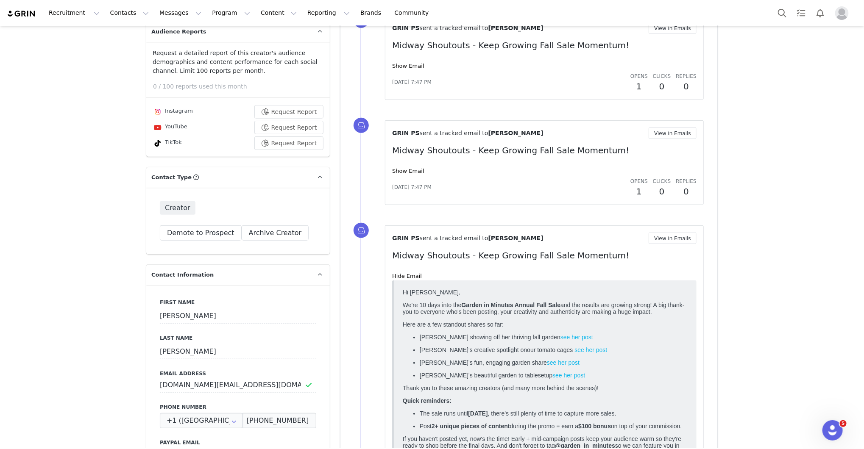
scroll to position [229, 0]
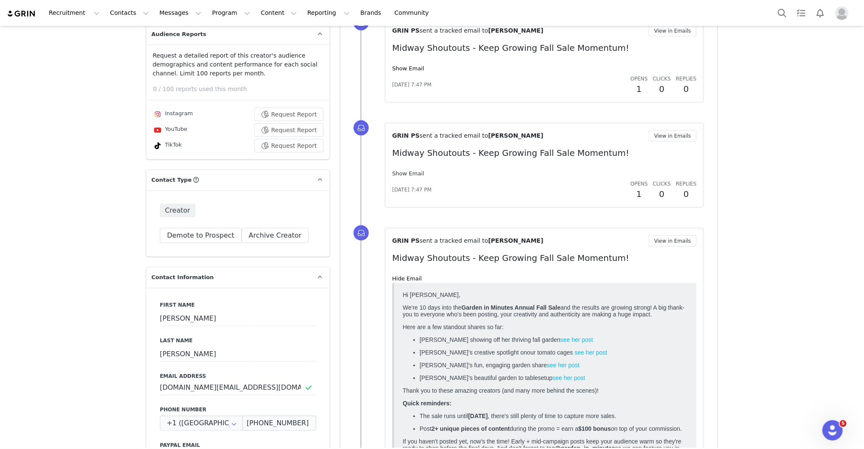
click at [401, 173] on link "Show Email" at bounding box center [408, 173] width 32 height 6
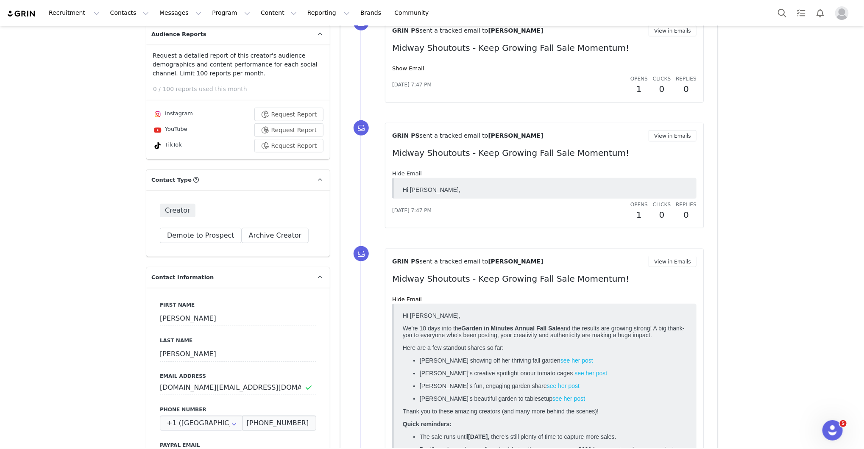
scroll to position [0, 0]
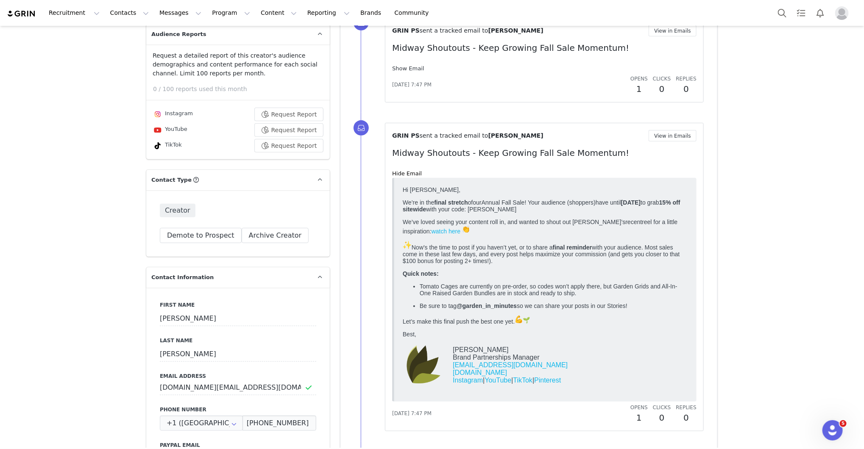
click at [413, 70] on link "Show Email" at bounding box center [408, 68] width 32 height 6
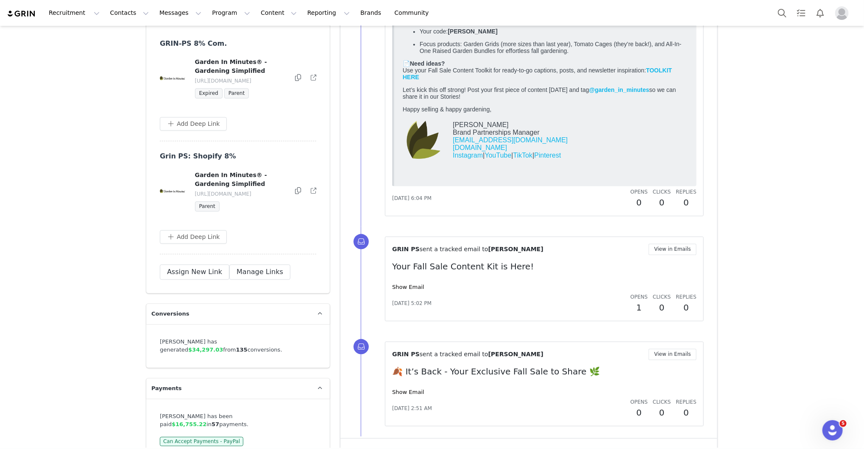
scroll to position [2669, 0]
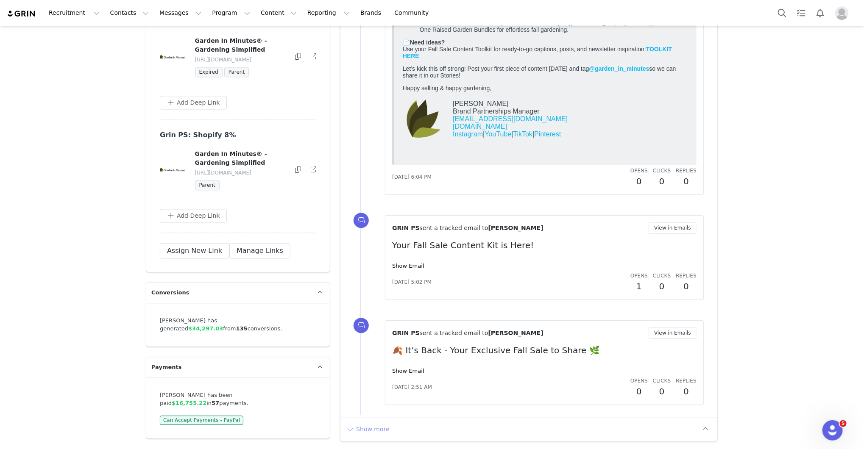
click at [368, 423] on button "Show more" at bounding box center [367, 430] width 45 height 14
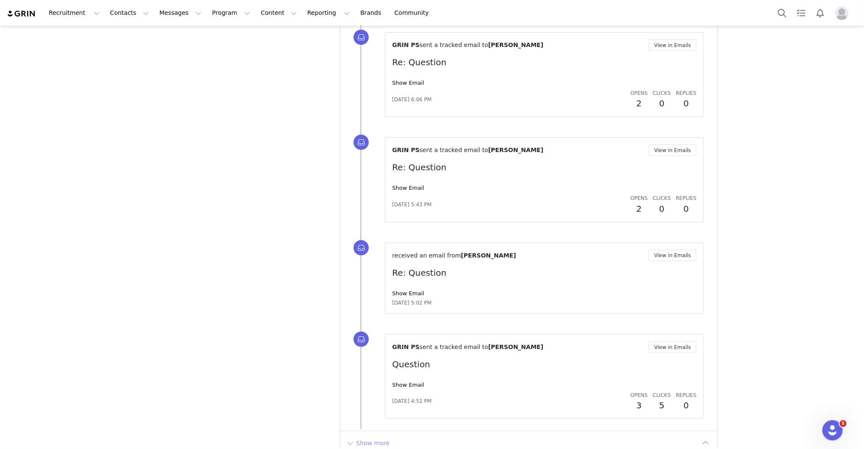
scroll to position [3658, 0]
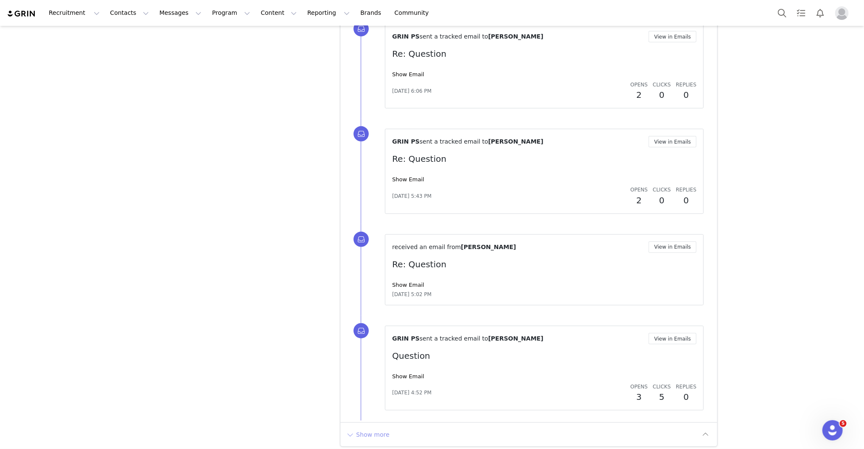
click at [369, 428] on button "Show more" at bounding box center [367, 435] width 45 height 14
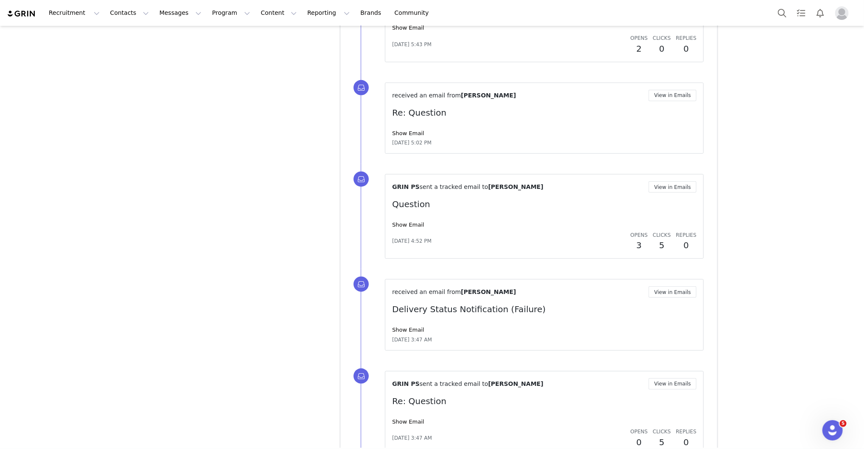
scroll to position [3811, 0]
click at [409, 326] on link "Show Email" at bounding box center [408, 329] width 32 height 6
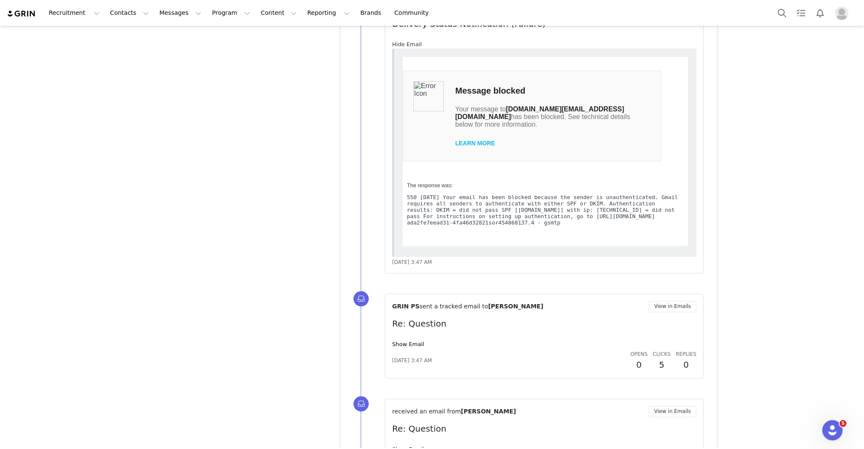
scroll to position [4142, 0]
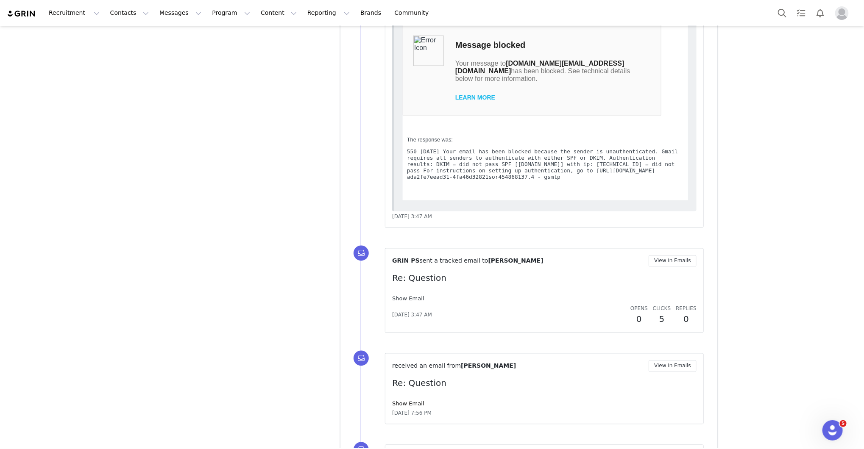
click at [419, 296] on link "Show Email" at bounding box center [408, 299] width 32 height 6
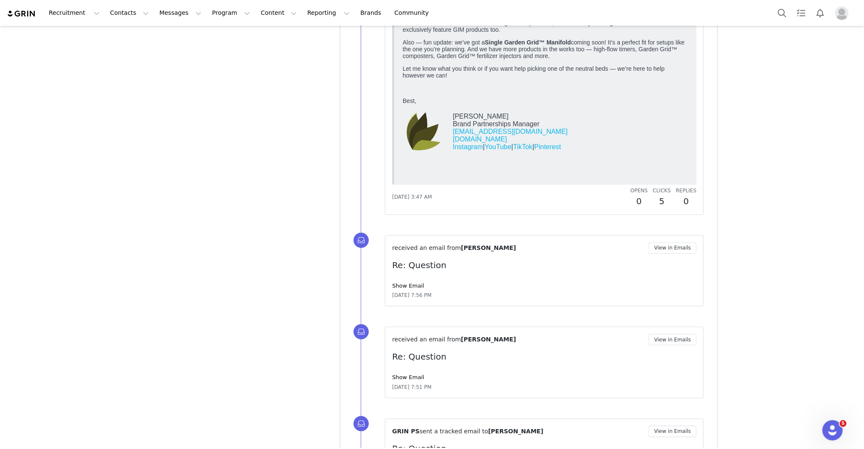
scroll to position [4650, 0]
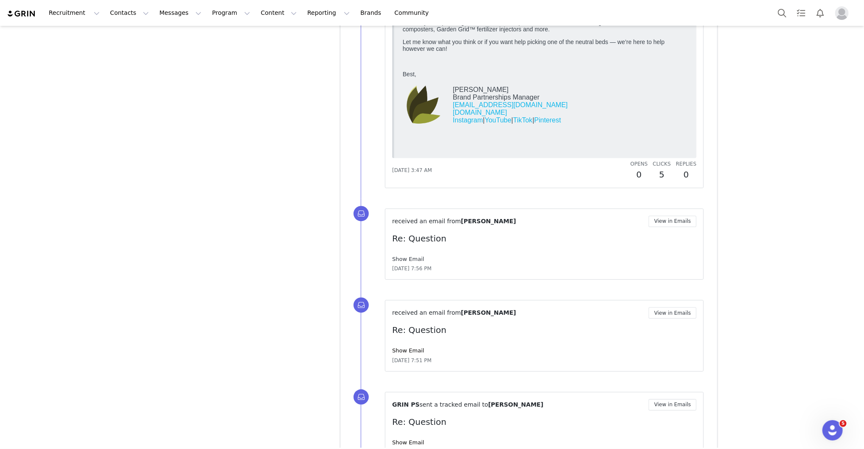
click at [401, 256] on link "Show Email" at bounding box center [408, 259] width 32 height 6
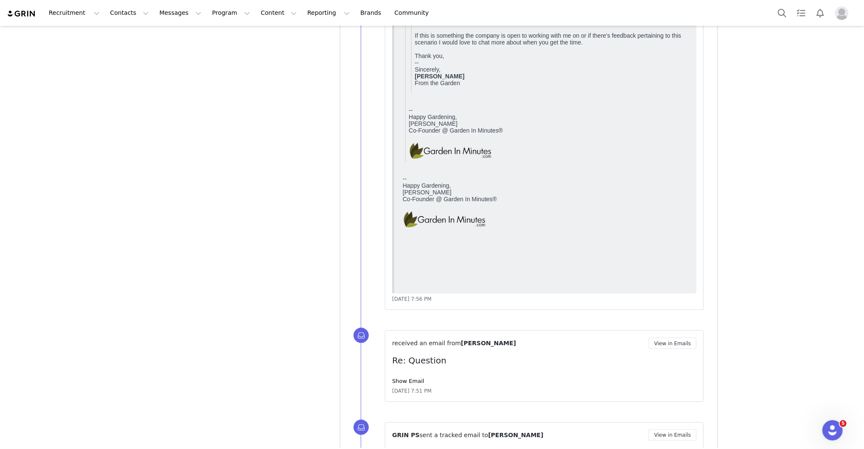
scroll to position [5617, 0]
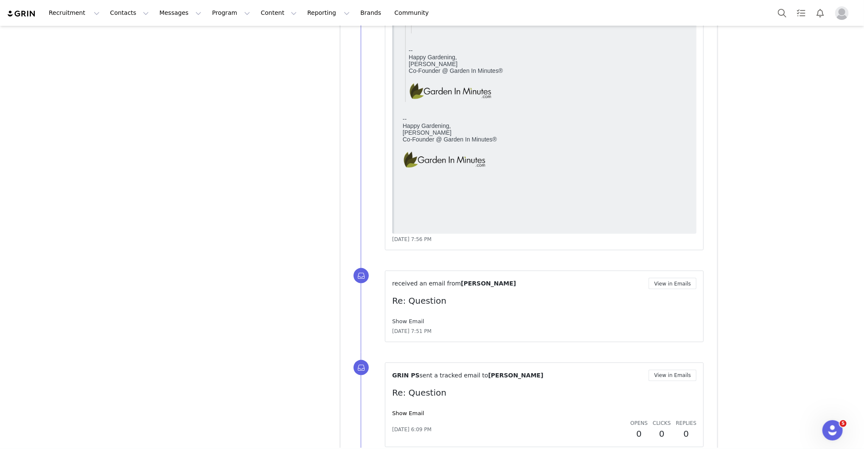
click at [406, 318] on link "Show Email" at bounding box center [408, 321] width 32 height 6
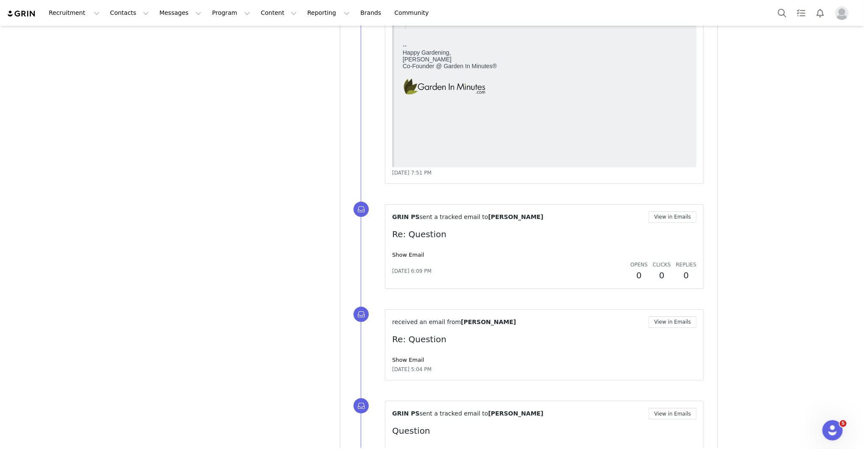
scroll to position [6609, 0]
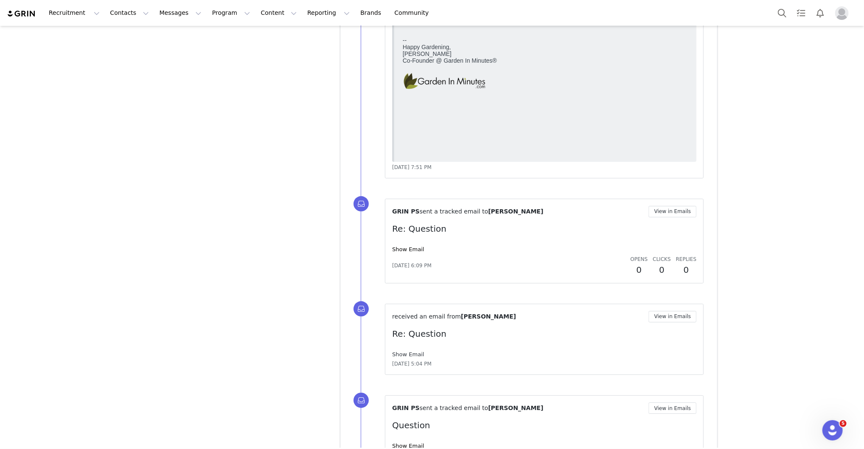
click at [401, 351] on link "Show Email" at bounding box center [408, 354] width 32 height 6
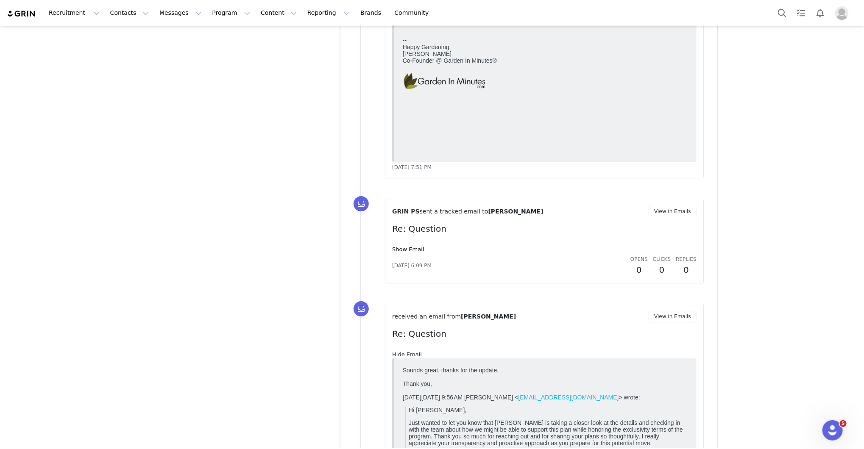
scroll to position [0, 0]
click at [408, 246] on link "Show Email" at bounding box center [408, 249] width 32 height 6
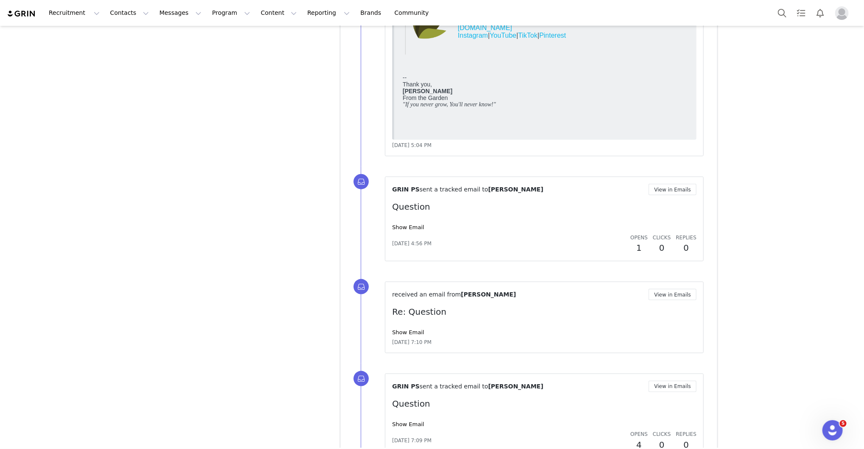
scroll to position [7346, 0]
click at [408, 329] on link "Show Email" at bounding box center [408, 332] width 32 height 6
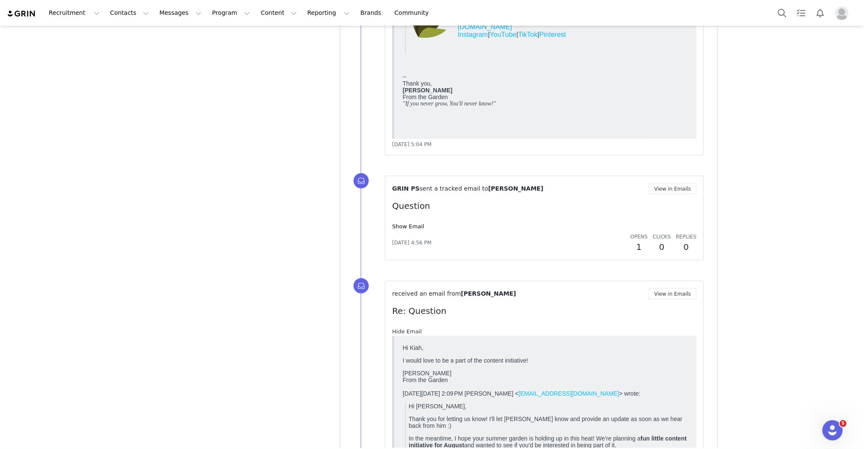
scroll to position [0, 0]
click at [412, 223] on link "Show Email" at bounding box center [408, 226] width 32 height 6
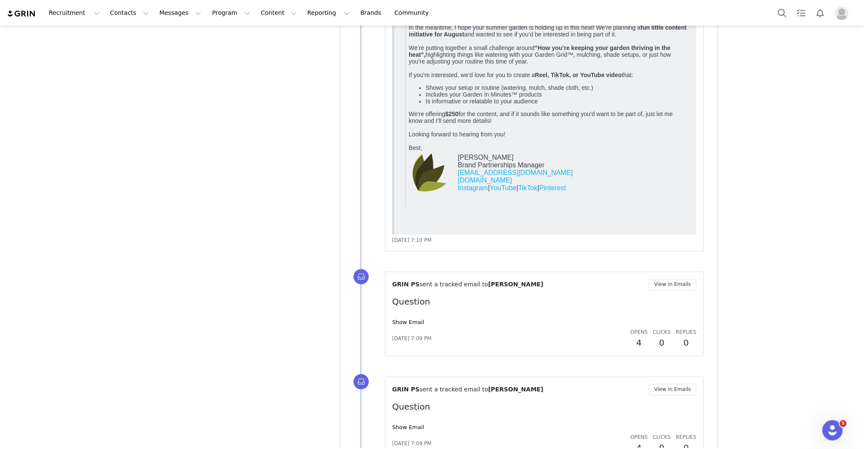
scroll to position [7982, 0]
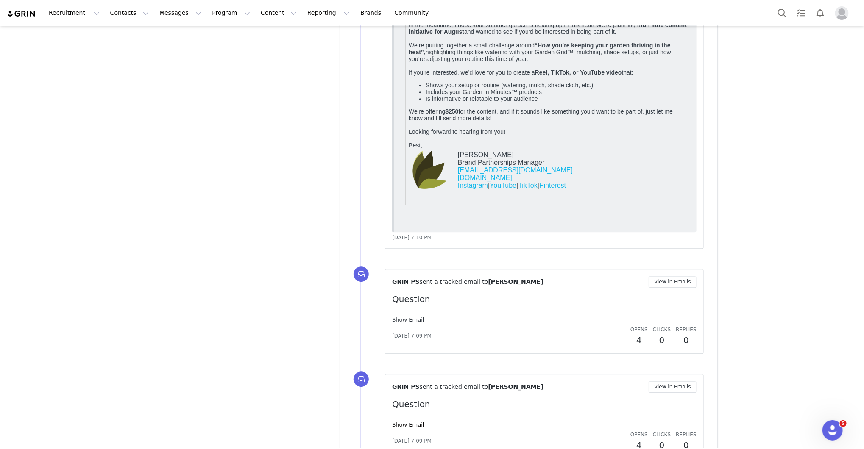
click at [410, 317] on link "Show Email" at bounding box center [408, 320] width 32 height 6
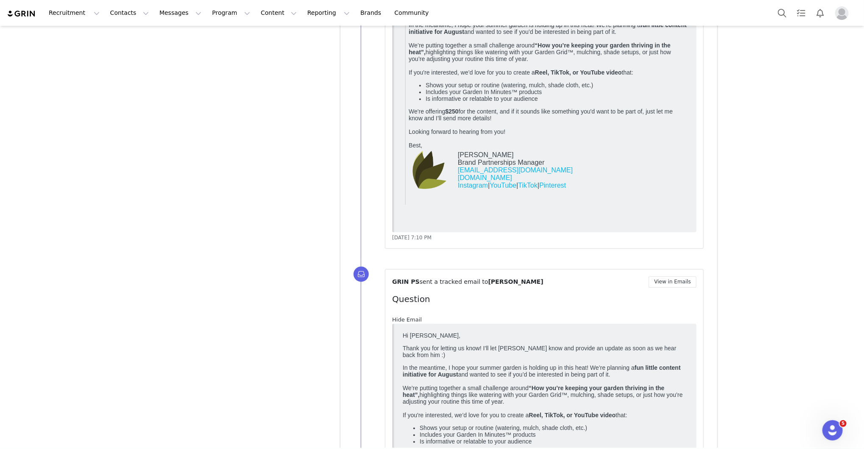
scroll to position [0, 0]
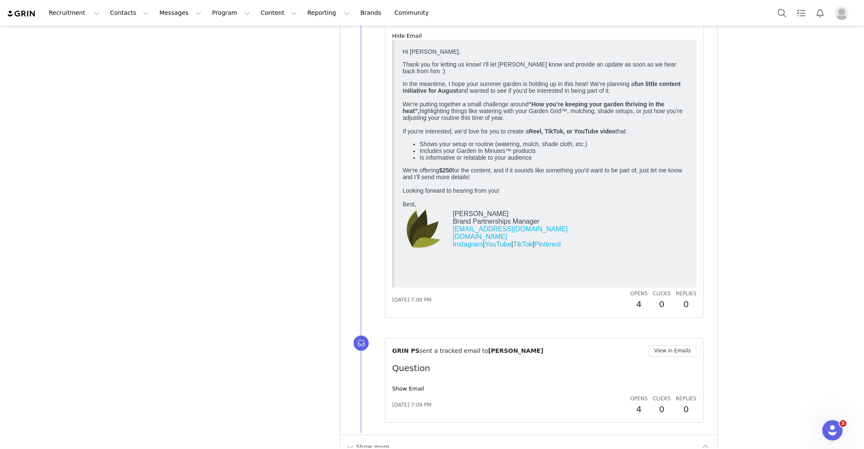
scroll to position [8276, 0]
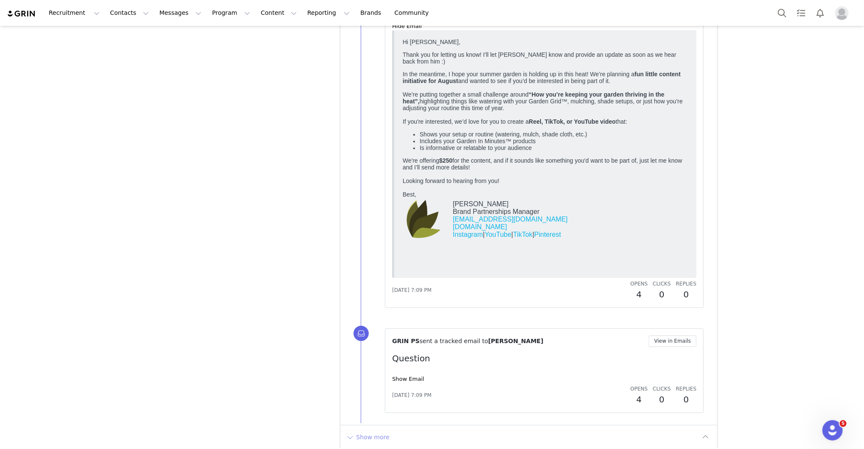
click at [364, 431] on button "Show more" at bounding box center [367, 438] width 45 height 14
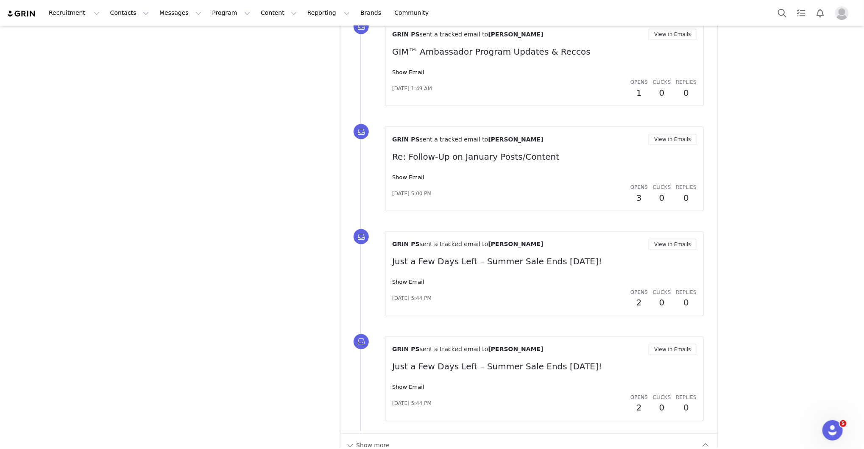
scroll to position [9298, 0]
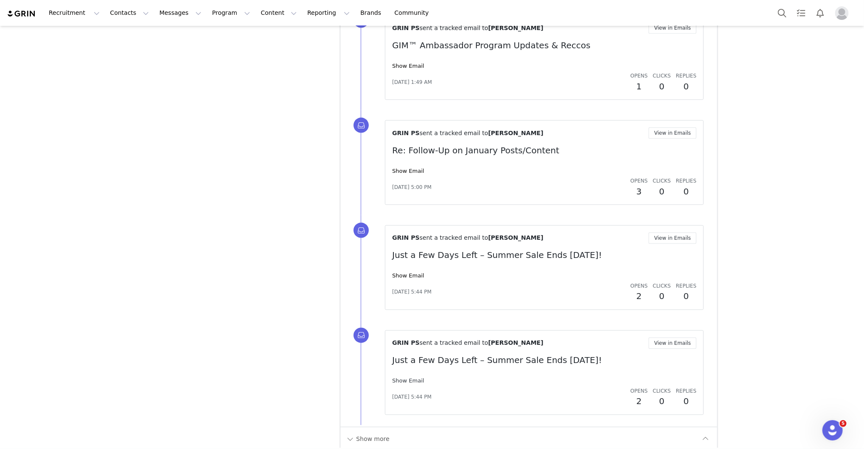
click at [403, 378] on link "Show Email" at bounding box center [408, 381] width 32 height 6
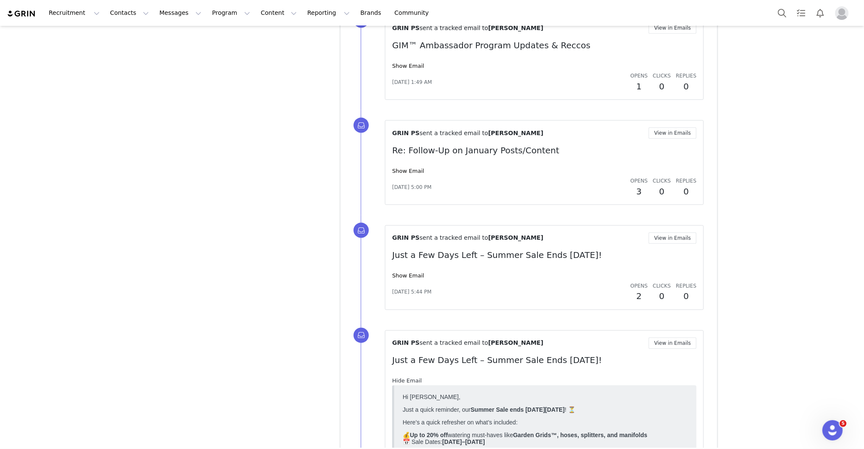
scroll to position [0, 0]
click at [412, 273] on link "Show Email" at bounding box center [408, 276] width 32 height 6
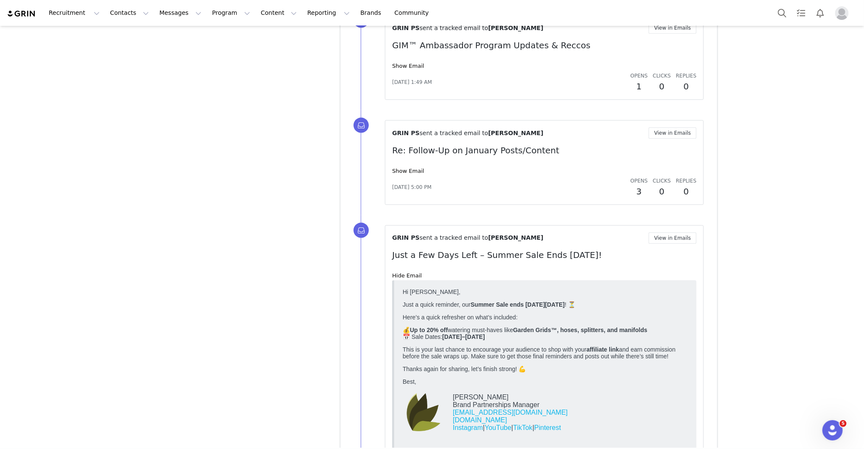
click at [411, 167] on div "Show Email" at bounding box center [544, 171] width 304 height 8
click at [411, 168] on link "Show Email" at bounding box center [408, 171] width 32 height 6
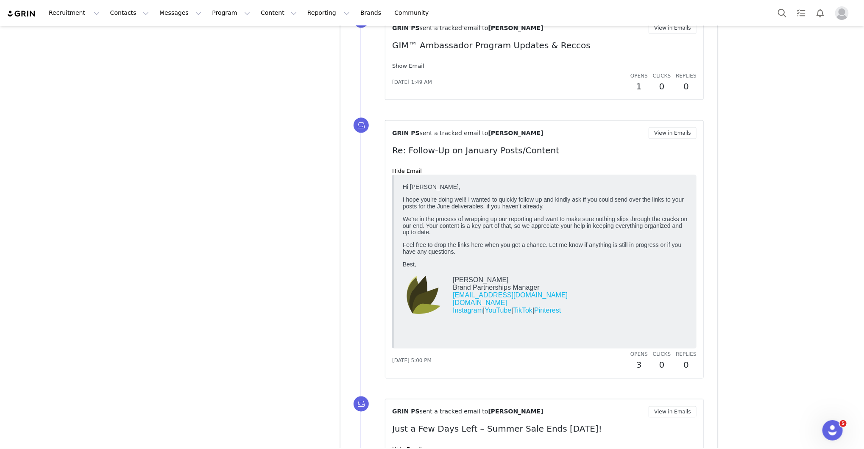
click at [404, 63] on link "Show Email" at bounding box center [408, 66] width 32 height 6
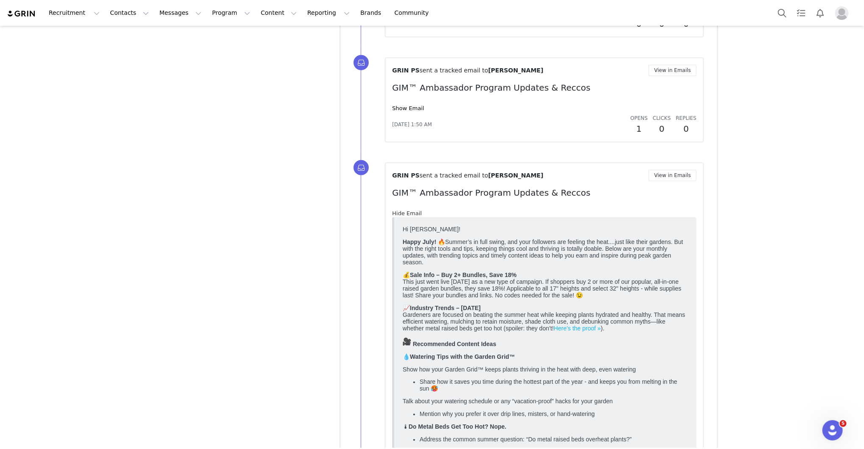
scroll to position [9120, 0]
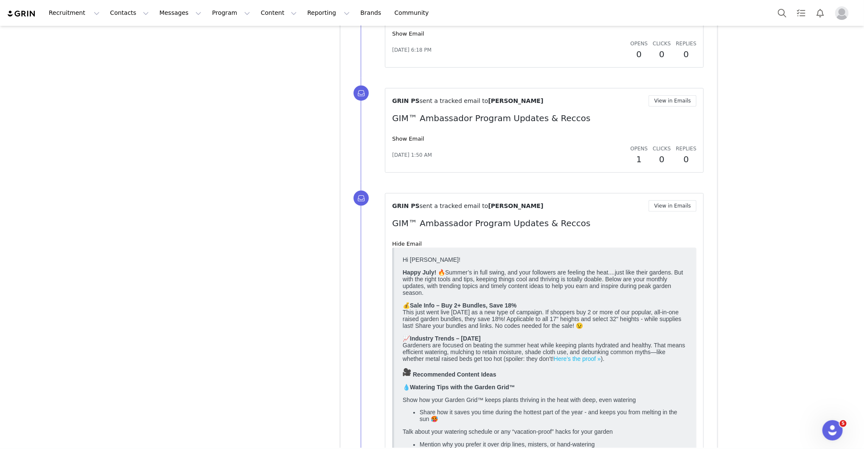
click at [406, 135] on div "Show Email" at bounding box center [544, 139] width 304 height 8
click at [398, 136] on link "Show Email" at bounding box center [408, 139] width 32 height 6
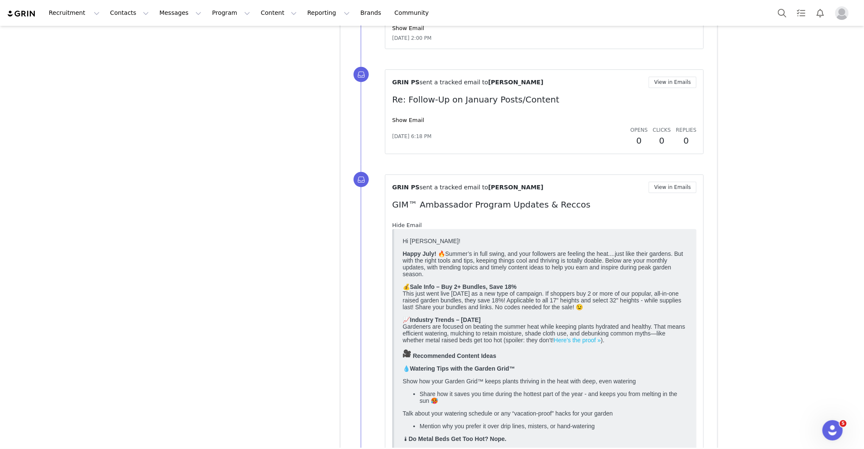
scroll to position [9018, 0]
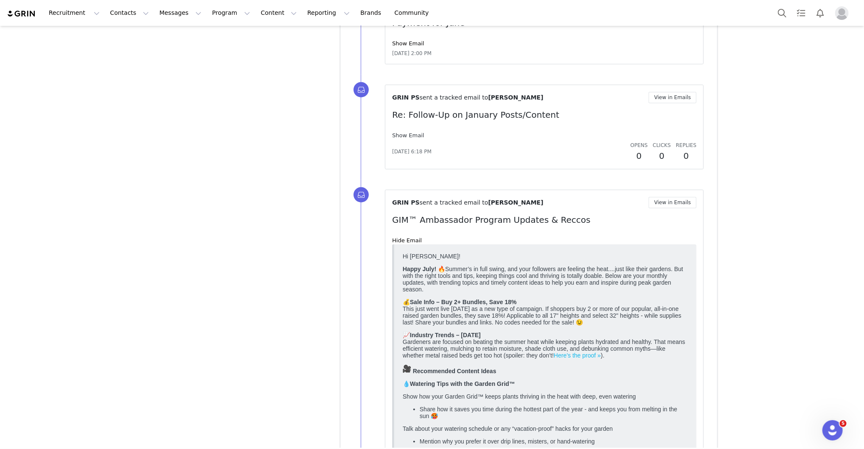
click at [406, 132] on link "Show Email" at bounding box center [408, 135] width 32 height 6
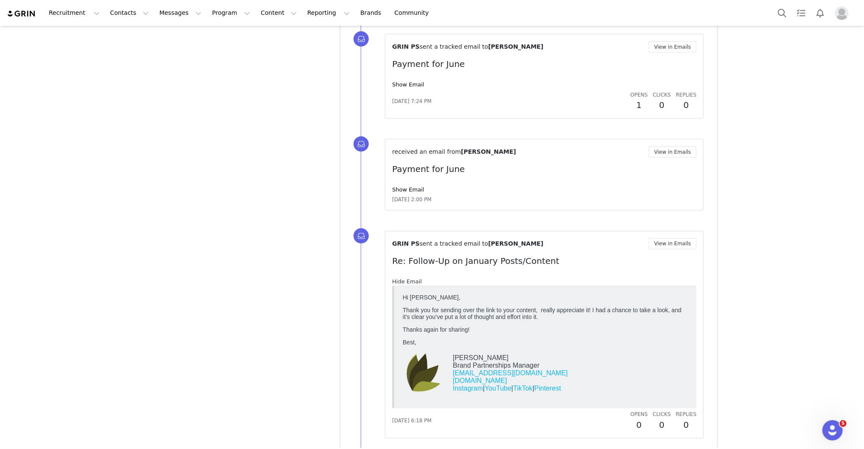
scroll to position [8866, 0]
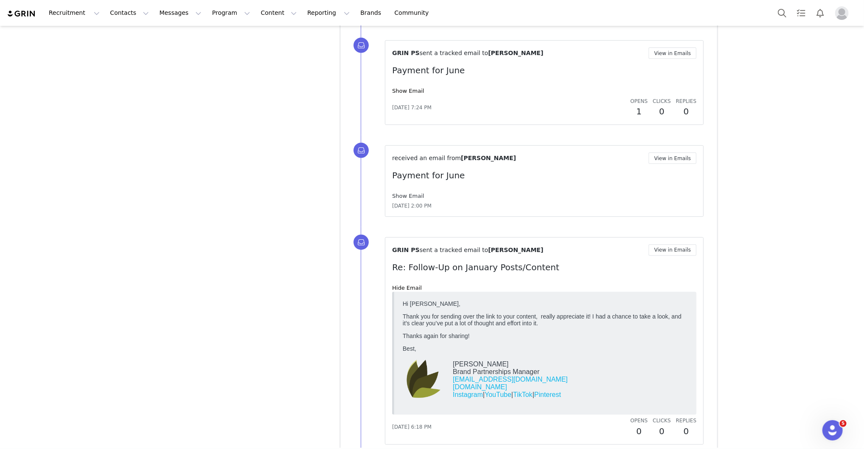
click at [407, 193] on link "Show Email" at bounding box center [408, 196] width 32 height 6
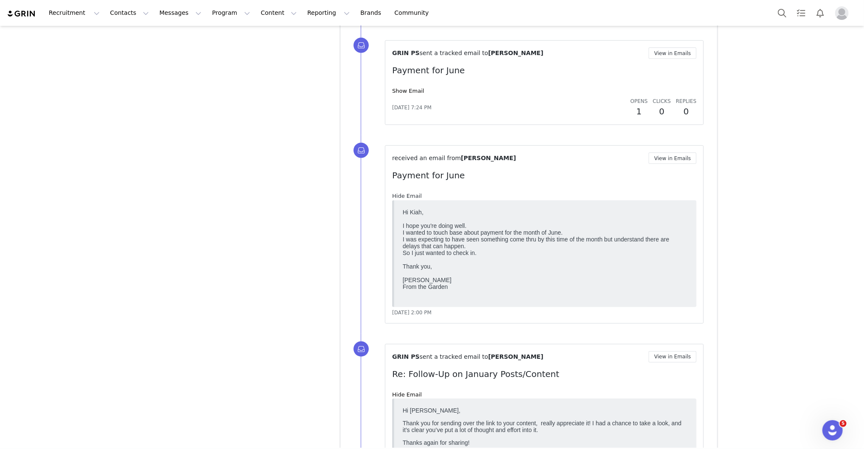
scroll to position [0, 0]
click at [416, 78] on div "GRIN PS sent a tracked email to Vanessa Minton View in Emails Payment for June …" at bounding box center [544, 82] width 304 height 70
click at [415, 88] on link "Show Email" at bounding box center [408, 91] width 32 height 6
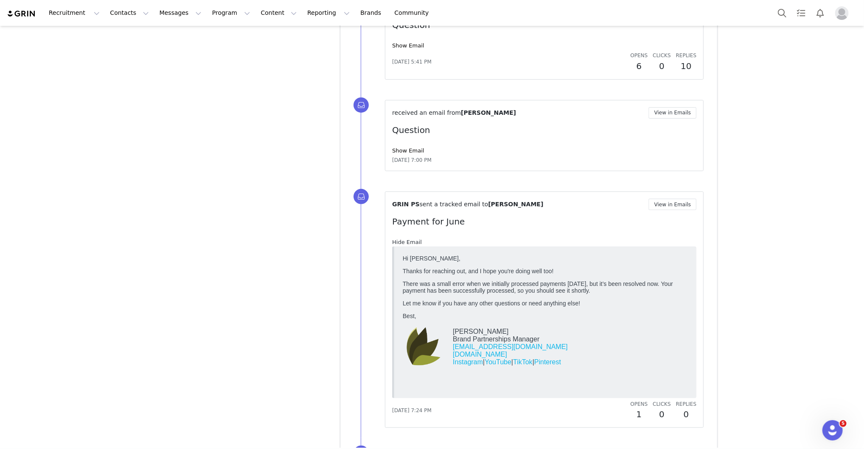
scroll to position [8713, 0]
click at [406, 149] on link "Show Email" at bounding box center [408, 152] width 32 height 6
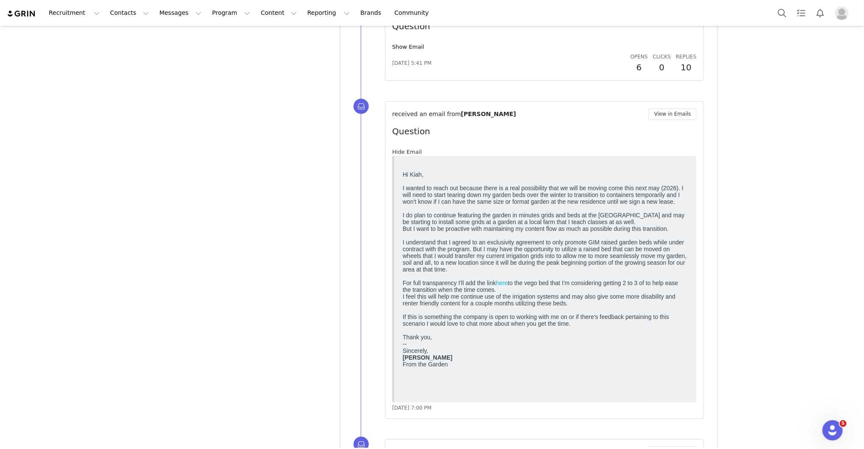
scroll to position [0, 0]
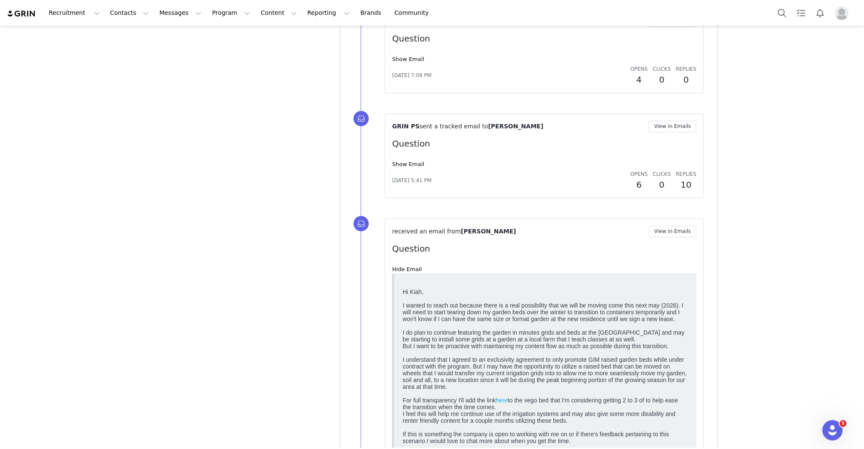
scroll to position [8586, 0]
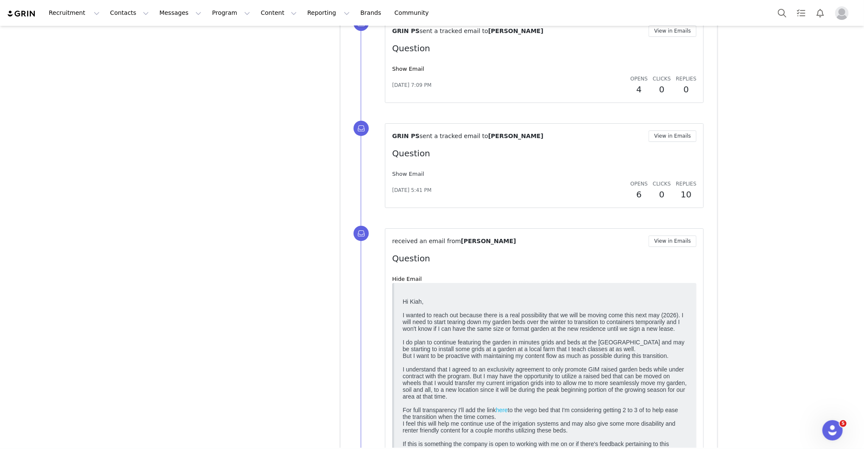
click at [401, 171] on link "Show Email" at bounding box center [408, 174] width 32 height 6
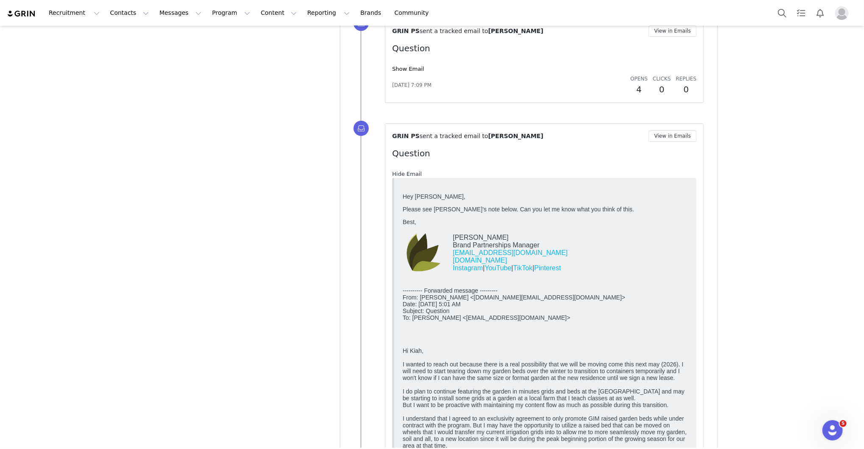
scroll to position [0, 0]
click at [410, 66] on link "Show Email" at bounding box center [408, 69] width 32 height 6
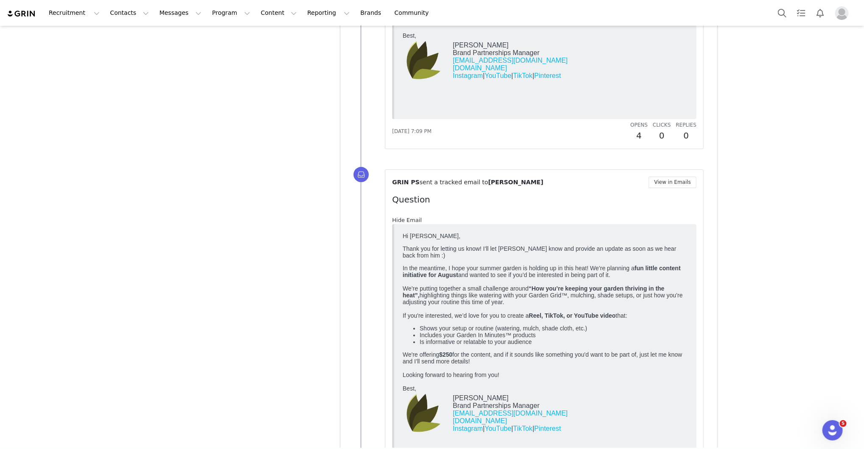
scroll to position [8433, 0]
click at [410, 72] on img at bounding box center [423, 62] width 39 height 41
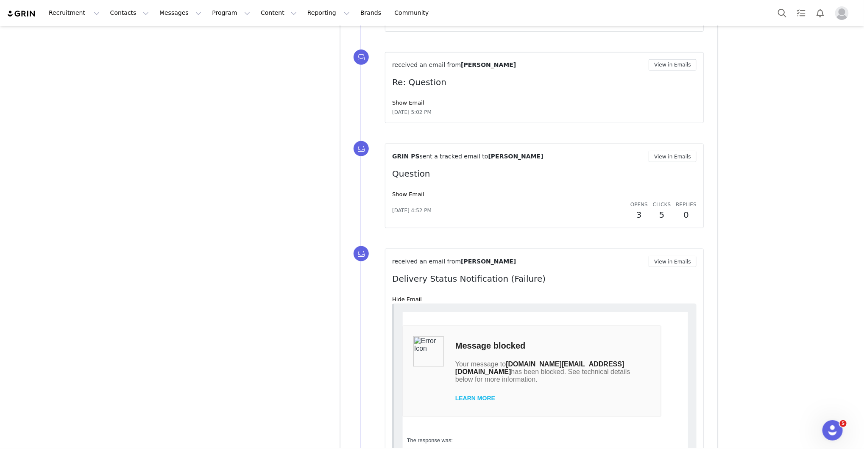
scroll to position [3805, 0]
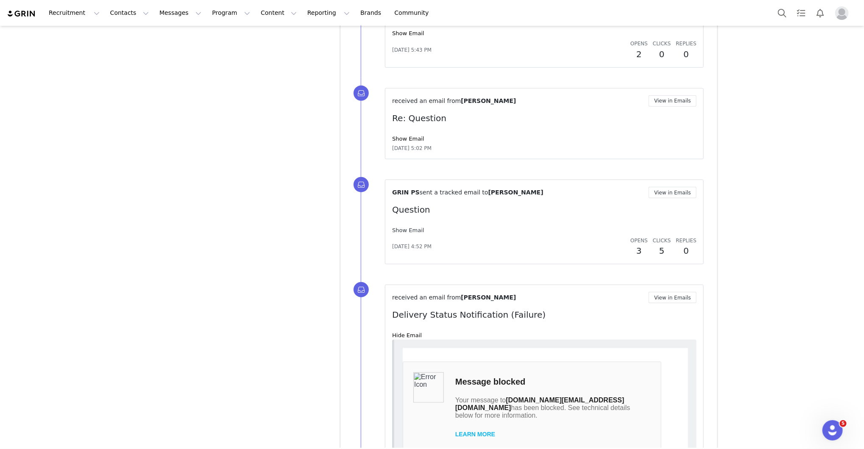
click at [409, 227] on link "Show Email" at bounding box center [408, 230] width 32 height 6
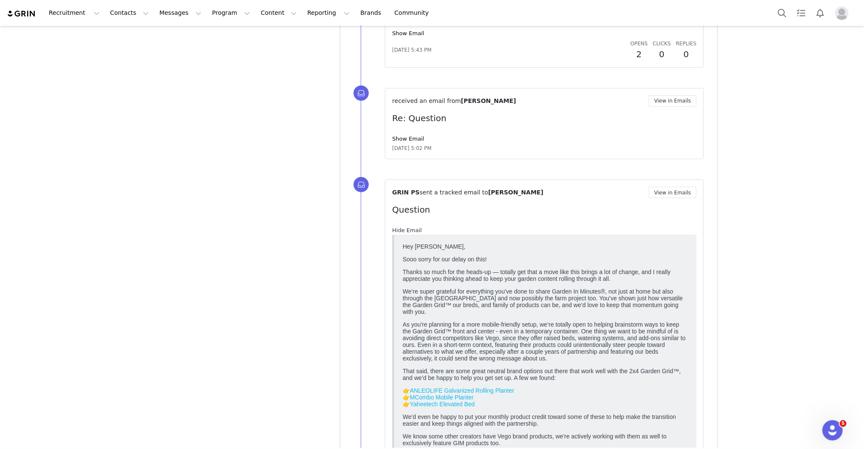
scroll to position [0, 0]
click at [401, 136] on link "Show Email" at bounding box center [408, 139] width 32 height 6
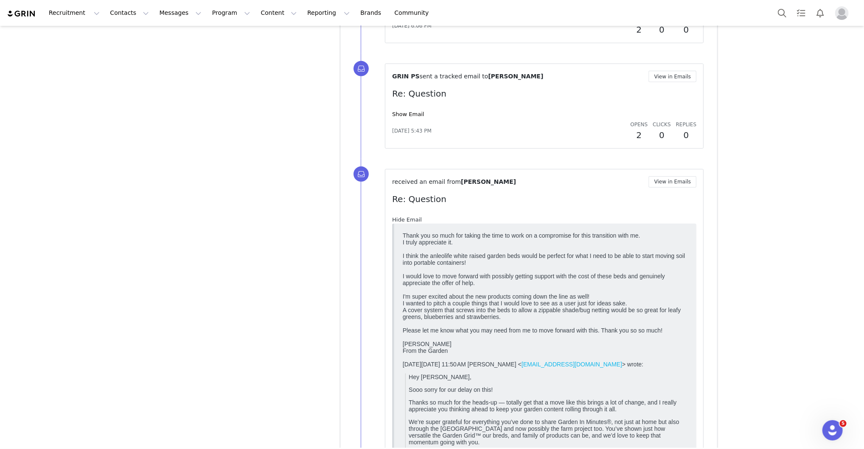
scroll to position [3703, 0]
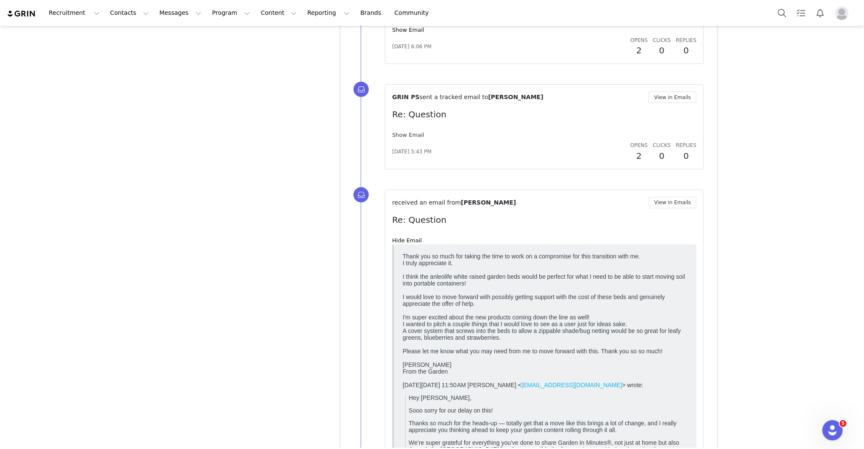
click at [401, 132] on link "Show Email" at bounding box center [408, 135] width 32 height 6
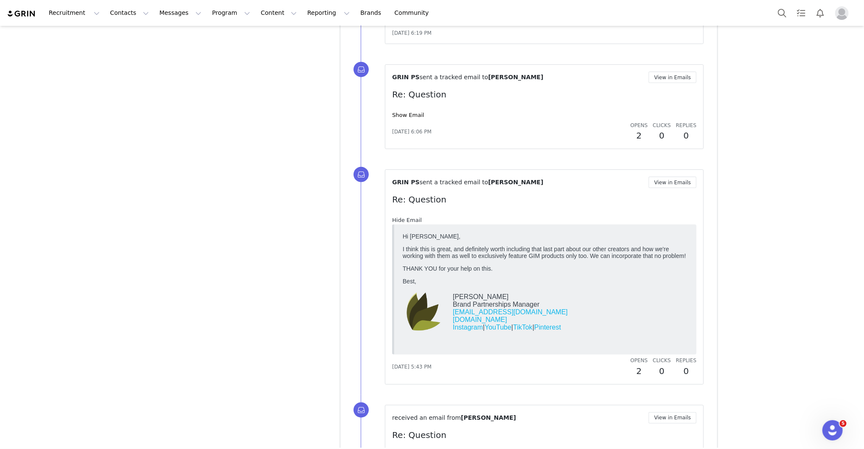
scroll to position [3576, 0]
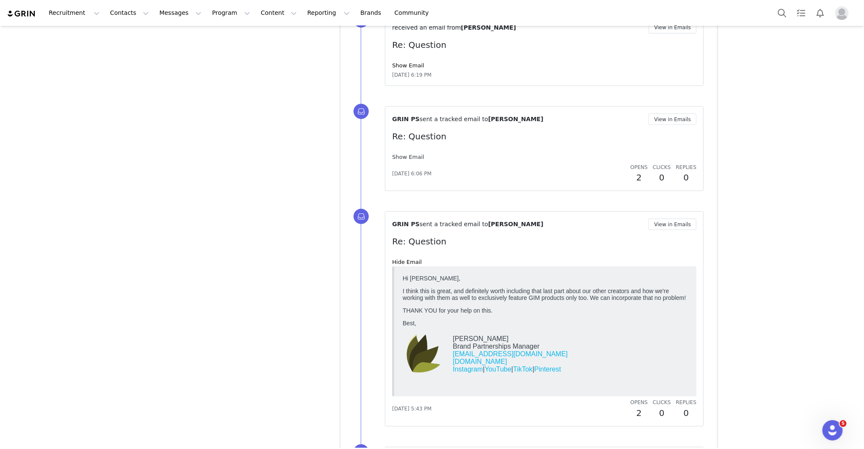
click at [404, 154] on link "Show Email" at bounding box center [408, 157] width 32 height 6
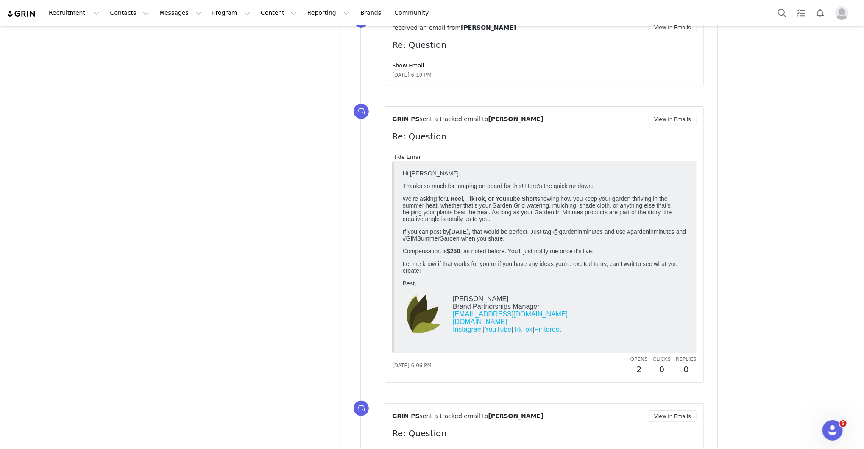
scroll to position [0, 0]
click at [419, 62] on link "Show Email" at bounding box center [408, 65] width 32 height 6
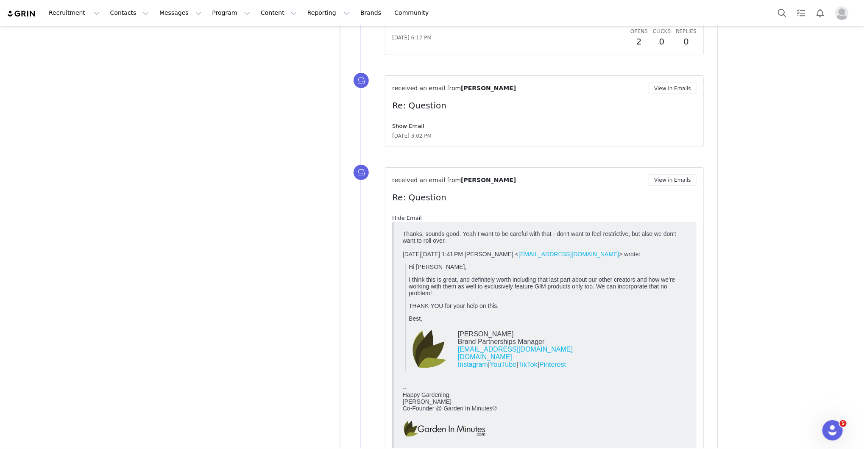
scroll to position [3398, 0]
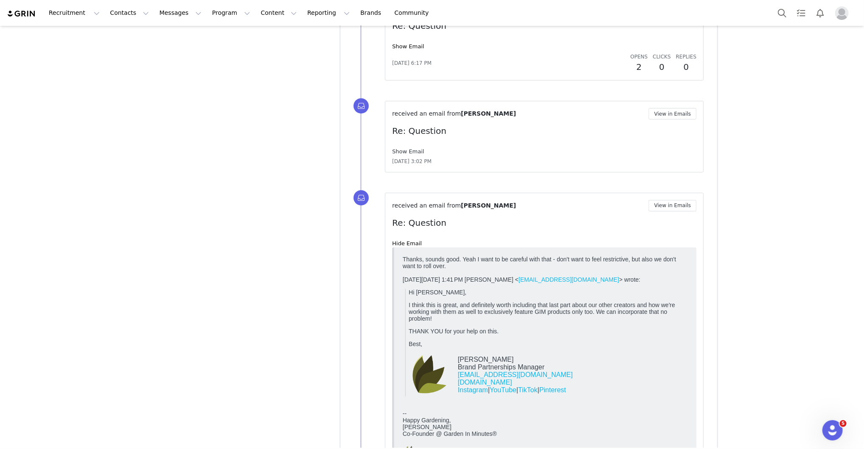
click at [399, 150] on link "Show Email" at bounding box center [408, 151] width 32 height 6
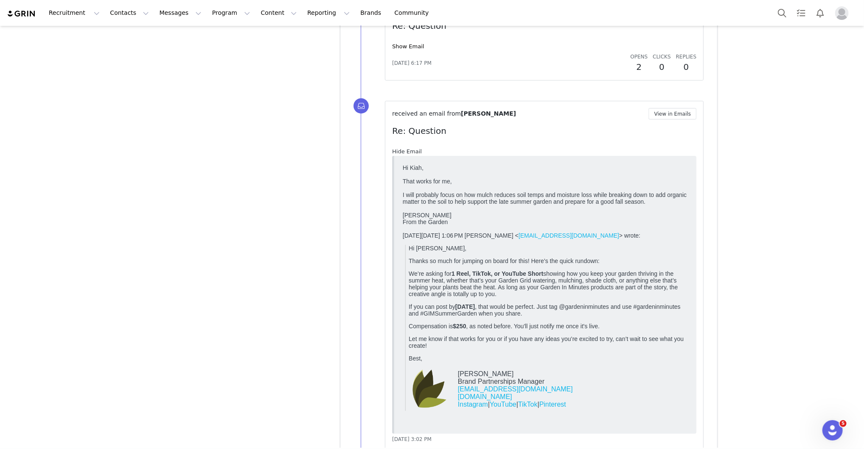
scroll to position [0, 0]
click at [419, 43] on link "Show Email" at bounding box center [408, 46] width 32 height 6
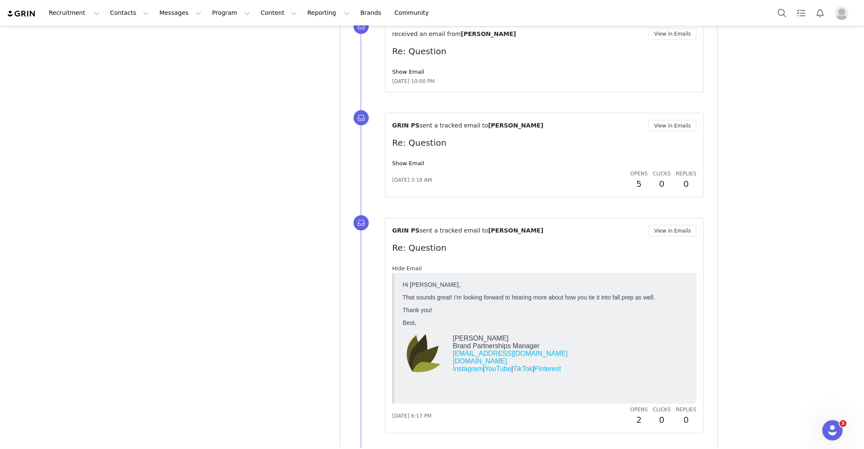
scroll to position [3169, 0]
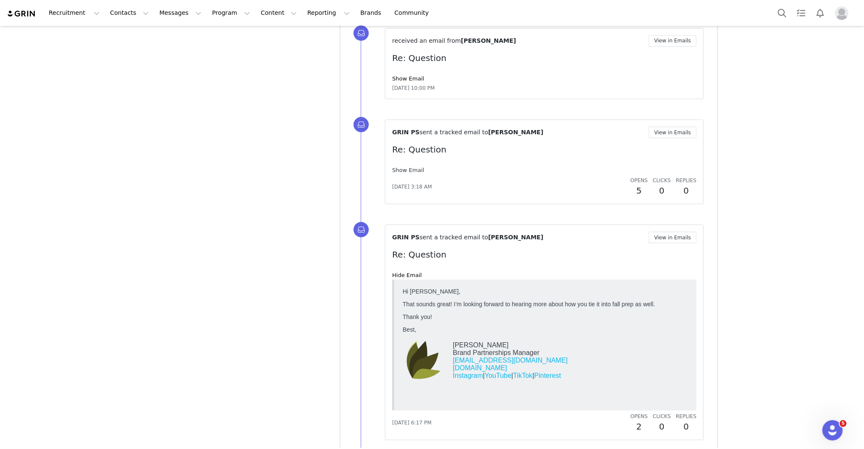
click at [401, 167] on link "Show Email" at bounding box center [408, 170] width 32 height 6
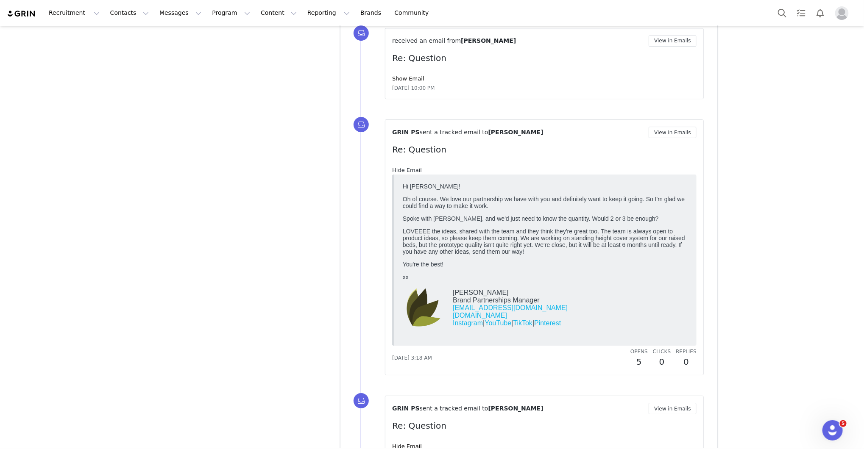
scroll to position [0, 0]
click at [416, 75] on link "Show Email" at bounding box center [408, 78] width 32 height 6
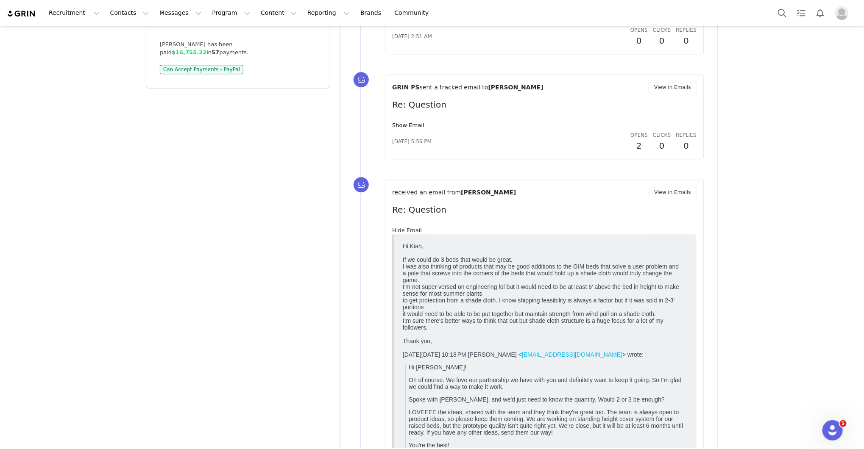
scroll to position [2991, 0]
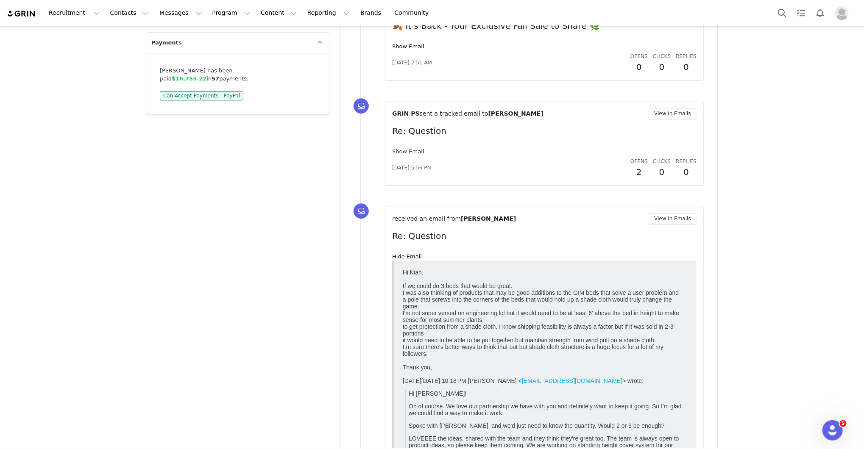
click at [409, 148] on link "Show Email" at bounding box center [408, 151] width 32 height 6
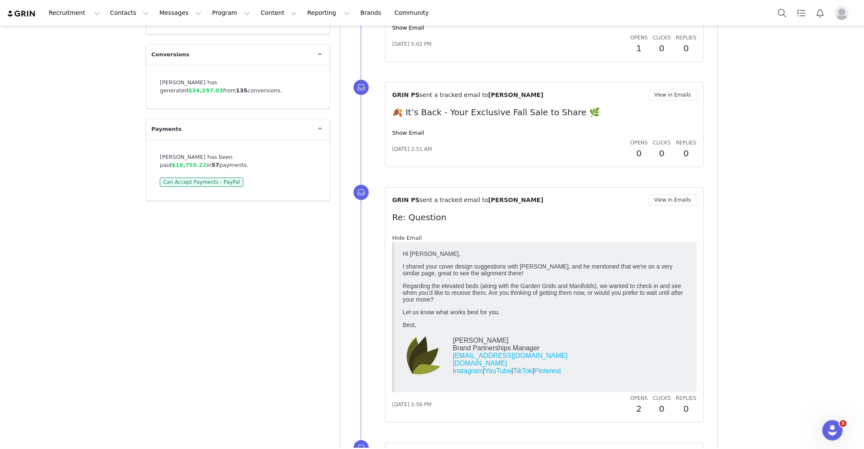
scroll to position [2864, 0]
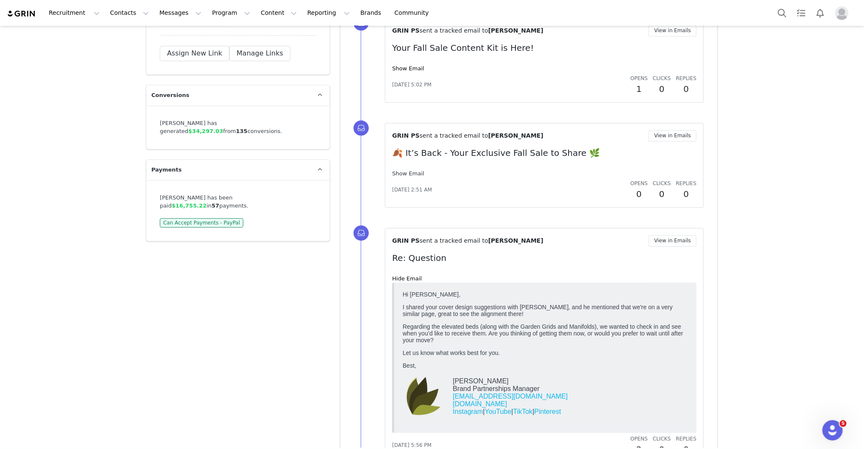
click at [408, 170] on link "Show Email" at bounding box center [408, 173] width 32 height 6
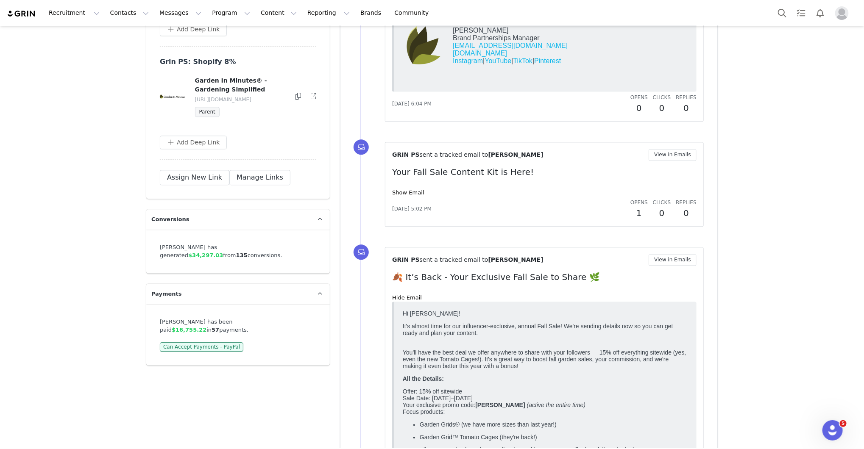
scroll to position [2737, 0]
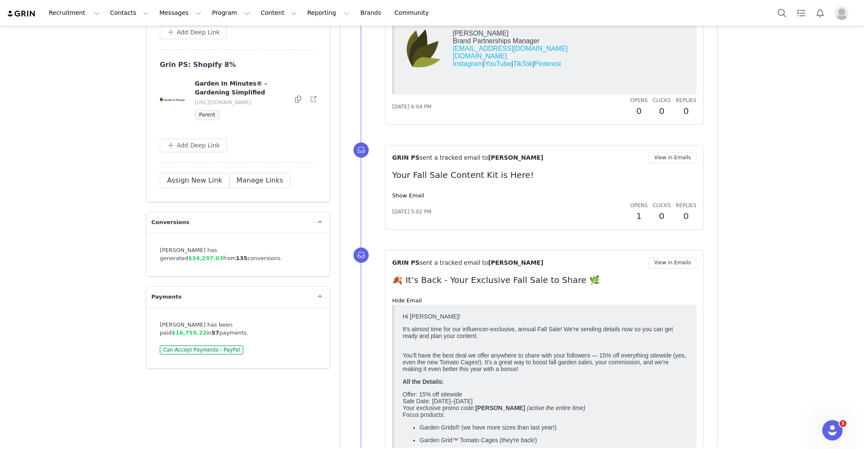
click at [409, 188] on div "GRIN PS sent a tracked email to Vanessa Minton View in Emails Your Fall Sale Co…" at bounding box center [544, 187] width 304 height 70
click at [409, 192] on link "Show Email" at bounding box center [408, 195] width 32 height 6
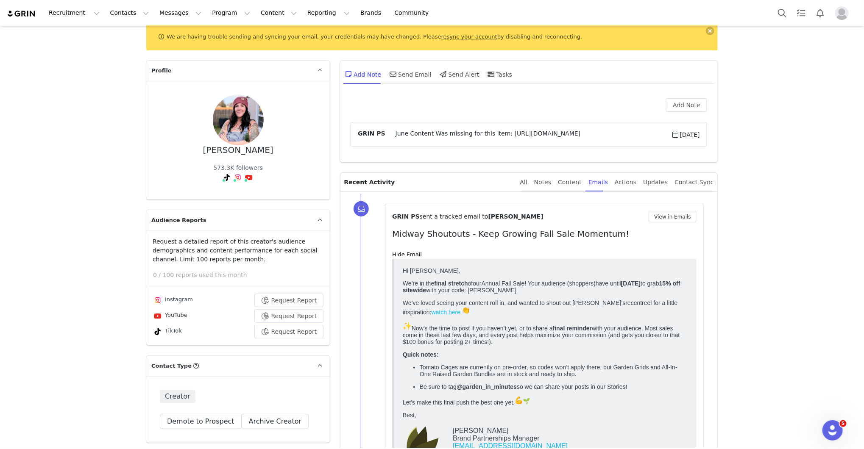
scroll to position [41, 0]
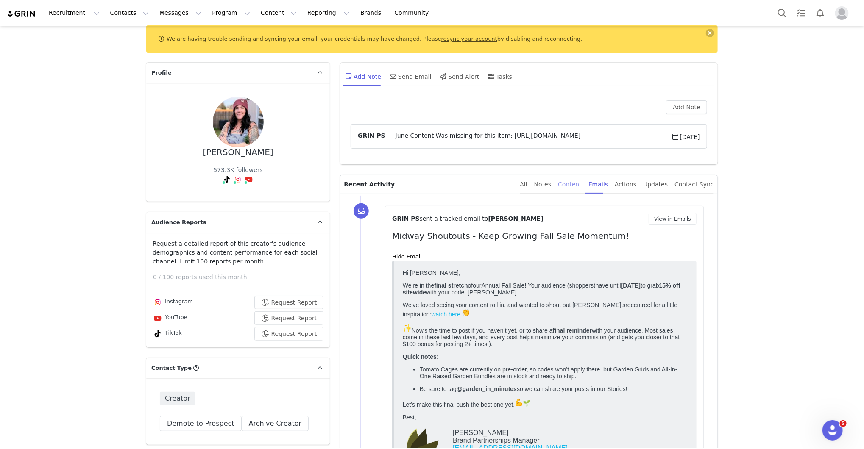
click at [576, 178] on div "Content" at bounding box center [570, 184] width 24 height 19
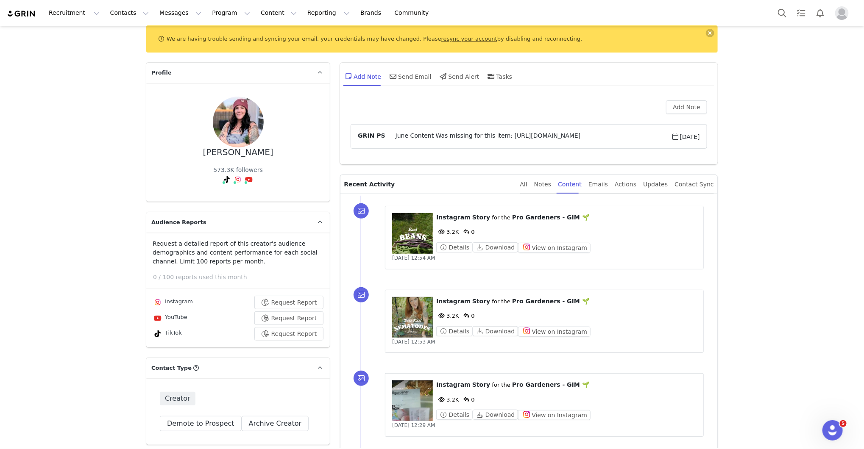
click at [714, 285] on div "⁨ Instagram ⁩ ⁨ Story ⁩ for the ⁨ Pro Gardeners - GIM 🌱 ⁩ 3.2K 0 Details Downlo…" at bounding box center [539, 322] width 356 height 84
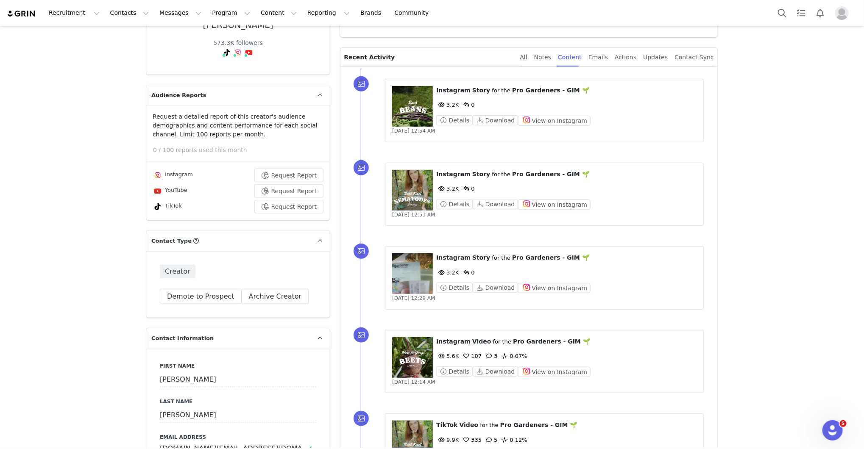
scroll to position [193, 0]
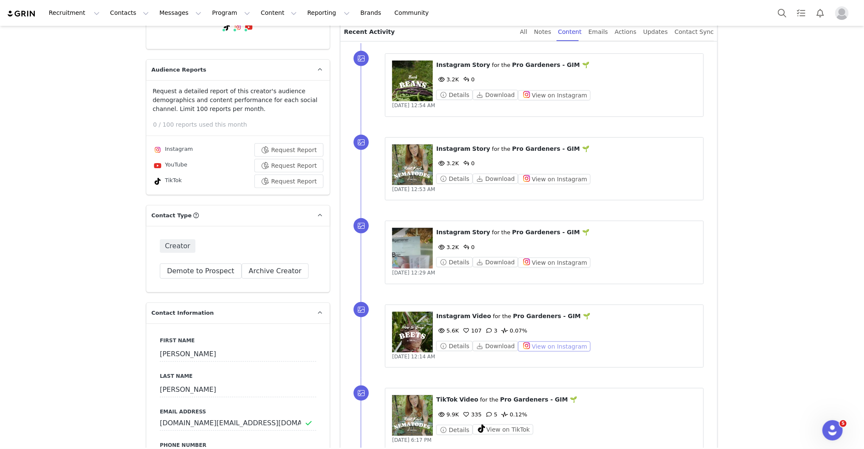
click at [546, 342] on button "View on Instagram" at bounding box center [554, 347] width 72 height 10
click at [525, 178] on button "View on Instagram" at bounding box center [554, 179] width 72 height 10
click at [404, 155] on figure at bounding box center [412, 165] width 41 height 41
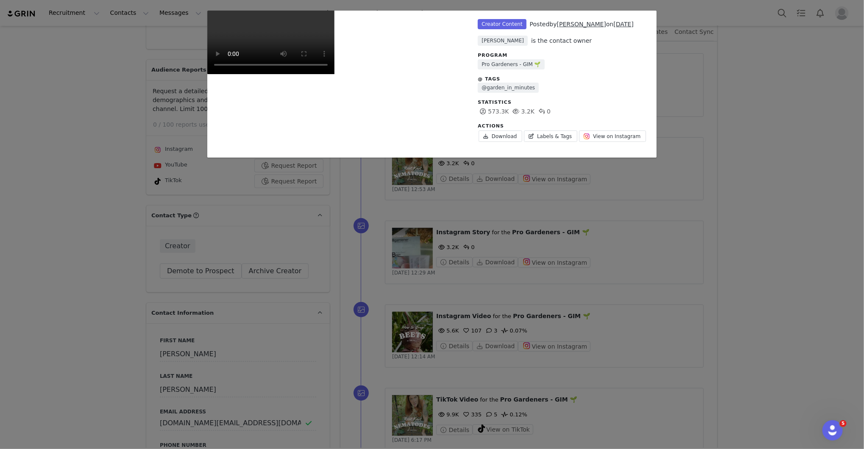
click at [805, 150] on div "Unlabeled Creator Content Posted by Vanessa Minton on Sep 1, 2025 Bryan Trafica…" at bounding box center [432, 224] width 864 height 449
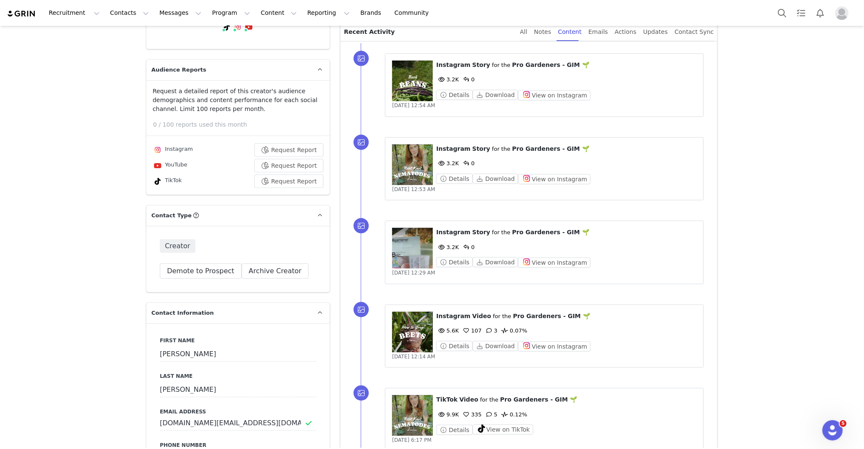
click at [424, 75] on figure at bounding box center [412, 81] width 41 height 41
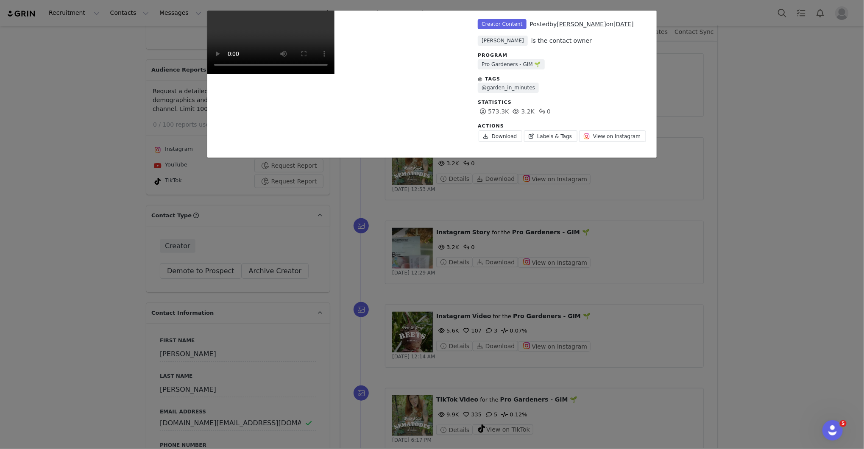
click at [697, 94] on div "Unlabeled Creator Content Posted by Vanessa Minton on Sep 1, 2025 Bryan Trafica…" at bounding box center [432, 224] width 864 height 449
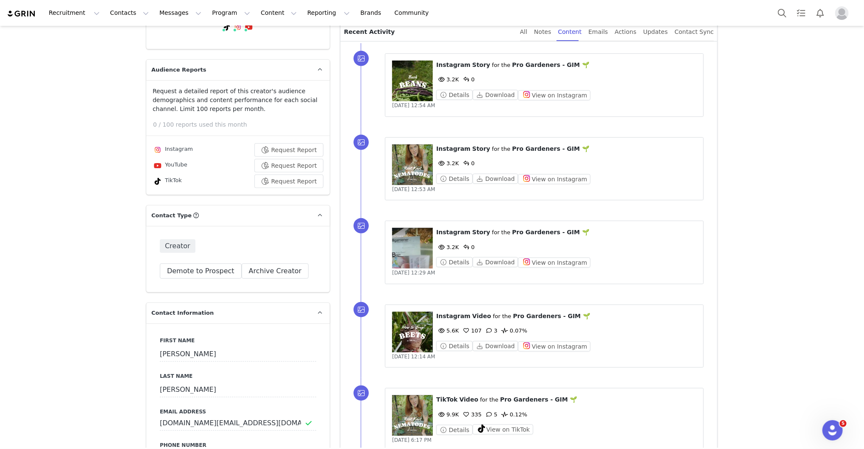
click at [710, 114] on div "⁨ Instagram ⁩ ⁨ Story ⁩ for the ⁨ Pro Gardeners - GIM 🌱 ⁩ 3.2K 0 Details Downlo…" at bounding box center [539, 85] width 356 height 84
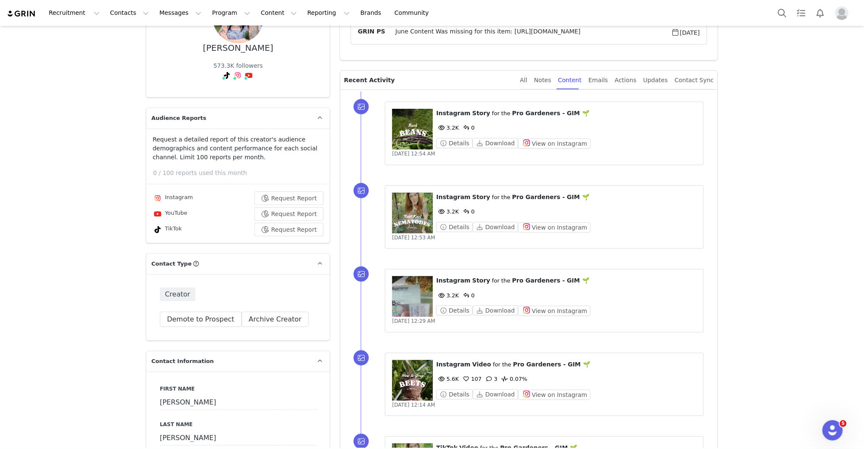
scroll to position [142, 0]
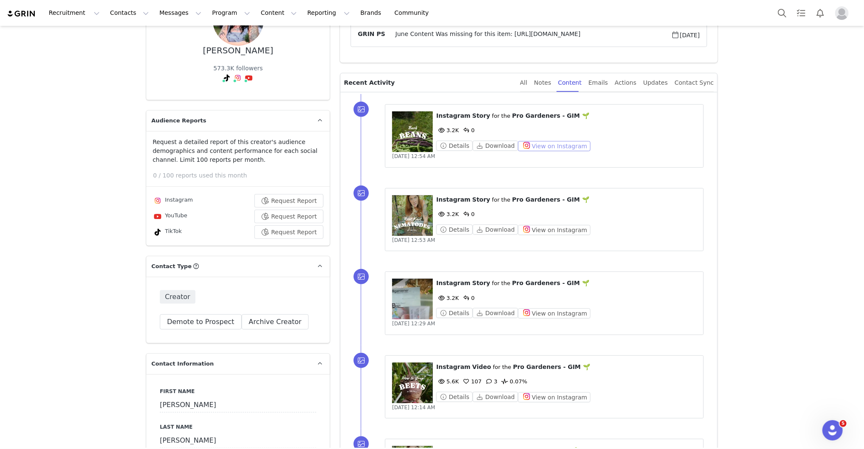
click at [553, 145] on button "View on Instagram" at bounding box center [554, 146] width 72 height 10
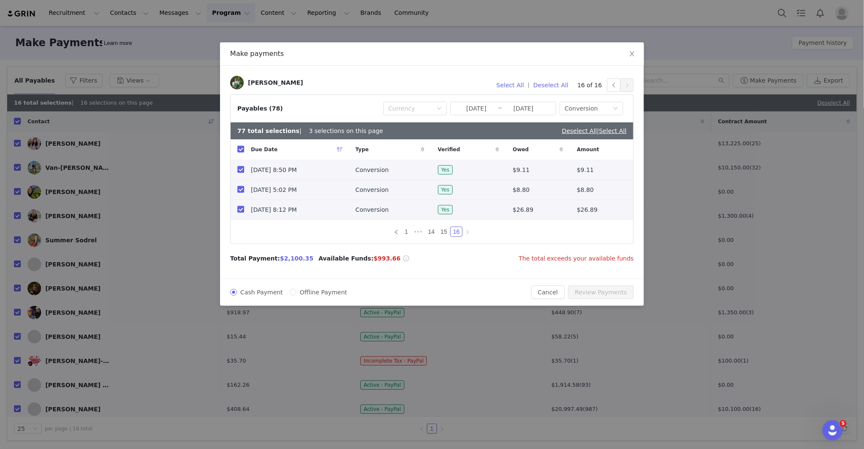
click at [726, 58] on div "Make payments [PERSON_NAME] Select All | Deselect All 16 of 16 Payables (78) Cu…" at bounding box center [432, 224] width 864 height 449
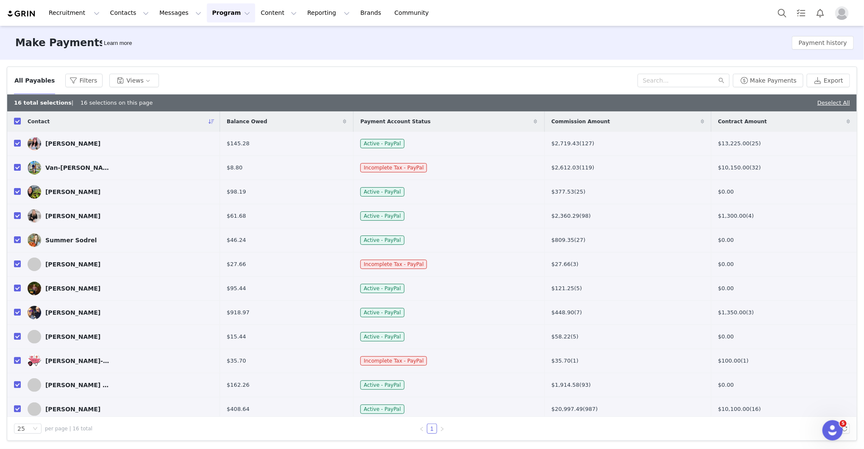
click at [835, 11] on img "Profile" at bounding box center [842, 13] width 14 height 14
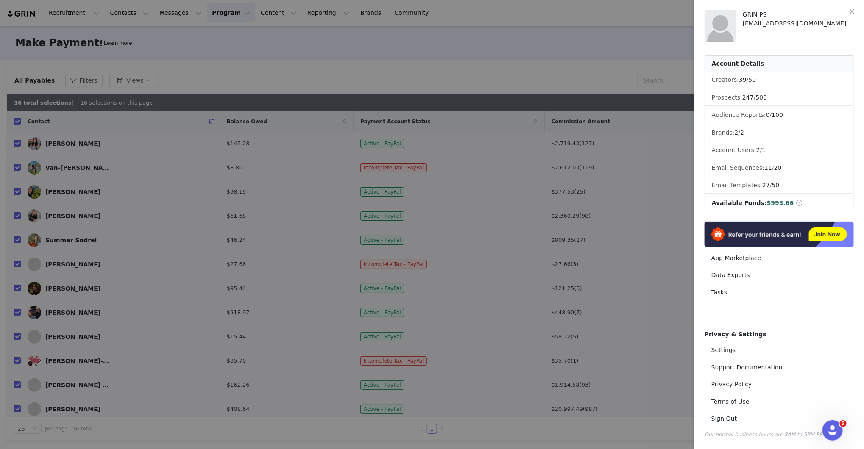
click at [592, 48] on div at bounding box center [432, 224] width 864 height 449
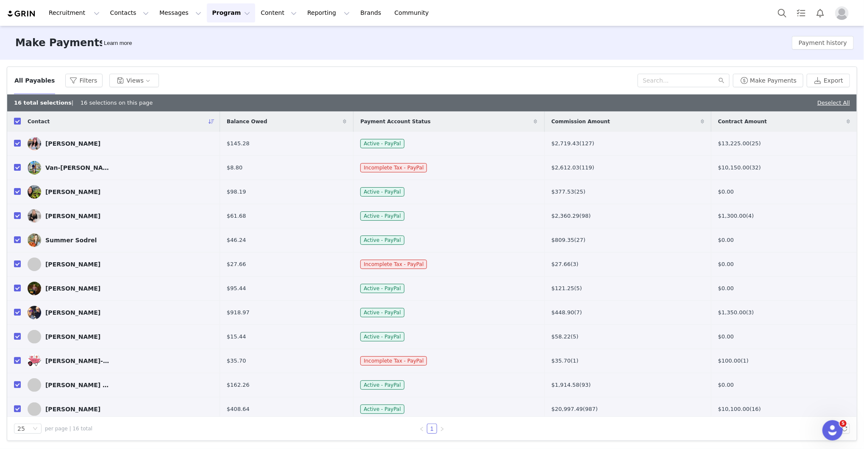
click at [16, 123] on input "checkbox" at bounding box center [17, 121] width 7 height 7
checkbox input "false"
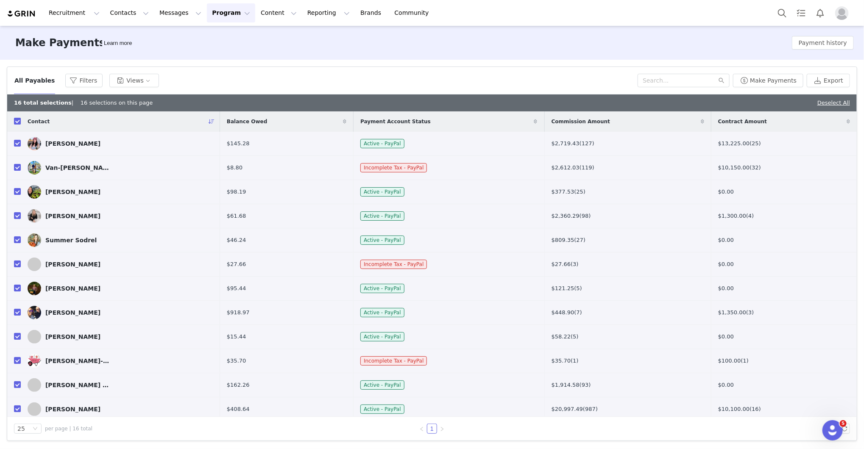
checkbox input "false"
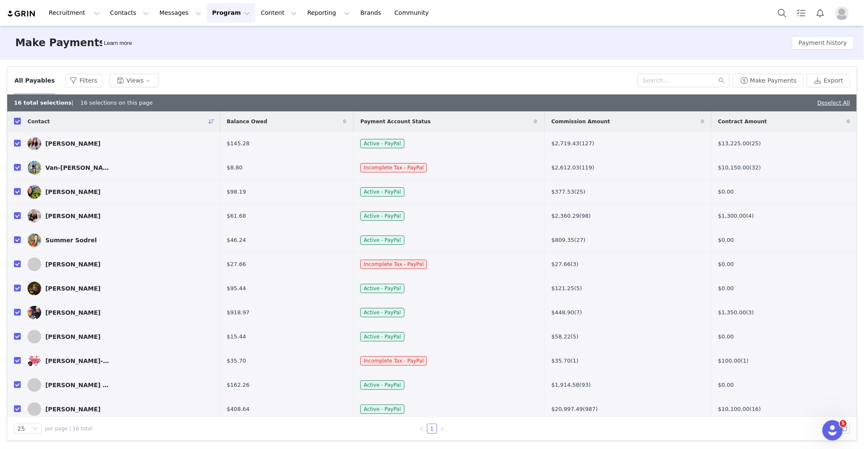
checkbox input "false"
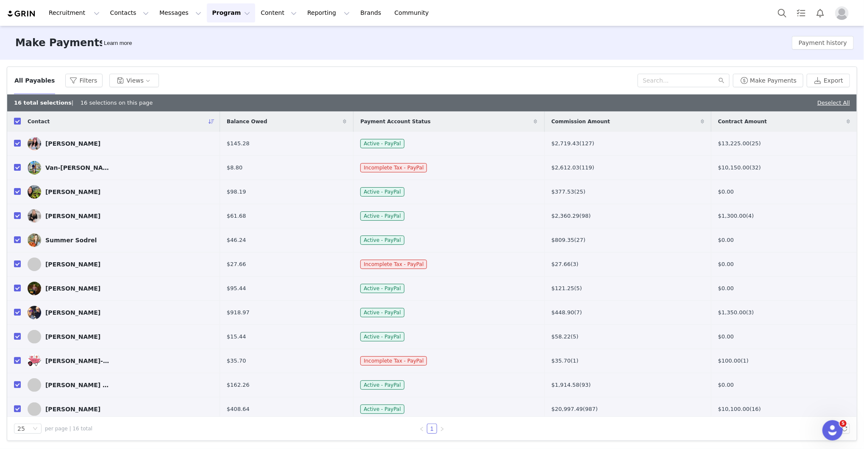
checkbox input "false"
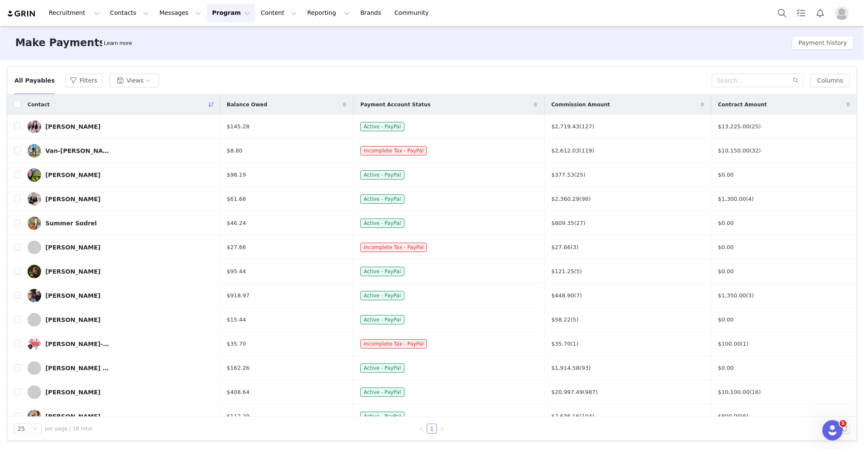
click at [835, 15] on span "Profile" at bounding box center [842, 13] width 14 height 14
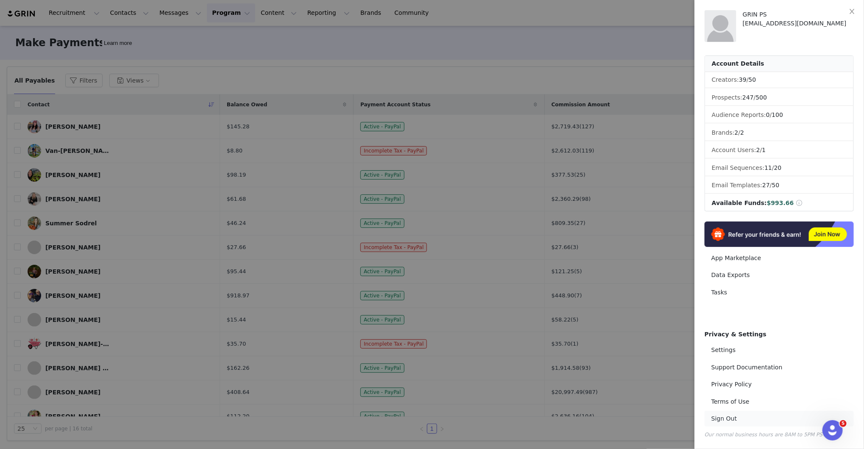
click at [731, 416] on link "Sign Out" at bounding box center [778, 419] width 149 height 16
